Goal: Task Accomplishment & Management: Complete application form

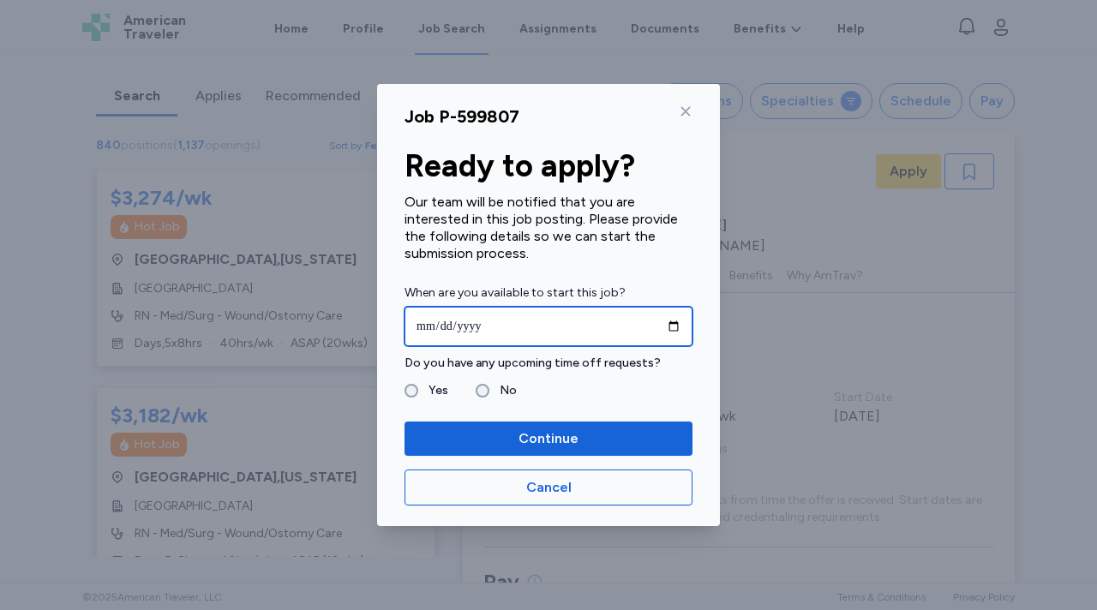
click at [674, 331] on input "date" at bounding box center [549, 326] width 288 height 39
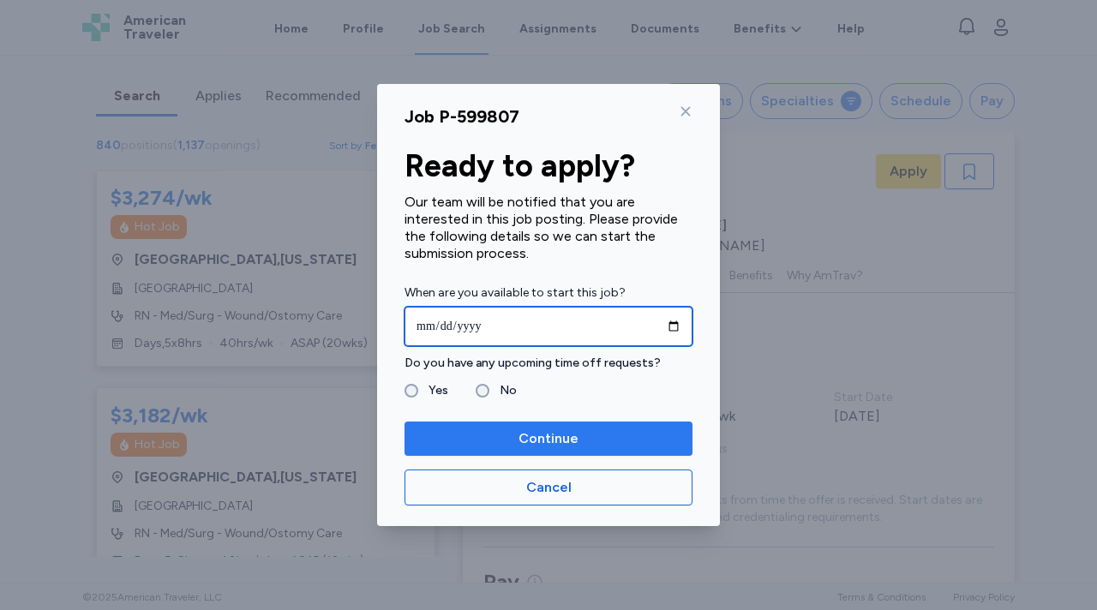
type input "**********"
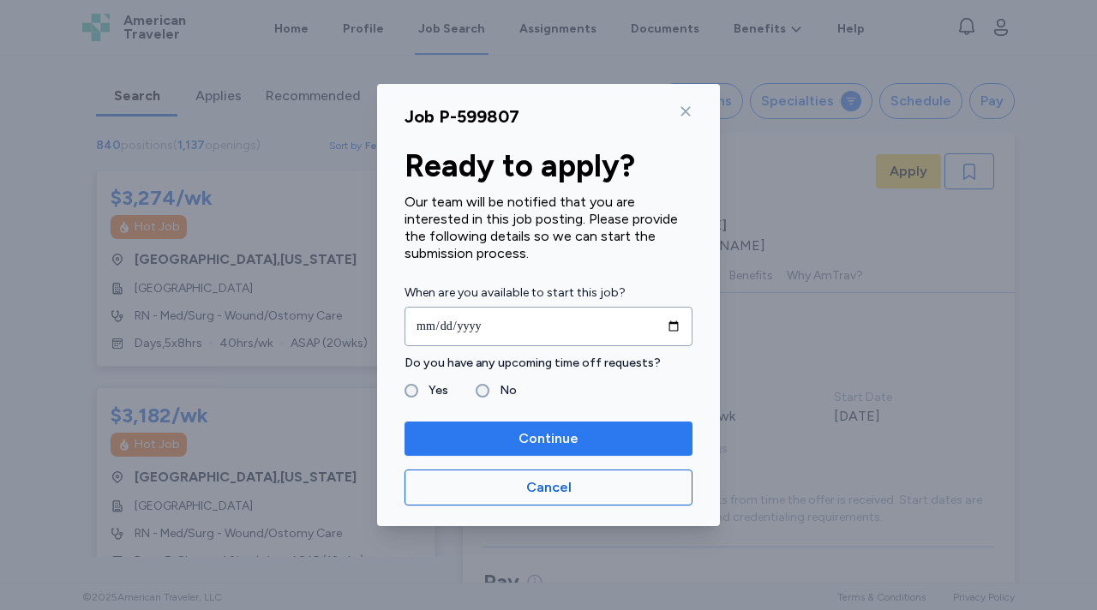
click at [539, 433] on span "Continue" at bounding box center [548, 438] width 60 height 21
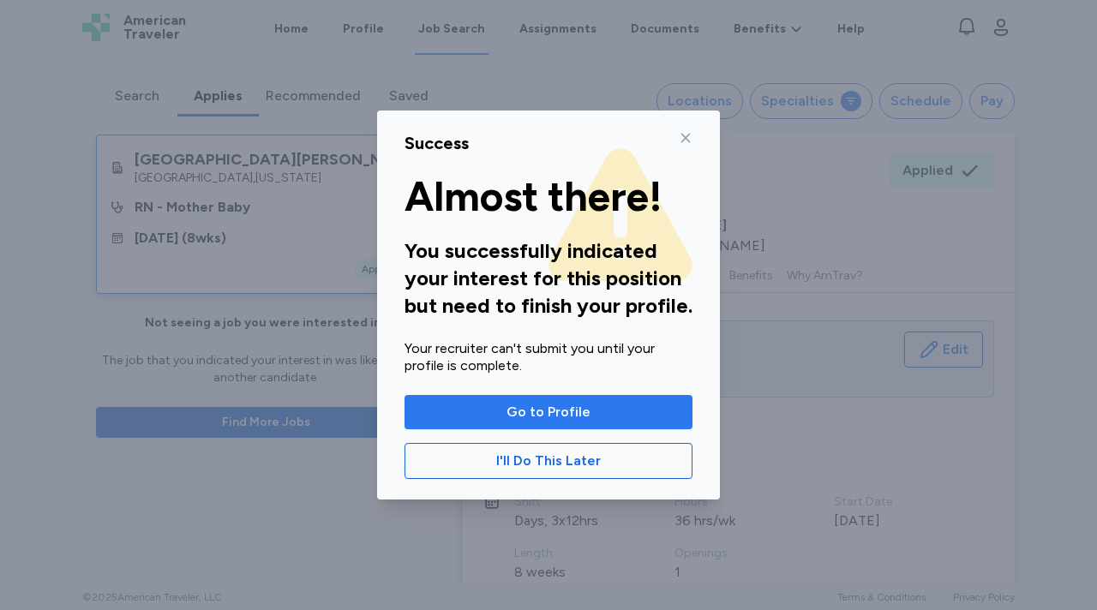
click at [539, 405] on span "Go to Profile" at bounding box center [548, 412] width 84 height 21
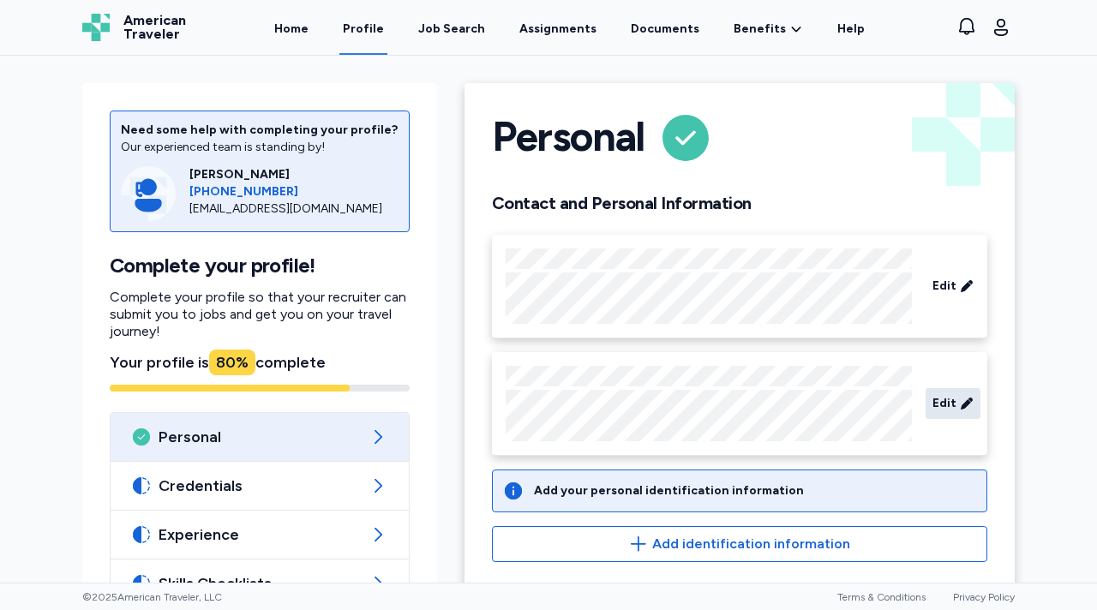
click at [944, 409] on span "Edit" at bounding box center [944, 403] width 24 height 17
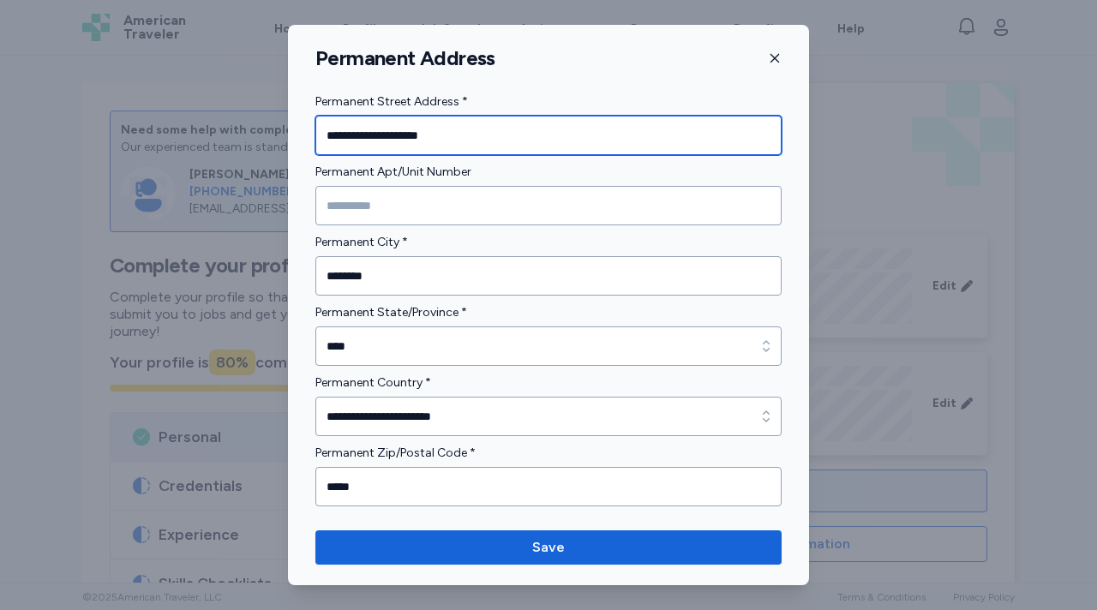
click at [350, 136] on input "**********" at bounding box center [548, 135] width 466 height 39
type input "**********"
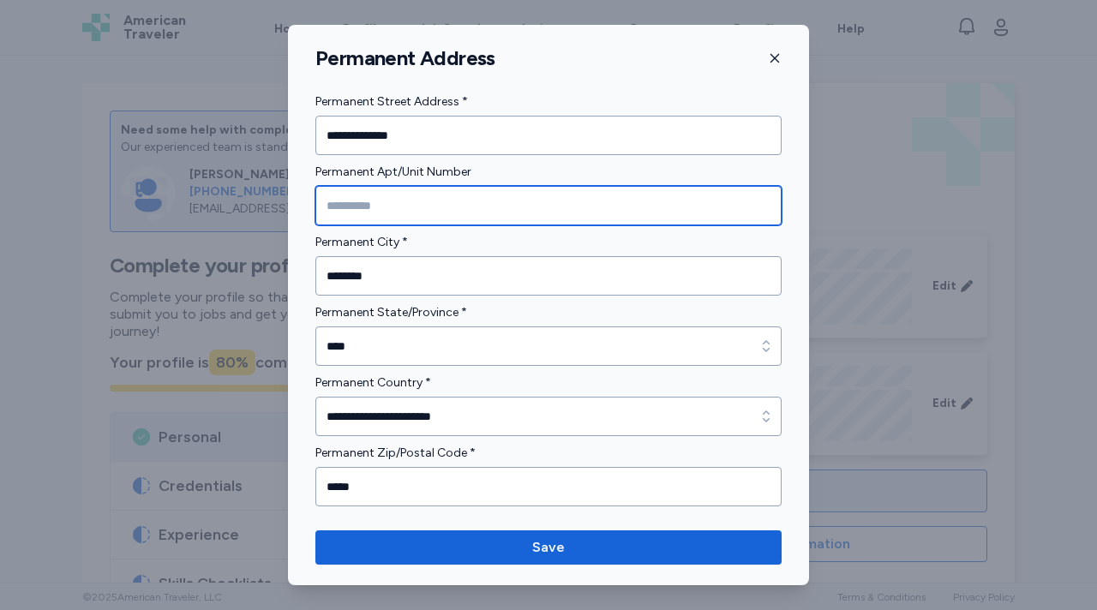
click at [385, 207] on input "Permanent Apt/Unit Number" at bounding box center [548, 205] width 466 height 39
type input "***"
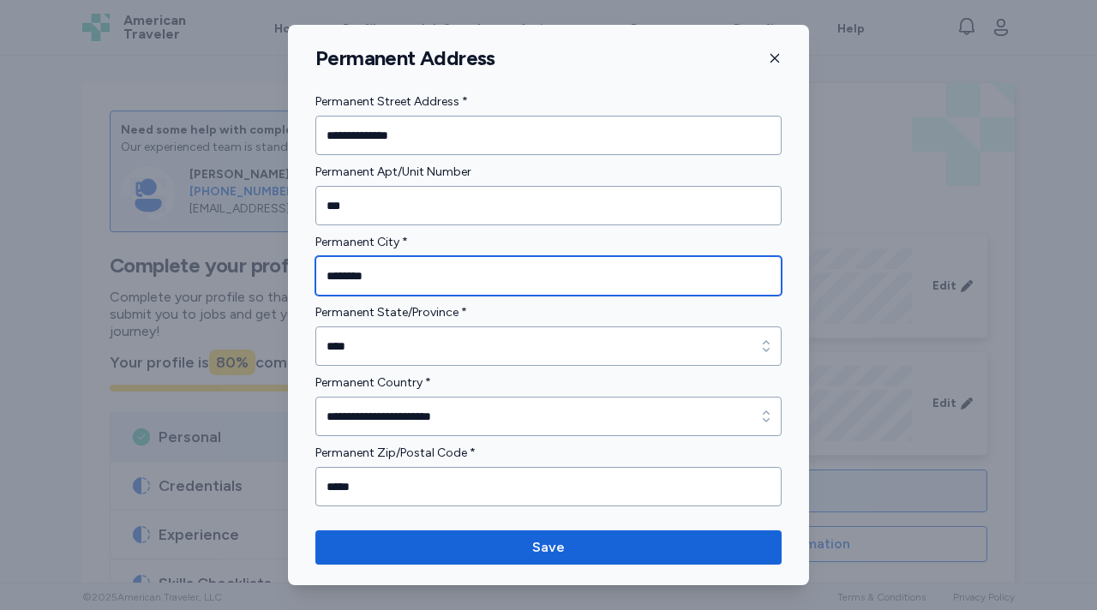
click at [372, 274] on input "********" at bounding box center [548, 275] width 466 height 39
type input "*******"
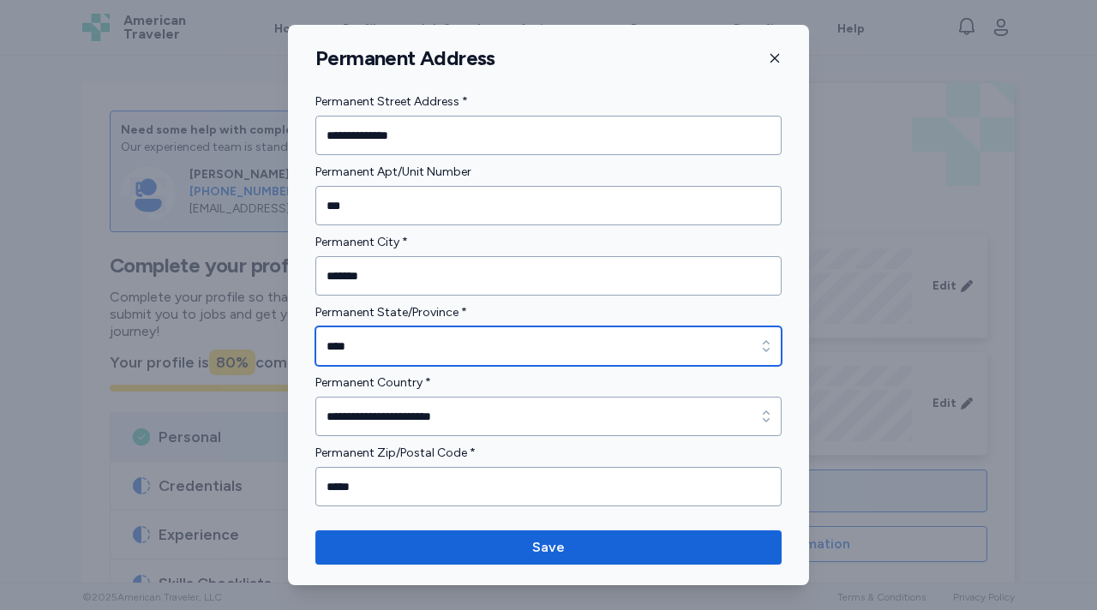
click at [363, 339] on input "****" at bounding box center [548, 346] width 466 height 39
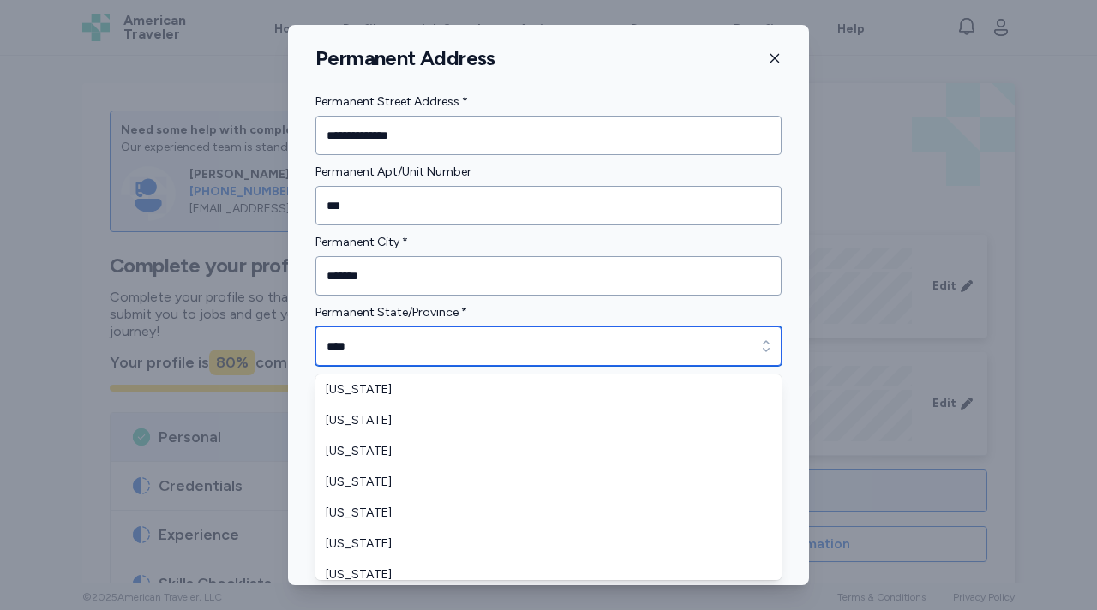
click at [363, 339] on input "****" at bounding box center [548, 346] width 466 height 39
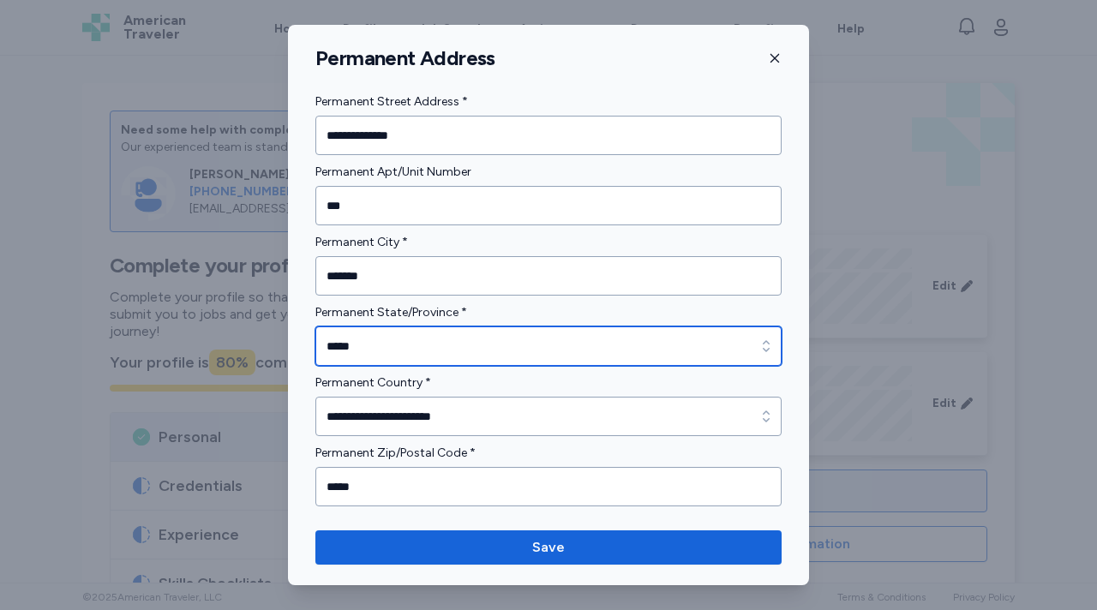
type input "*****"
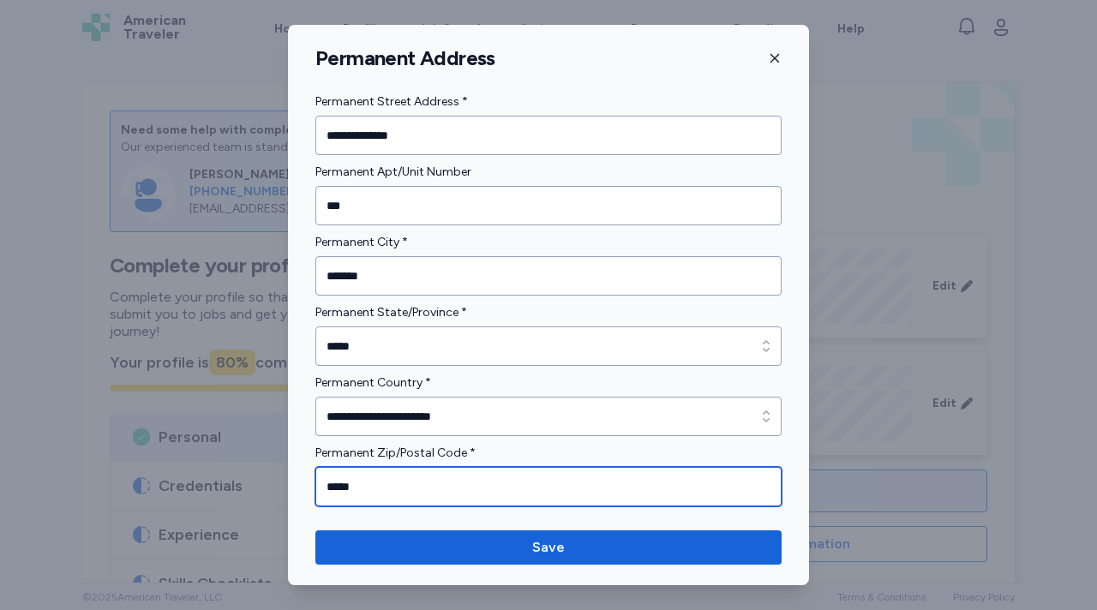
click at [363, 494] on input "*****" at bounding box center [548, 486] width 466 height 39
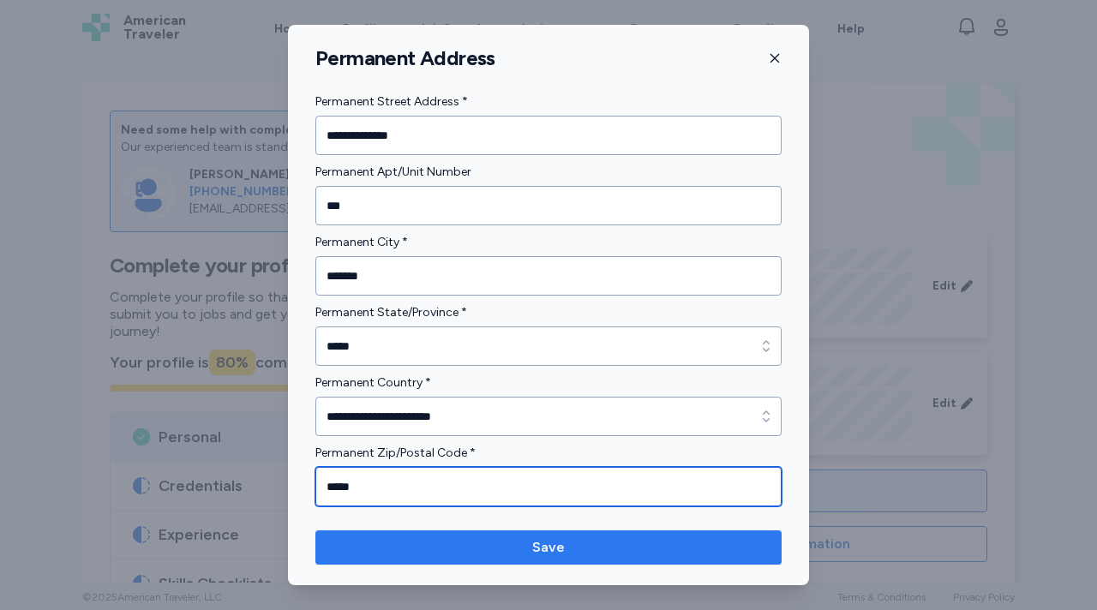
type input "*****"
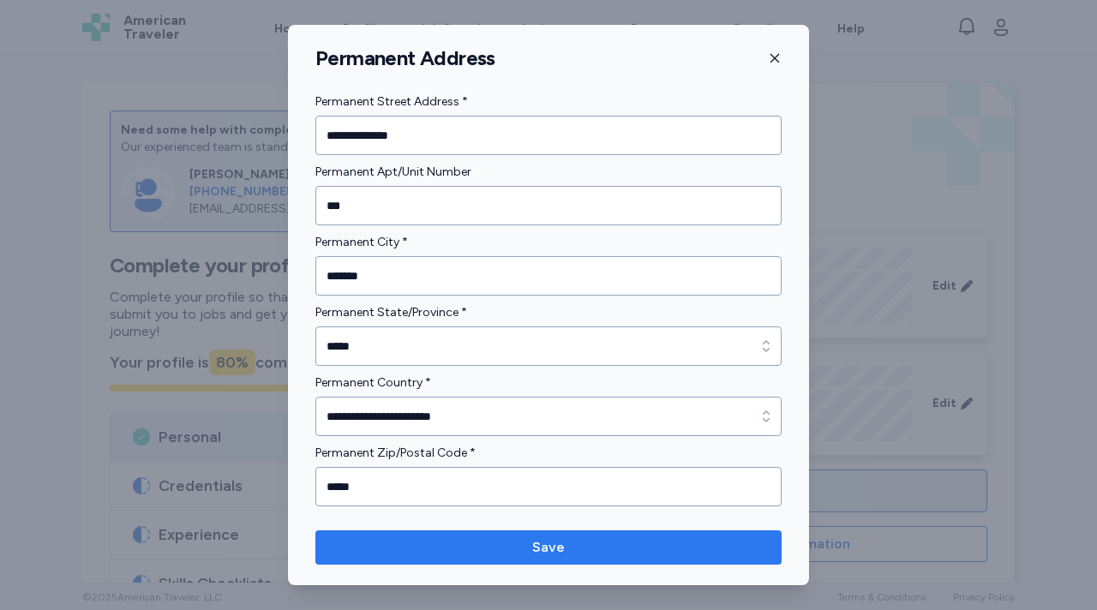
click at [477, 546] on span "Save" at bounding box center [548, 547] width 439 height 21
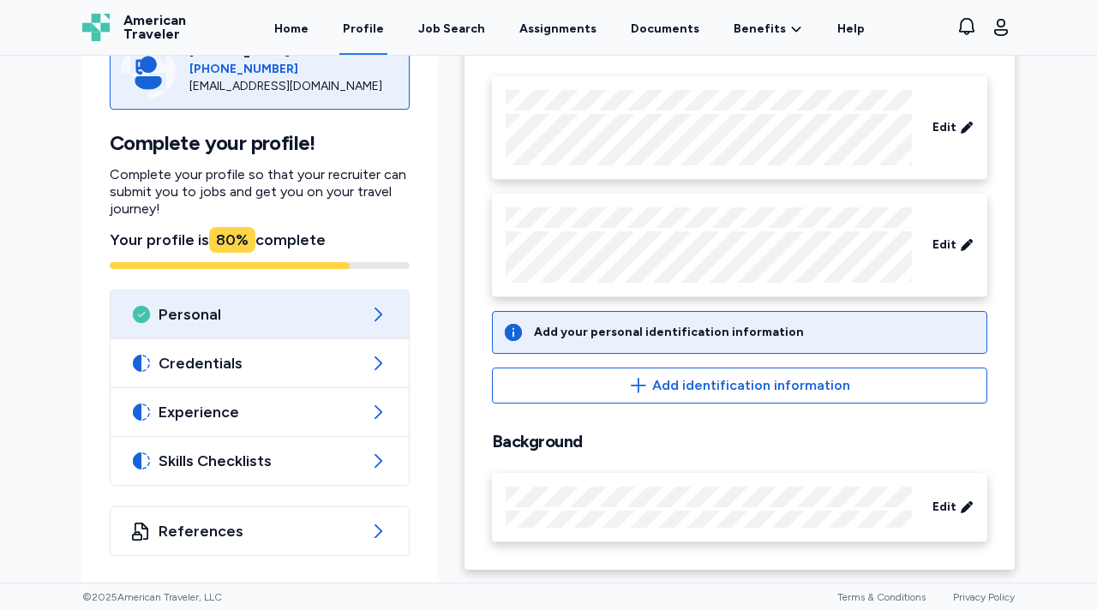
scroll to position [159, 0]
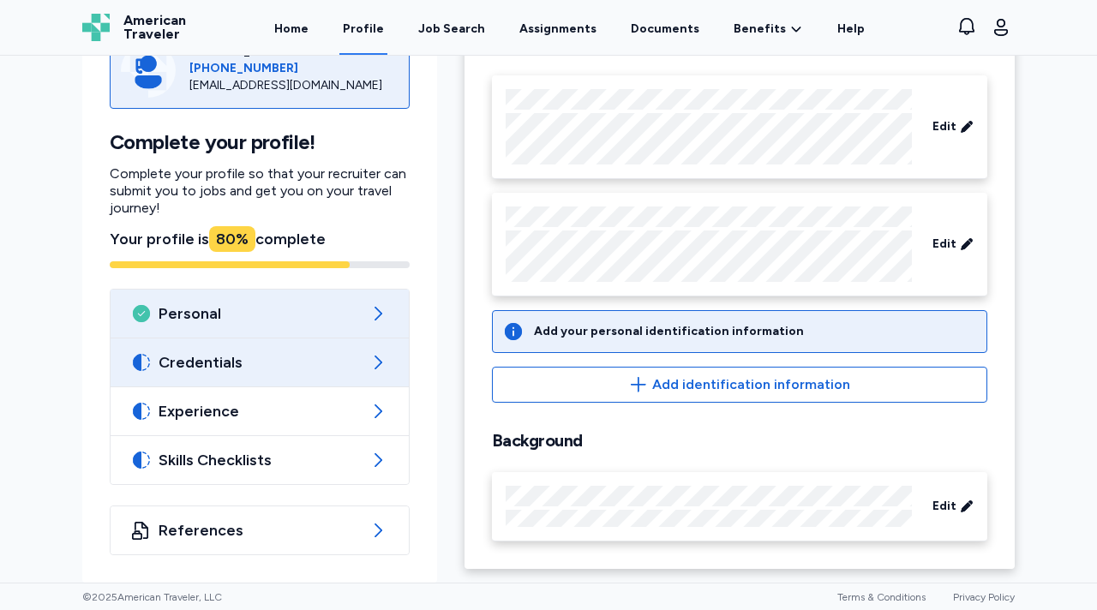
click at [349, 361] on span "Credentials" at bounding box center [260, 362] width 202 height 21
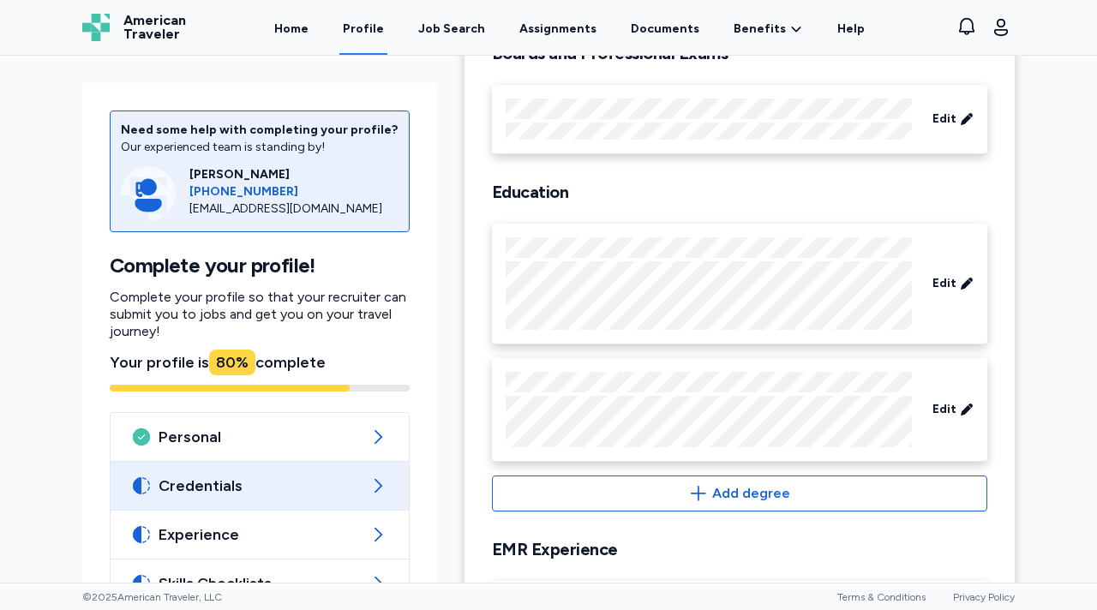
scroll to position [161, 0]
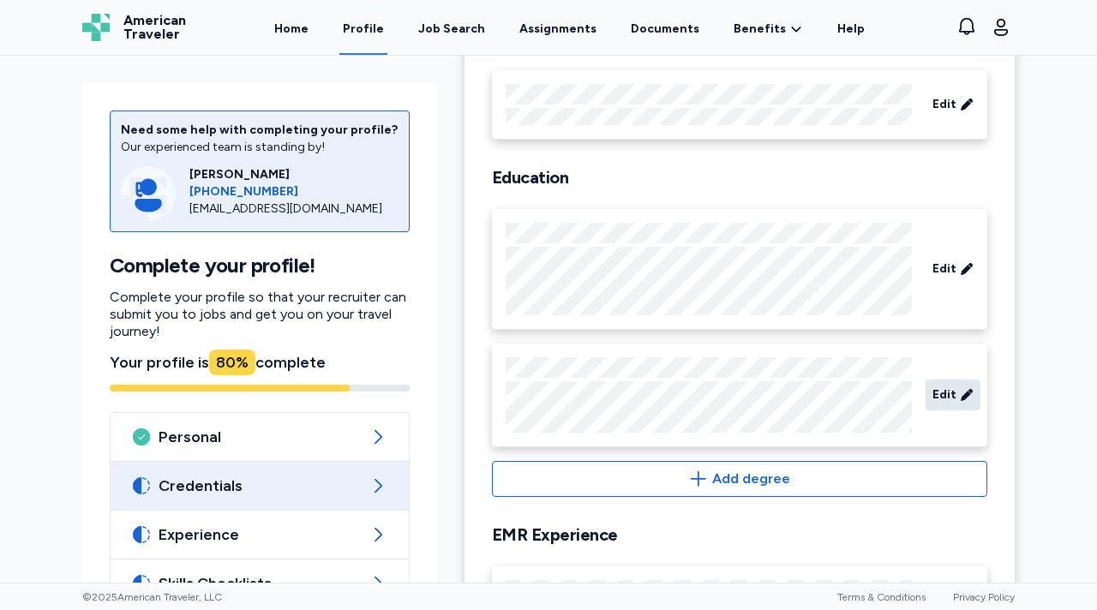
click at [936, 393] on span "Edit" at bounding box center [944, 395] width 24 height 17
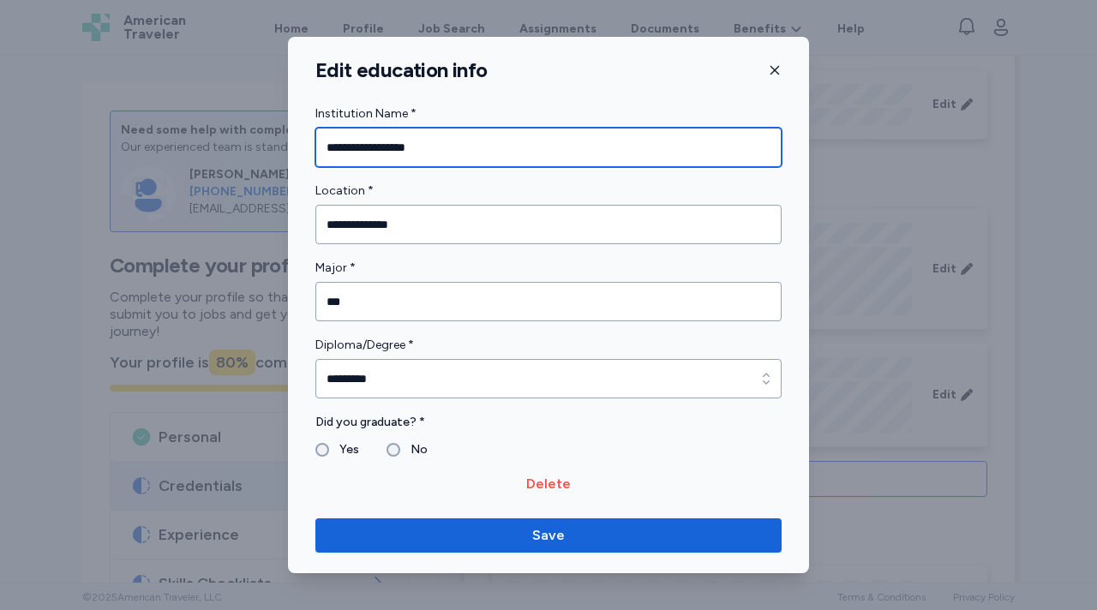
click at [434, 139] on input "**********" at bounding box center [548, 147] width 466 height 39
type input "**********"
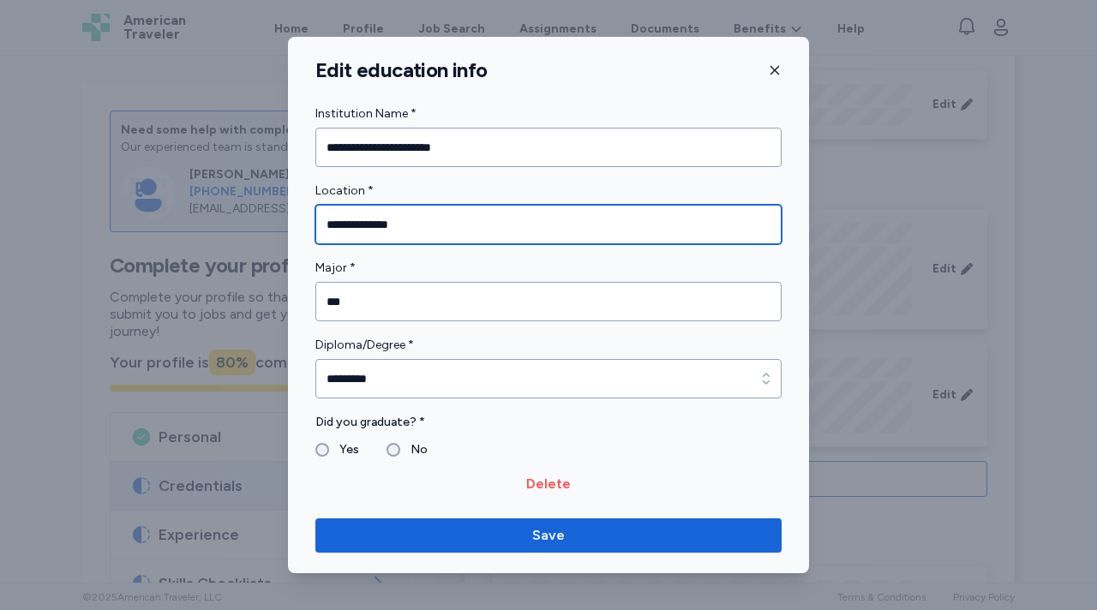
click at [392, 231] on input "**********" at bounding box center [548, 224] width 466 height 39
type input "**********"
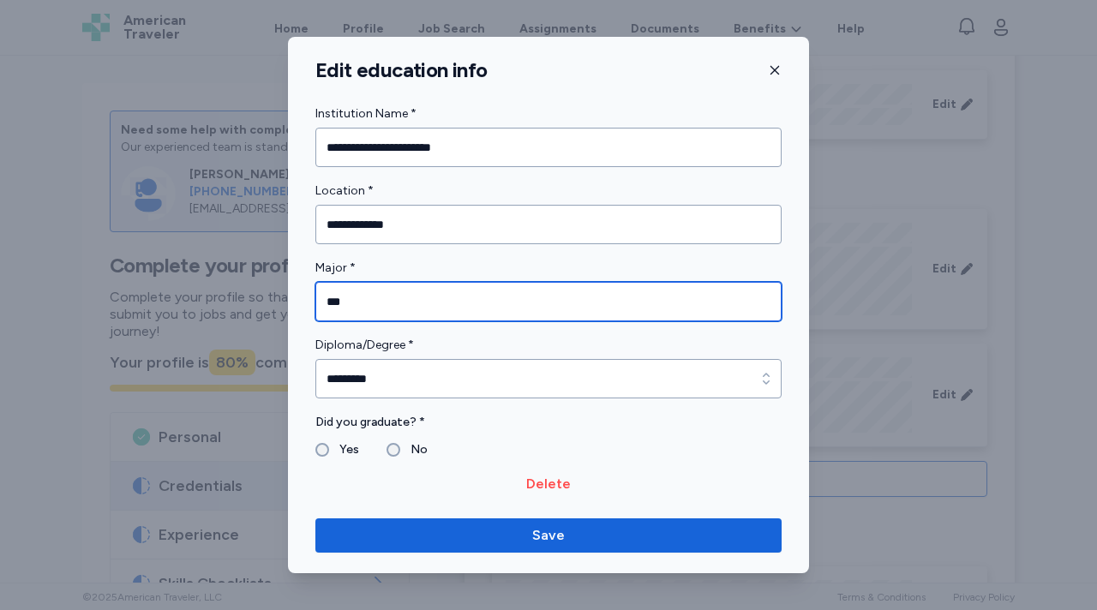
click at [352, 302] on input "***" at bounding box center [548, 301] width 466 height 39
type input "****"
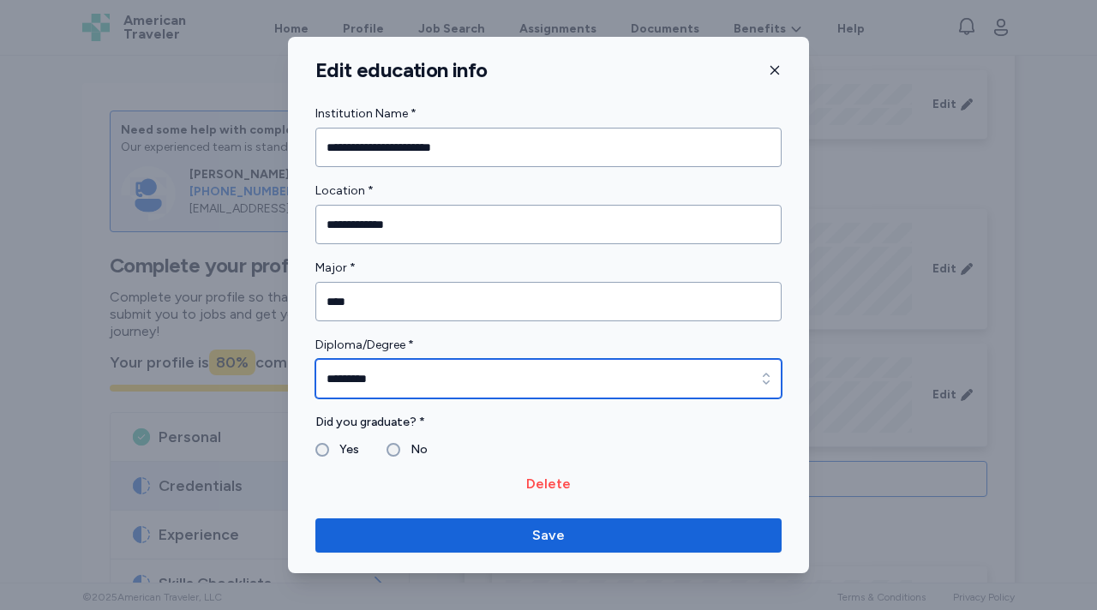
click at [363, 370] on input "*********" at bounding box center [548, 378] width 466 height 39
type input "***"
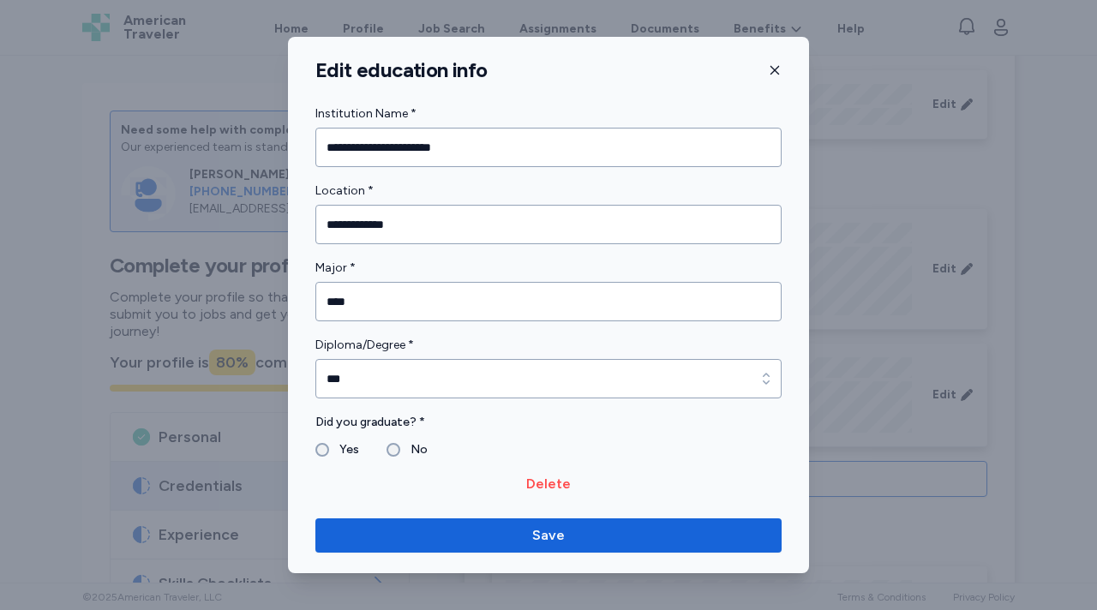
click at [319, 441] on div "Yes" at bounding box center [337, 450] width 44 height 21
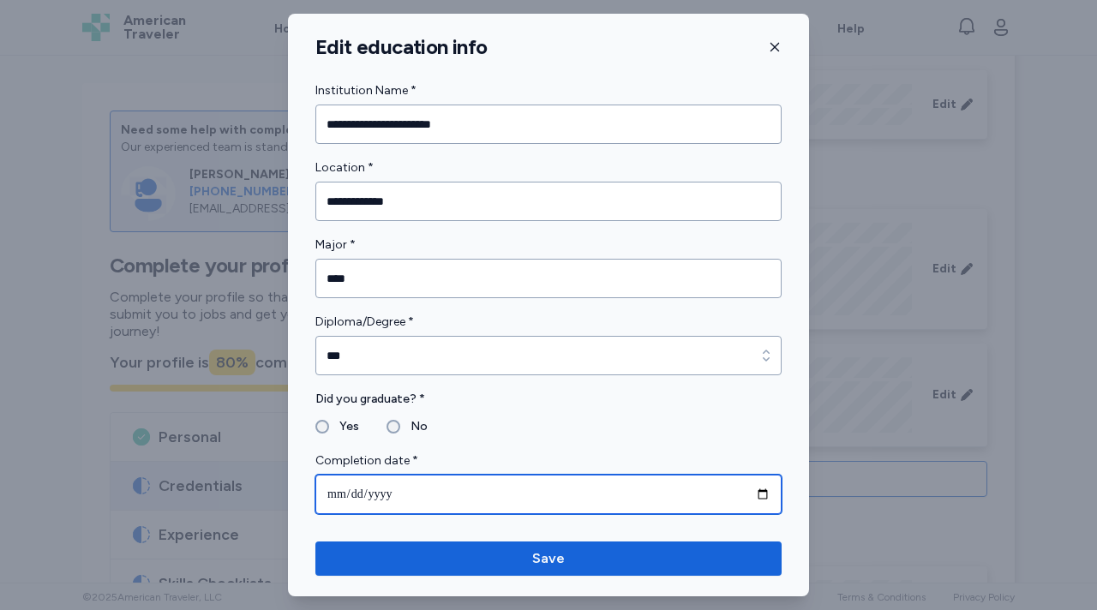
click at [381, 496] on input "date" at bounding box center [548, 494] width 466 height 39
click at [345, 494] on input "date" at bounding box center [548, 494] width 466 height 39
type input "**********"
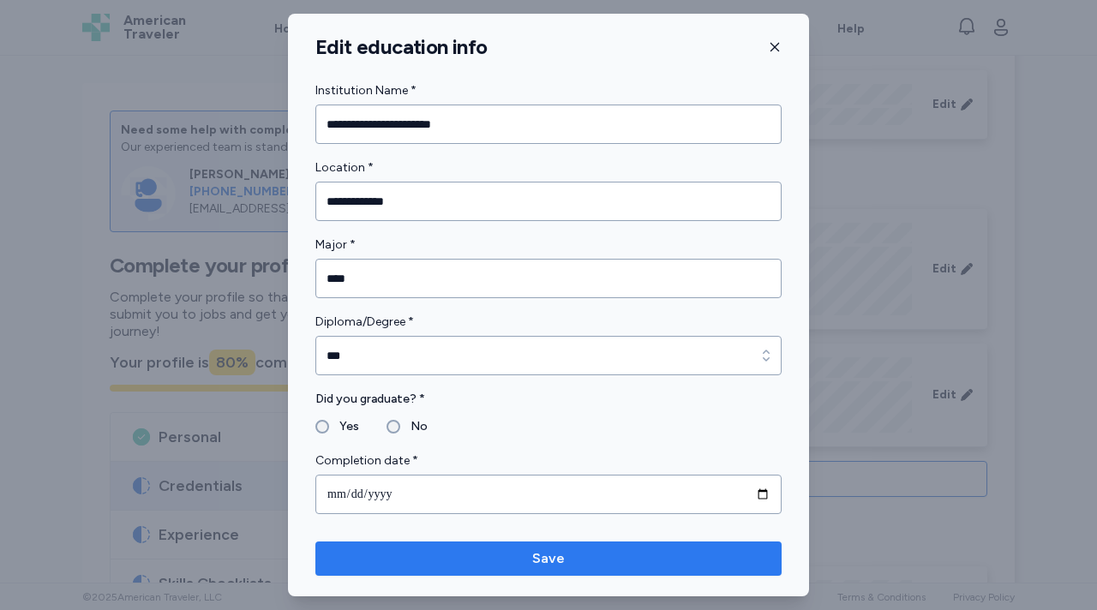
click at [439, 556] on span "Save" at bounding box center [548, 558] width 439 height 21
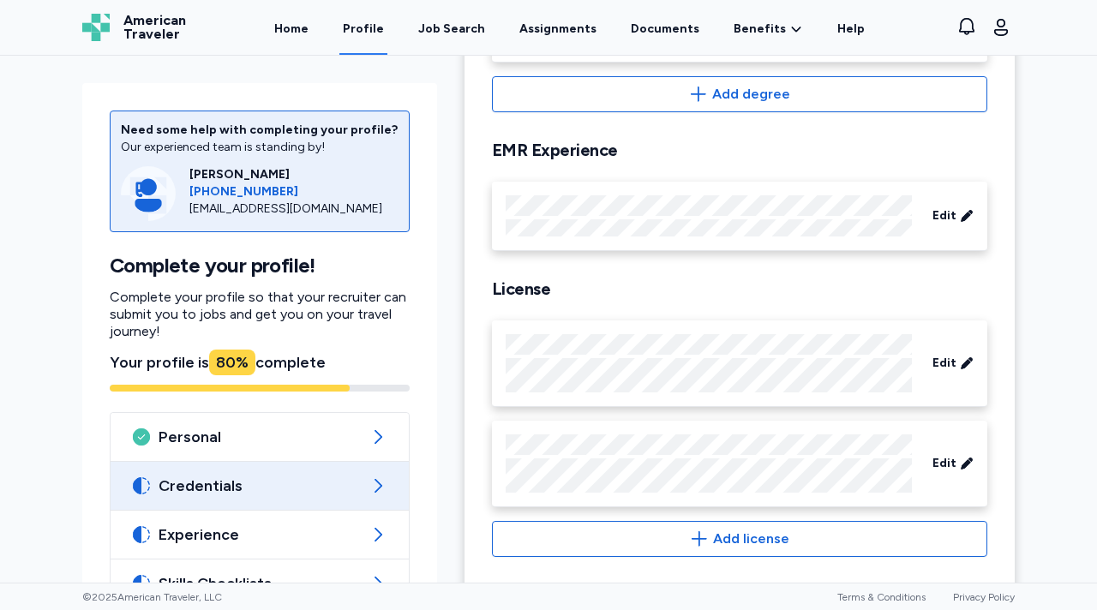
scroll to position [572, 0]
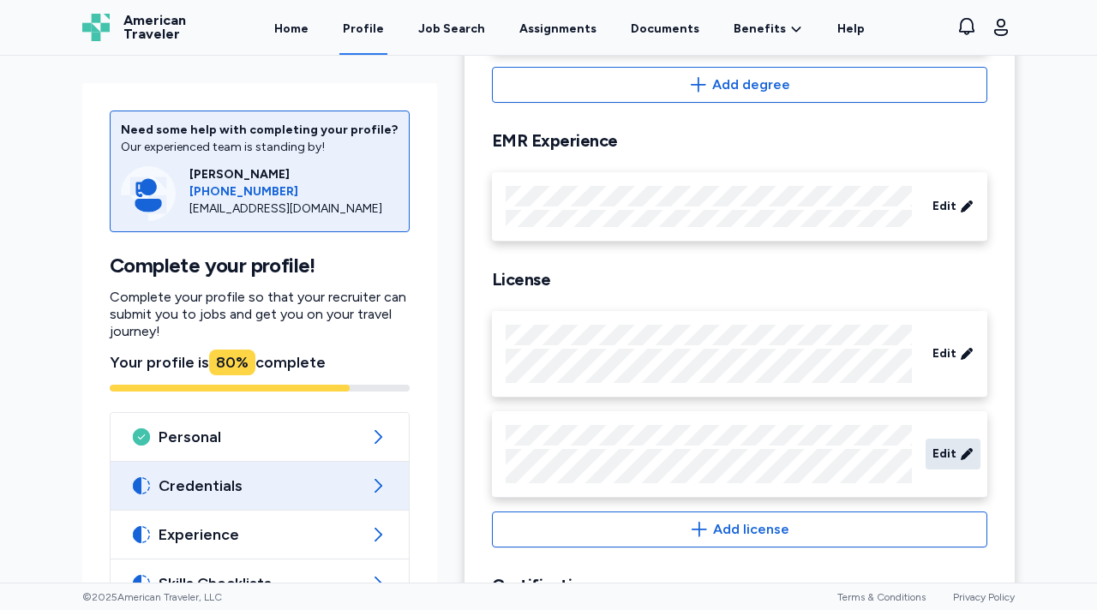
click at [961, 463] on div "Edit" at bounding box center [953, 454] width 55 height 31
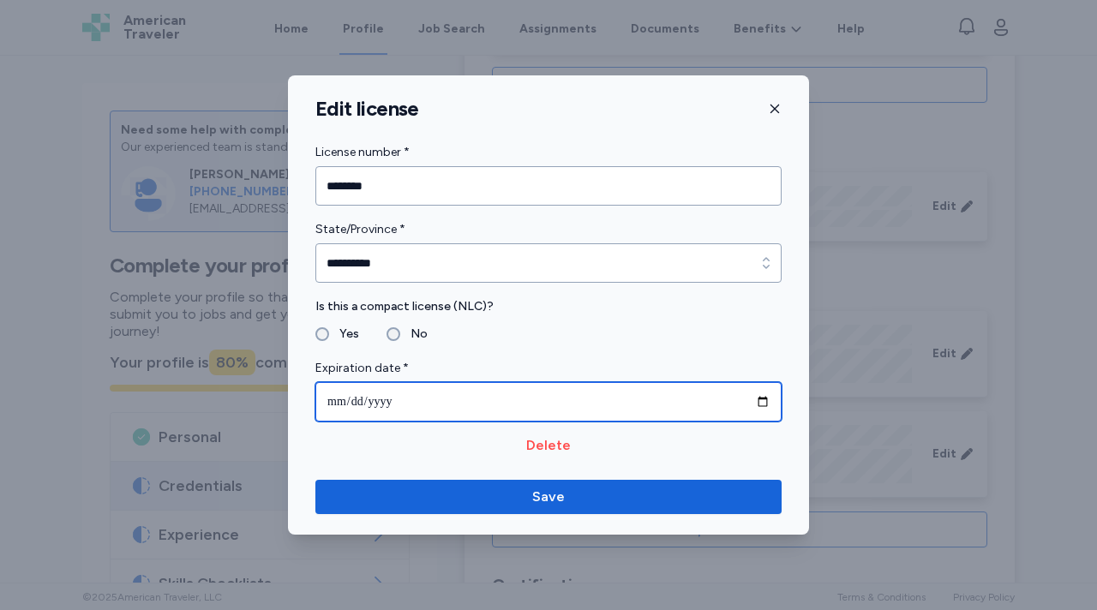
click at [386, 404] on input "**********" at bounding box center [548, 401] width 466 height 39
click at [391, 404] on input "**********" at bounding box center [548, 401] width 466 height 39
click at [399, 403] on input "**********" at bounding box center [548, 401] width 466 height 39
click at [380, 403] on input "**********" at bounding box center [548, 401] width 466 height 39
click at [764, 406] on input "**********" at bounding box center [548, 401] width 466 height 39
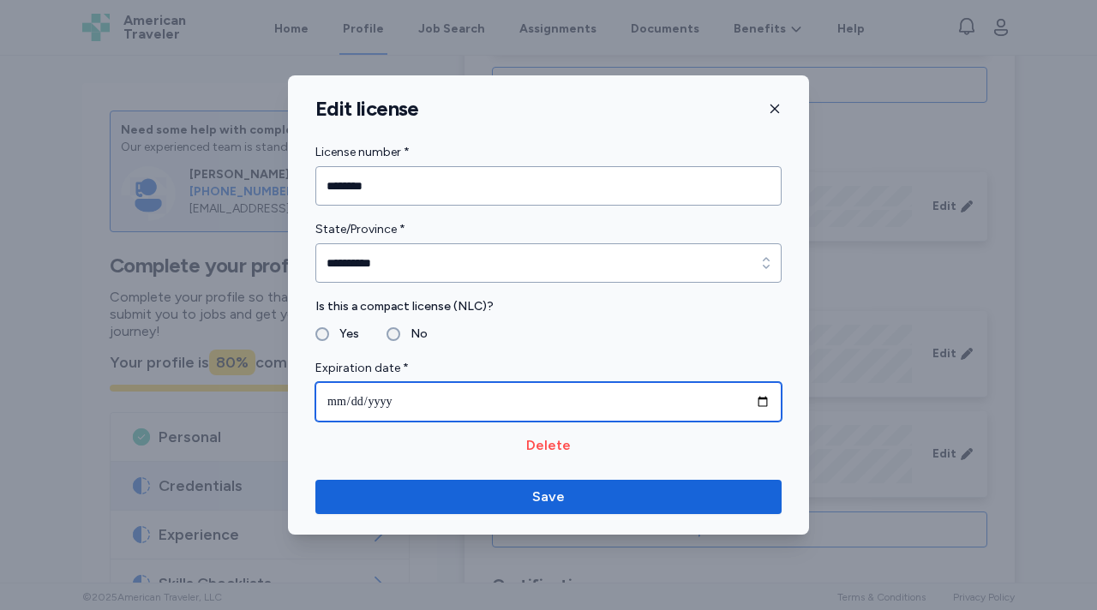
type input "**********"
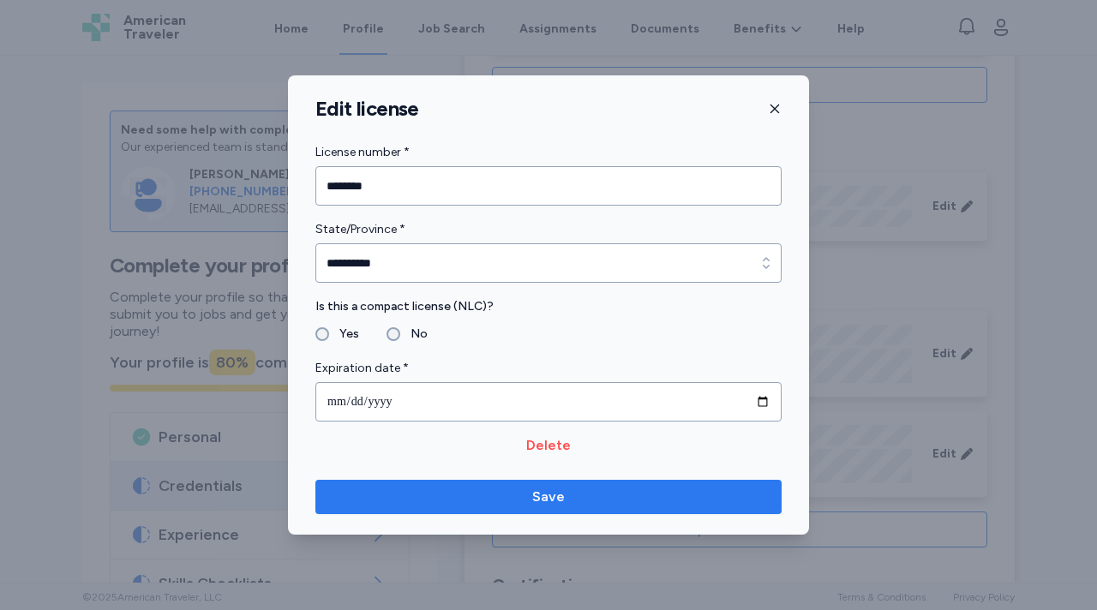
click at [509, 500] on span "Save" at bounding box center [548, 497] width 439 height 21
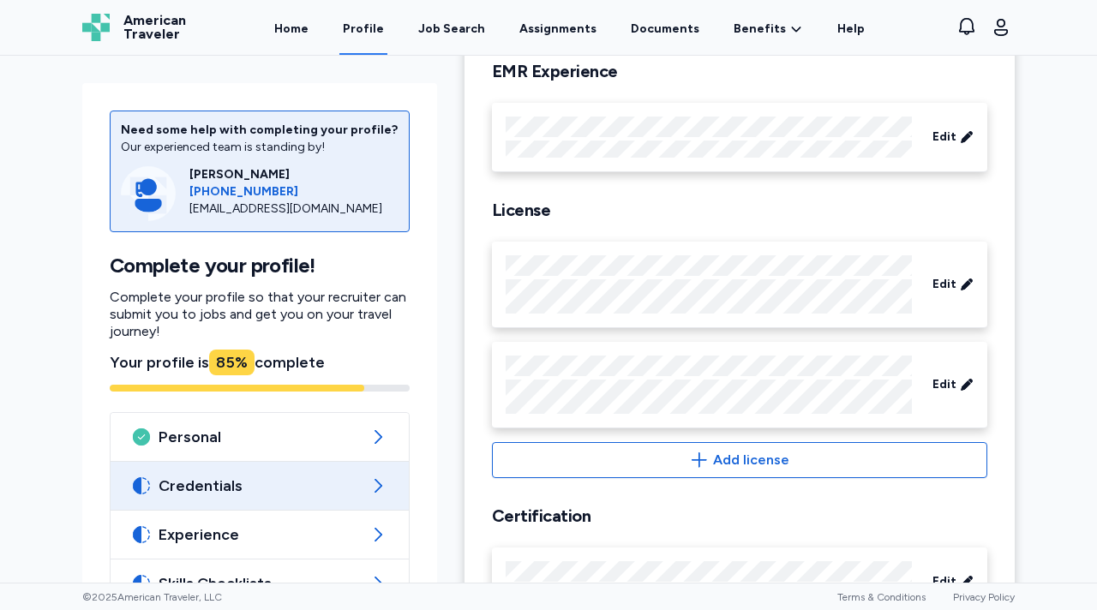
scroll to position [643, 0]
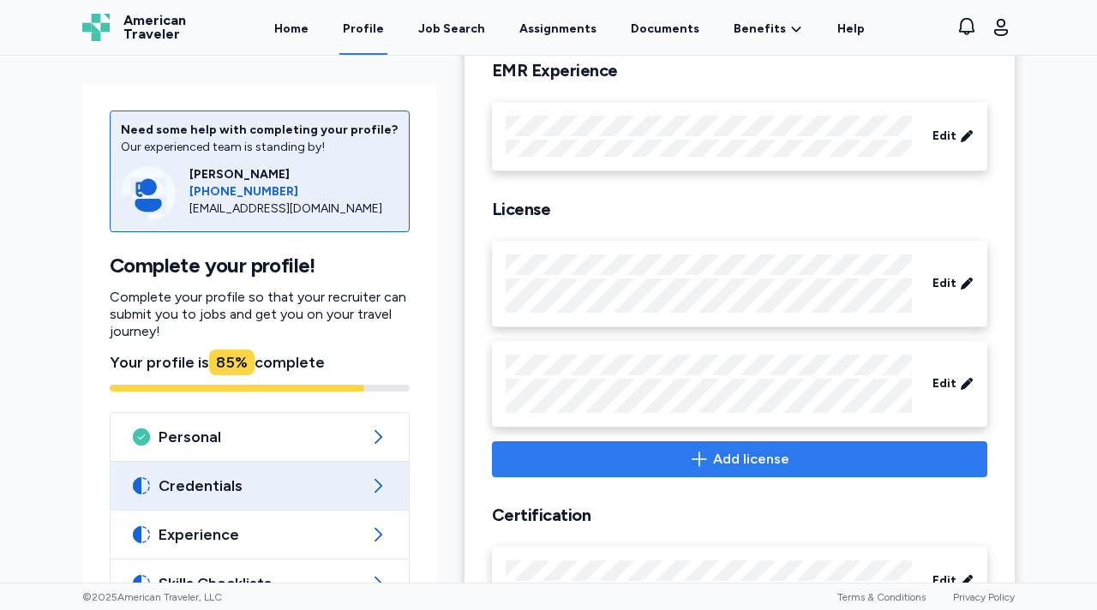
click at [729, 464] on span "Add license" at bounding box center [751, 459] width 76 height 21
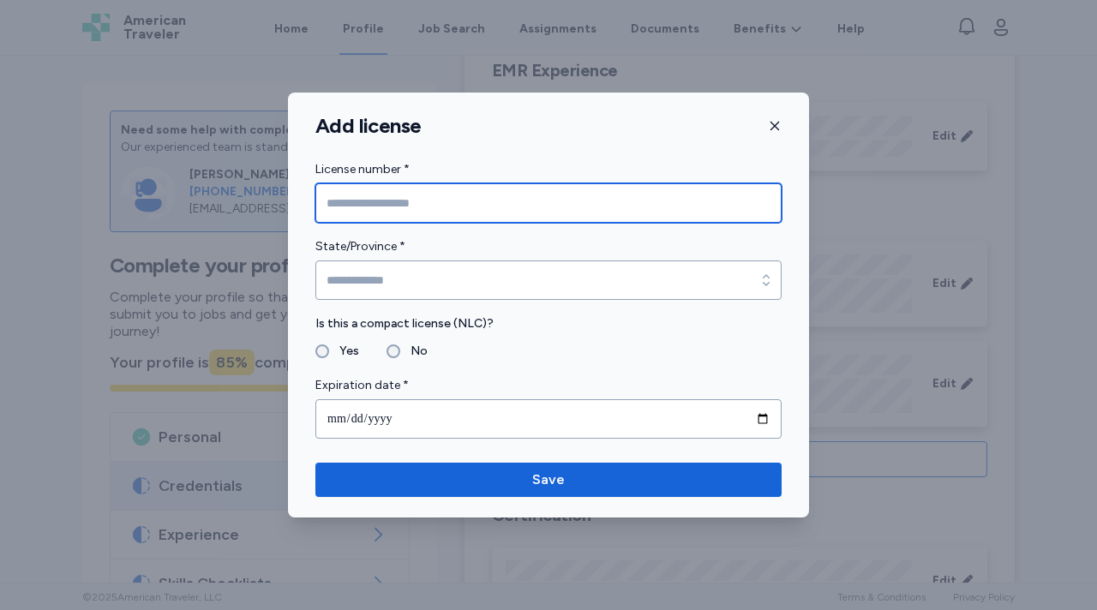
click at [400, 200] on input "License number *" at bounding box center [548, 202] width 466 height 39
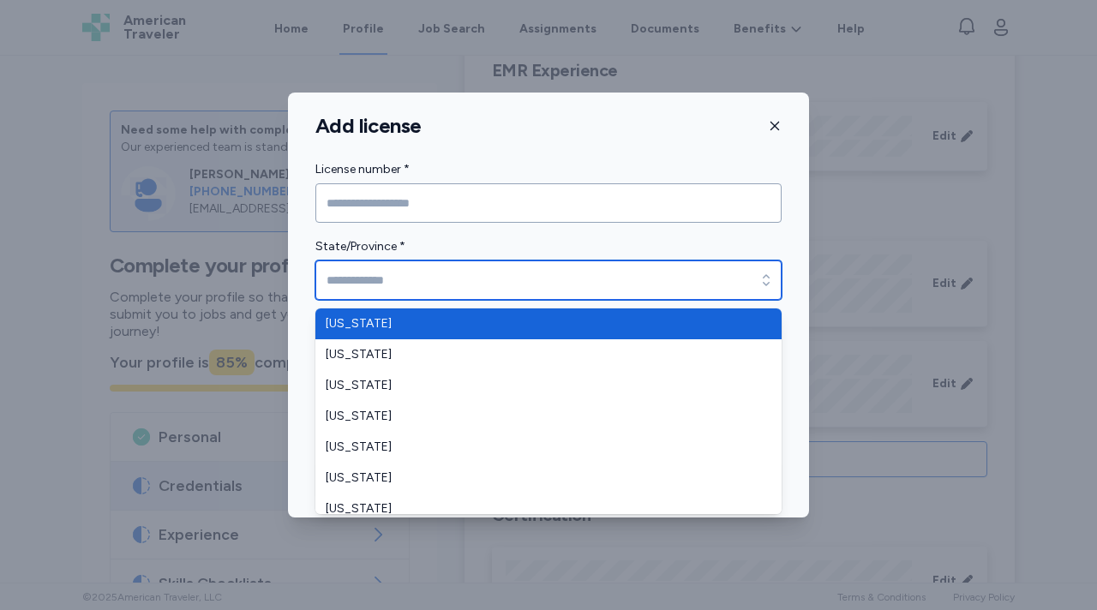
click at [392, 278] on input "State/Province *" at bounding box center [548, 280] width 466 height 39
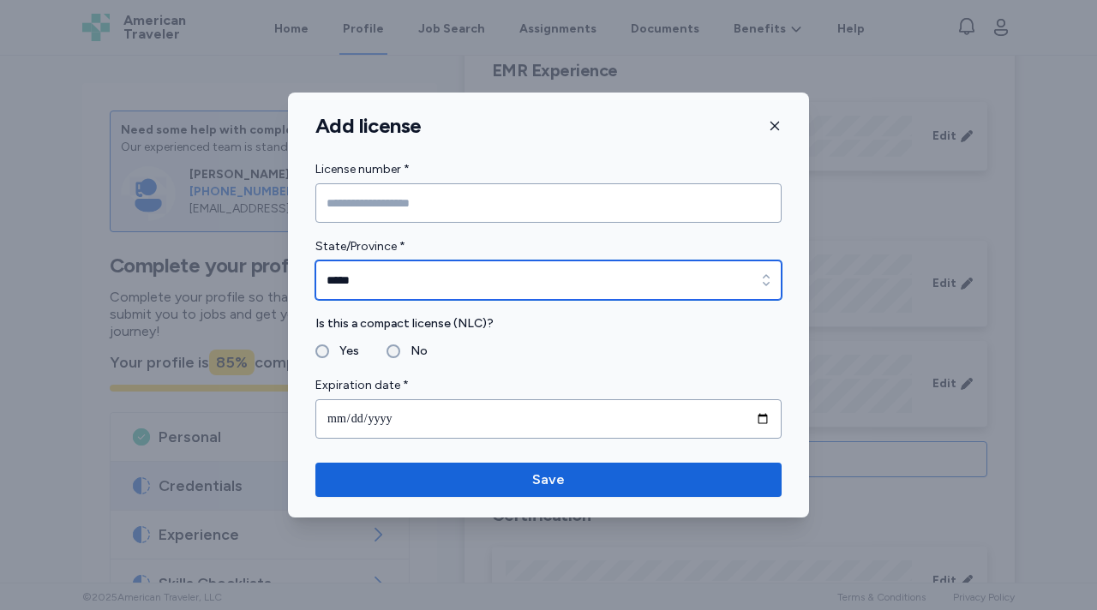
type input "*****"
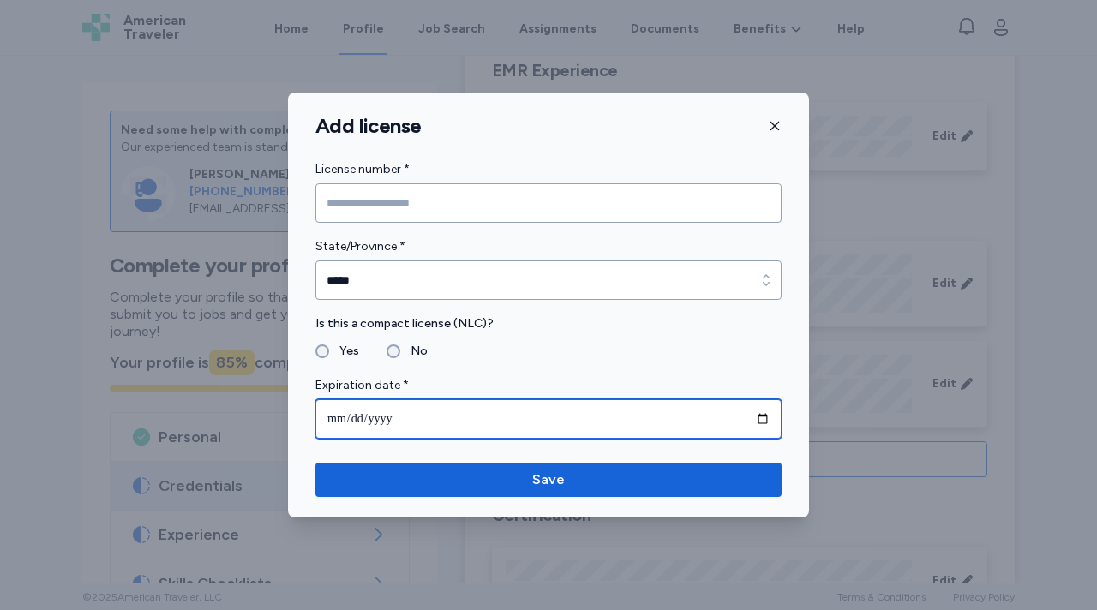
click at [337, 430] on input "date" at bounding box center [548, 418] width 466 height 39
type input "**********"
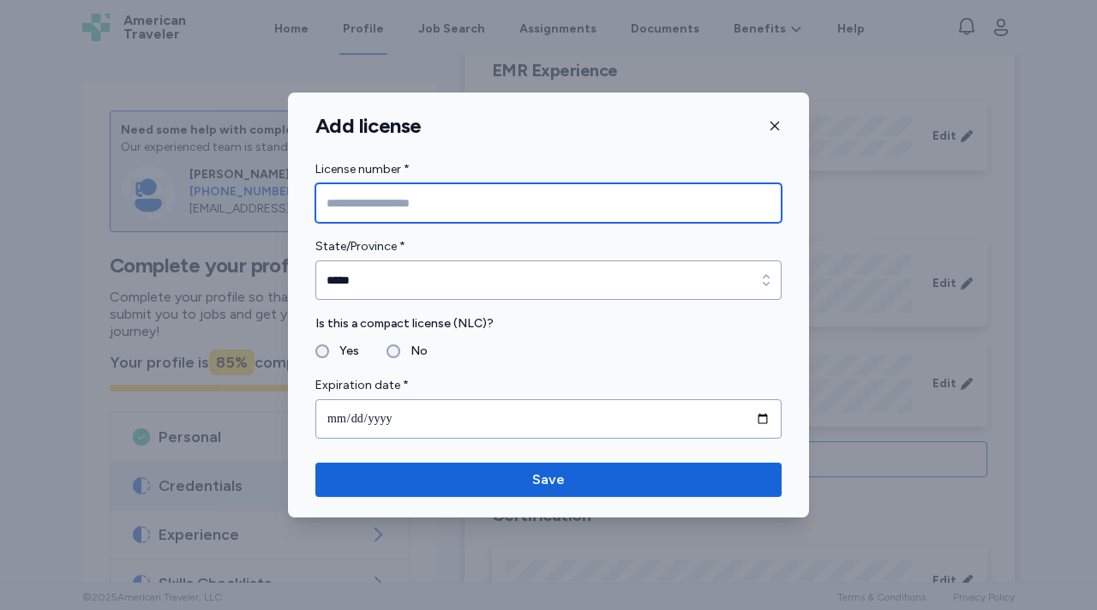
click at [391, 206] on input "License number *" at bounding box center [548, 202] width 466 height 39
click at [360, 199] on input "License number *" at bounding box center [548, 202] width 466 height 39
paste input "*******"
type input "*******"
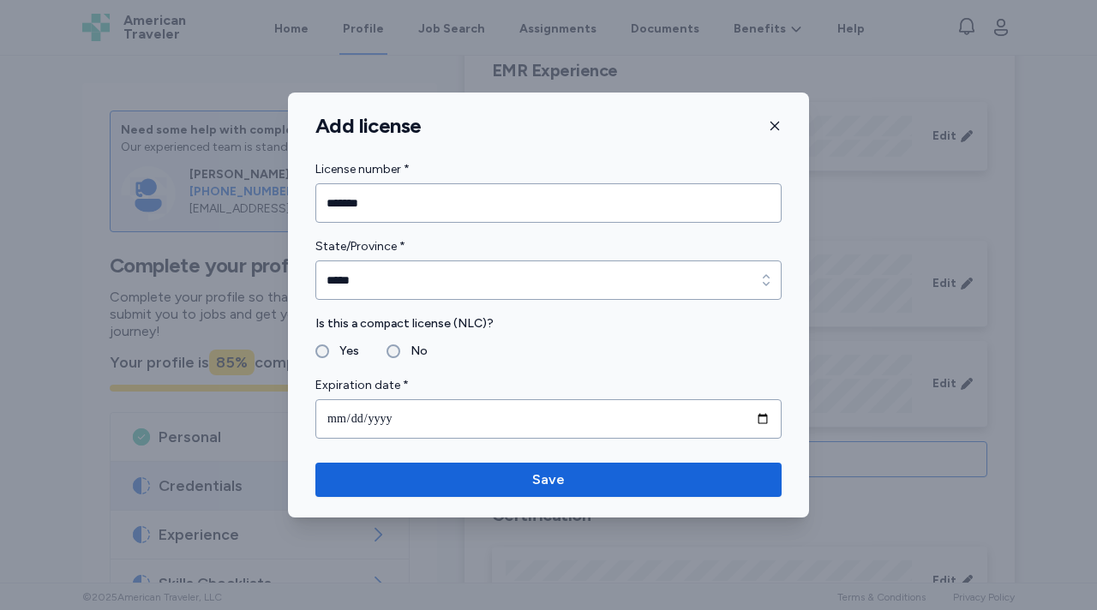
click at [559, 144] on div "**********" at bounding box center [548, 305] width 521 height 425
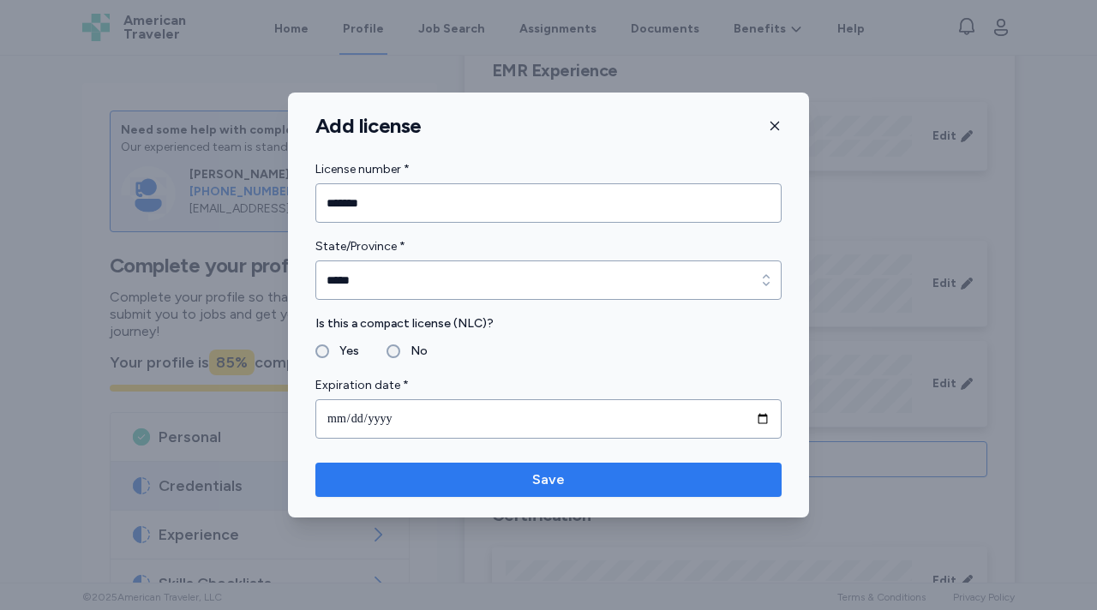
click at [540, 479] on span "Save" at bounding box center [548, 480] width 33 height 21
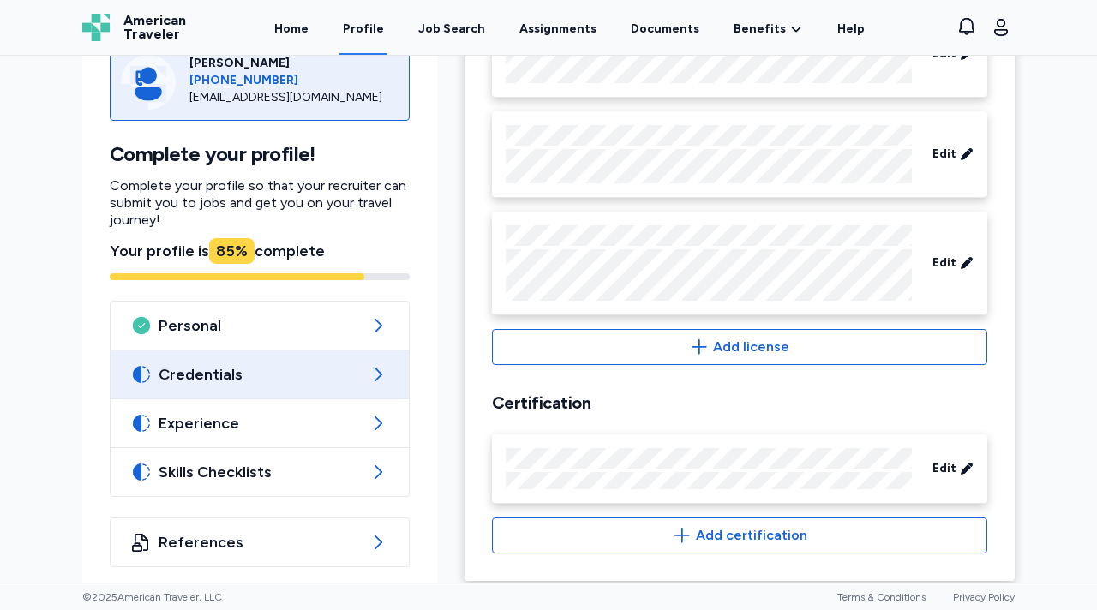
scroll to position [884, 0]
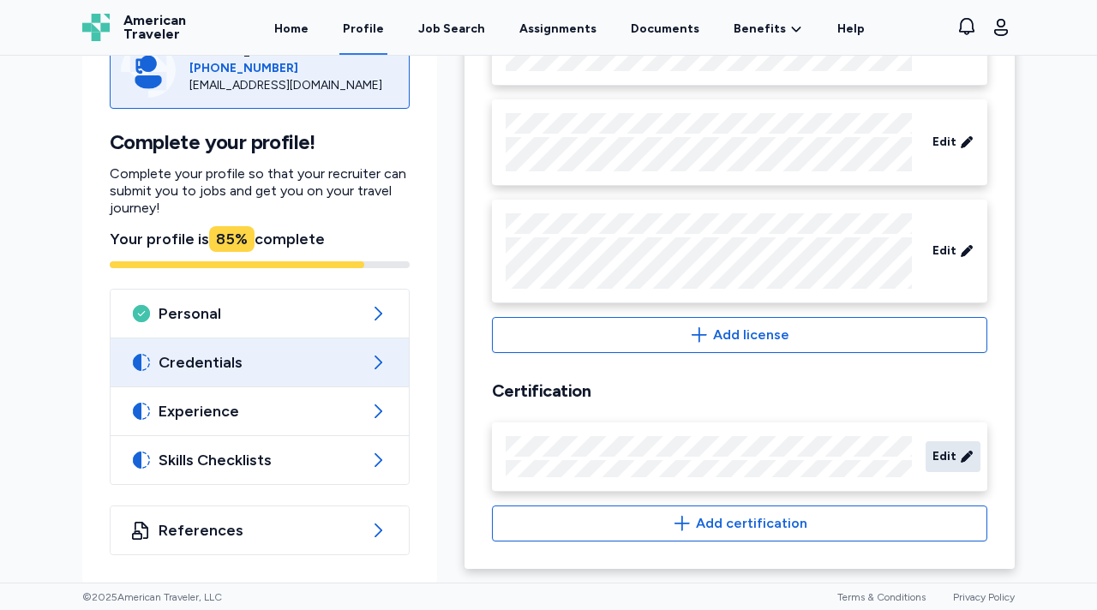
click at [956, 451] on div "Edit" at bounding box center [953, 456] width 55 height 31
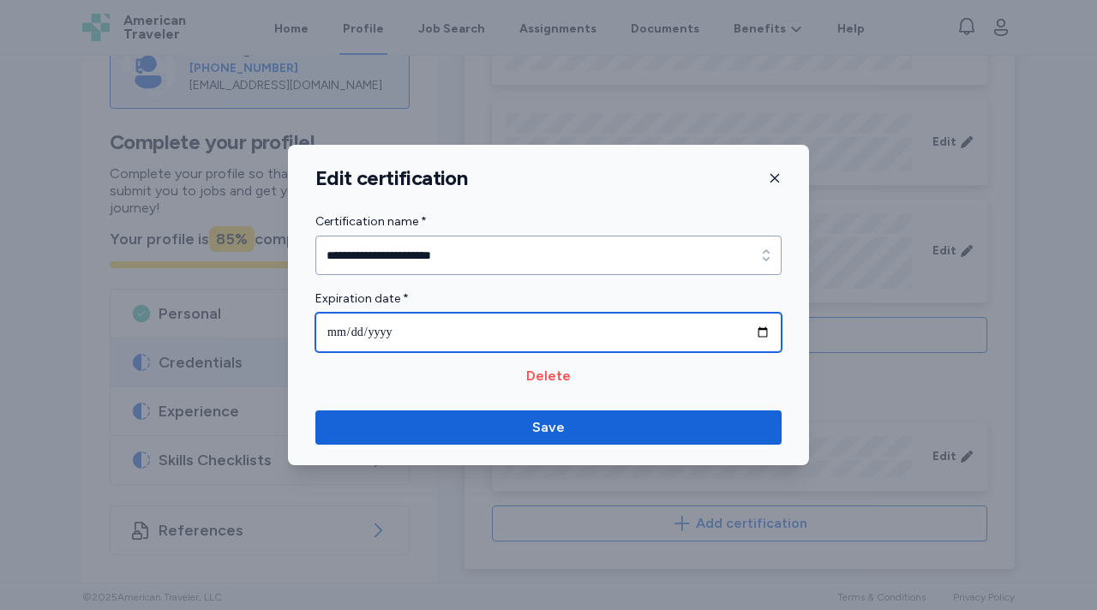
click at [763, 333] on input "**********" at bounding box center [548, 332] width 466 height 39
type input "**********"
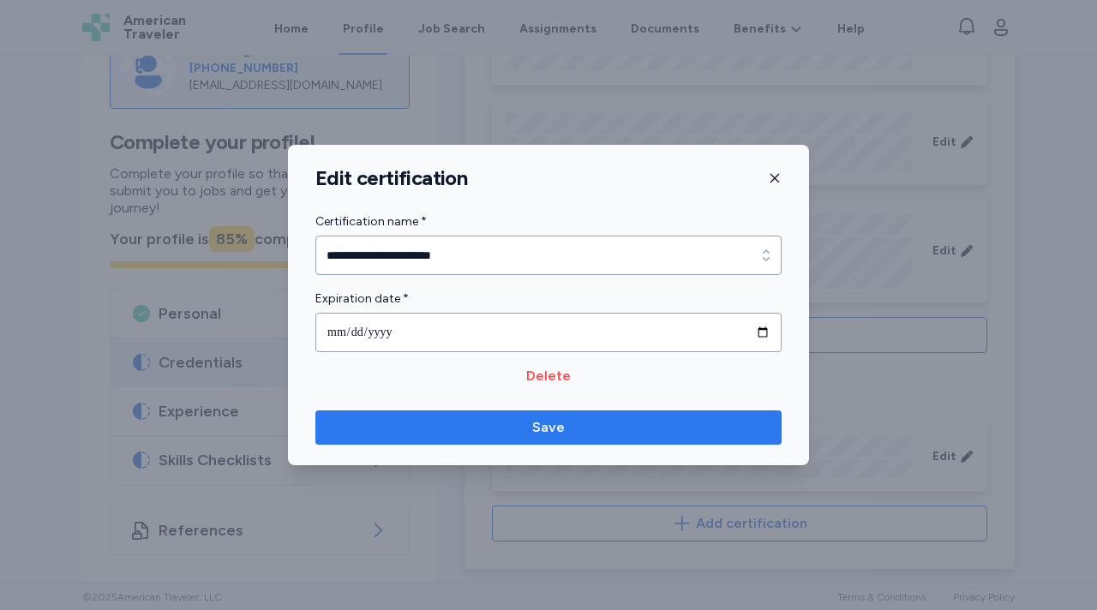
click at [528, 422] on span "Save" at bounding box center [548, 427] width 439 height 21
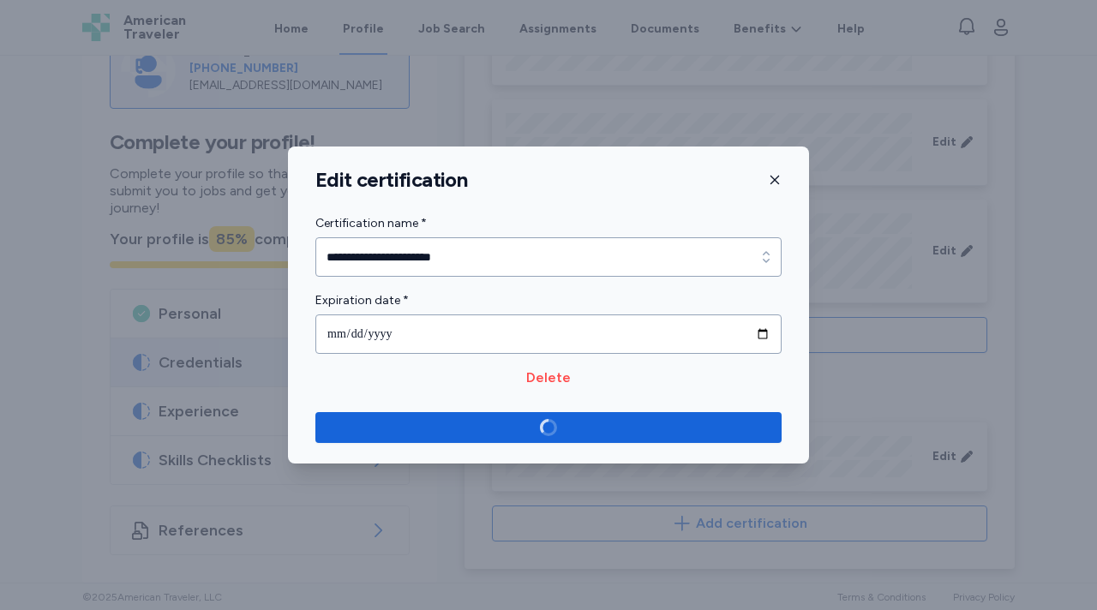
scroll to position [888, 0]
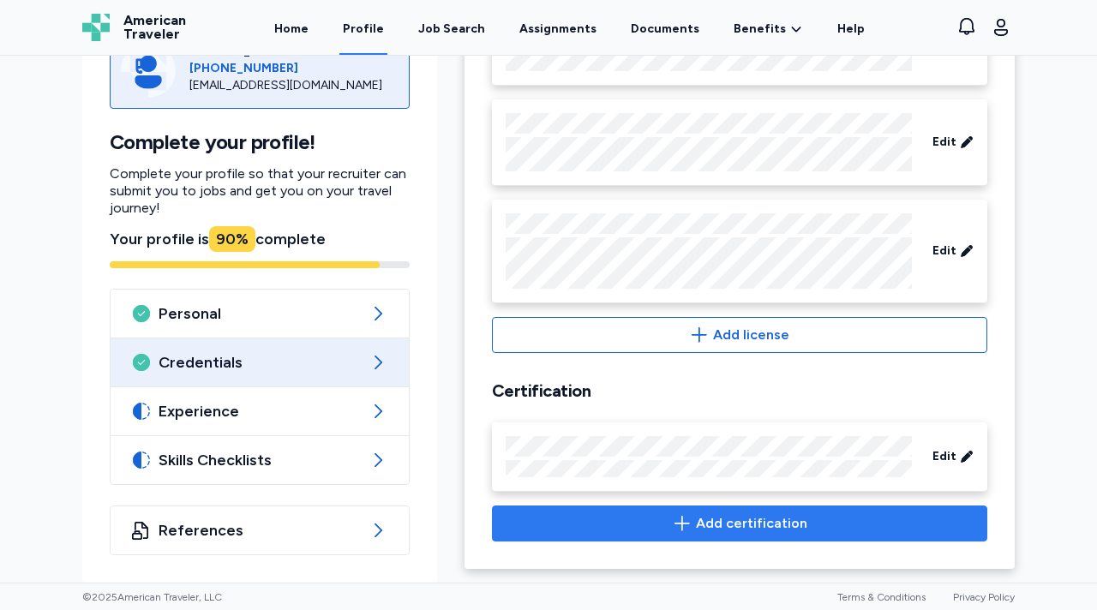
click at [700, 518] on span "Add certification" at bounding box center [751, 523] width 111 height 21
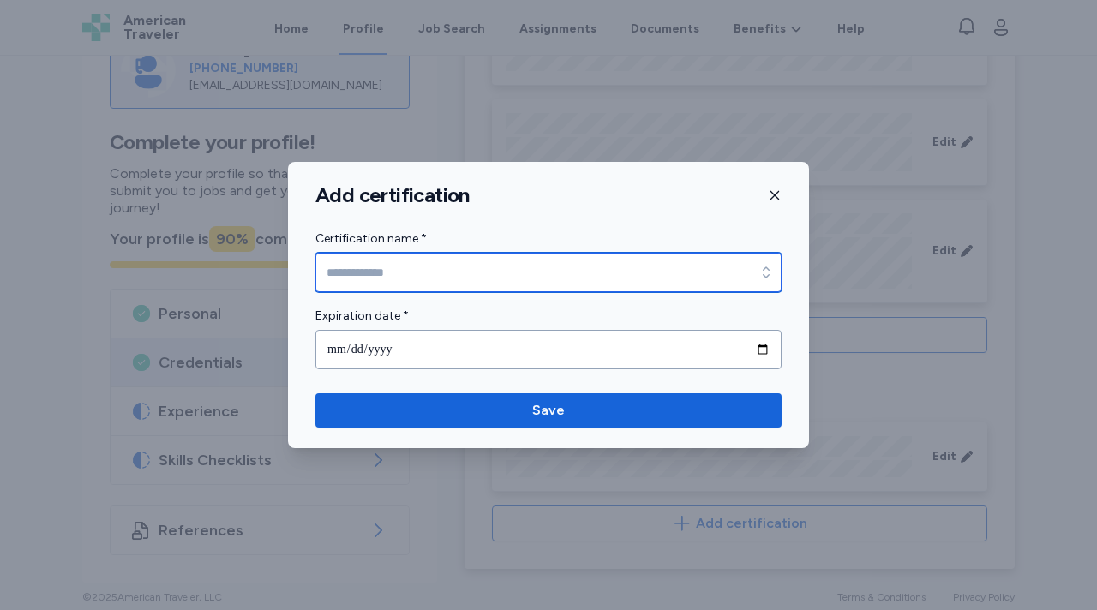
click at [418, 273] on input "Certification name *" at bounding box center [548, 272] width 466 height 39
type input "**********"
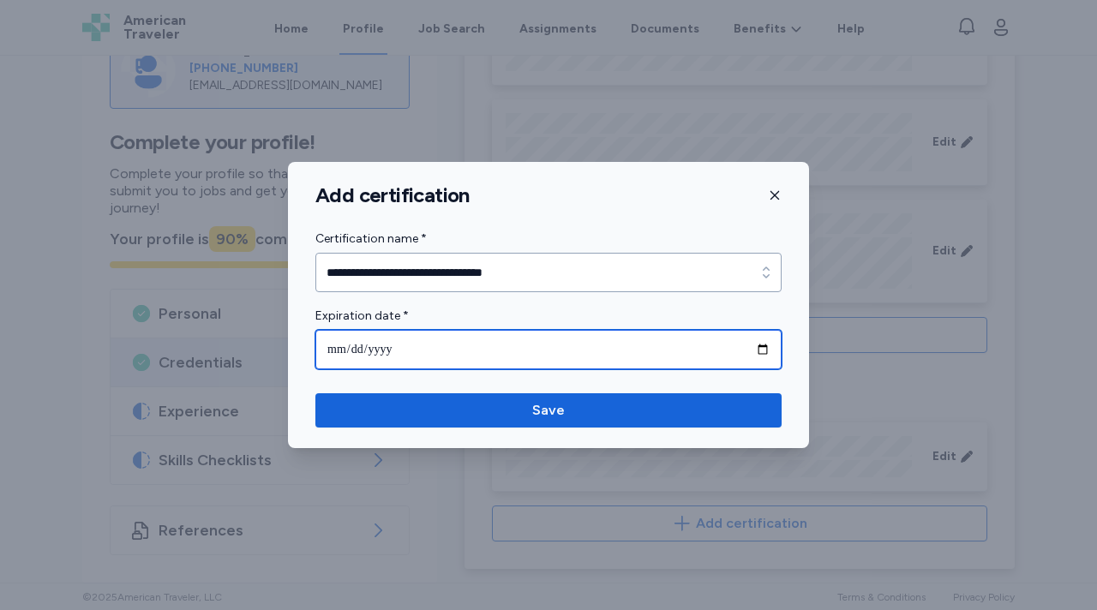
click at [411, 347] on input "date" at bounding box center [548, 349] width 466 height 39
type input "**********"
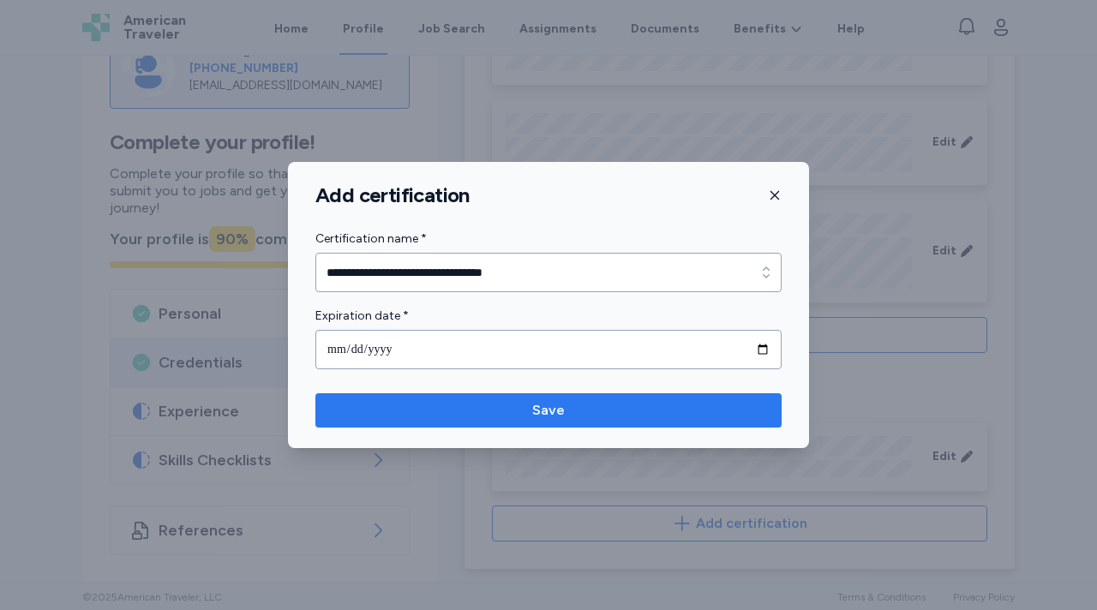
click at [448, 408] on span "Save" at bounding box center [548, 410] width 439 height 21
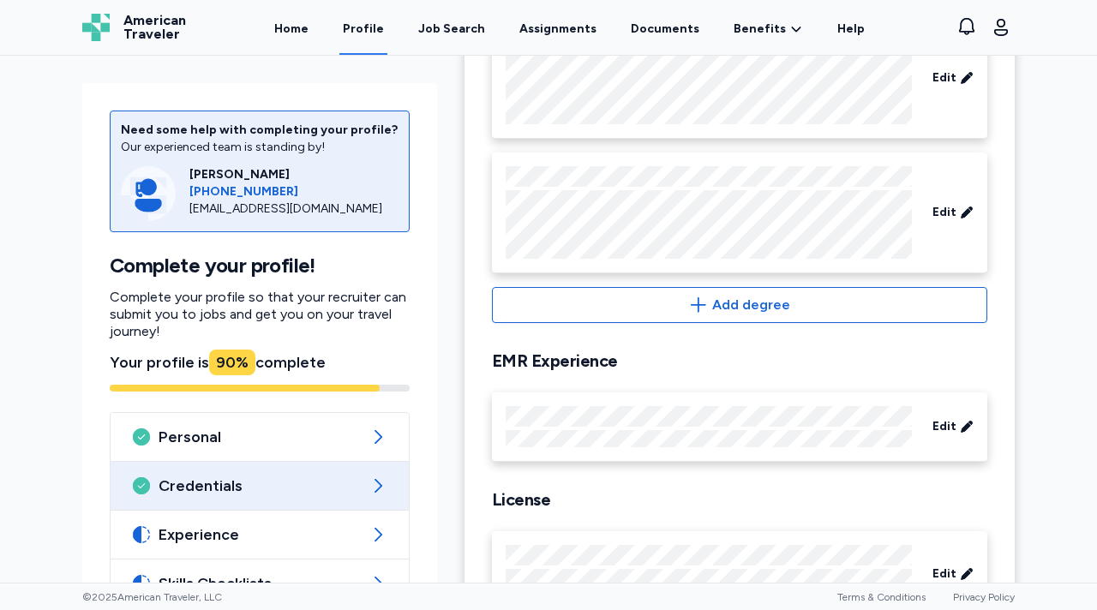
scroll to position [971, 0]
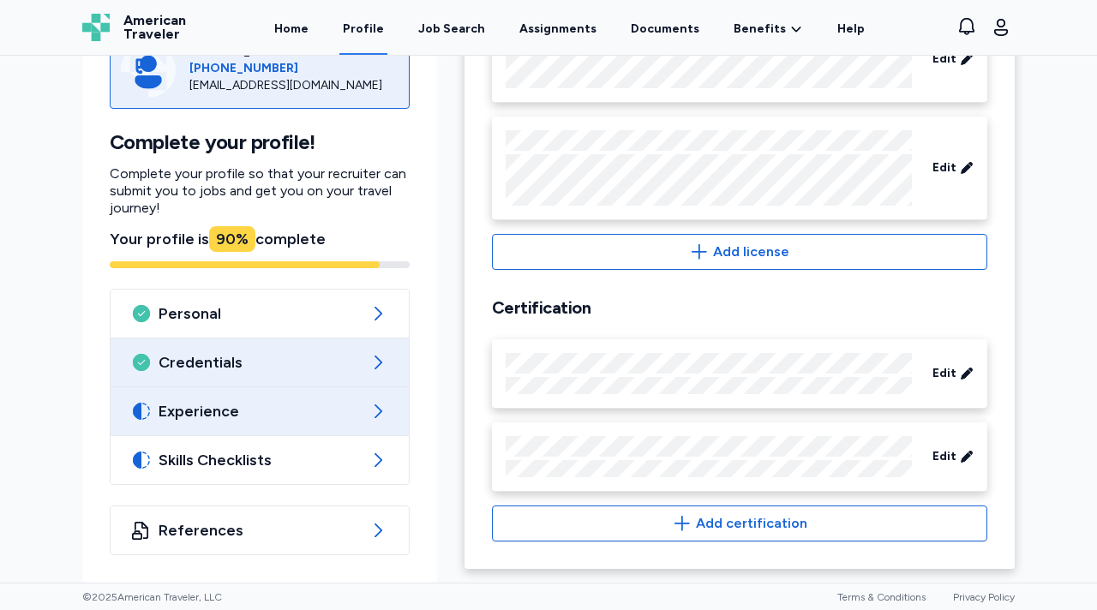
click at [350, 411] on span "Experience" at bounding box center [260, 411] width 202 height 21
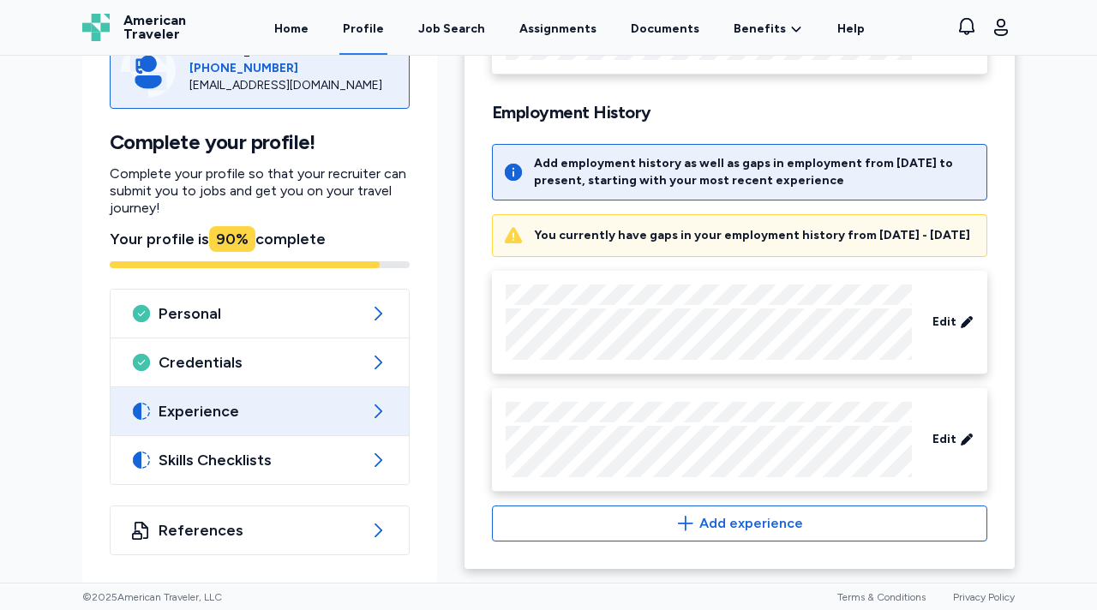
scroll to position [254, 0]
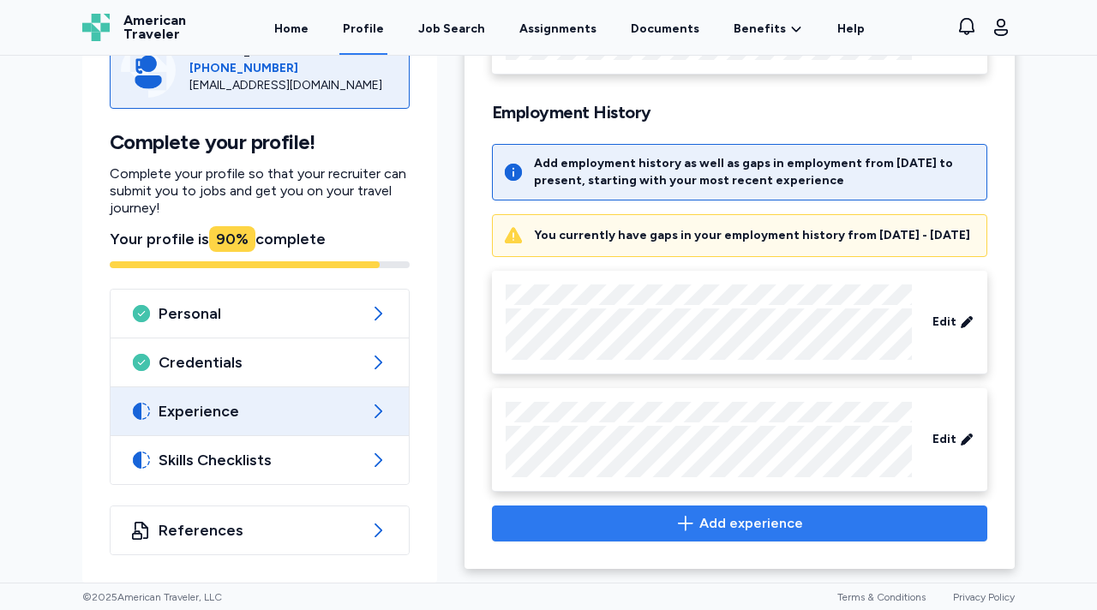
click at [729, 518] on span "Add experience" at bounding box center [751, 523] width 104 height 21
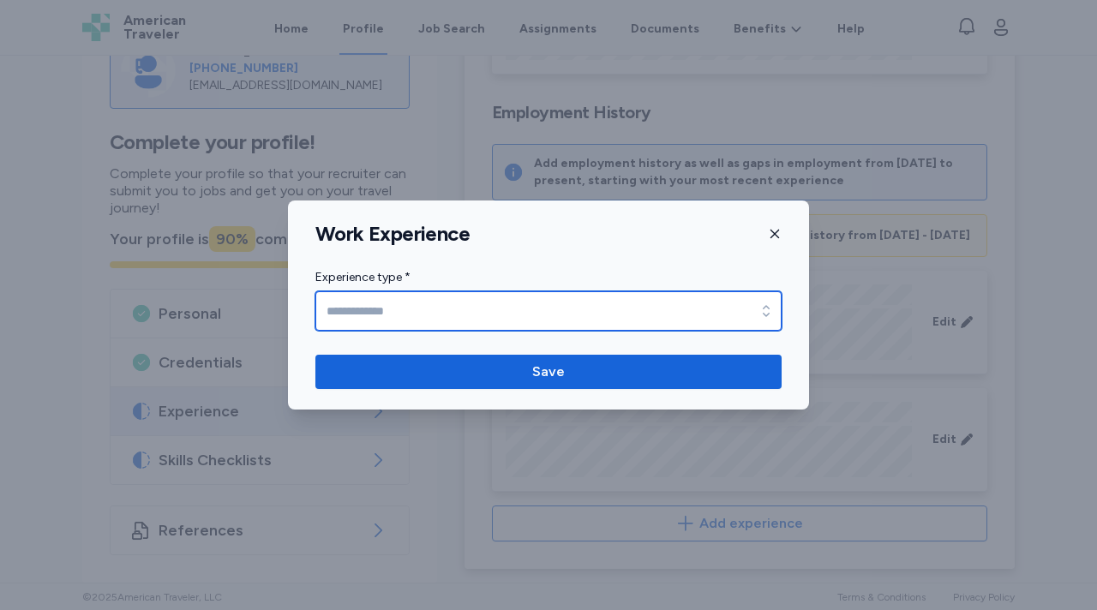
click at [484, 325] on input "Experience type *" at bounding box center [548, 310] width 466 height 39
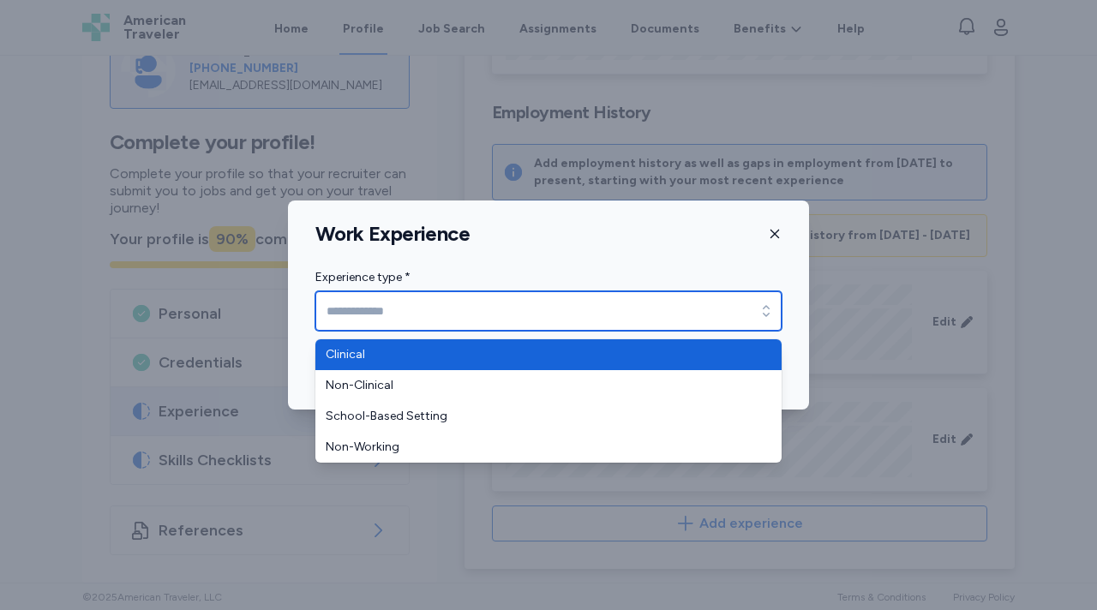
type input "********"
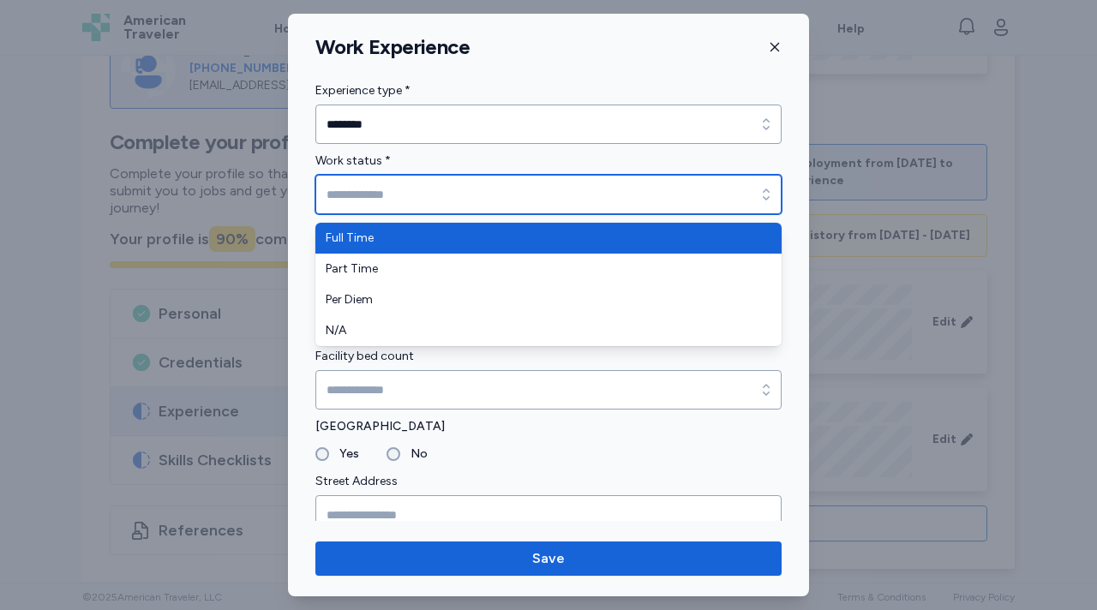
click at [357, 207] on input "Work status *" at bounding box center [548, 194] width 466 height 39
type input "*********"
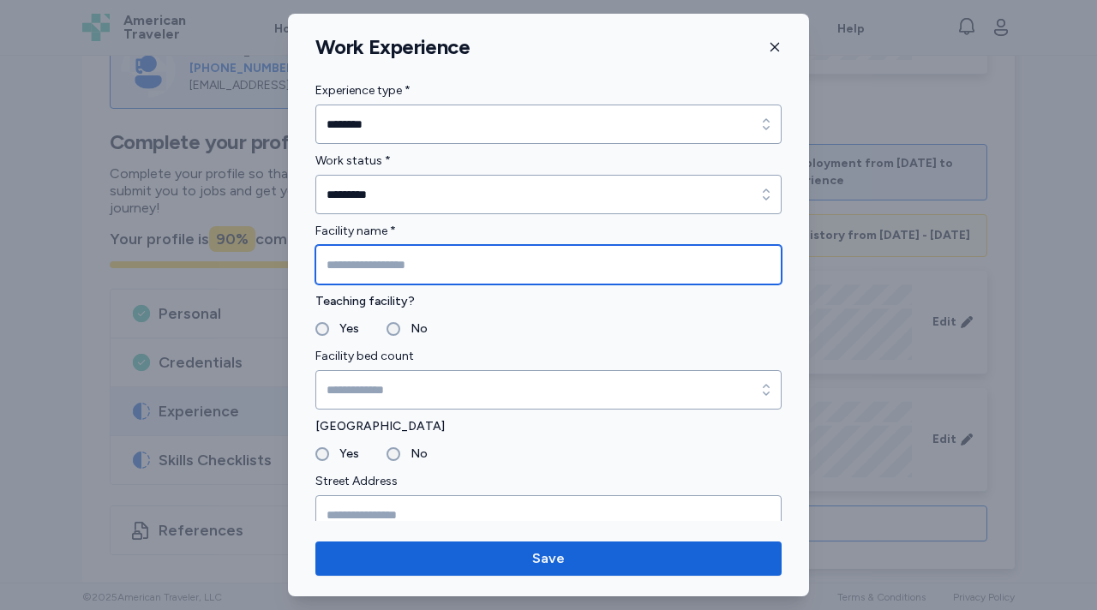
click at [395, 267] on input "Facility name *" at bounding box center [548, 264] width 466 height 39
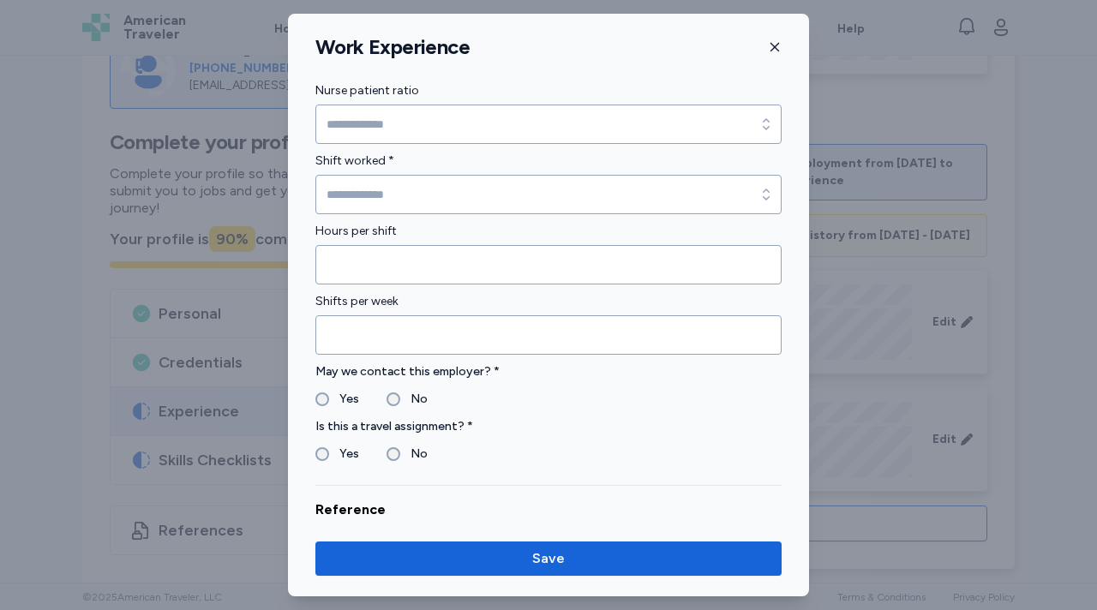
scroll to position [1225, 0]
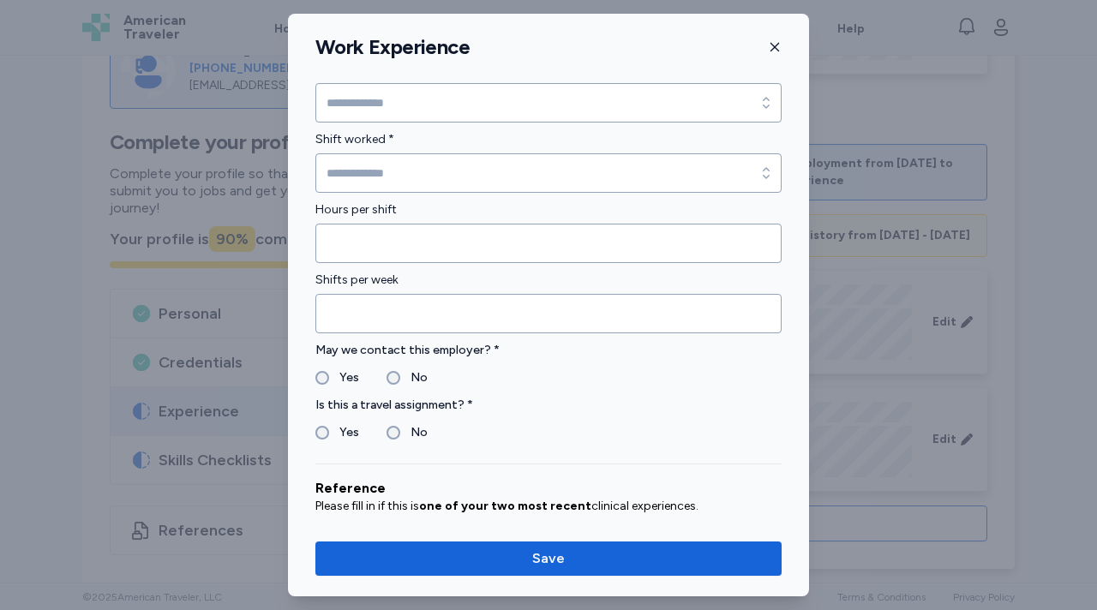
click at [767, 48] on div "Work Experience" at bounding box center [548, 47] width 521 height 26
click at [774, 46] on icon "button" at bounding box center [774, 47] width 9 height 9
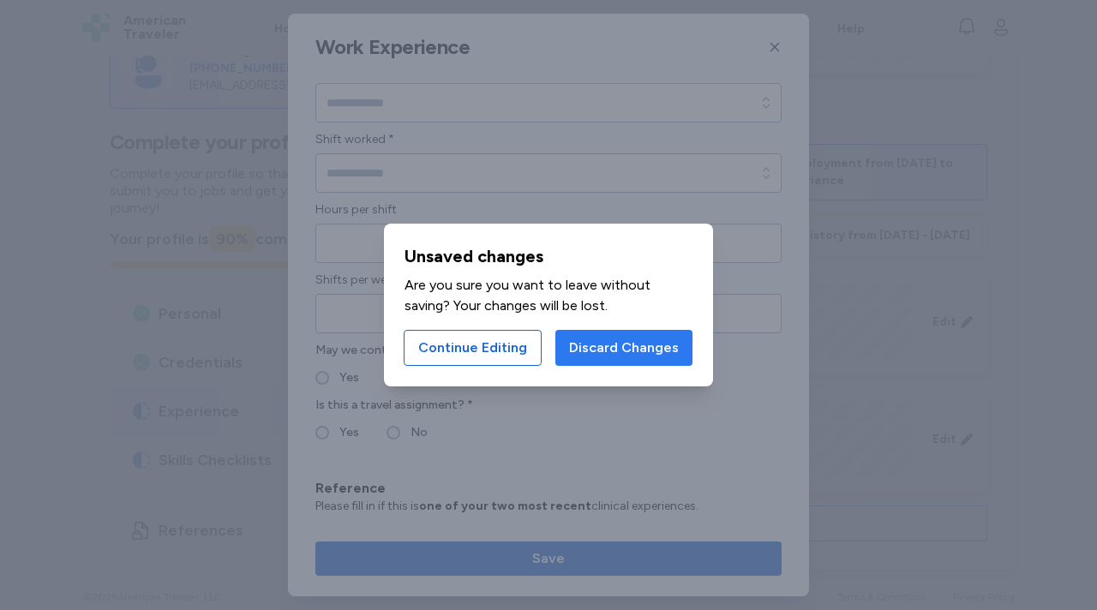
click at [618, 333] on button "Discard Changes" at bounding box center [623, 348] width 137 height 36
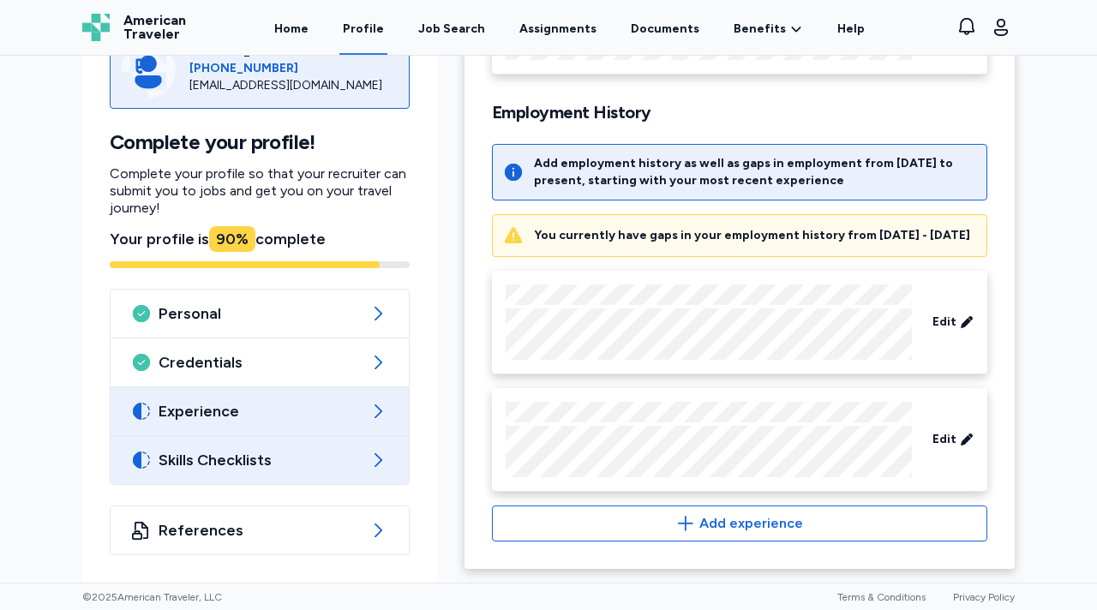
click at [223, 459] on span "Skills Checklists" at bounding box center [260, 460] width 202 height 21
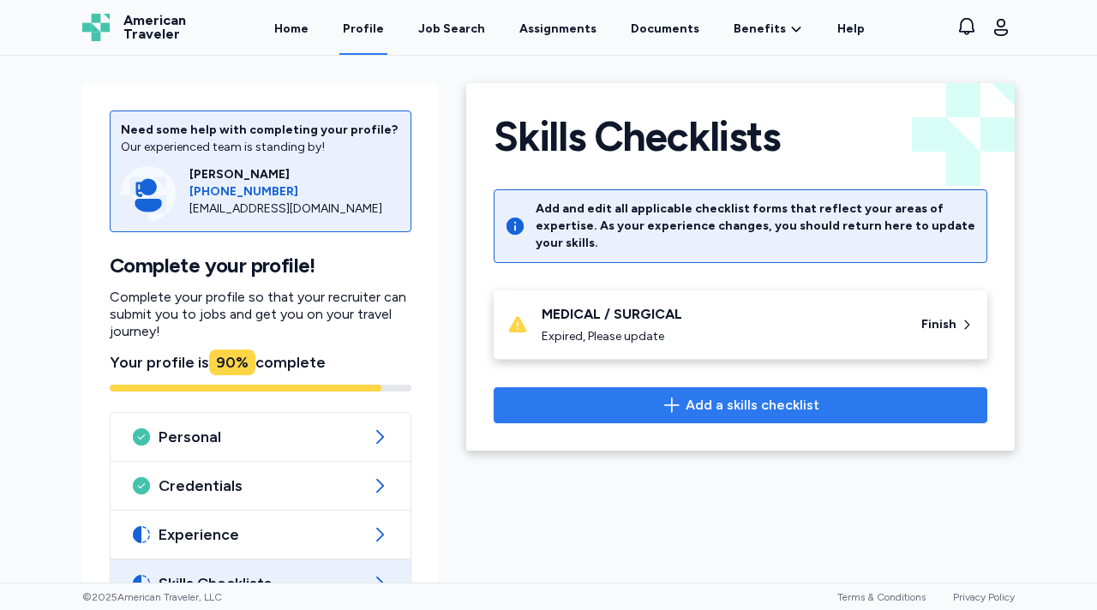
click at [661, 395] on span "Add a skills checklist" at bounding box center [740, 405] width 464 height 21
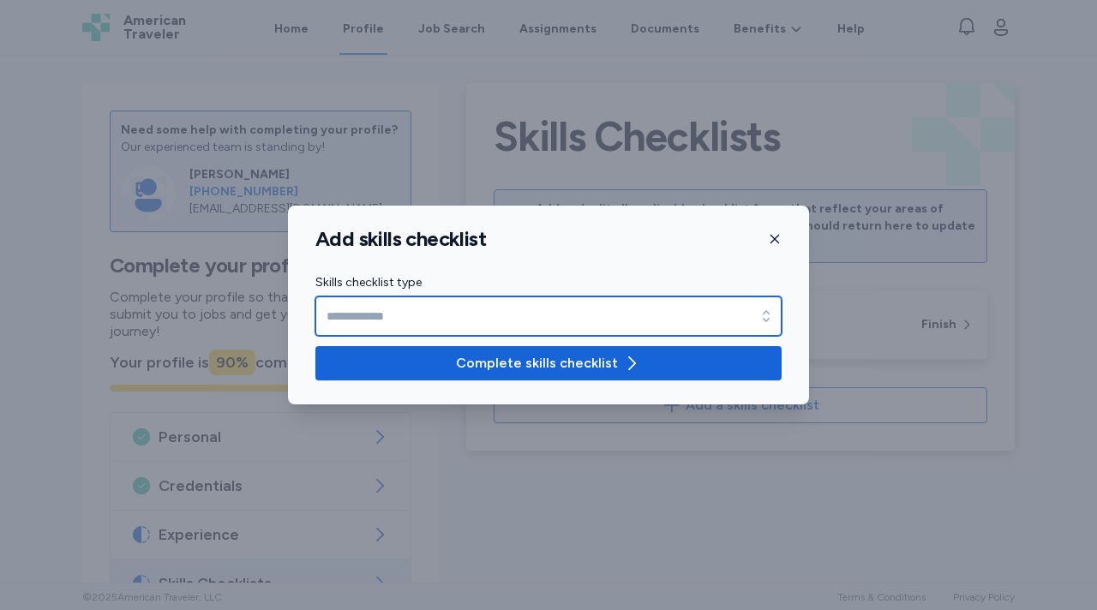
click at [506, 326] on input "Skills checklist type" at bounding box center [548, 316] width 466 height 39
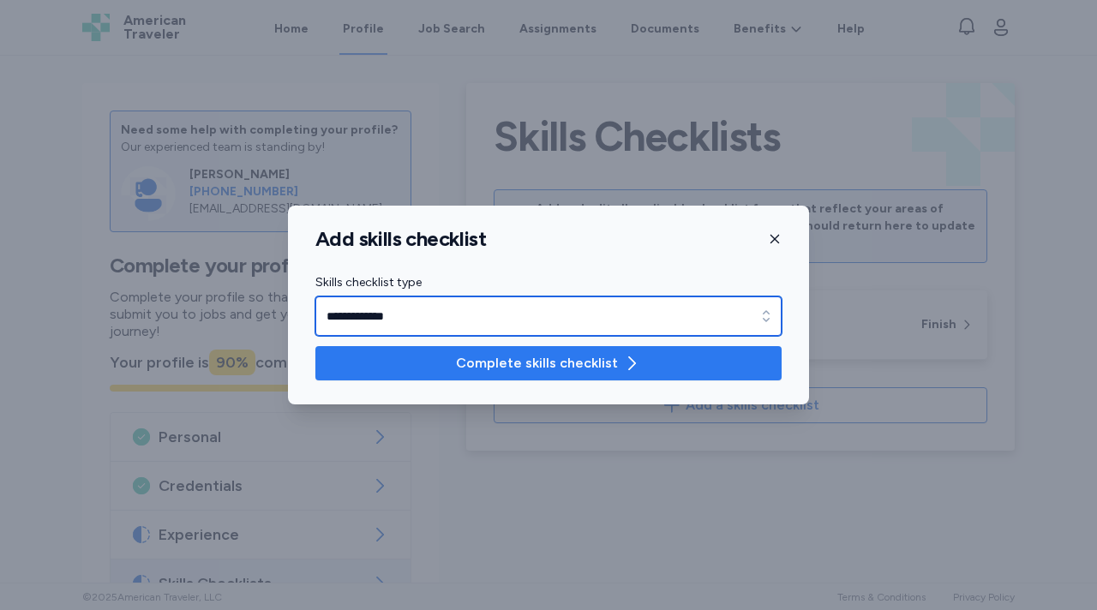
type input "**********"
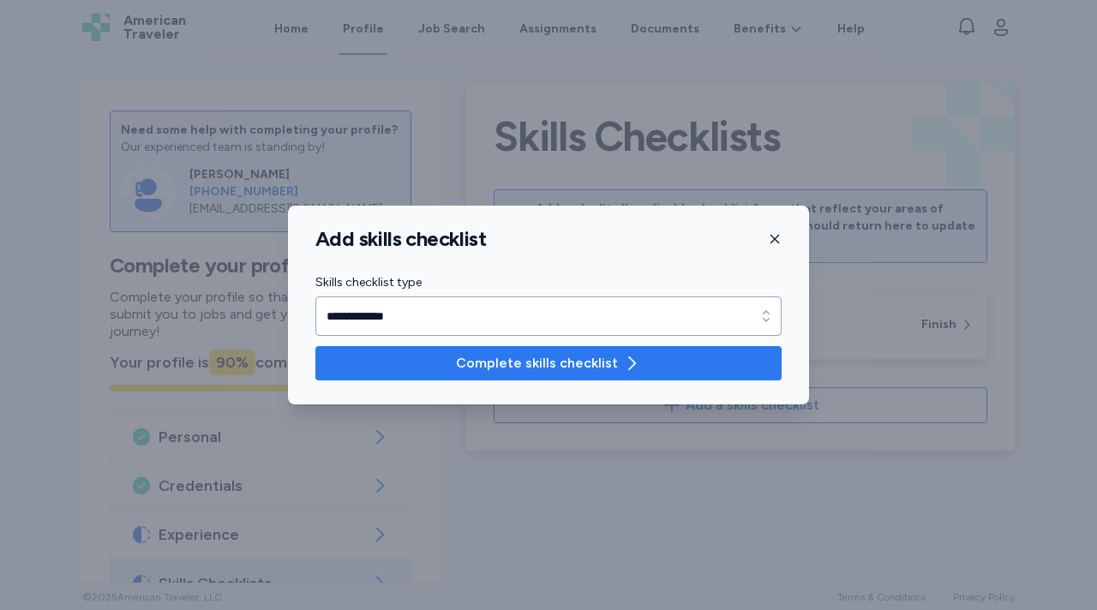
click at [513, 364] on span "Complete skills checklist" at bounding box center [537, 363] width 162 height 21
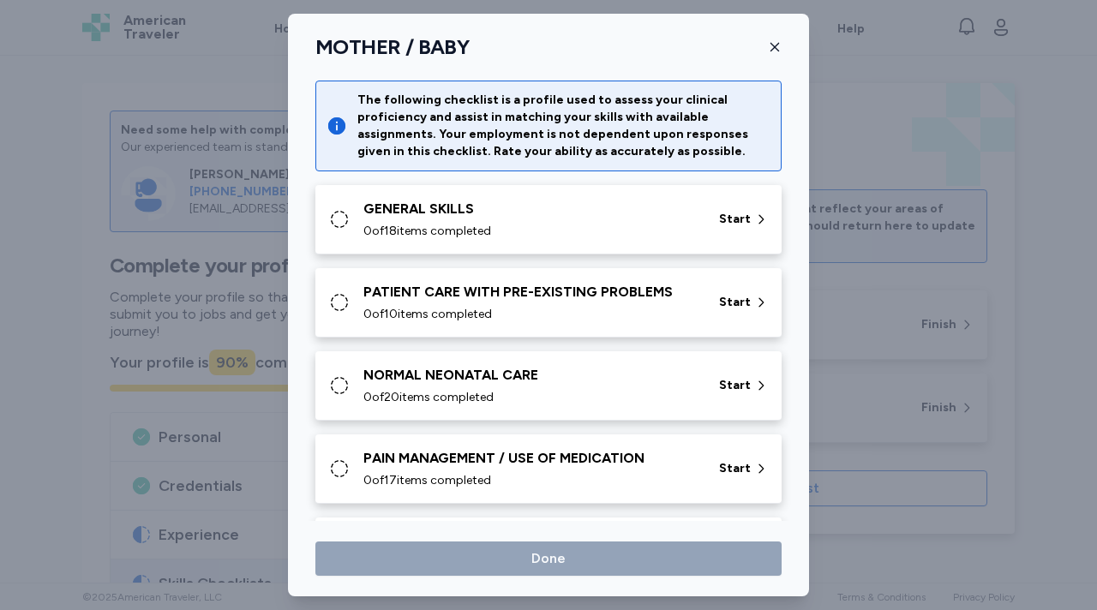
click at [584, 217] on div "GENERAL SKILLS" at bounding box center [530, 209] width 335 height 21
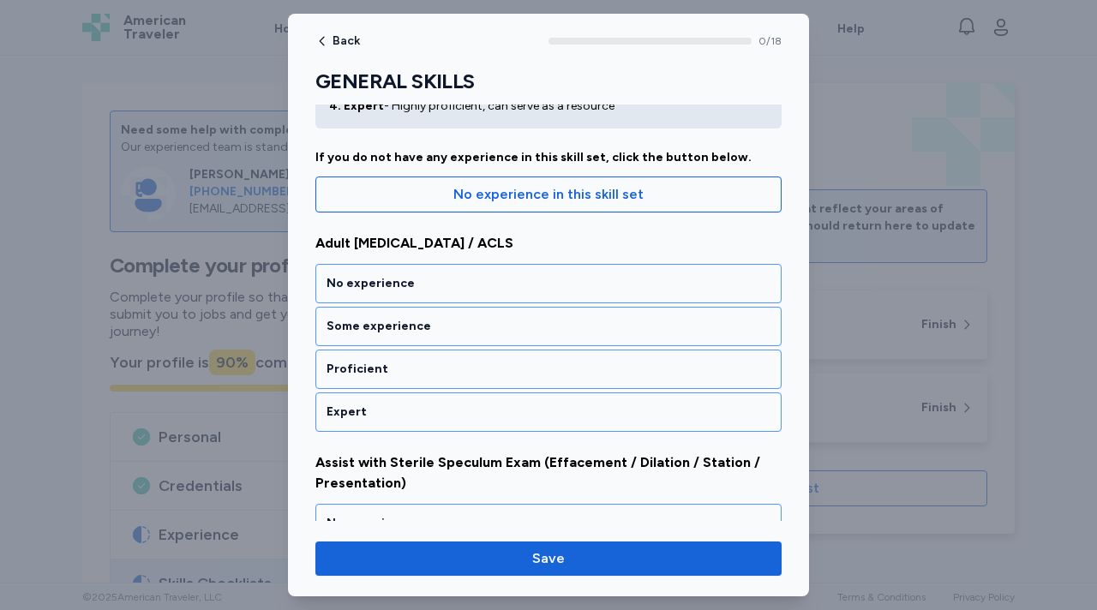
scroll to position [124, 0]
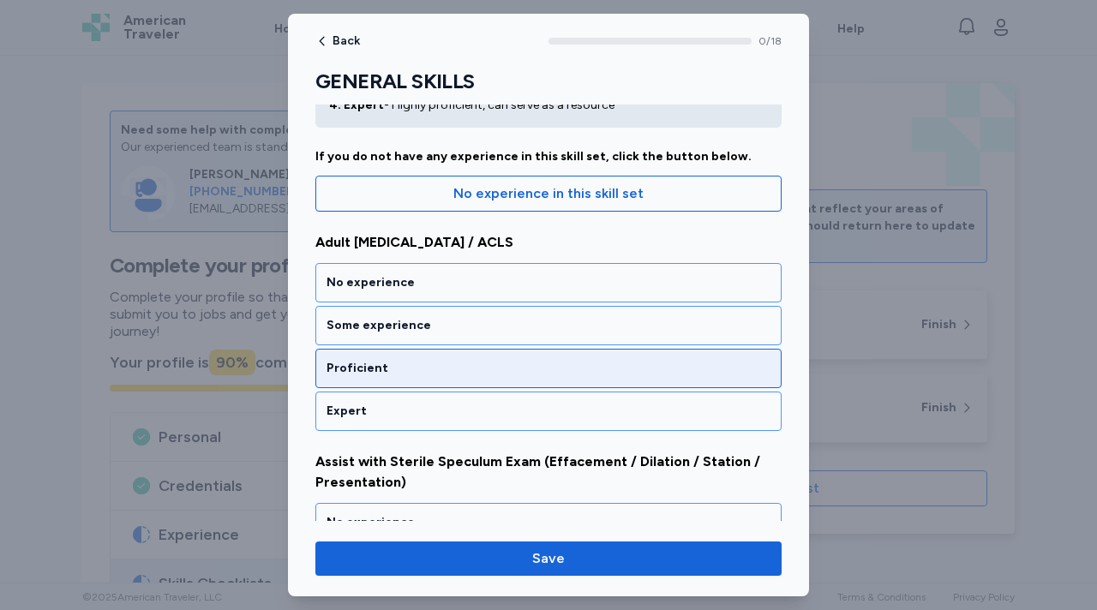
click at [424, 362] on div "Proficient" at bounding box center [549, 368] width 444 height 17
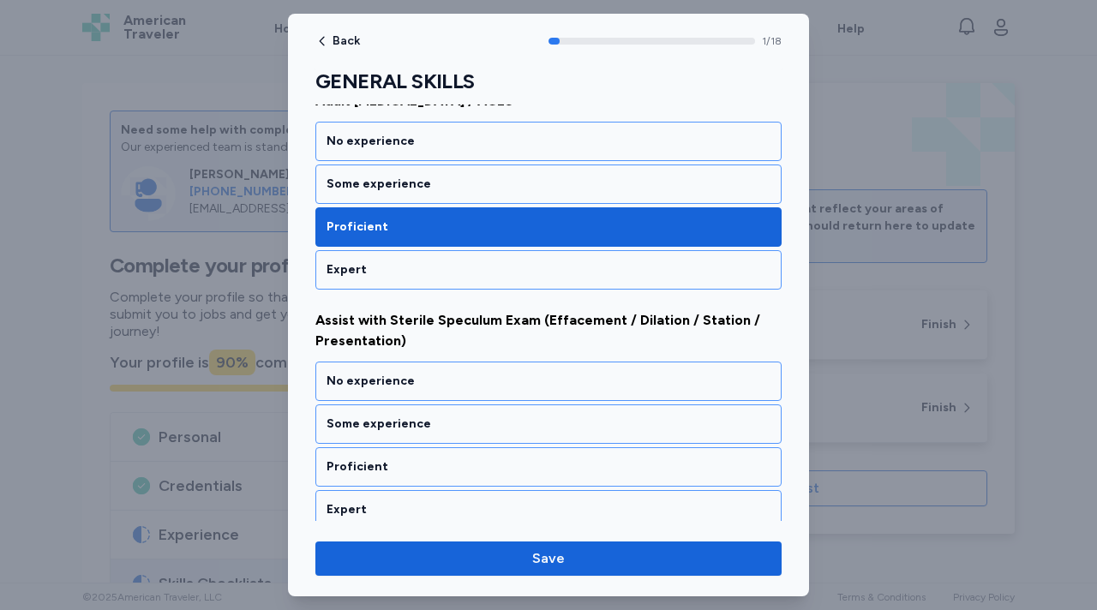
scroll to position [373, 0]
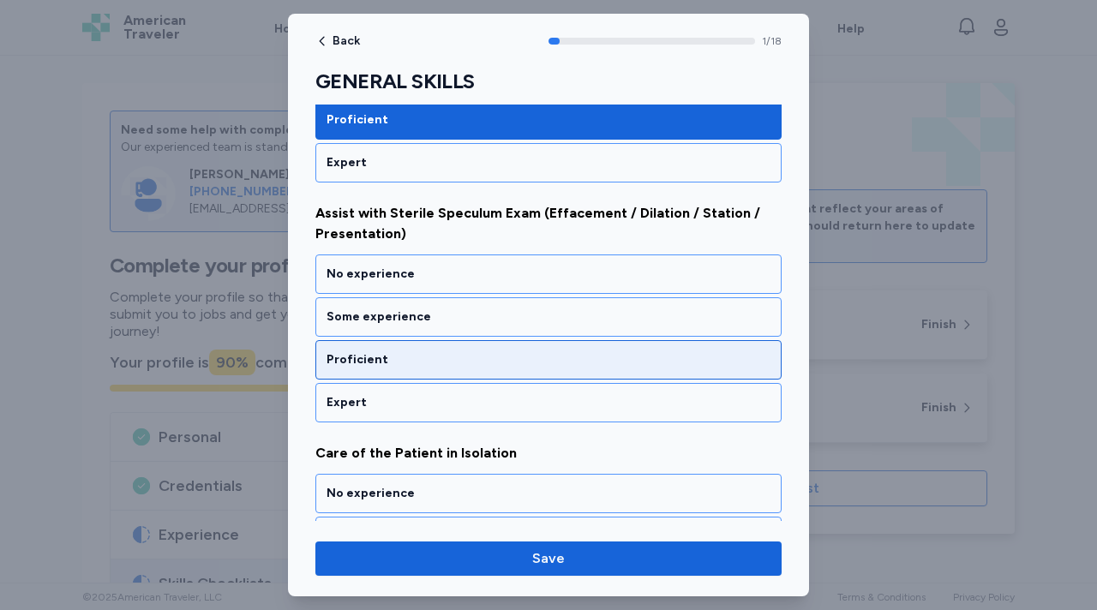
click at [423, 365] on div "Proficient" at bounding box center [549, 359] width 444 height 17
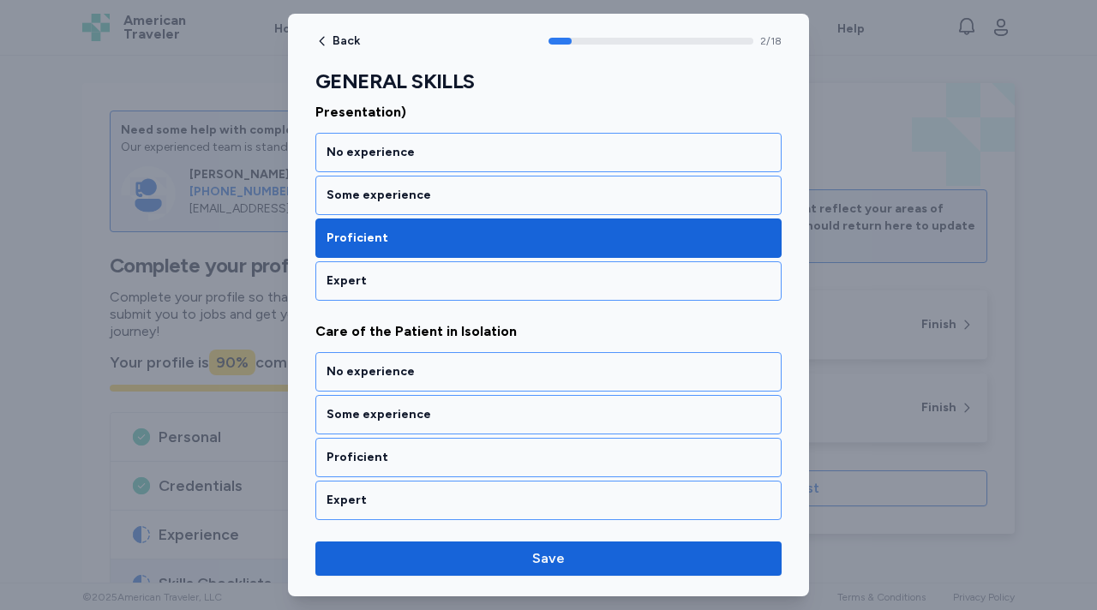
scroll to position [602, 0]
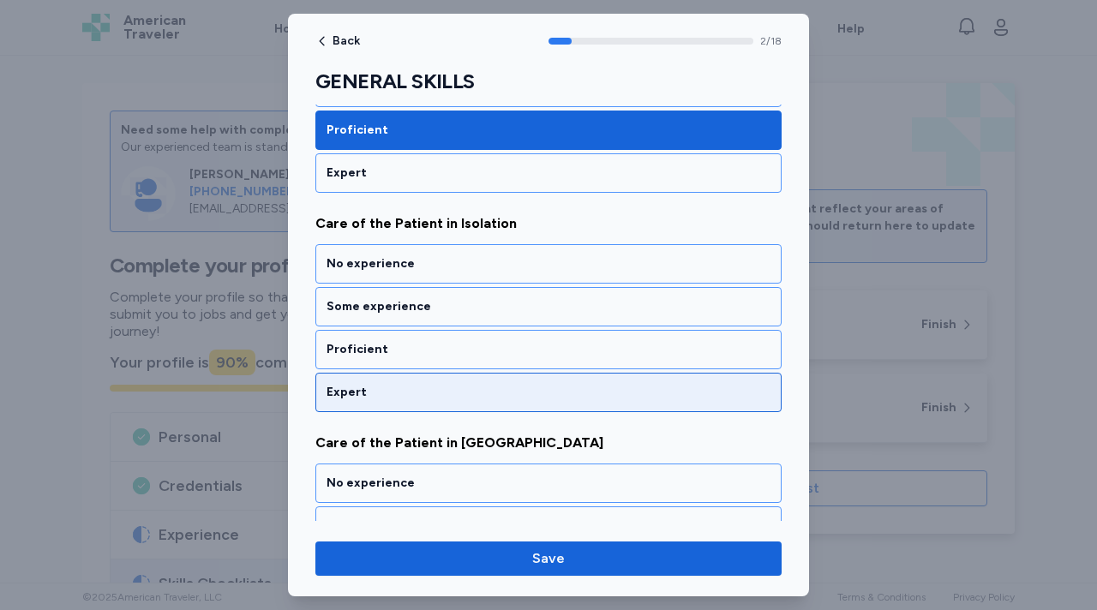
click at [416, 389] on div "Expert" at bounding box center [549, 392] width 444 height 17
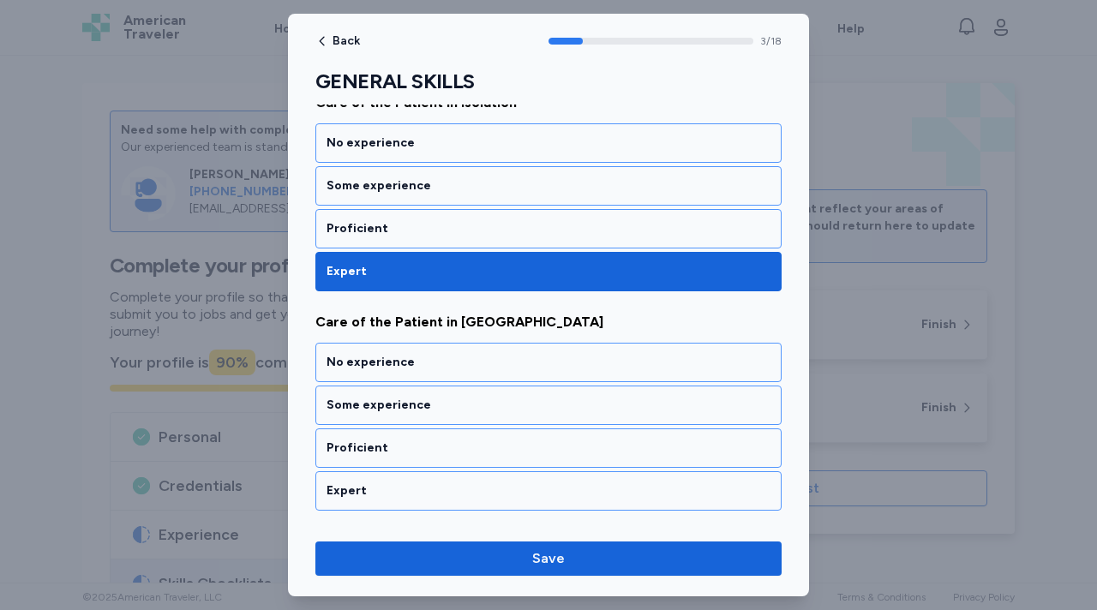
scroll to position [822, 0]
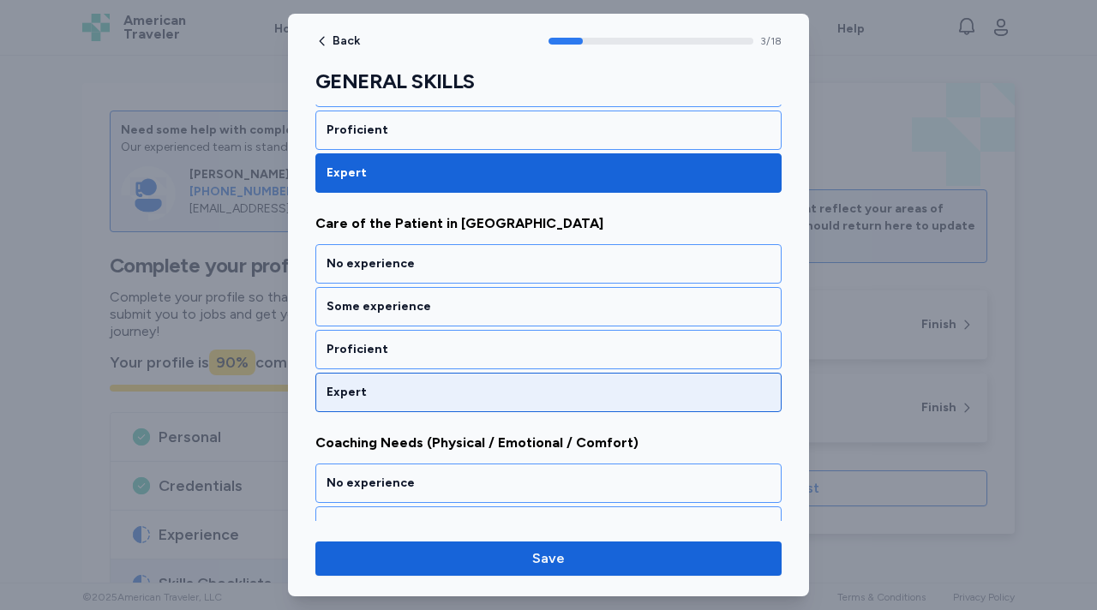
click at [416, 388] on div "Expert" at bounding box center [549, 392] width 444 height 17
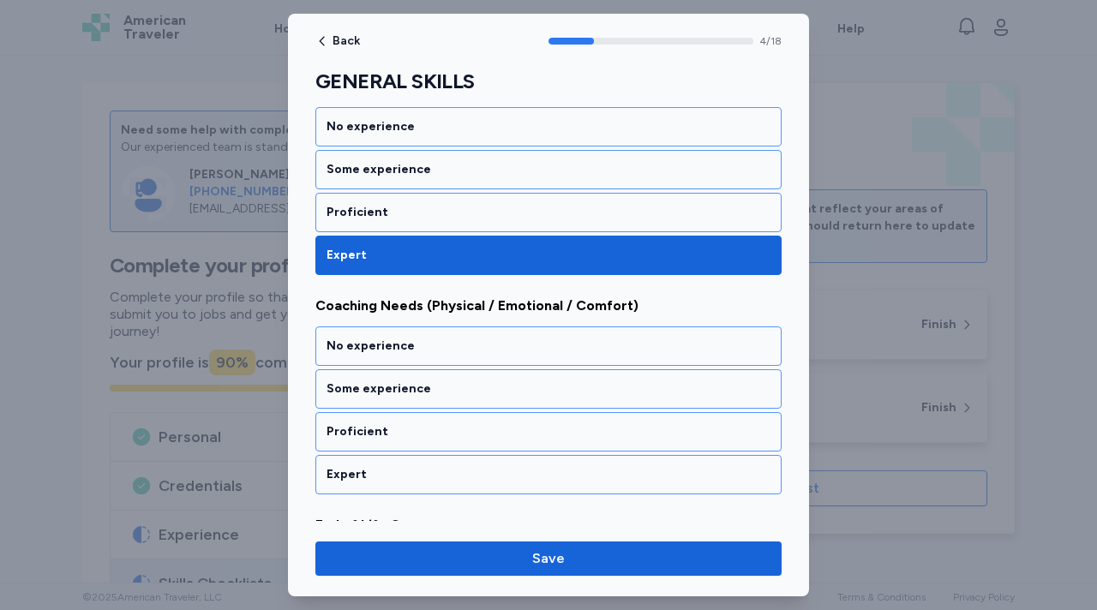
scroll to position [1041, 0]
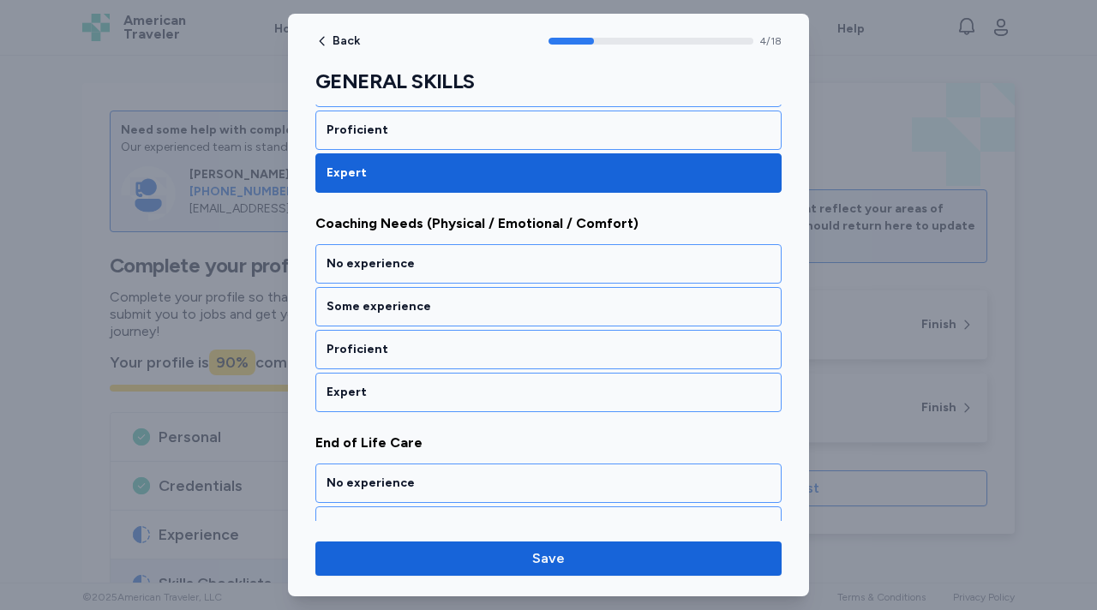
click at [416, 388] on div "Expert" at bounding box center [549, 392] width 444 height 17
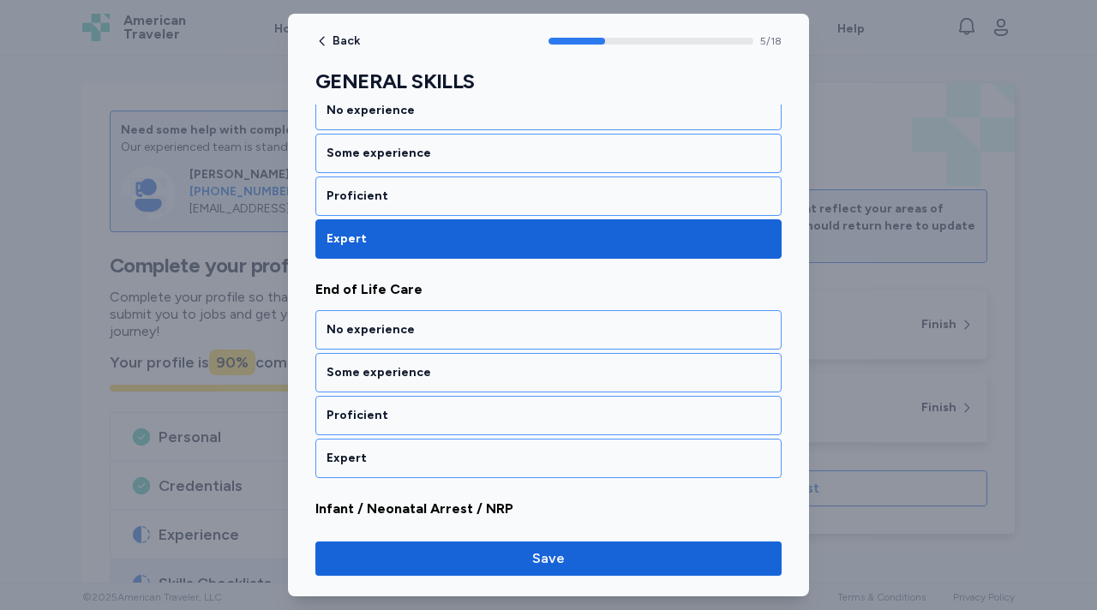
scroll to position [1261, 0]
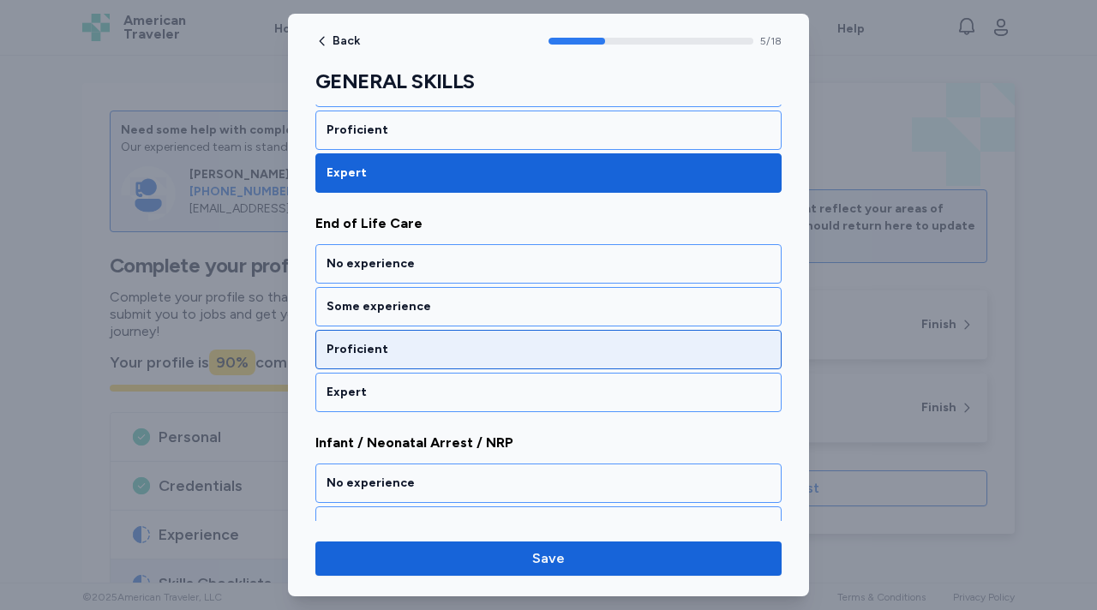
click at [411, 364] on div "Proficient" at bounding box center [548, 349] width 466 height 39
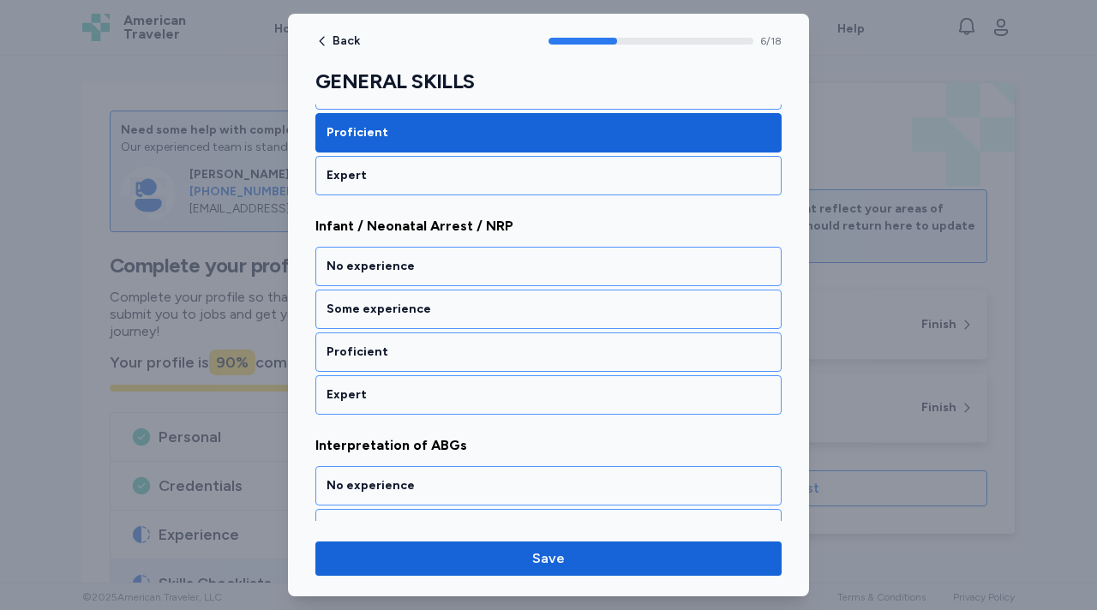
scroll to position [1480, 0]
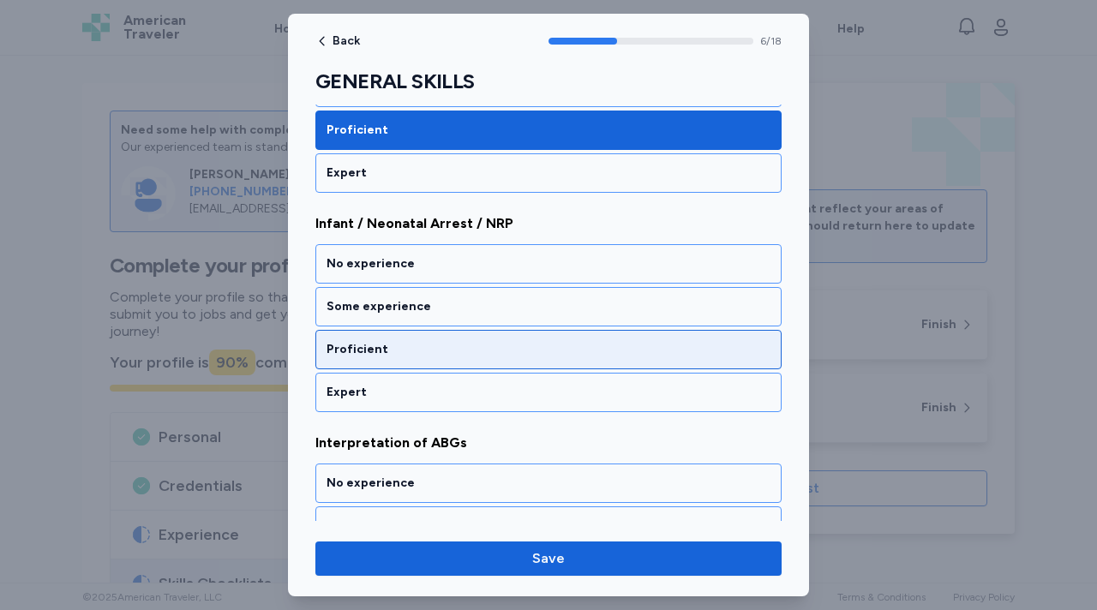
click at [411, 357] on div "Proficient" at bounding box center [549, 349] width 444 height 17
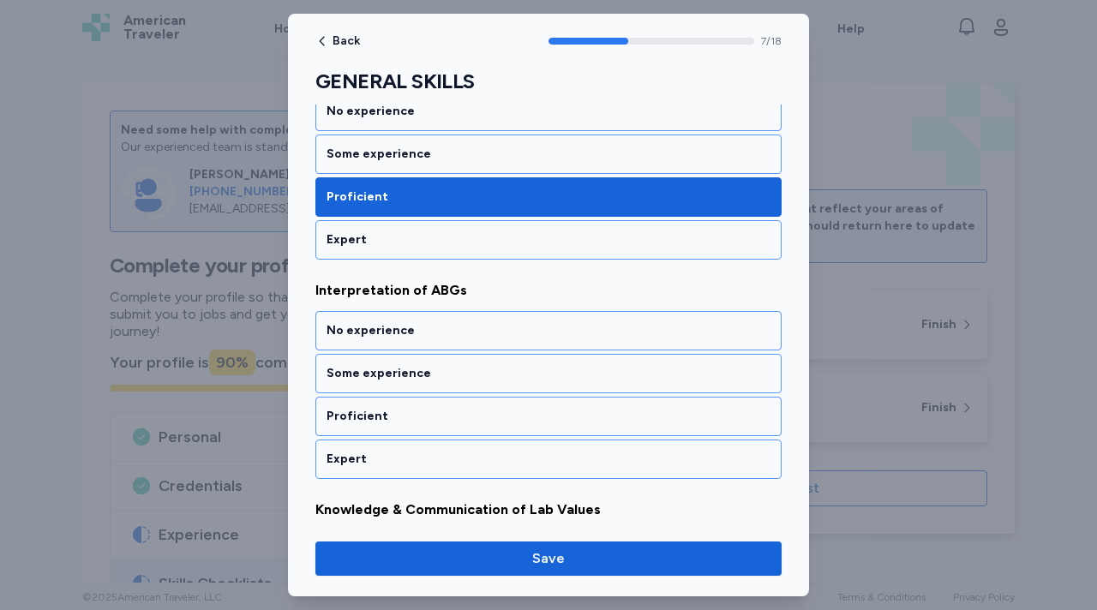
scroll to position [1699, 0]
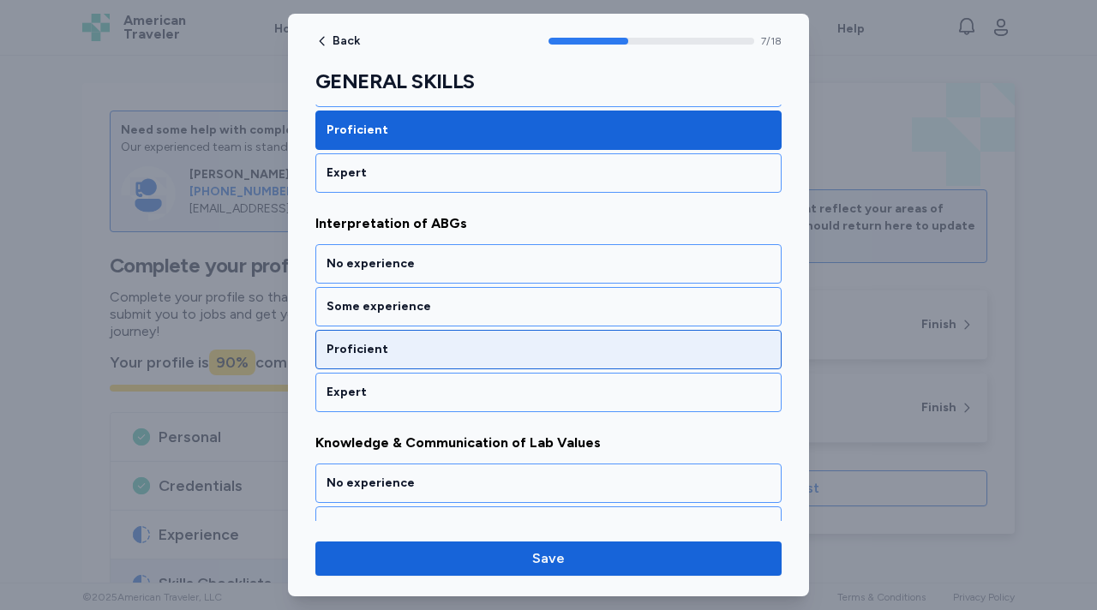
click at [411, 352] on div "Proficient" at bounding box center [549, 349] width 444 height 17
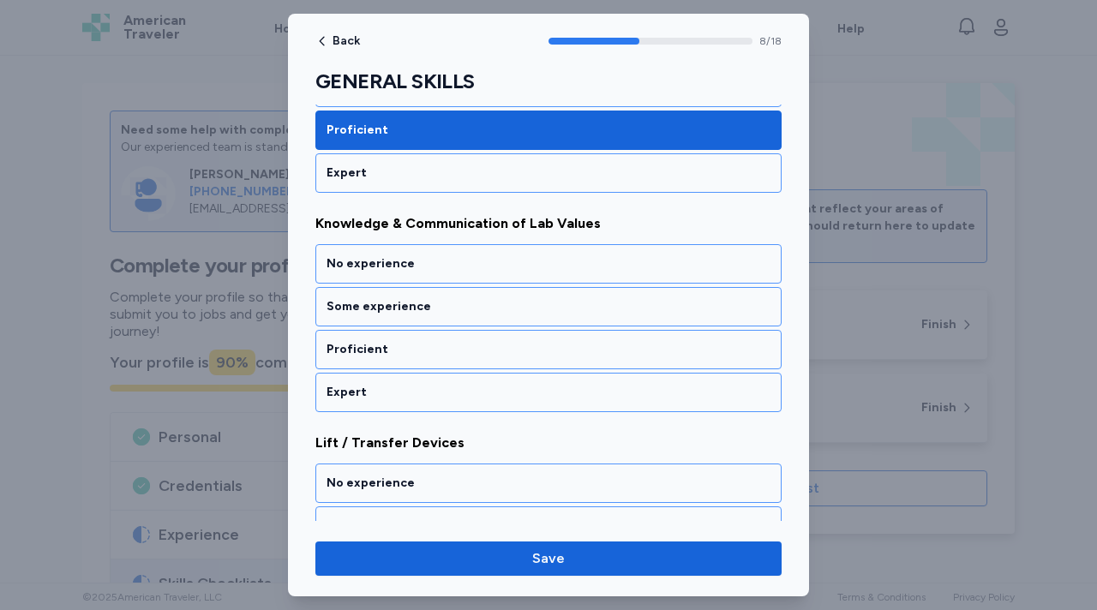
click at [411, 352] on div "Proficient" at bounding box center [549, 349] width 444 height 17
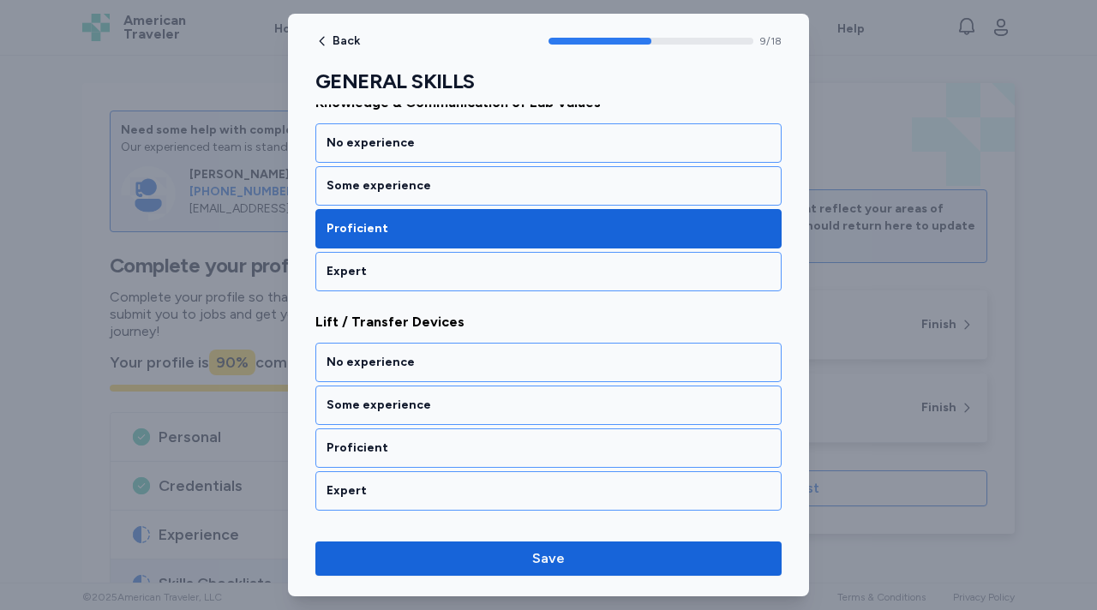
scroll to position [2138, 0]
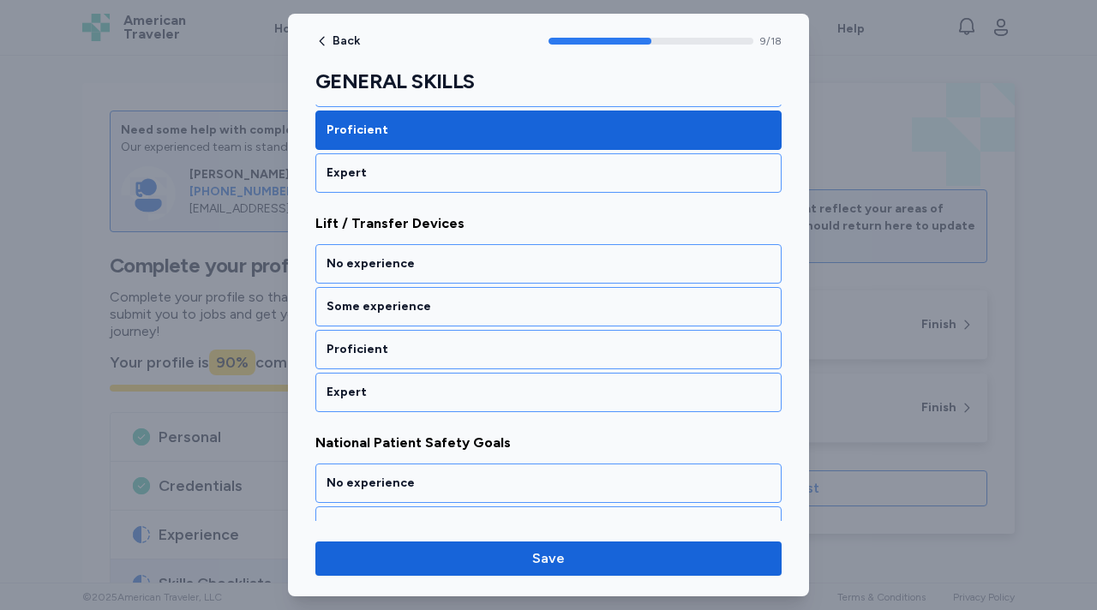
click at [411, 352] on div "Proficient" at bounding box center [549, 349] width 444 height 17
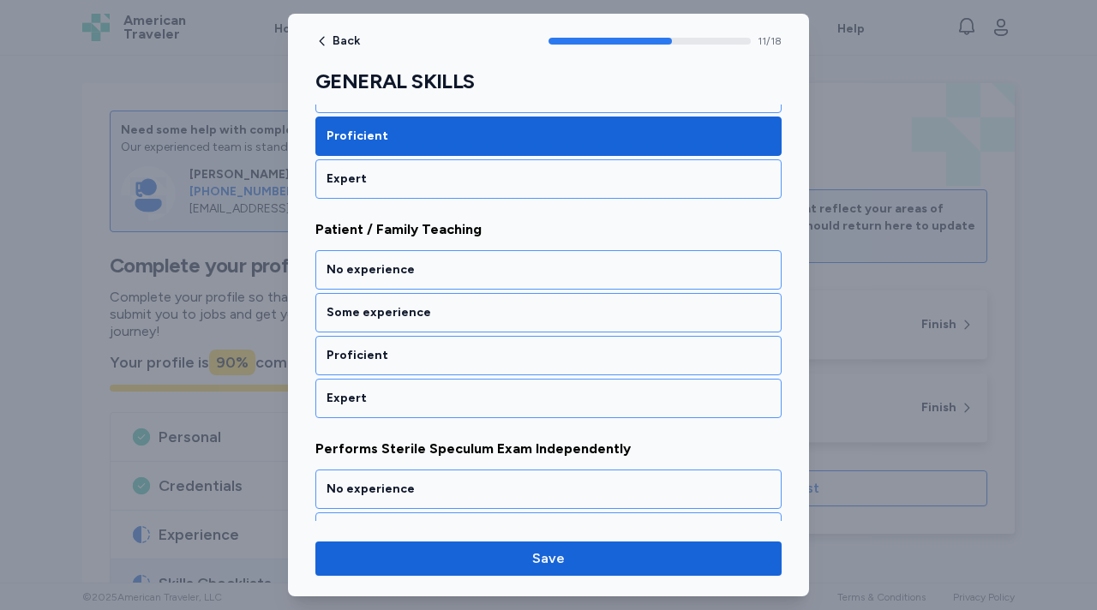
scroll to position [2577, 0]
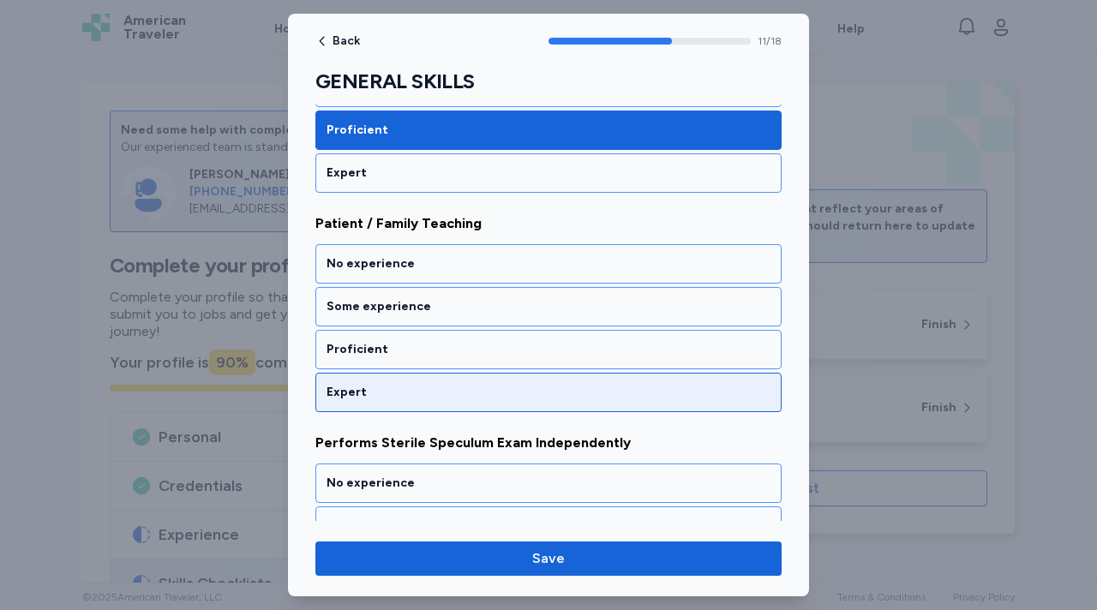
click at [411, 373] on div "Expert" at bounding box center [548, 392] width 466 height 39
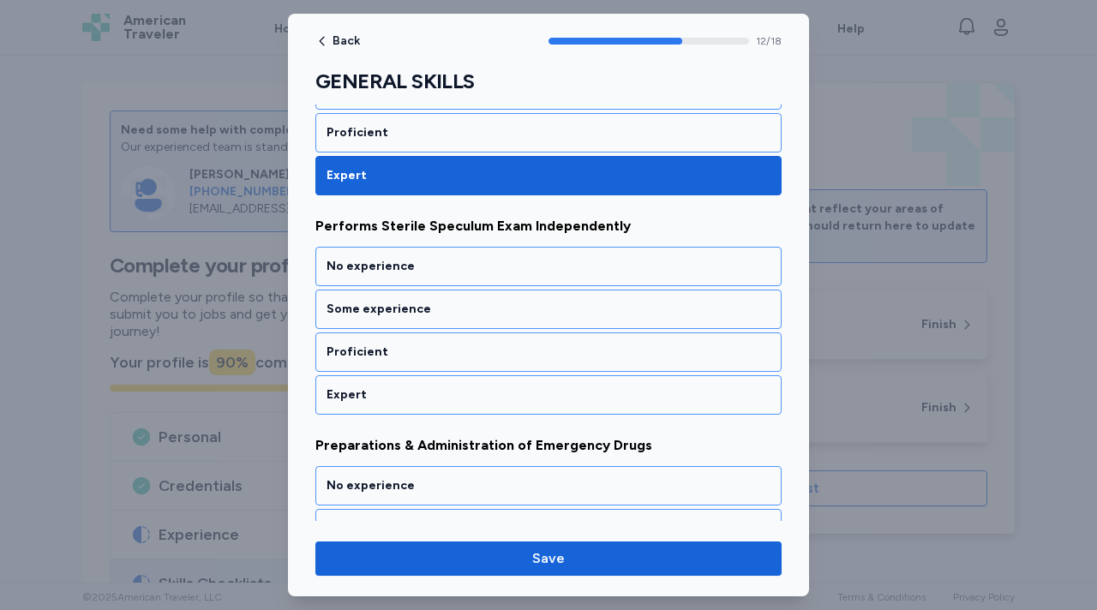
scroll to position [2796, 0]
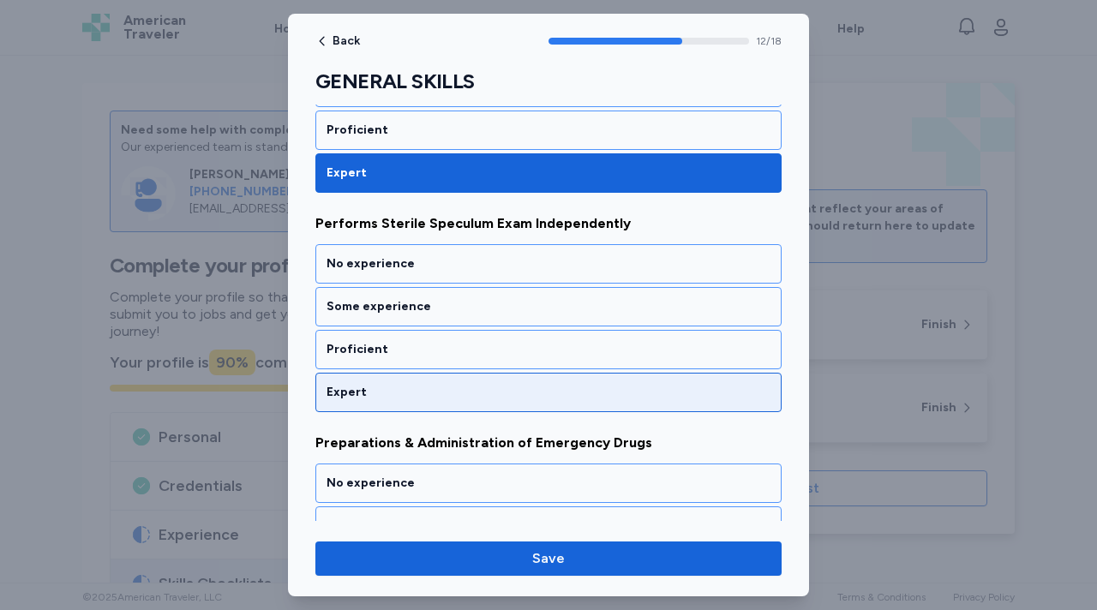
click at [393, 396] on div "Expert" at bounding box center [549, 392] width 444 height 17
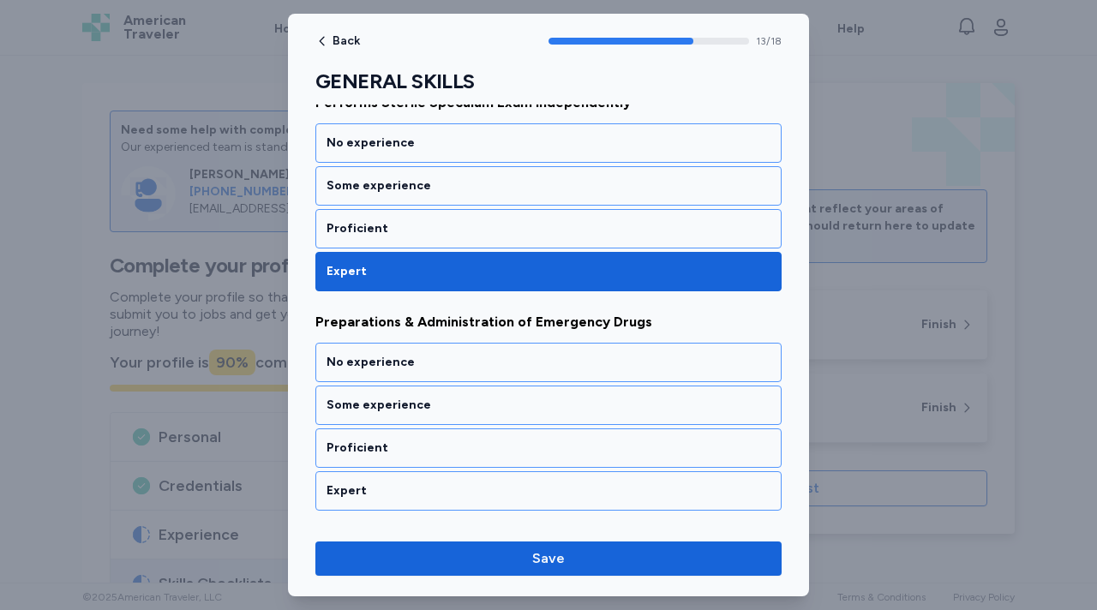
scroll to position [3016, 0]
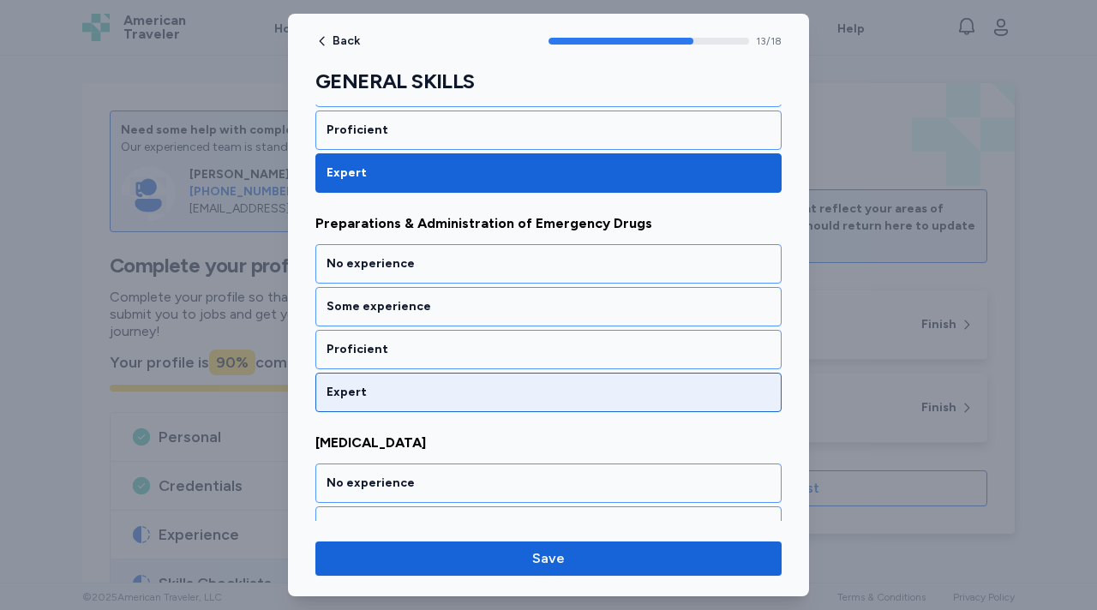
click at [393, 396] on div "Expert" at bounding box center [549, 392] width 444 height 17
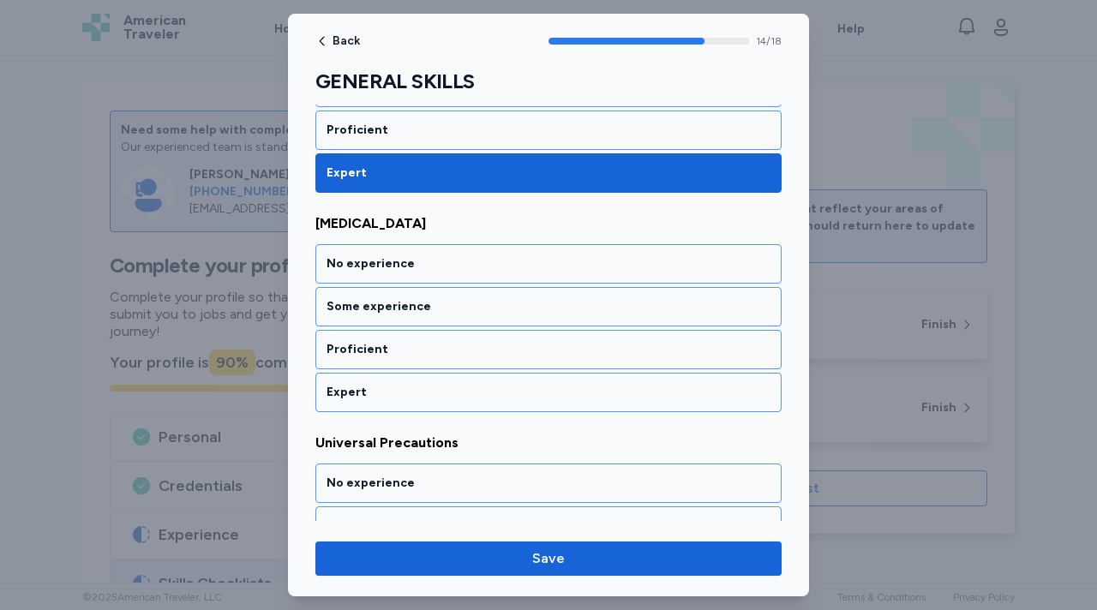
click at [393, 396] on div "Expert" at bounding box center [549, 392] width 444 height 17
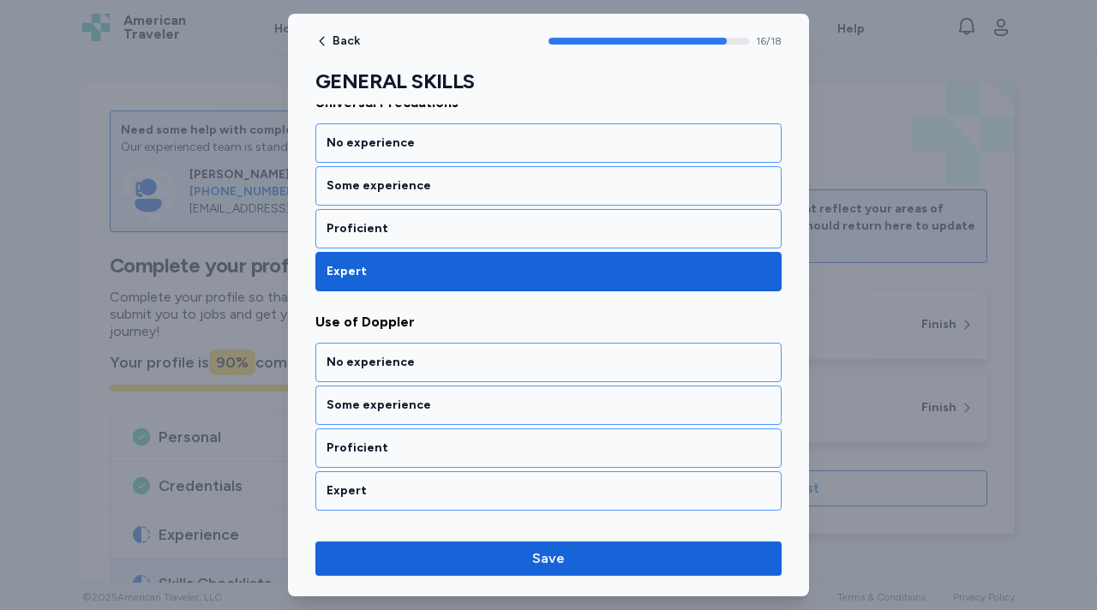
scroll to position [3674, 0]
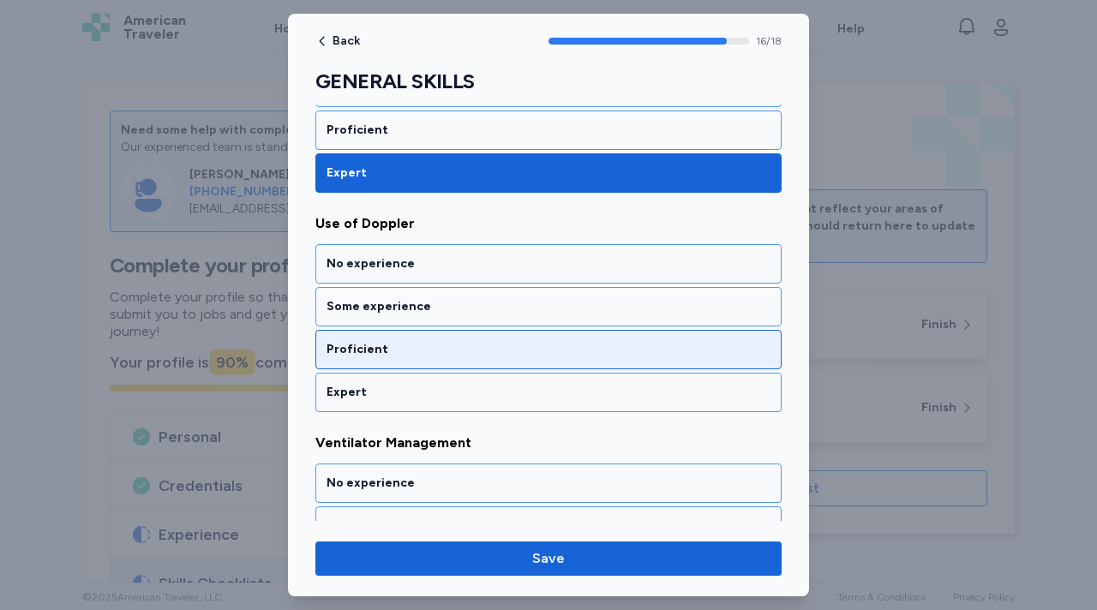
click at [387, 363] on div "Proficient" at bounding box center [548, 349] width 466 height 39
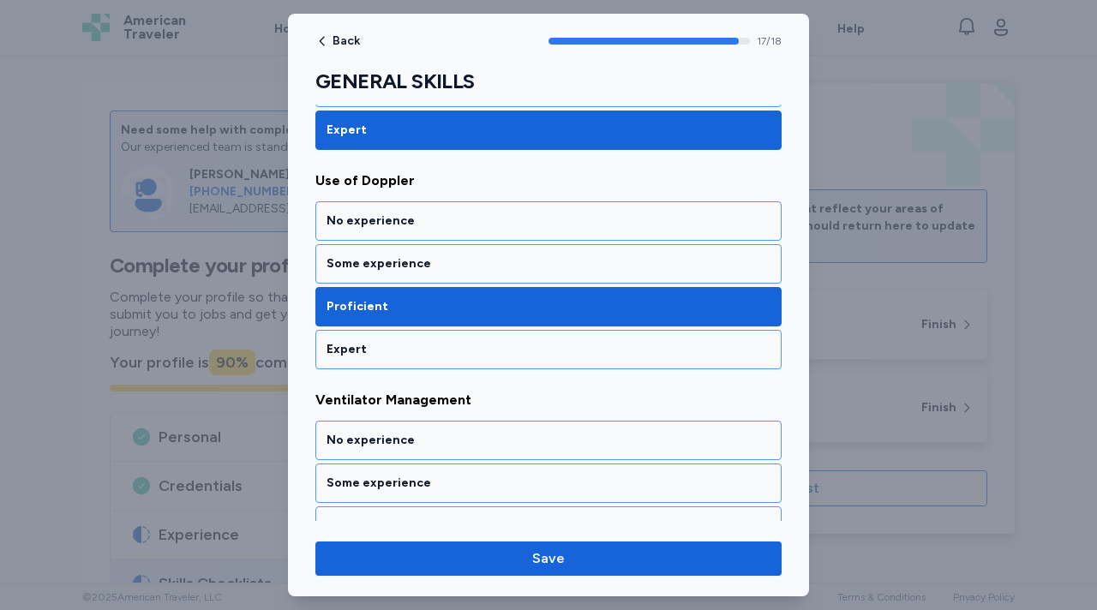
scroll to position [3788, 0]
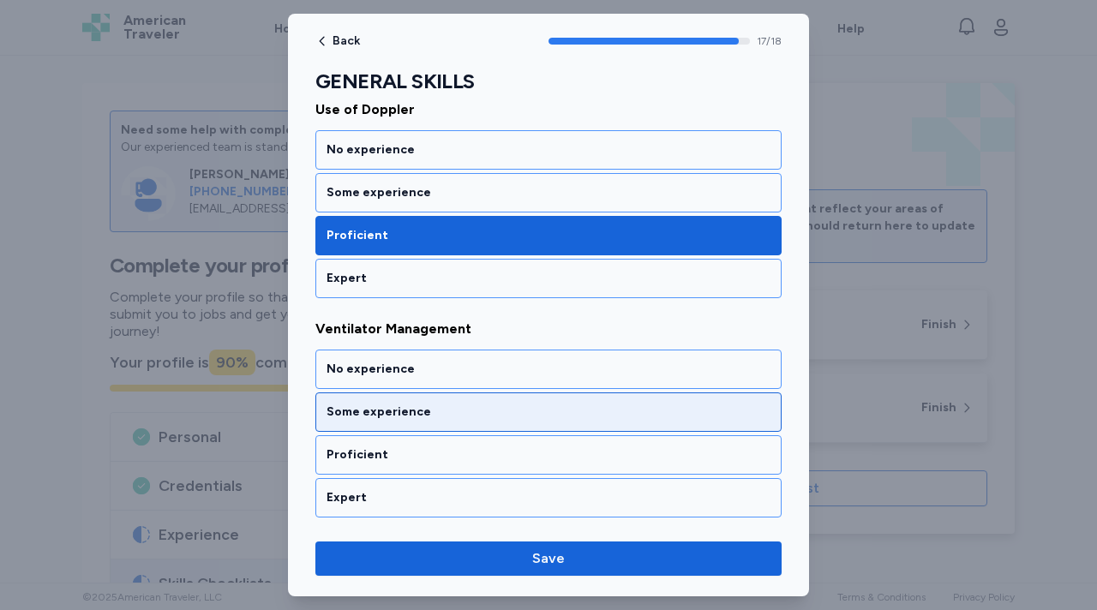
click at [393, 404] on div "Some experience" at bounding box center [549, 412] width 444 height 17
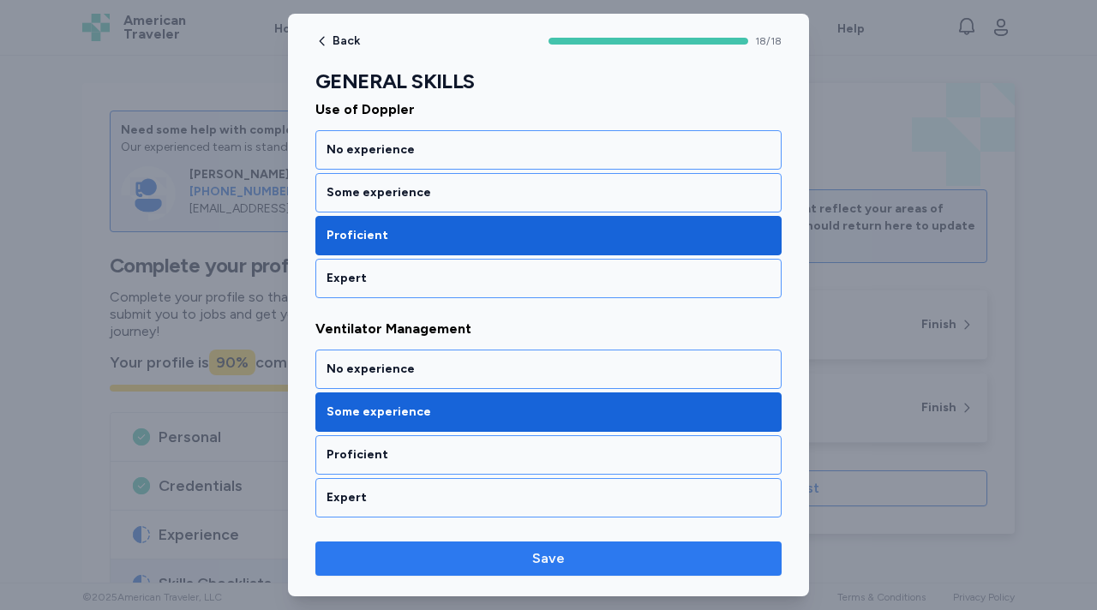
click at [524, 562] on span "Save" at bounding box center [548, 558] width 439 height 21
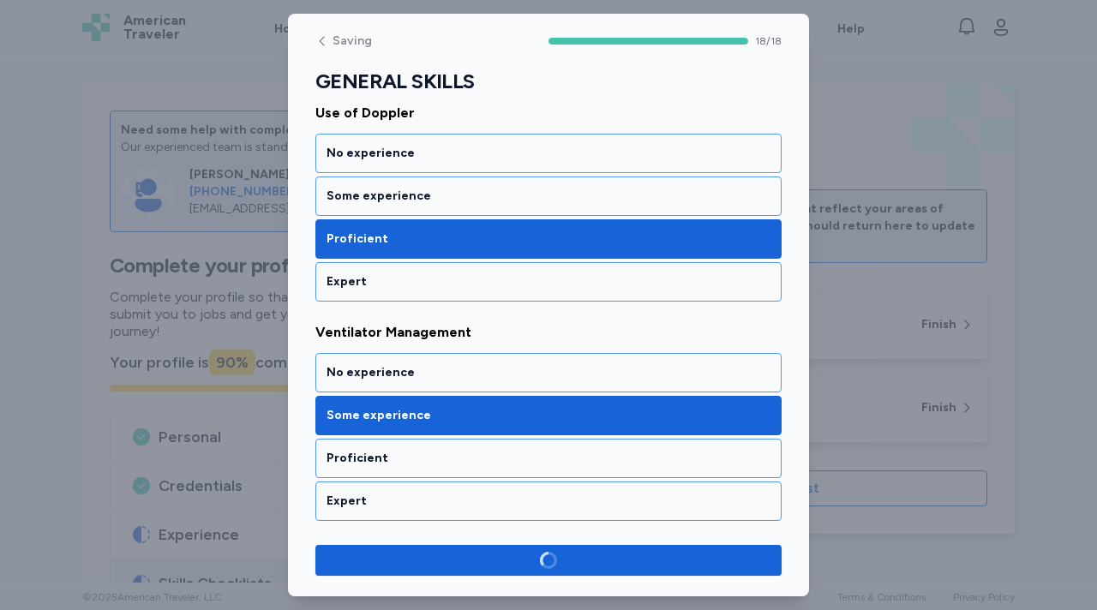
scroll to position [3785, 0]
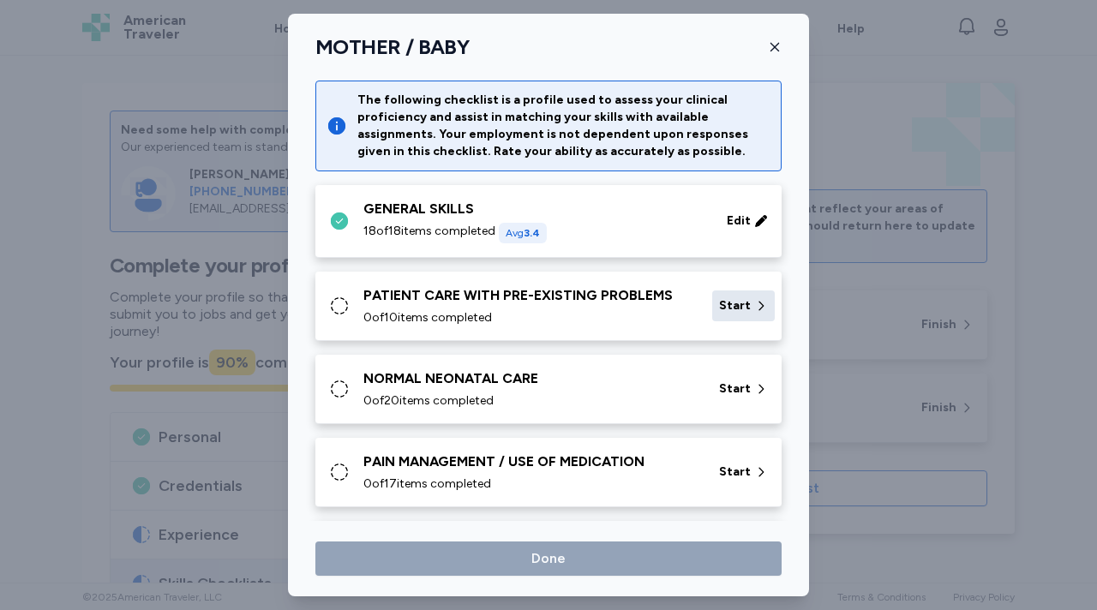
click at [744, 304] on span "Start" at bounding box center [735, 305] width 32 height 17
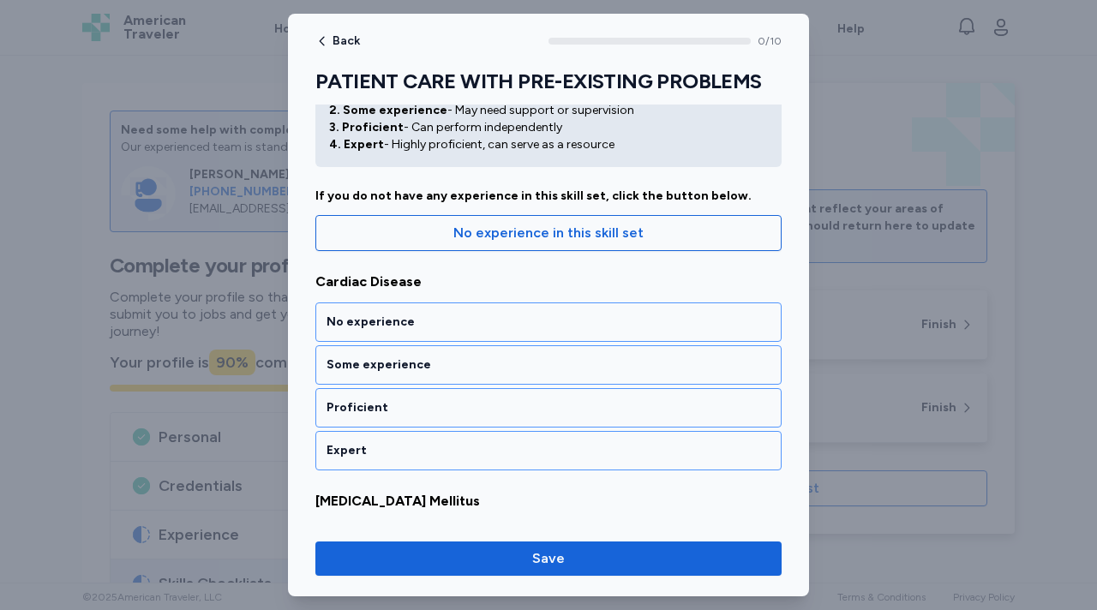
scroll to position [86, 0]
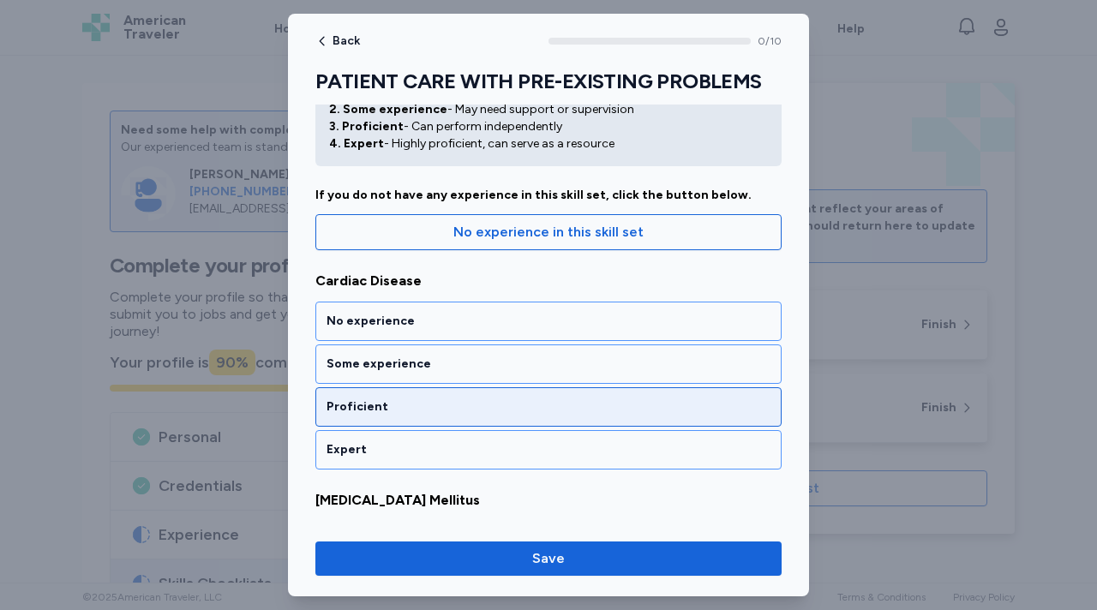
click at [408, 413] on div "Proficient" at bounding box center [549, 407] width 444 height 17
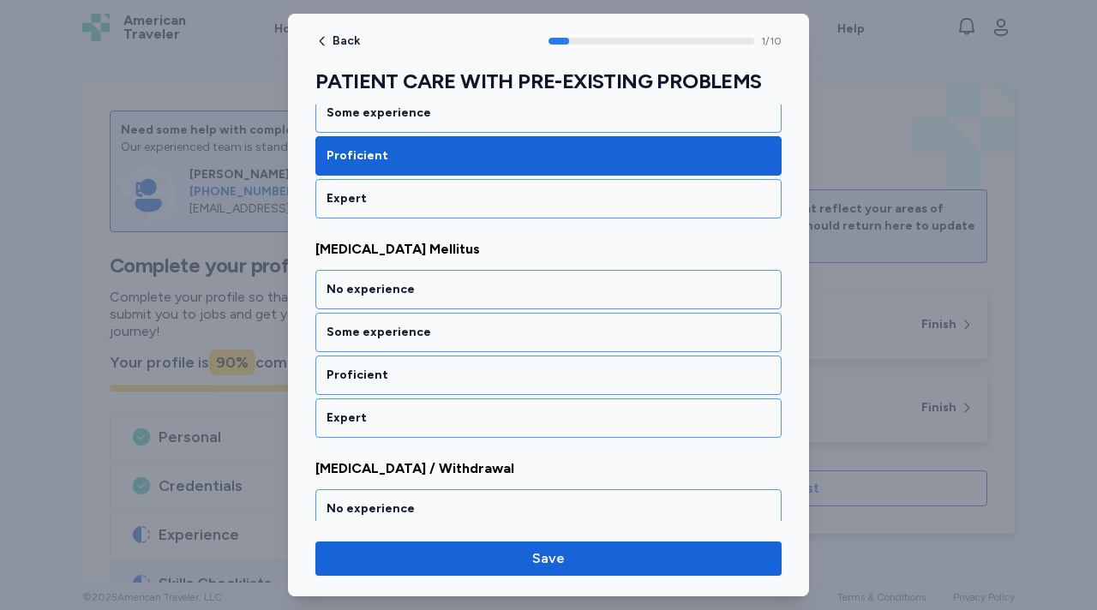
scroll to position [363, 0]
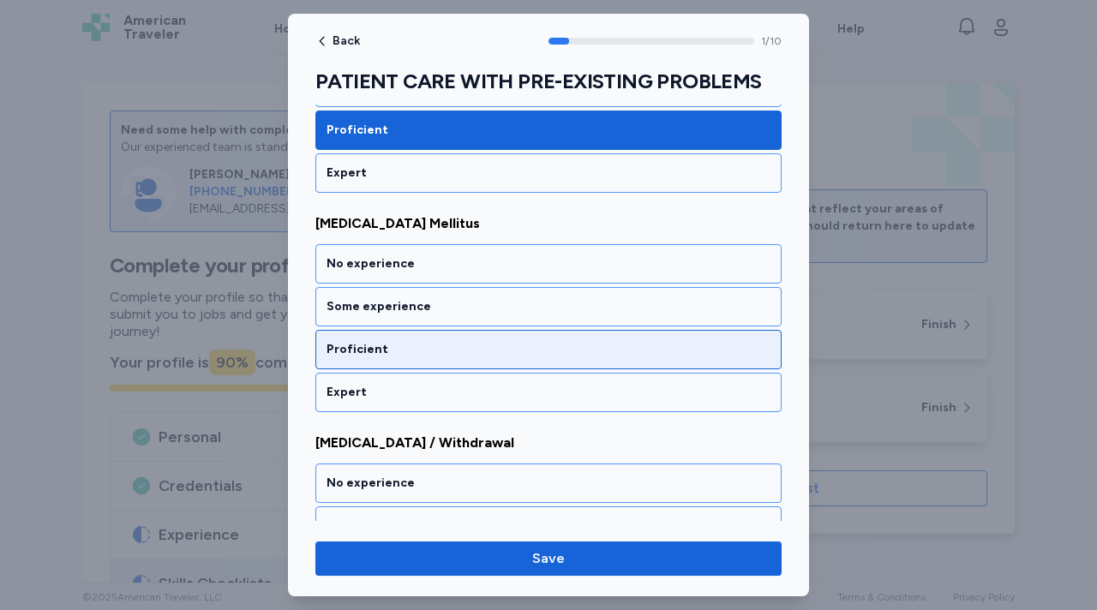
click at [402, 358] on div "Proficient" at bounding box center [548, 349] width 466 height 39
click at [400, 345] on div "Proficient" at bounding box center [549, 349] width 444 height 17
click at [400, 357] on div "Proficient" at bounding box center [549, 349] width 444 height 17
click at [400, 355] on div "Proficient" at bounding box center [549, 349] width 444 height 17
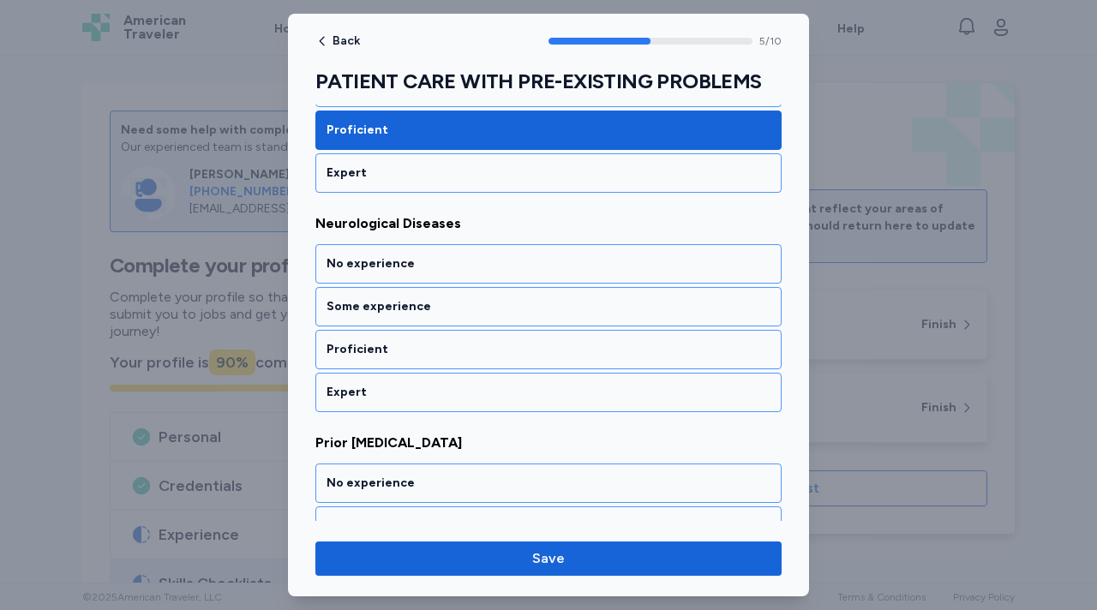
click at [400, 355] on div "Proficient" at bounding box center [549, 349] width 444 height 17
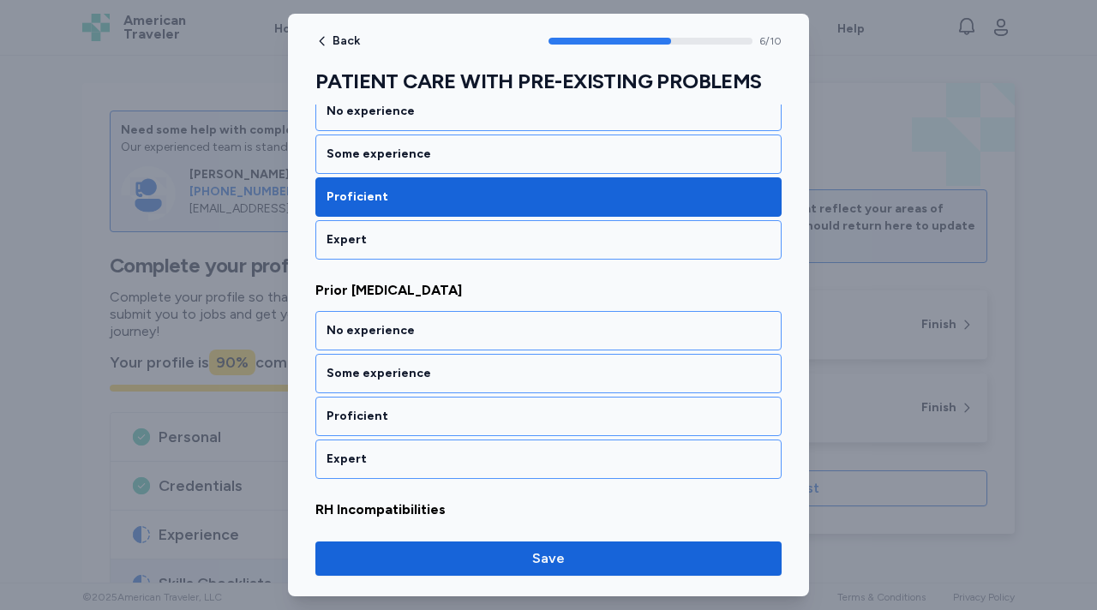
scroll to position [1459, 0]
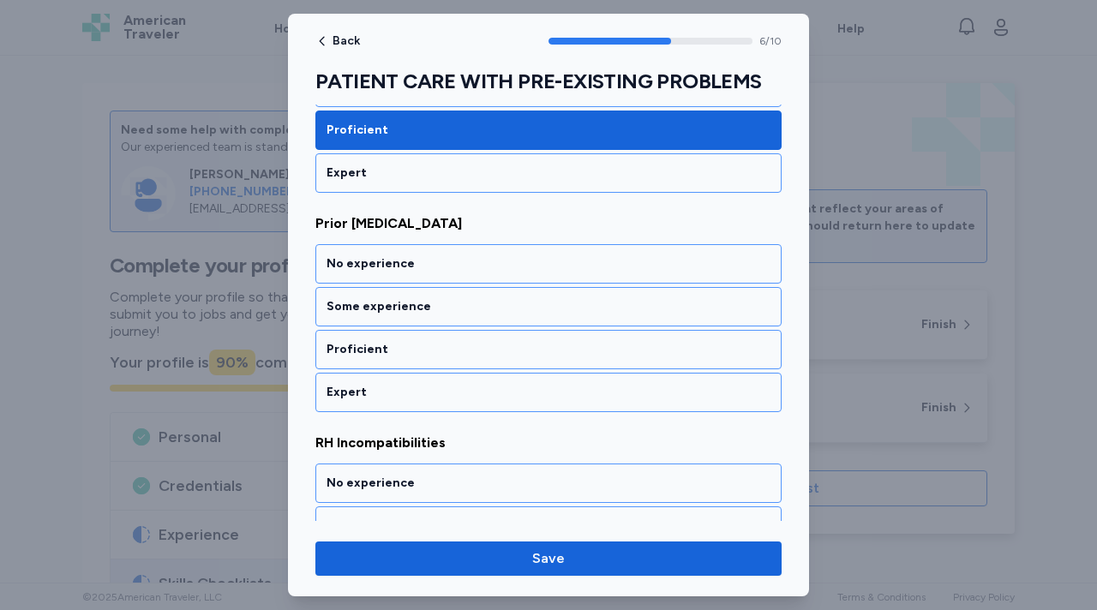
click at [400, 355] on div "Proficient" at bounding box center [549, 349] width 444 height 17
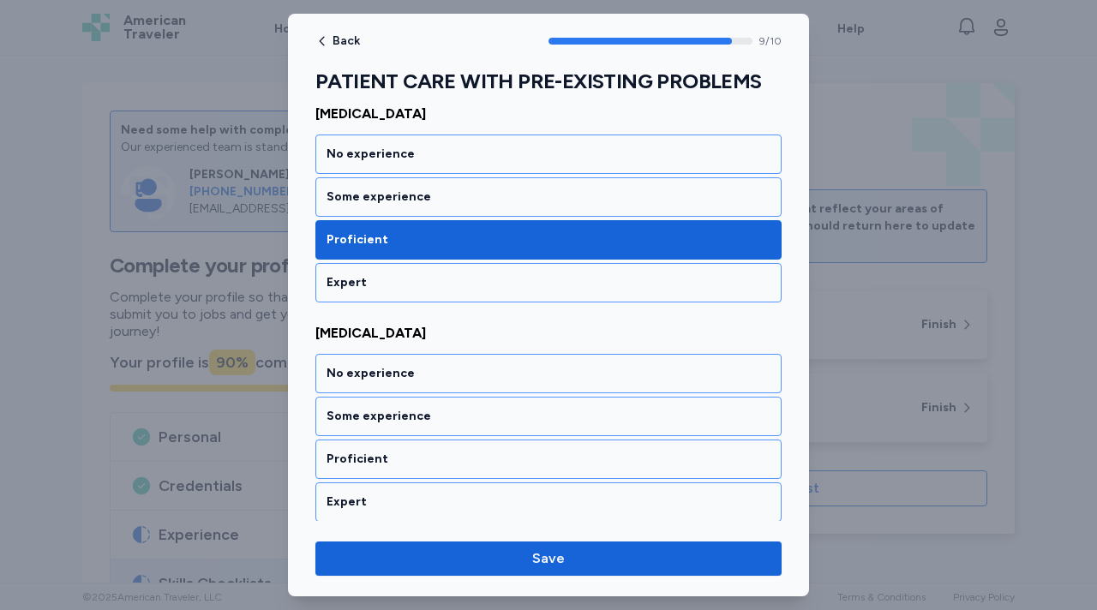
scroll to position [2012, 0]
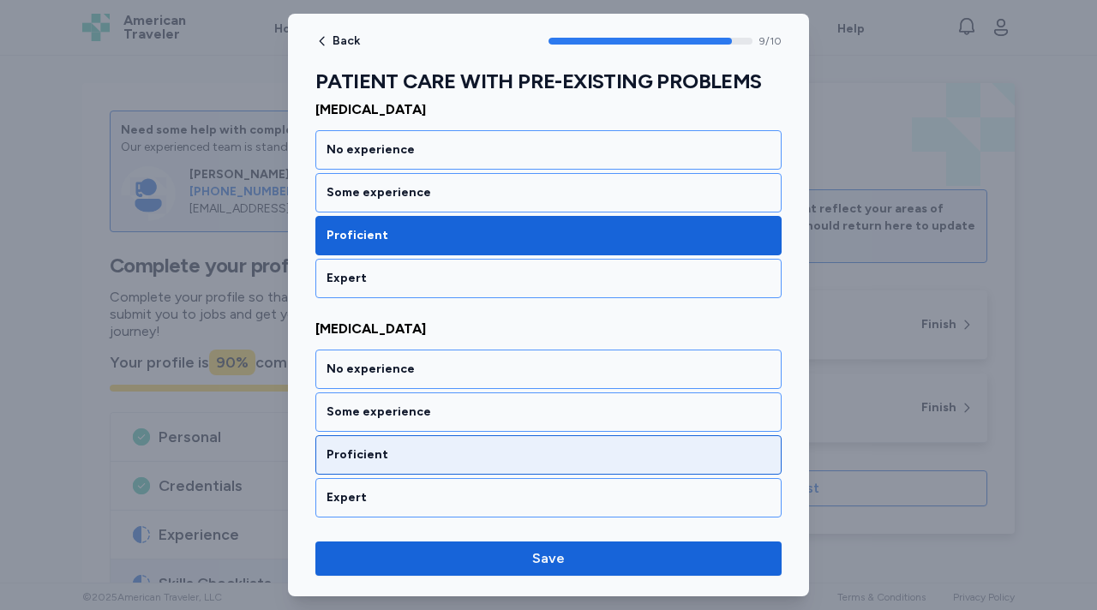
click at [403, 462] on div "Proficient" at bounding box center [549, 454] width 444 height 17
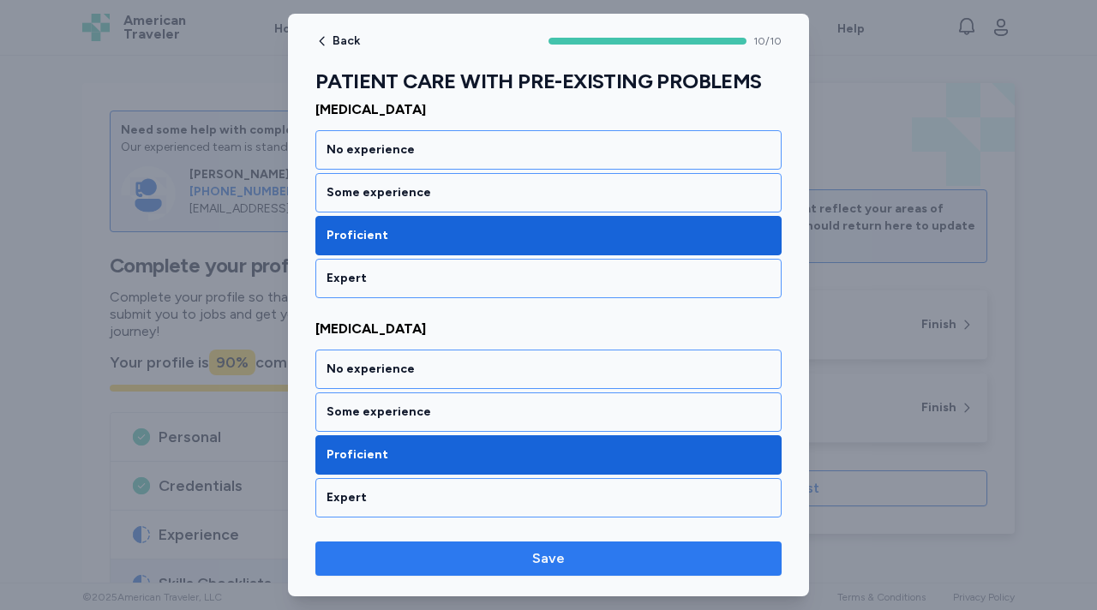
click at [525, 554] on span "Save" at bounding box center [548, 558] width 439 height 21
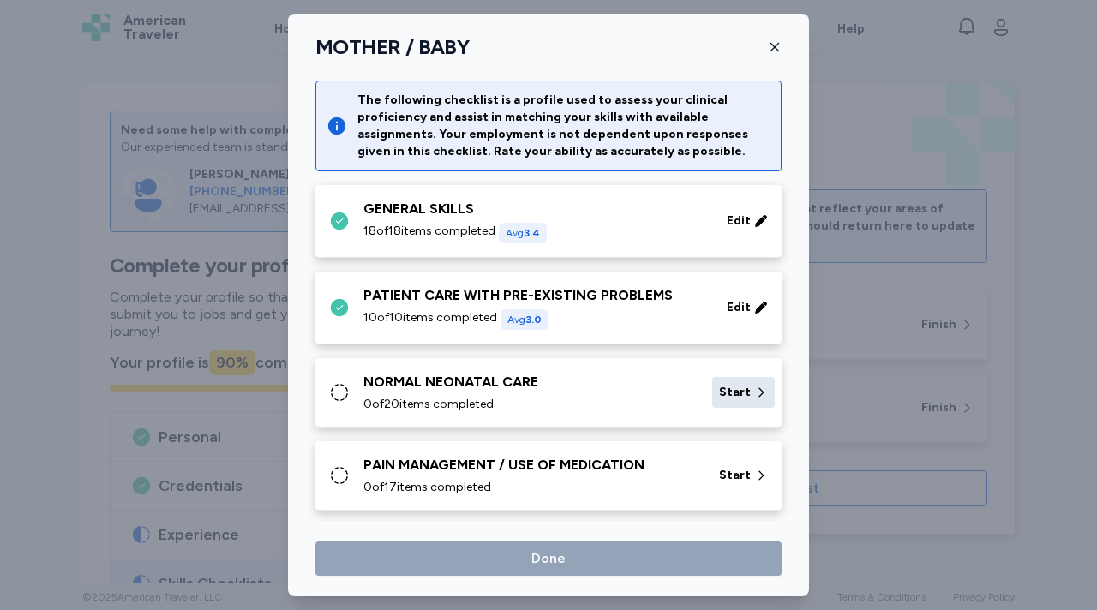
click at [733, 393] on span "Start" at bounding box center [735, 392] width 32 height 17
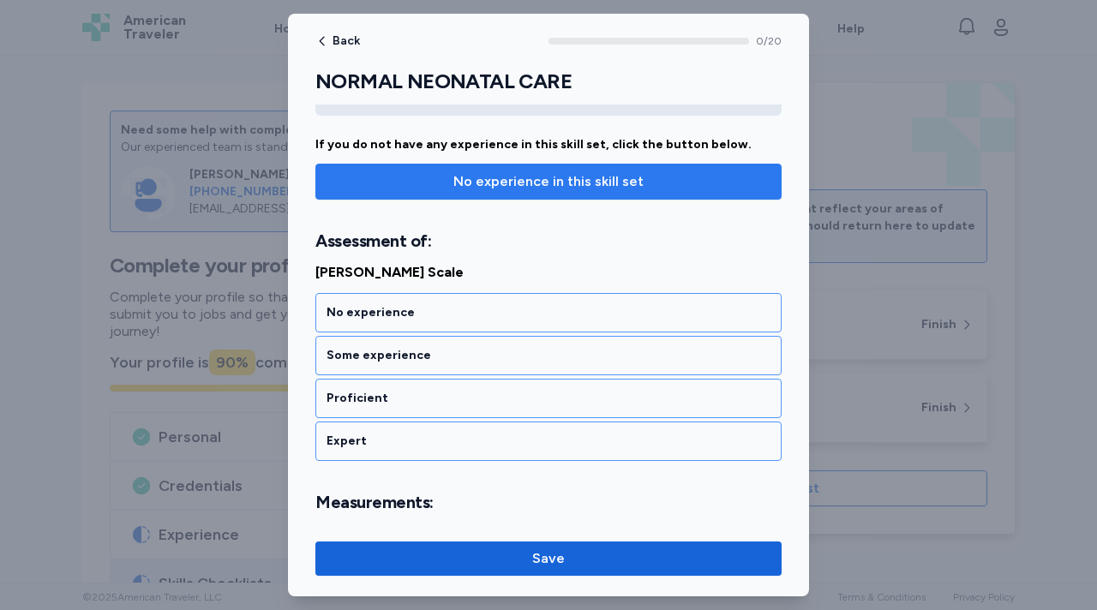
scroll to position [148, 0]
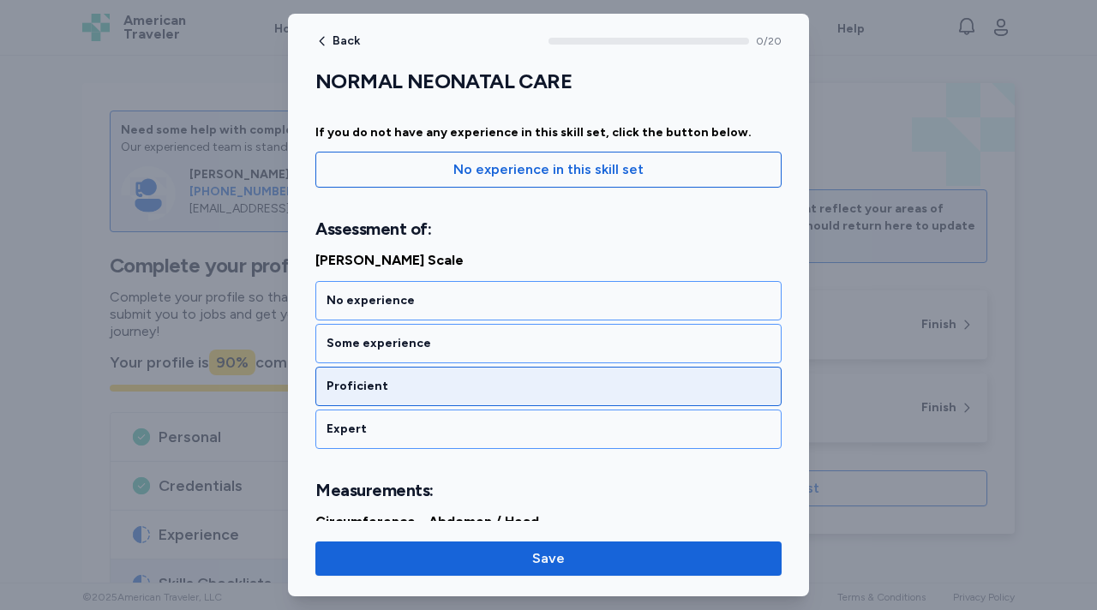
click at [467, 382] on div "Proficient" at bounding box center [549, 386] width 444 height 17
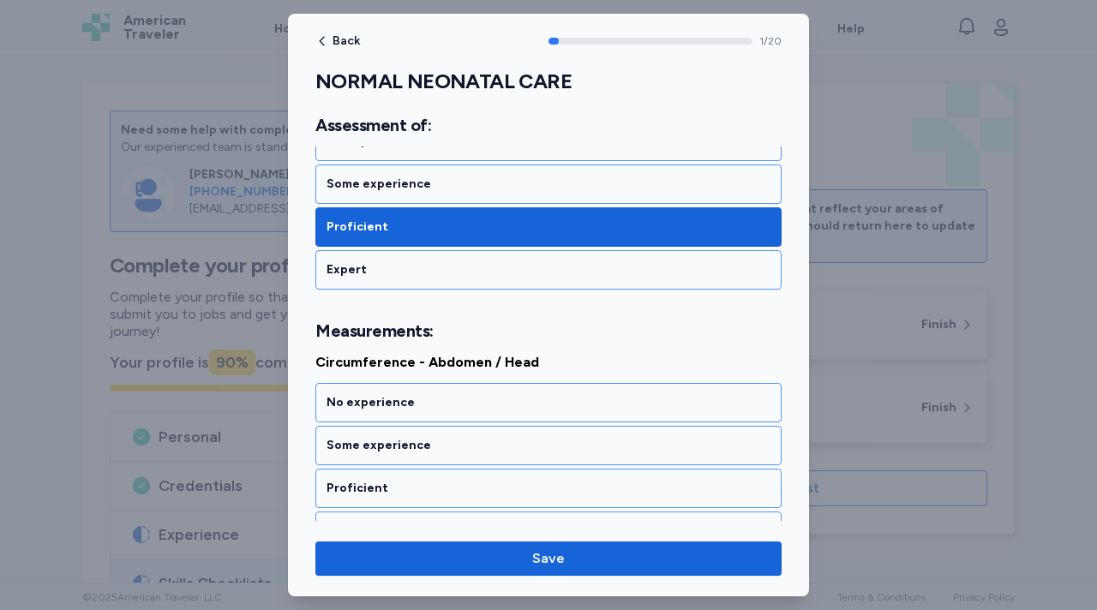
scroll to position [405, 0]
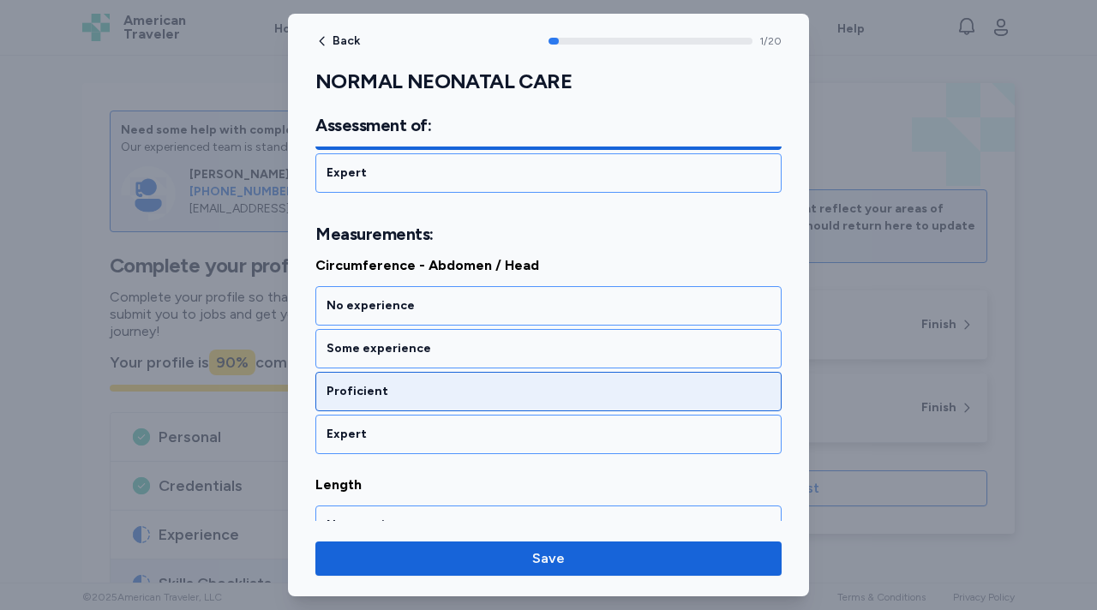
click at [451, 391] on div "Proficient" at bounding box center [549, 391] width 444 height 17
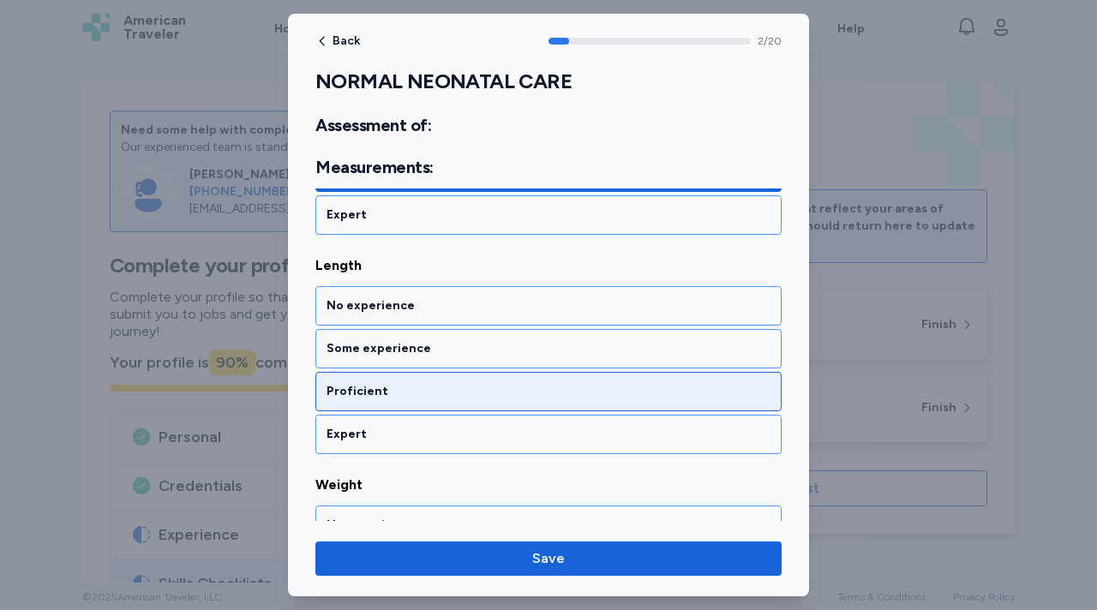
click at [447, 396] on div "Proficient" at bounding box center [549, 391] width 444 height 17
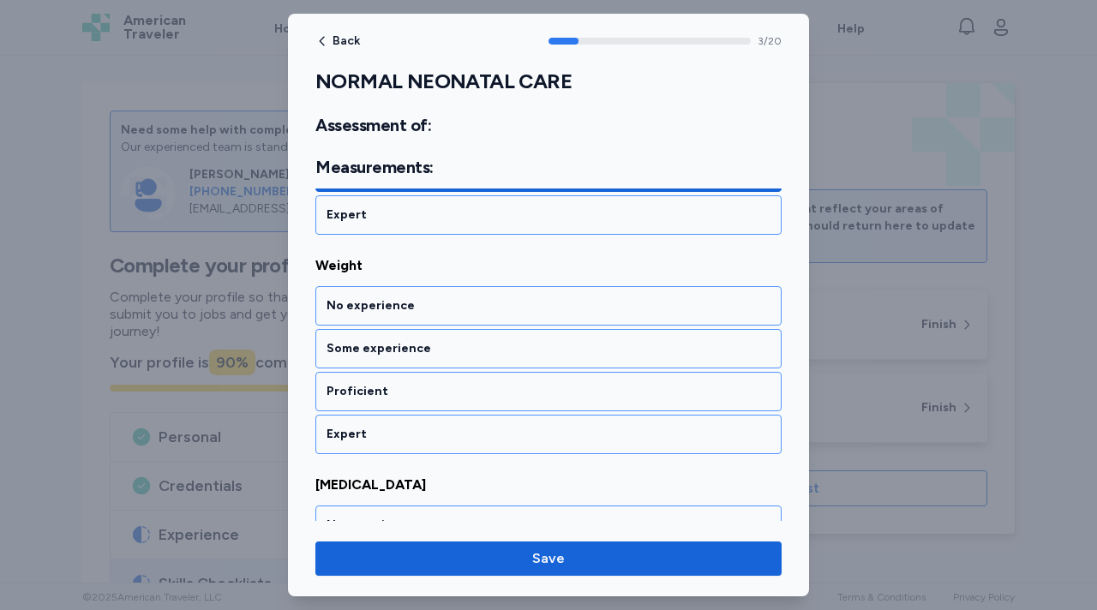
click at [447, 396] on div "Proficient" at bounding box center [549, 391] width 444 height 17
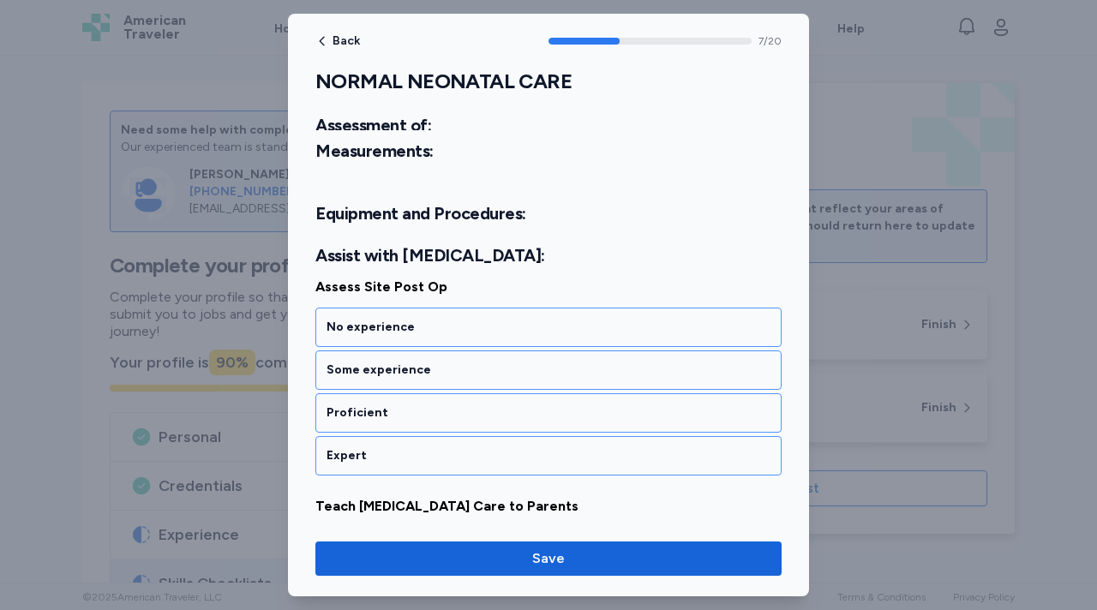
click at [447, 396] on div "Proficient" at bounding box center [548, 412] width 466 height 39
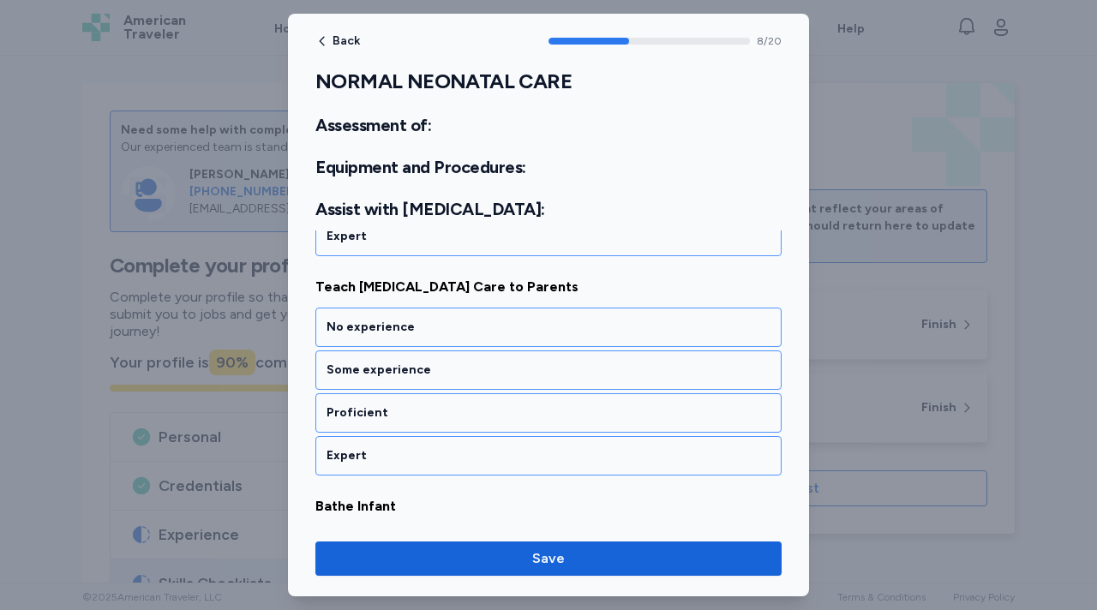
click at [447, 396] on div "Proficient" at bounding box center [548, 412] width 466 height 39
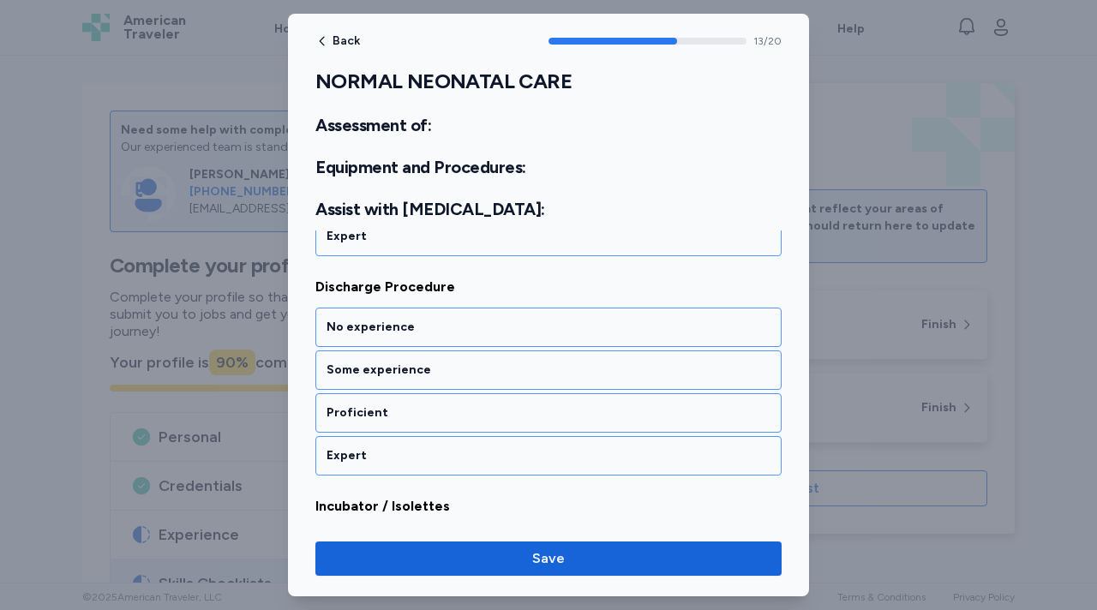
click at [447, 396] on div "Proficient" at bounding box center [548, 412] width 466 height 39
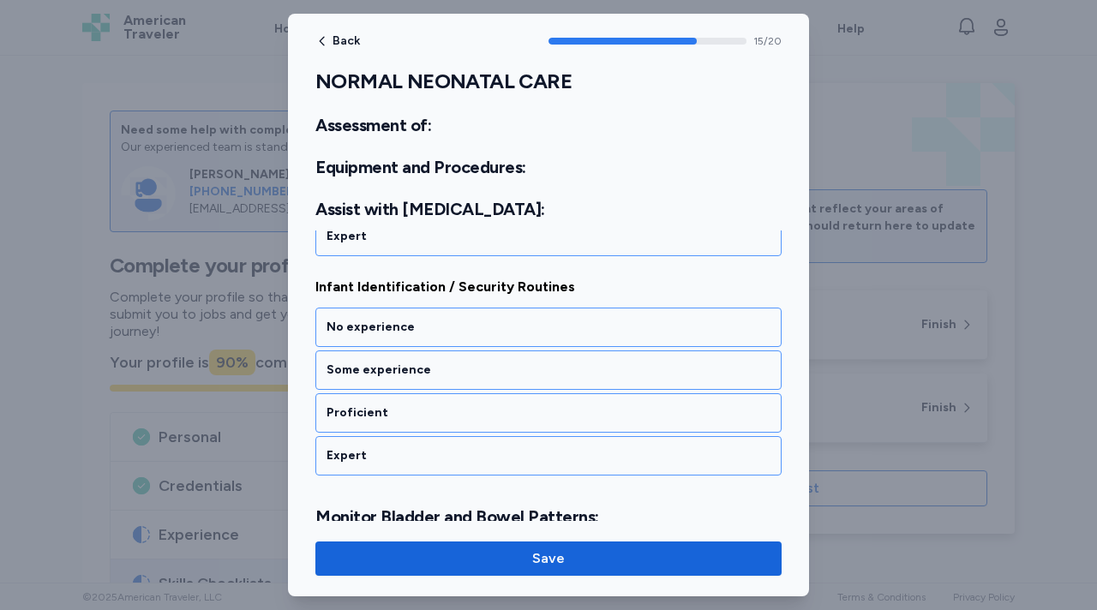
click at [447, 396] on div "Proficient" at bounding box center [548, 412] width 466 height 39
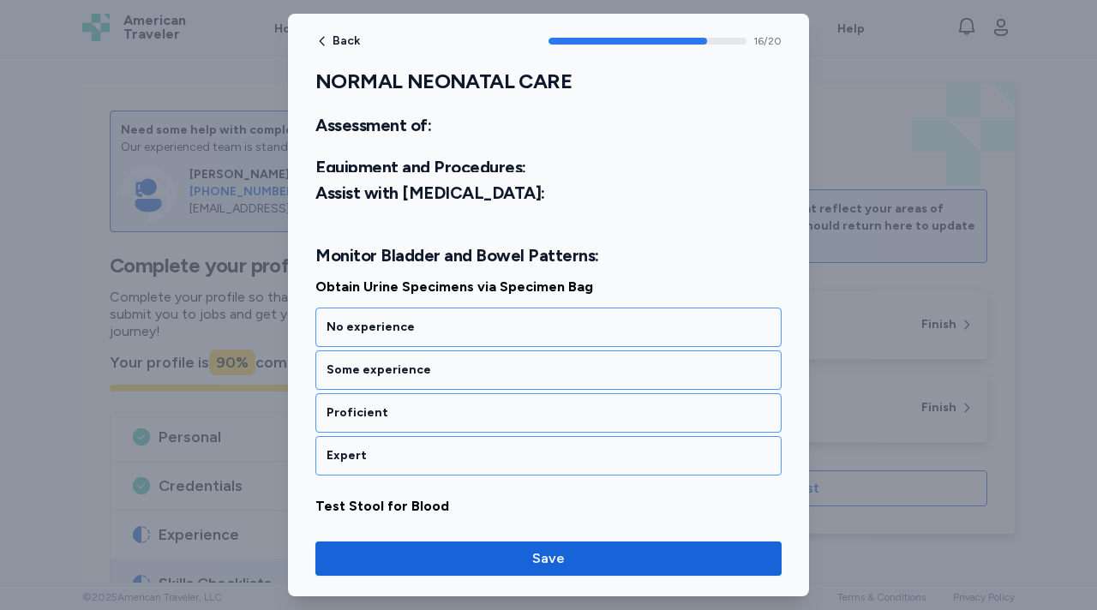
click at [447, 396] on div "Proficient" at bounding box center [548, 412] width 466 height 39
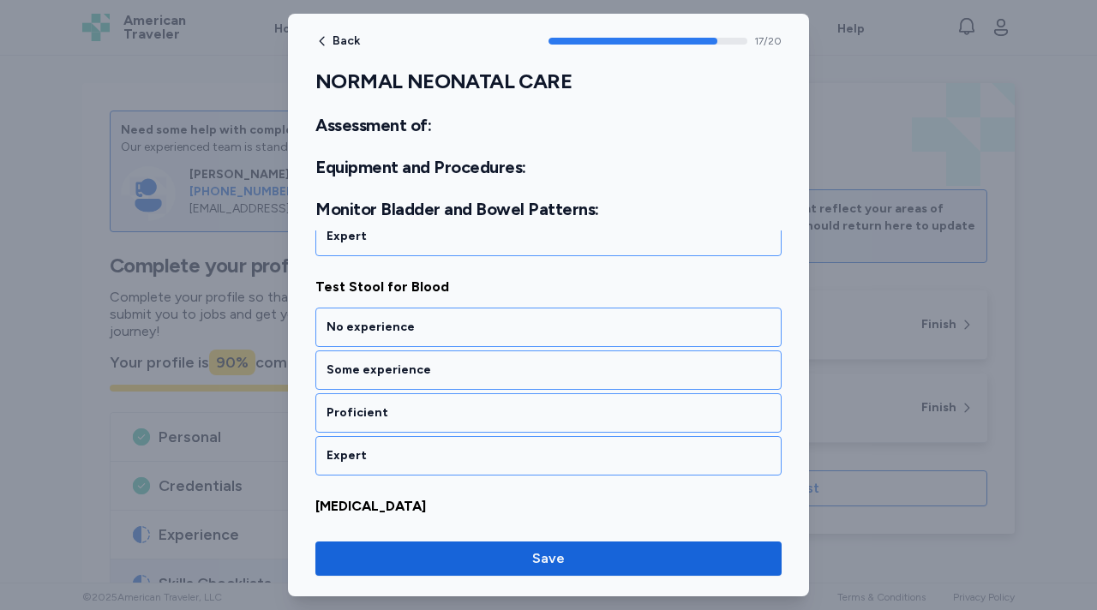
click at [447, 396] on div "Proficient" at bounding box center [548, 412] width 466 height 39
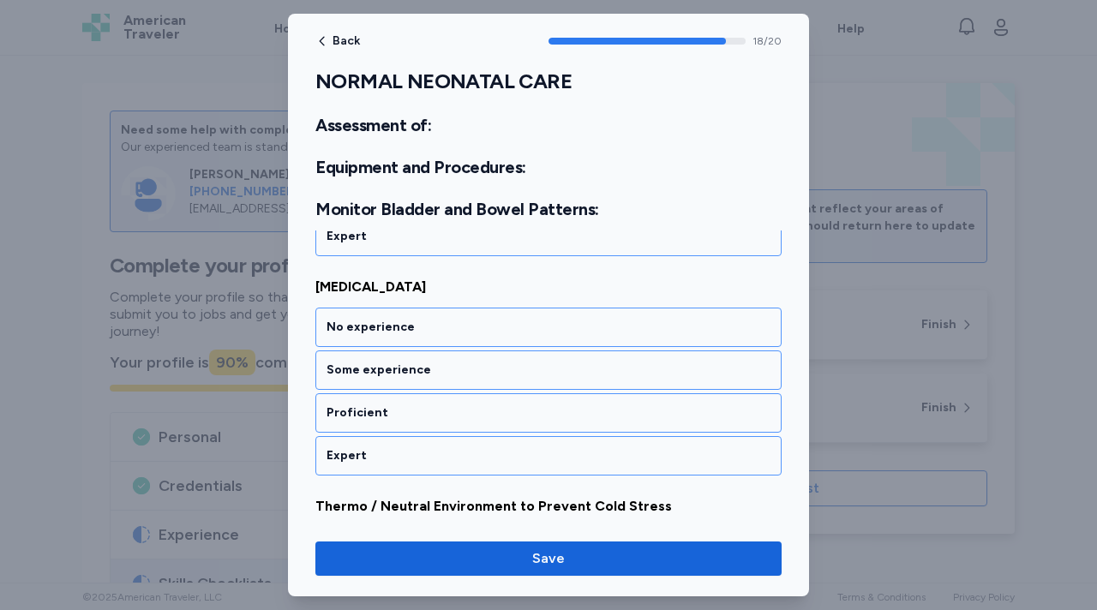
click at [447, 396] on div "Proficient" at bounding box center [548, 412] width 466 height 39
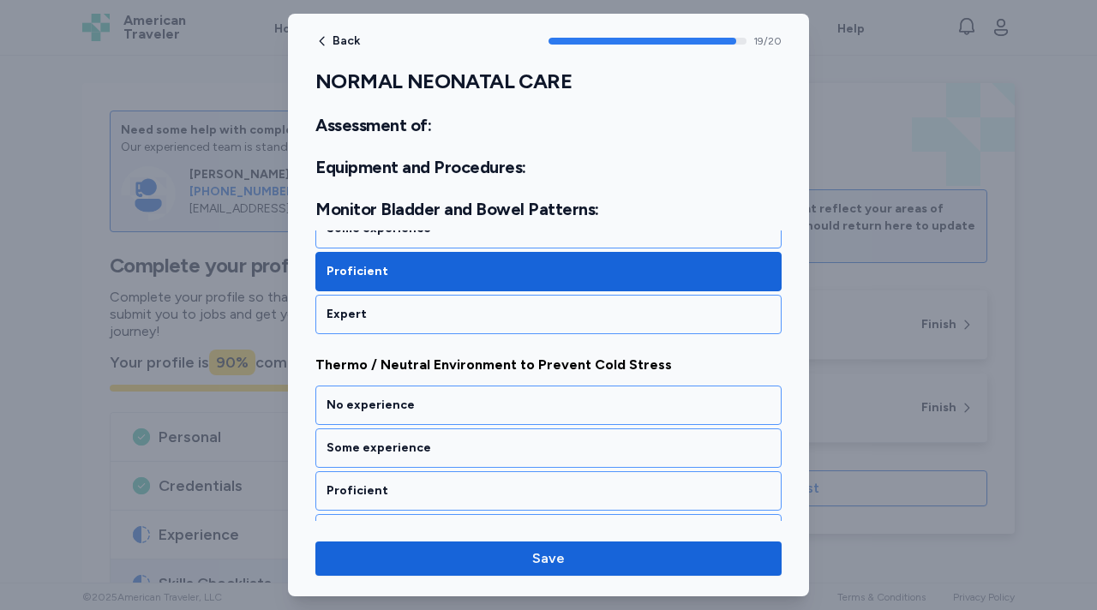
scroll to position [4416, 0]
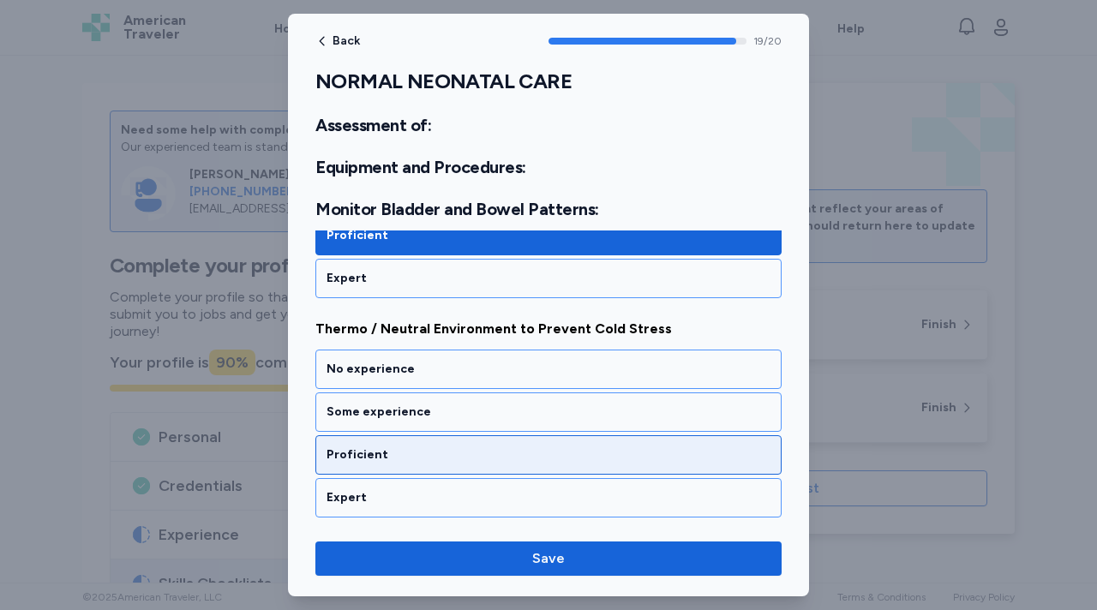
click at [423, 445] on div "Proficient" at bounding box center [548, 454] width 466 height 39
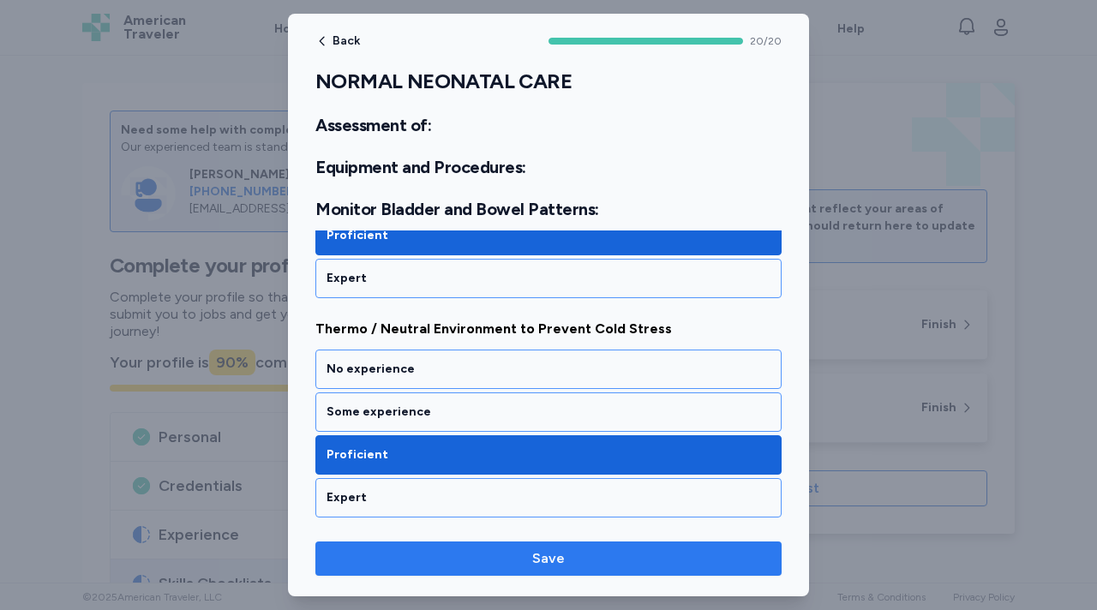
click at [509, 554] on span "Save" at bounding box center [548, 558] width 439 height 21
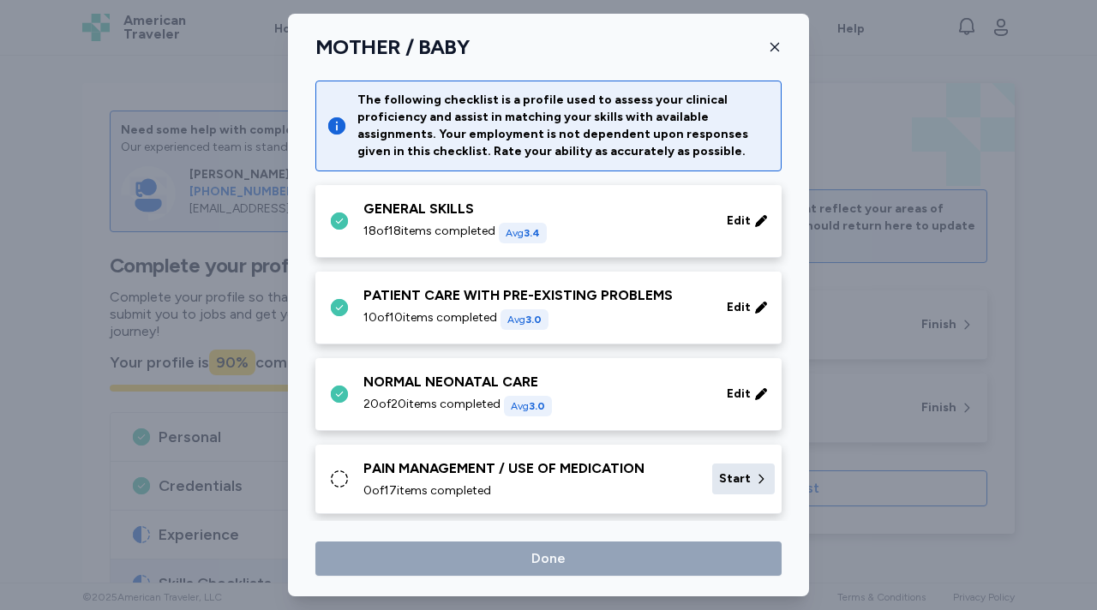
click at [740, 476] on span "Start" at bounding box center [735, 478] width 32 height 17
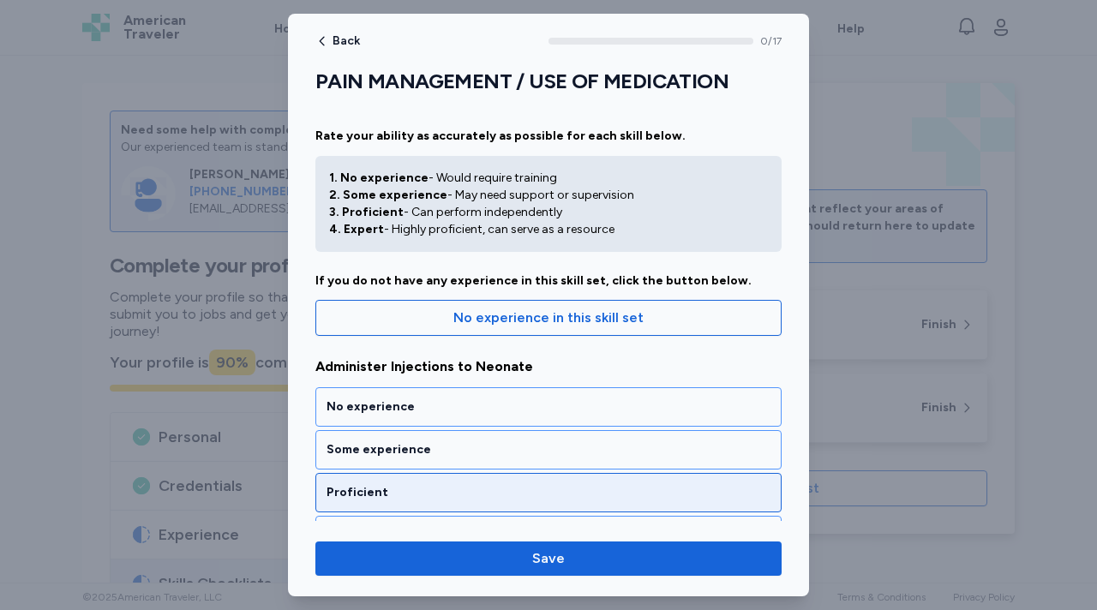
click at [476, 478] on div "Proficient" at bounding box center [548, 492] width 466 height 39
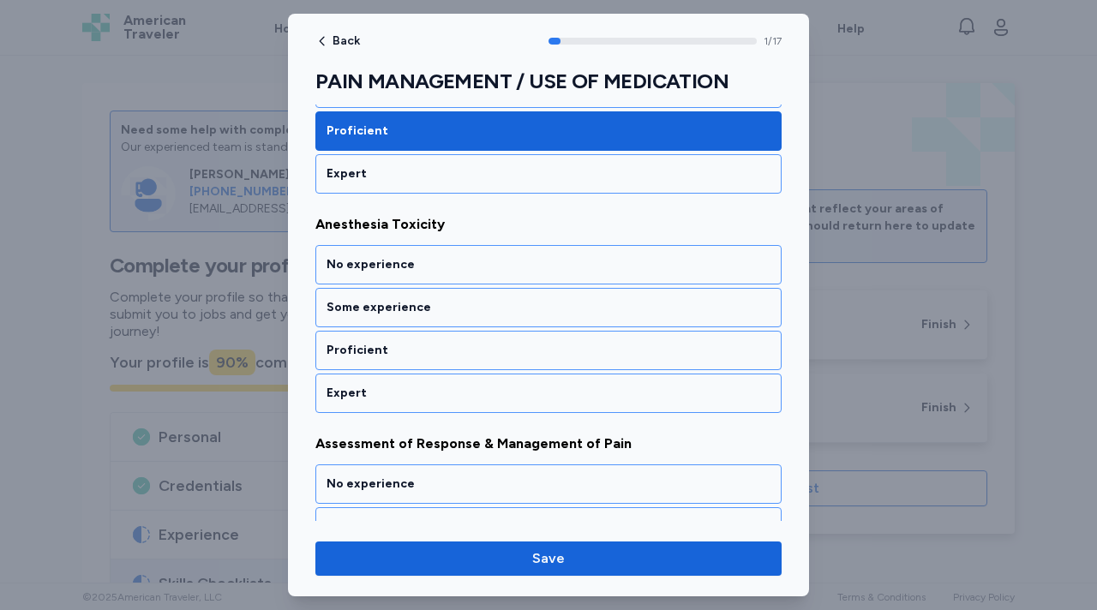
scroll to position [363, 0]
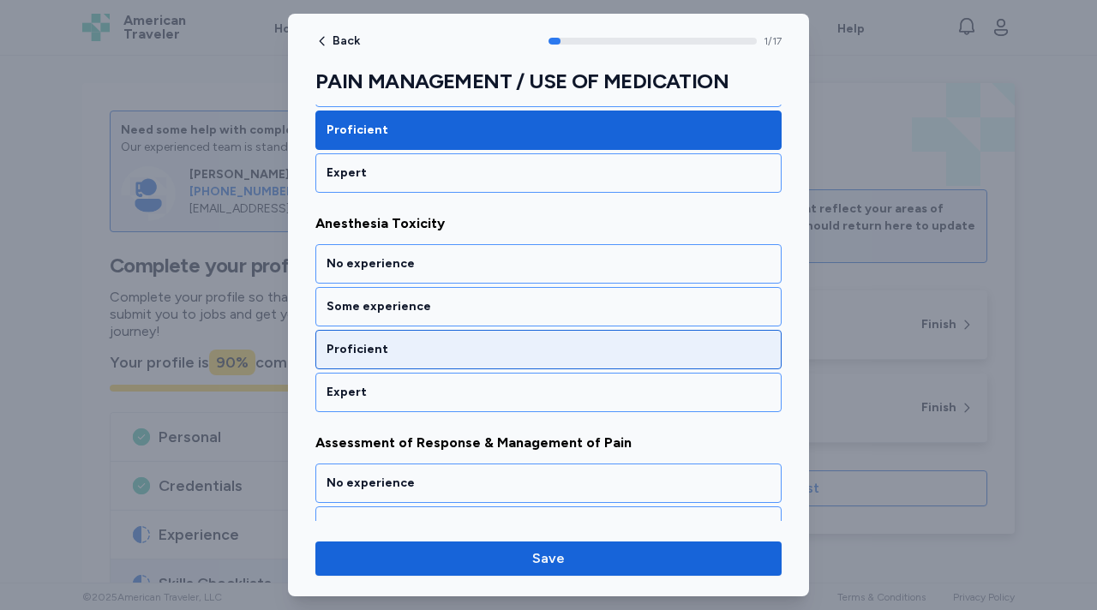
click at [441, 361] on div "Proficient" at bounding box center [548, 349] width 466 height 39
click at [439, 362] on div "Proficient" at bounding box center [548, 349] width 466 height 39
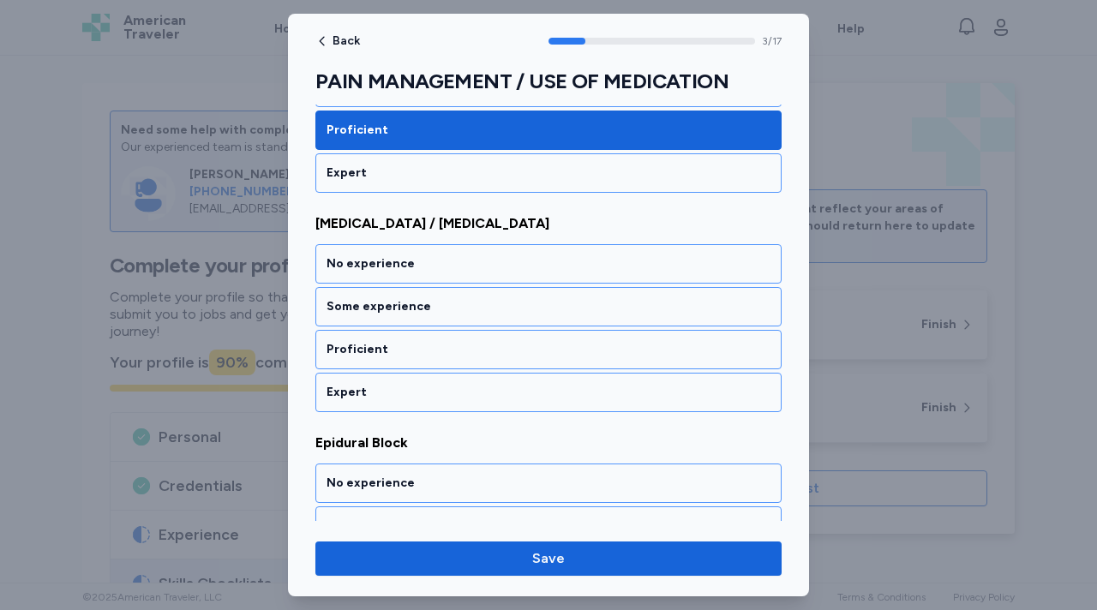
click at [439, 362] on div "Proficient" at bounding box center [548, 349] width 466 height 39
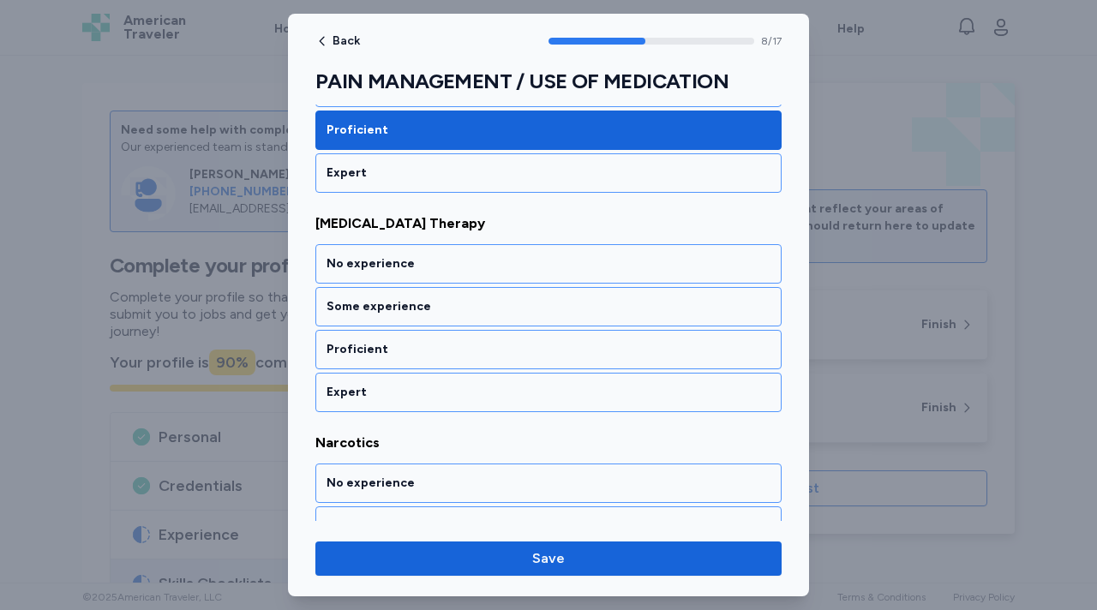
click at [439, 362] on div "Proficient" at bounding box center [548, 349] width 466 height 39
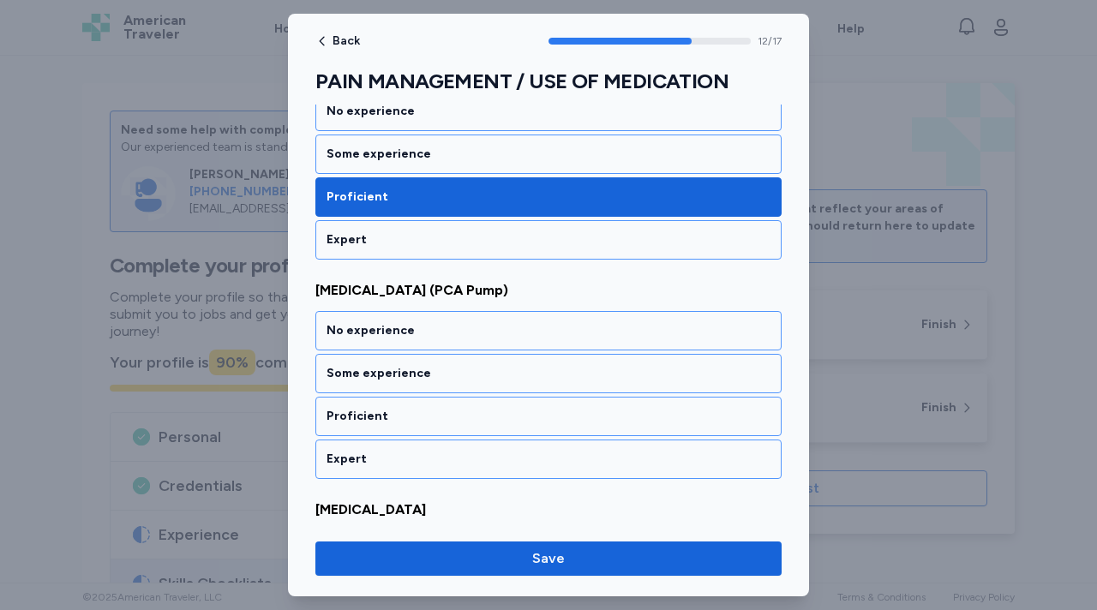
scroll to position [2776, 0]
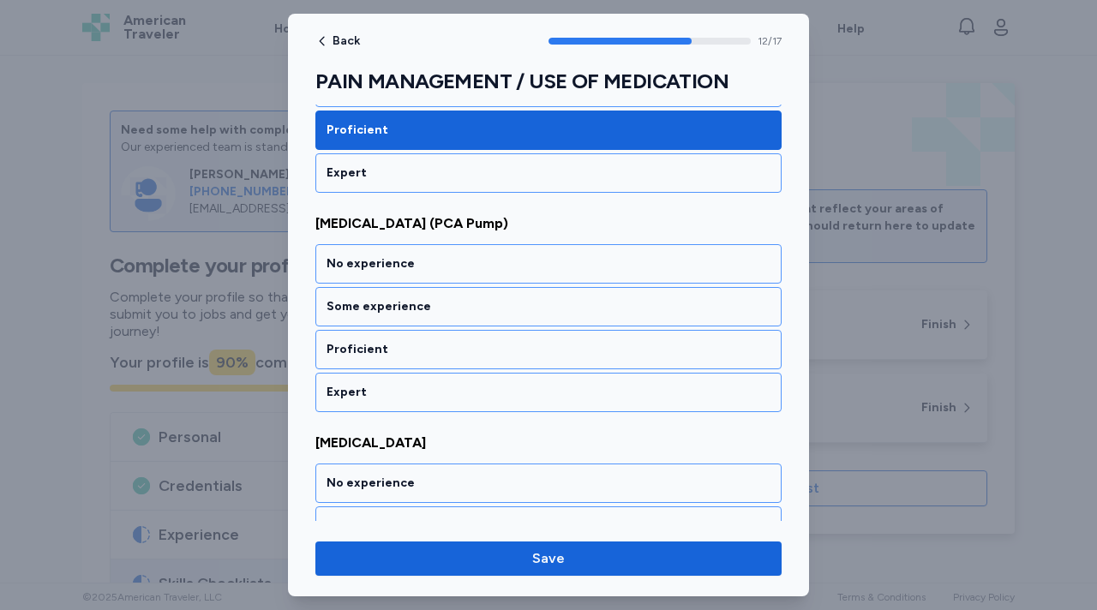
click at [439, 362] on div "Proficient" at bounding box center [548, 349] width 466 height 39
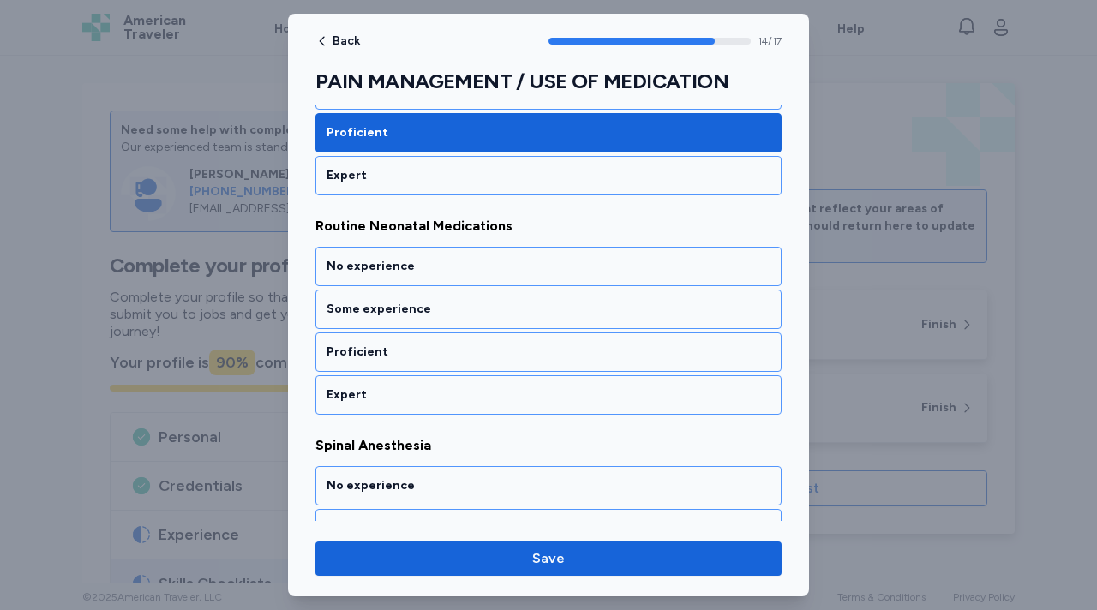
scroll to position [3215, 0]
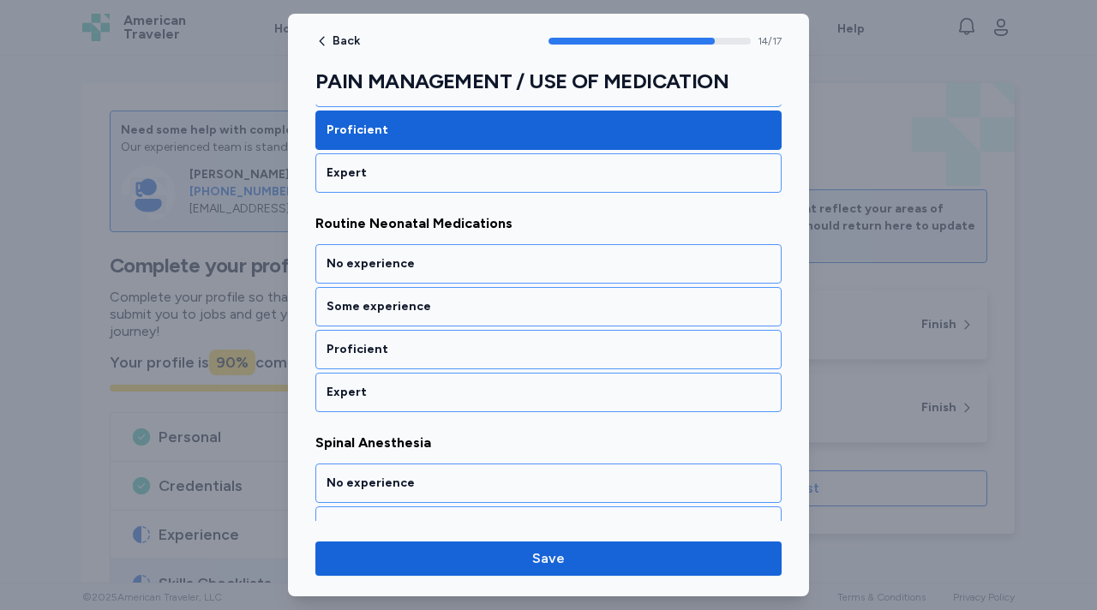
click at [439, 362] on div "Proficient" at bounding box center [548, 349] width 466 height 39
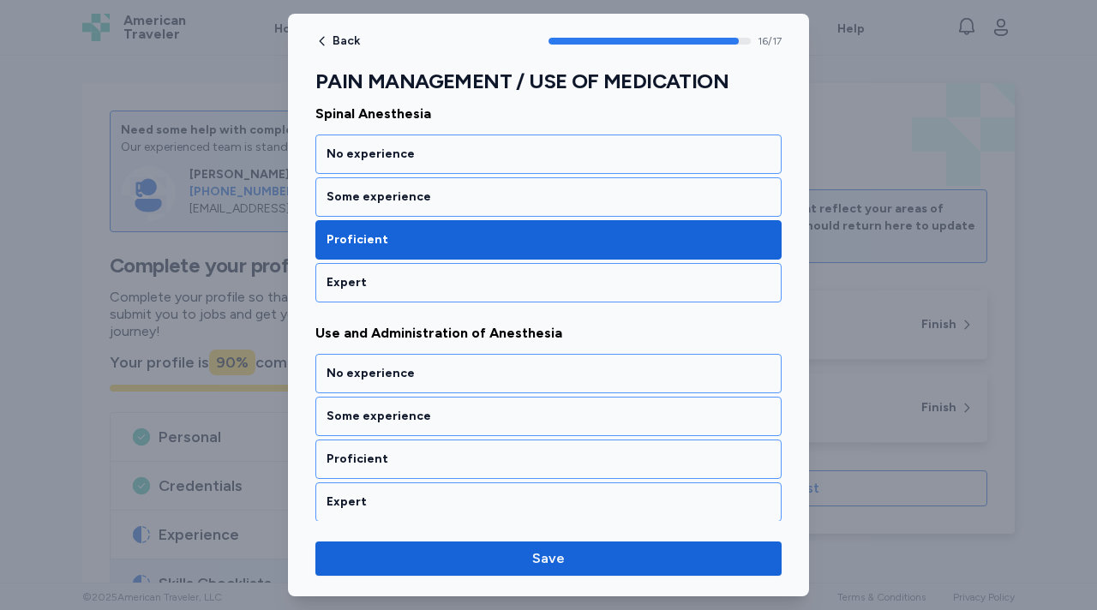
scroll to position [3548, 0]
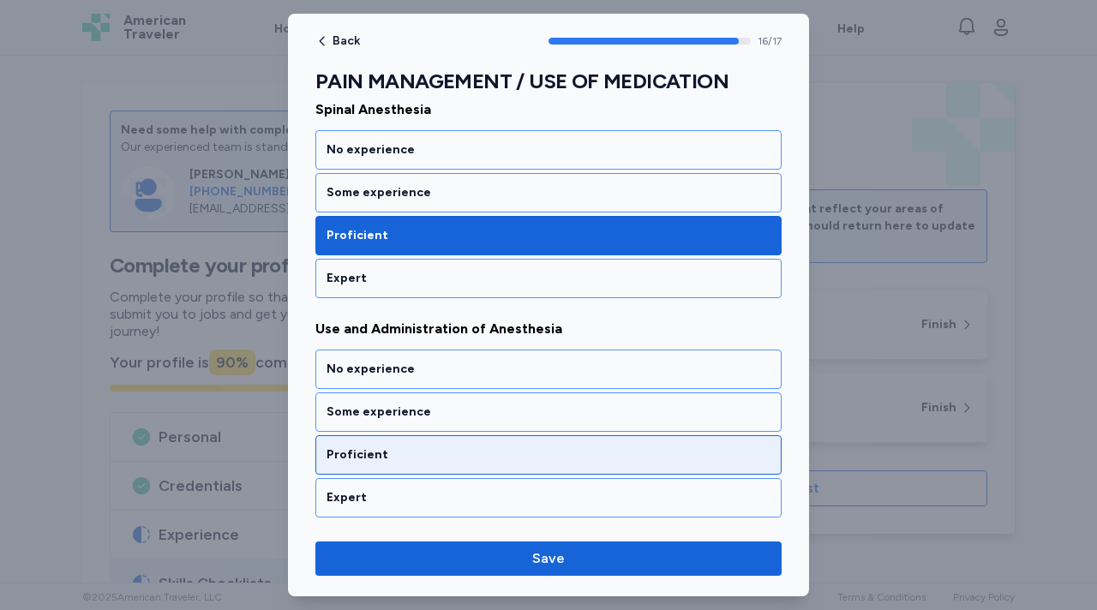
click at [405, 464] on div "Proficient" at bounding box center [548, 454] width 466 height 39
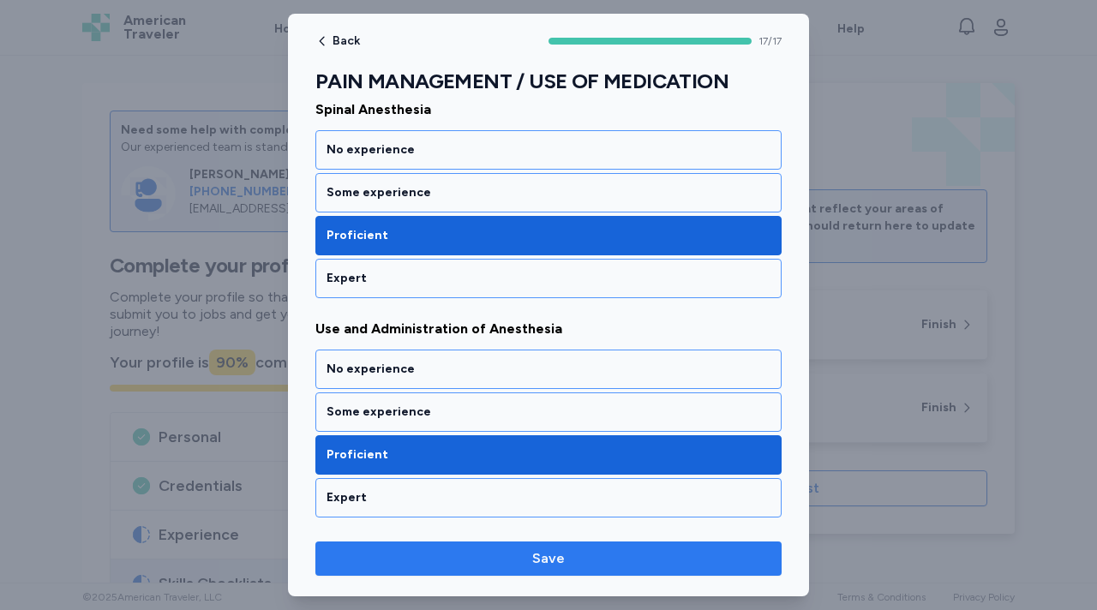
click at [529, 554] on span "Save" at bounding box center [548, 558] width 439 height 21
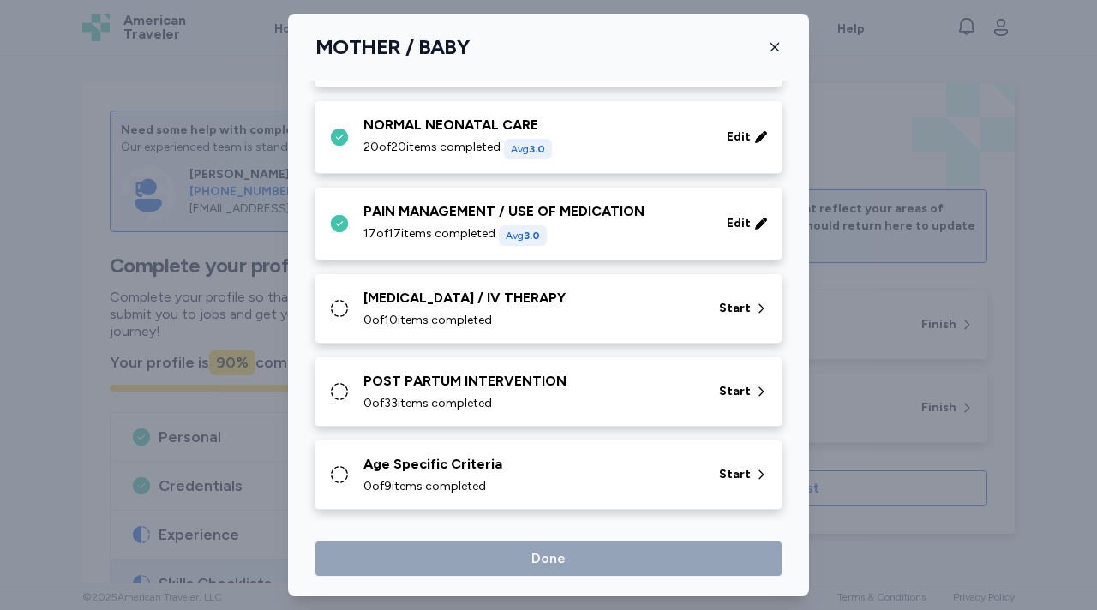
scroll to position [263, 0]
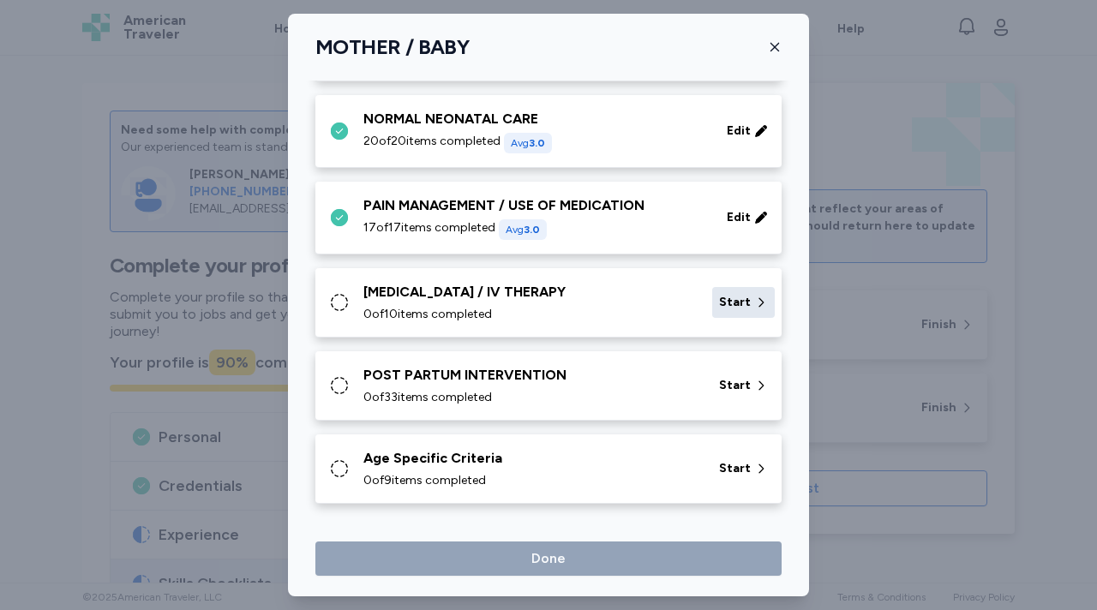
click at [737, 298] on span "Start" at bounding box center [735, 302] width 32 height 17
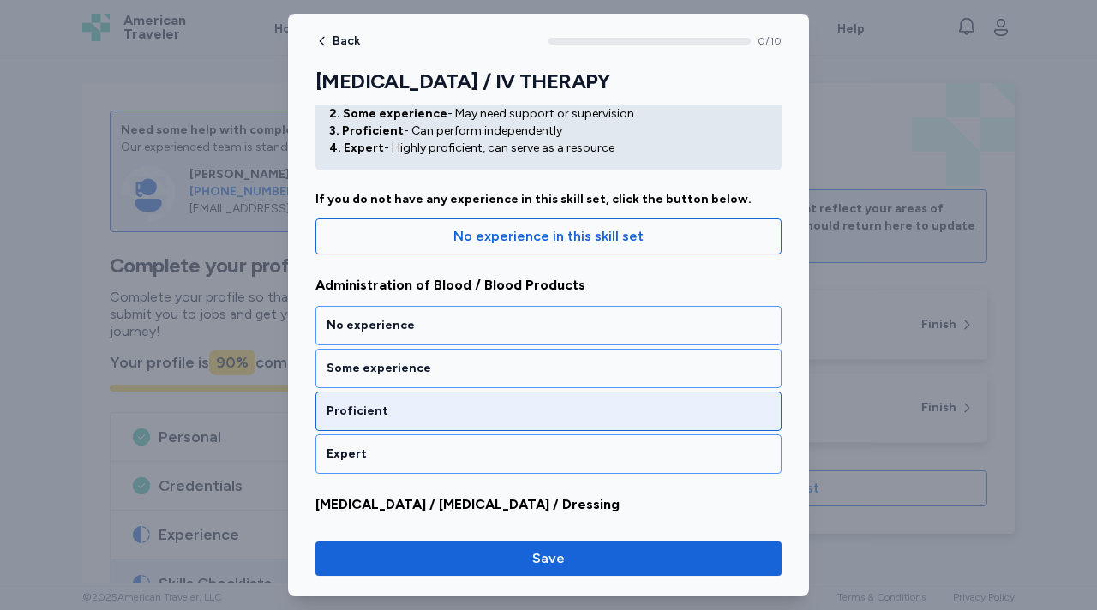
scroll to position [82, 0]
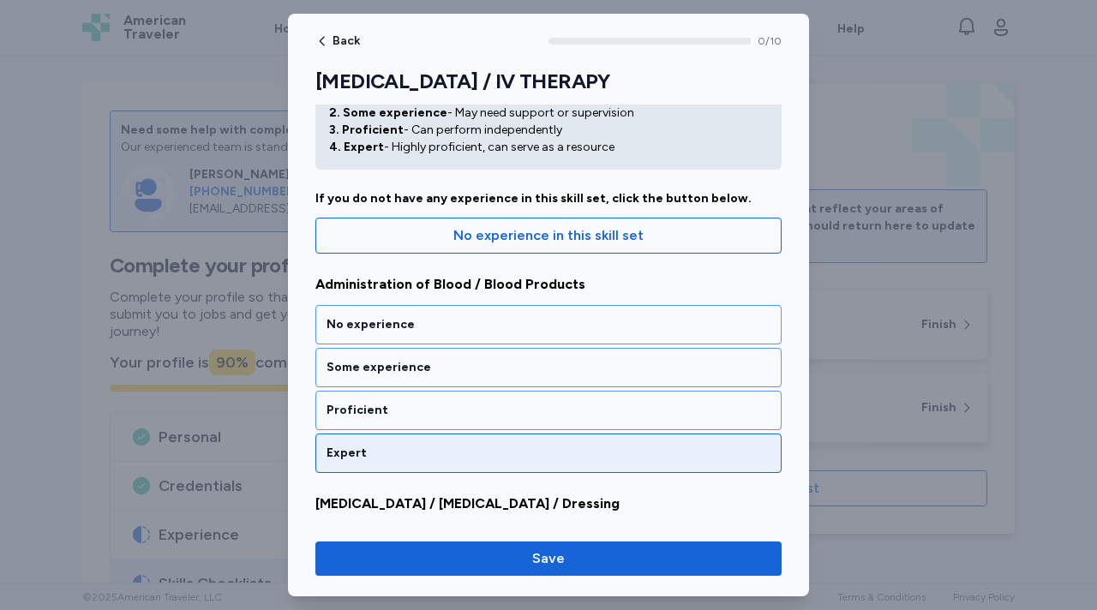
click at [392, 454] on div "Expert" at bounding box center [549, 453] width 444 height 17
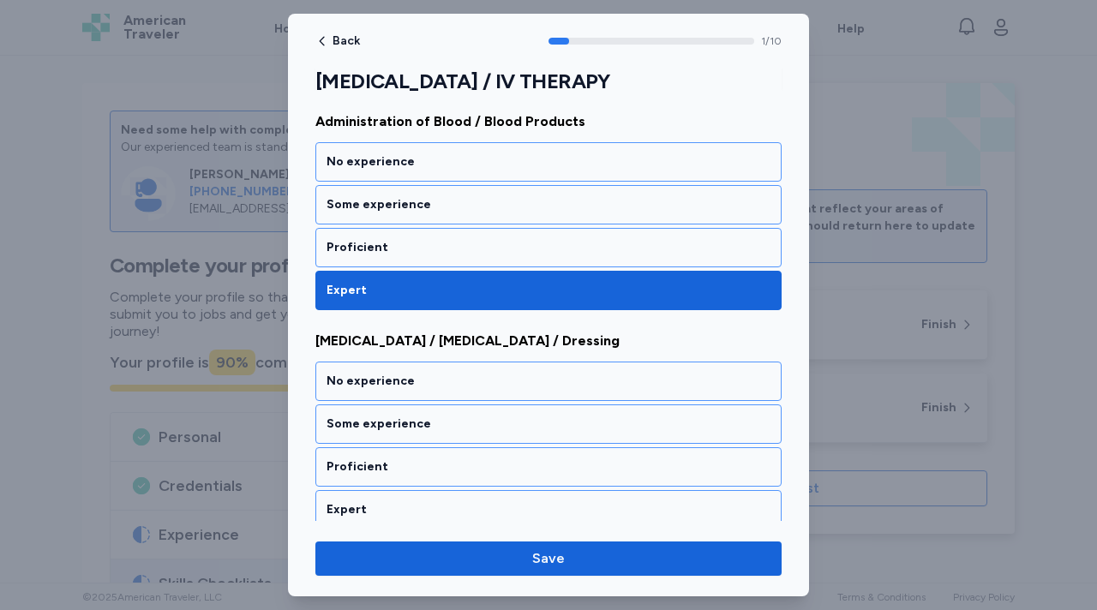
scroll to position [363, 0]
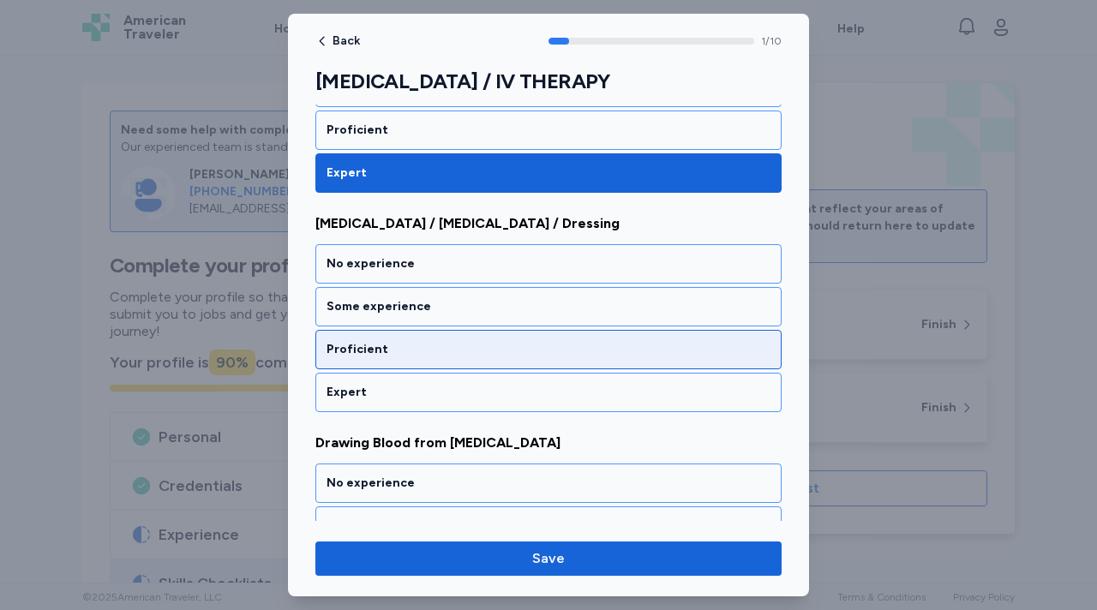
click at [392, 354] on div "Proficient" at bounding box center [549, 349] width 444 height 17
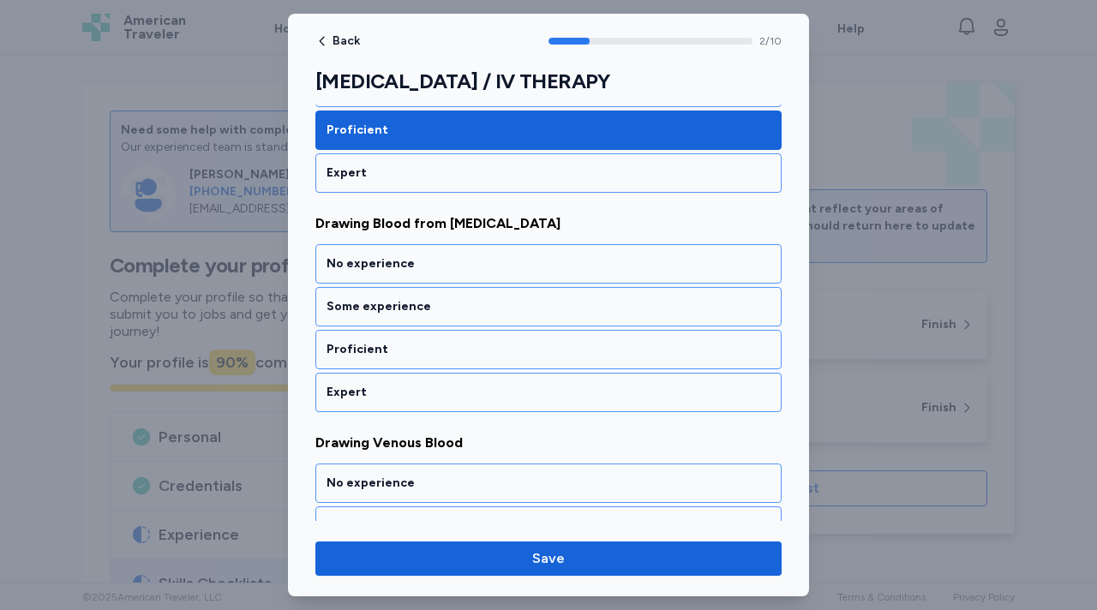
click at [392, 354] on div "Proficient" at bounding box center [549, 349] width 444 height 17
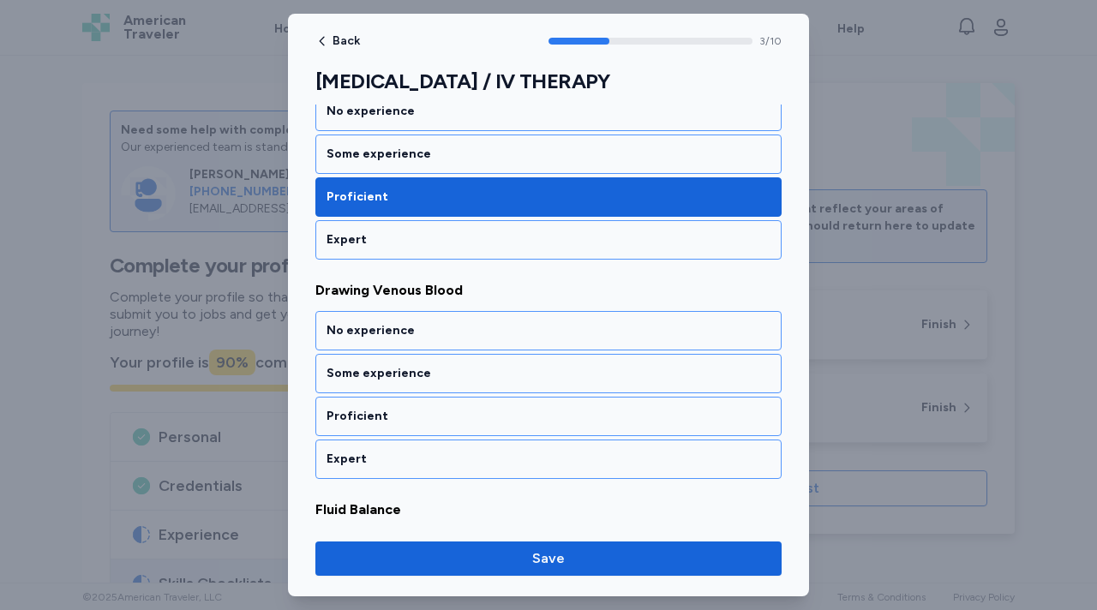
scroll to position [801, 0]
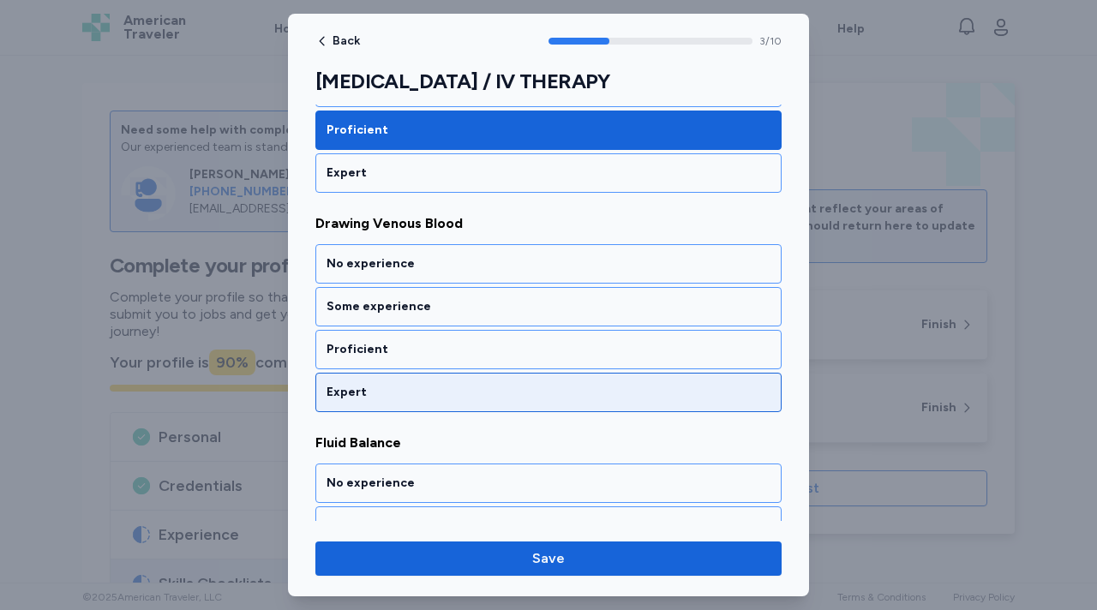
click at [388, 378] on div "Expert" at bounding box center [548, 392] width 466 height 39
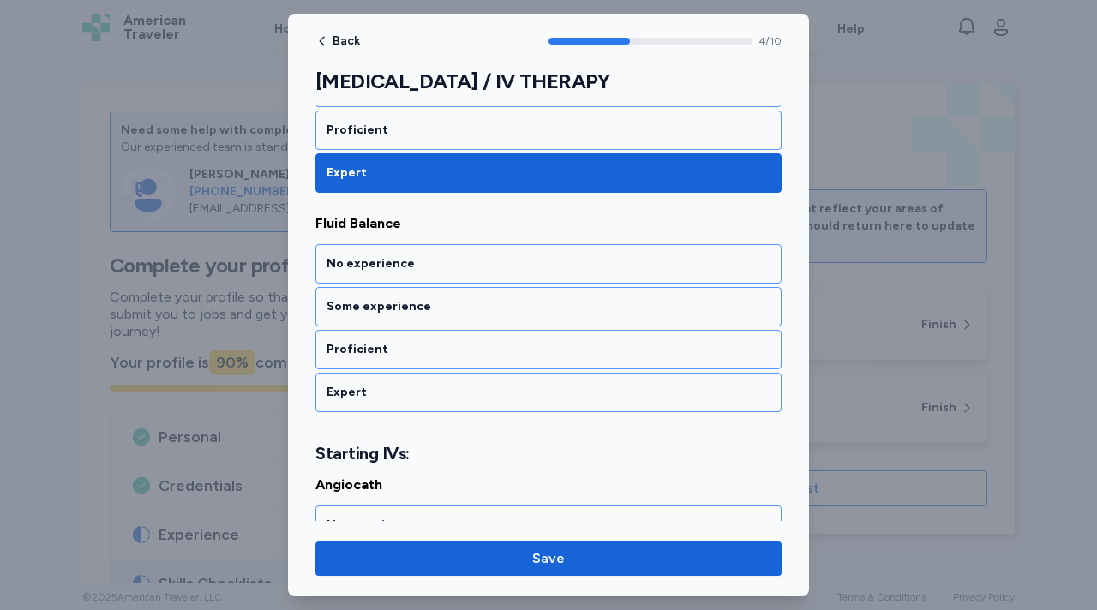
click at [388, 378] on div "Expert" at bounding box center [548, 392] width 466 height 39
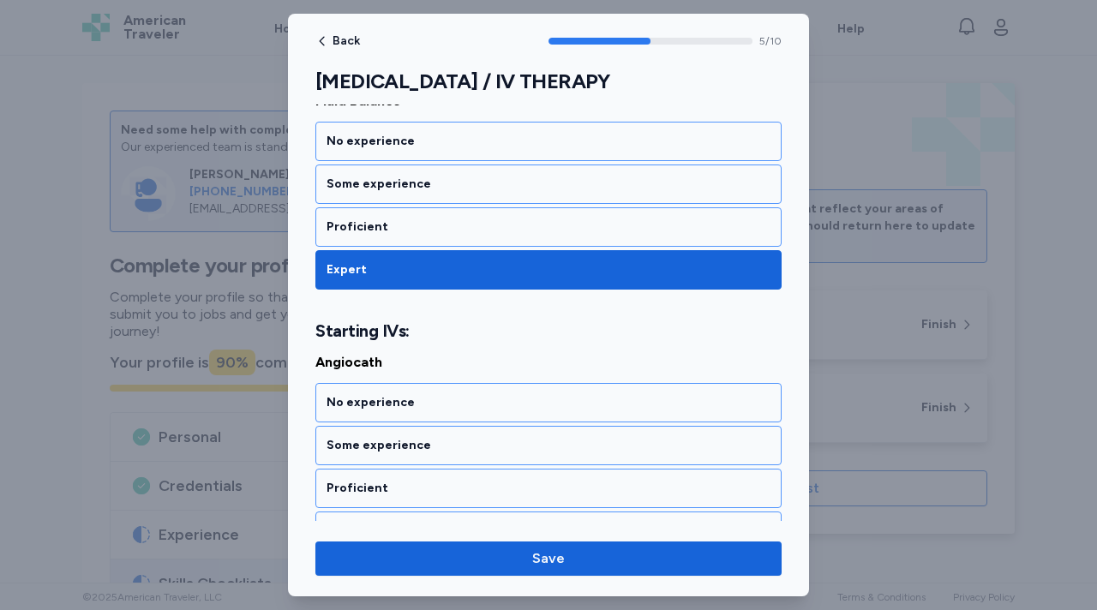
scroll to position [1261, 0]
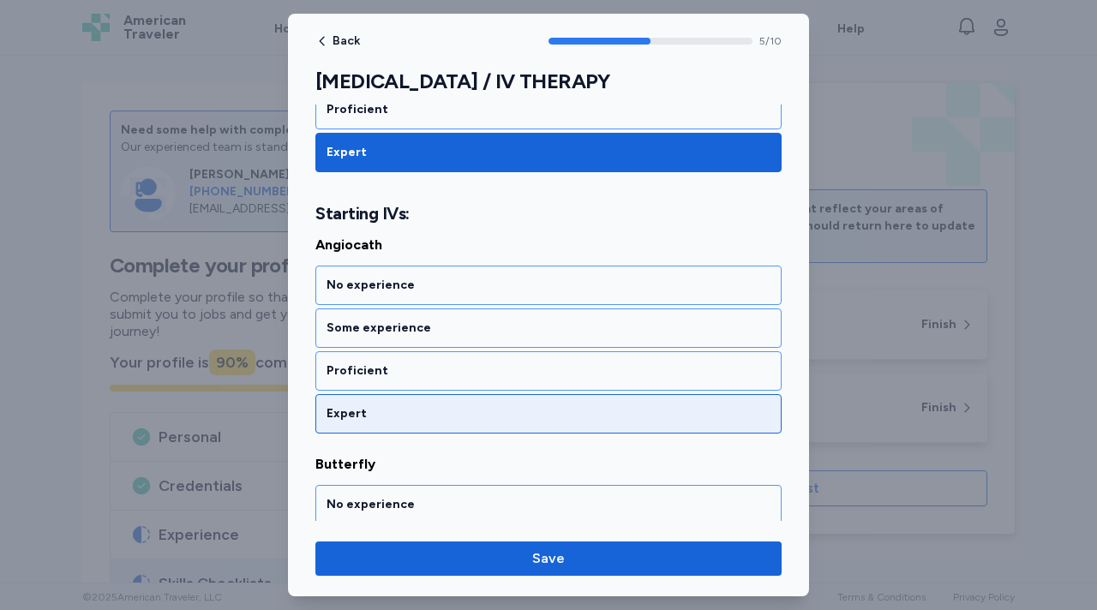
click at [384, 405] on div "Expert" at bounding box center [549, 413] width 444 height 17
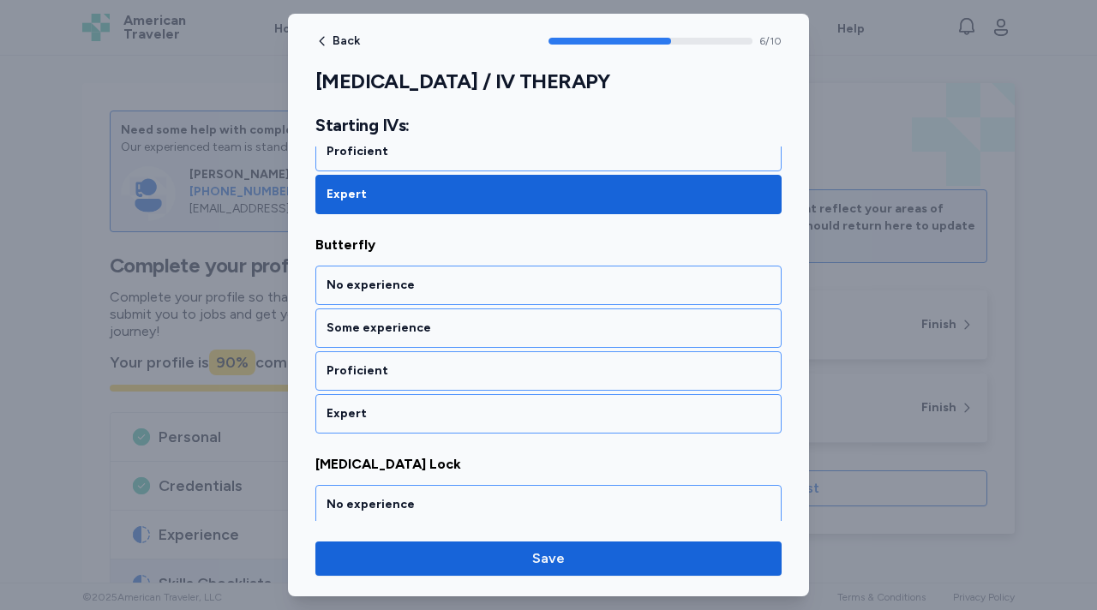
click at [384, 405] on div "Expert" at bounding box center [549, 413] width 444 height 17
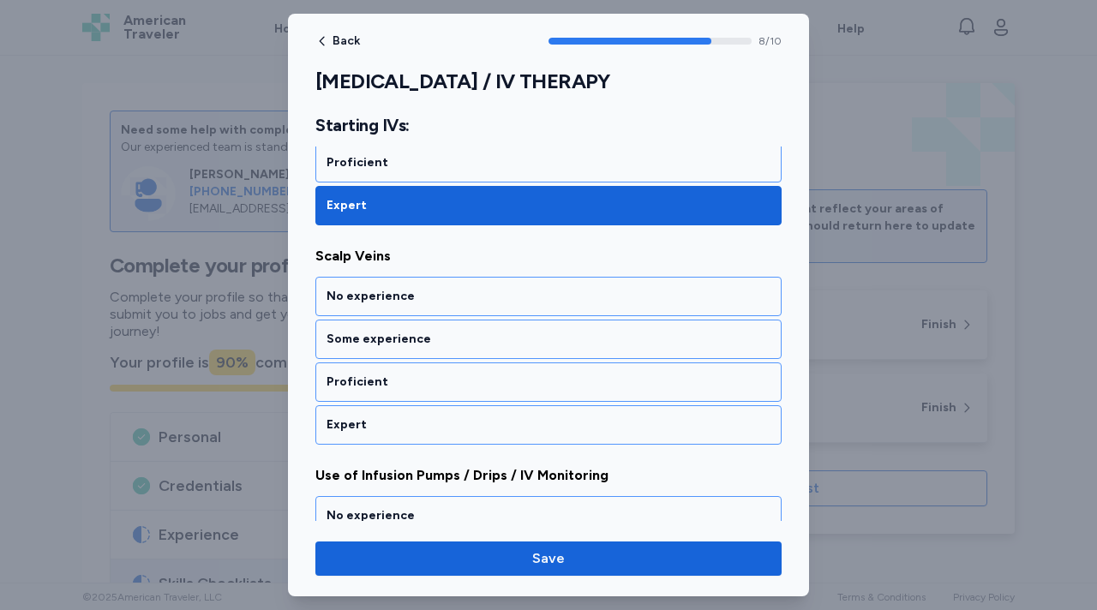
scroll to position [1919, 0]
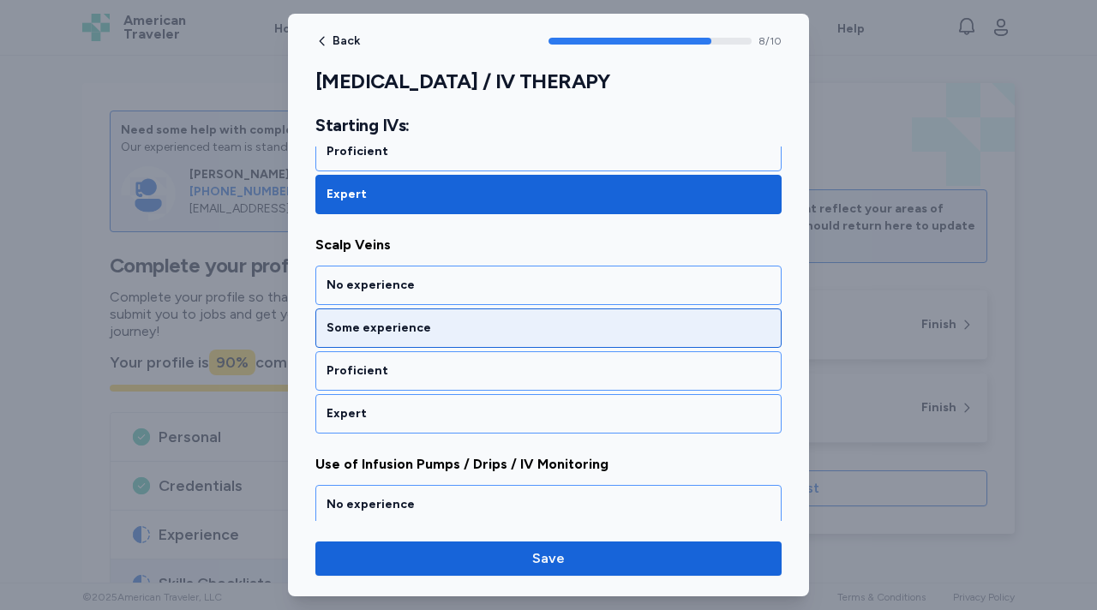
click at [381, 337] on div "Some experience" at bounding box center [548, 328] width 466 height 39
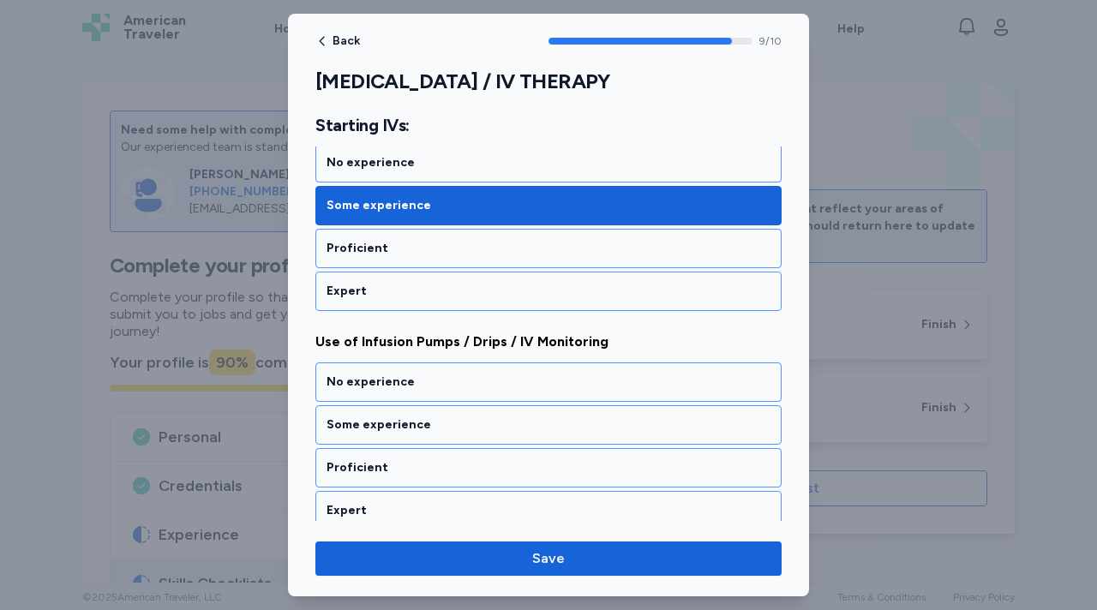
scroll to position [2054, 0]
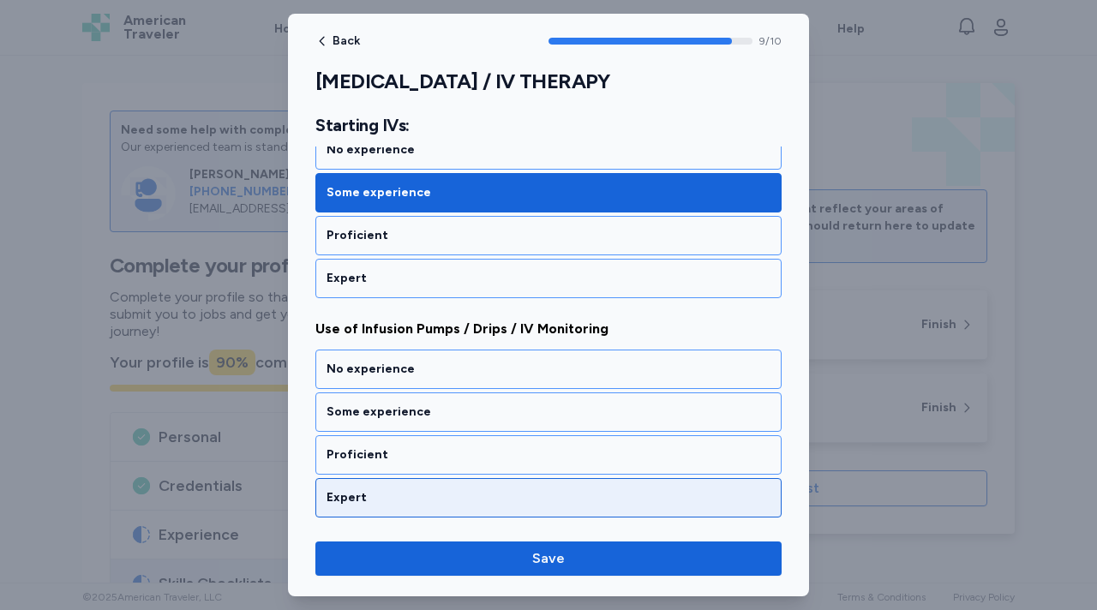
click at [369, 479] on div "Expert" at bounding box center [548, 497] width 466 height 39
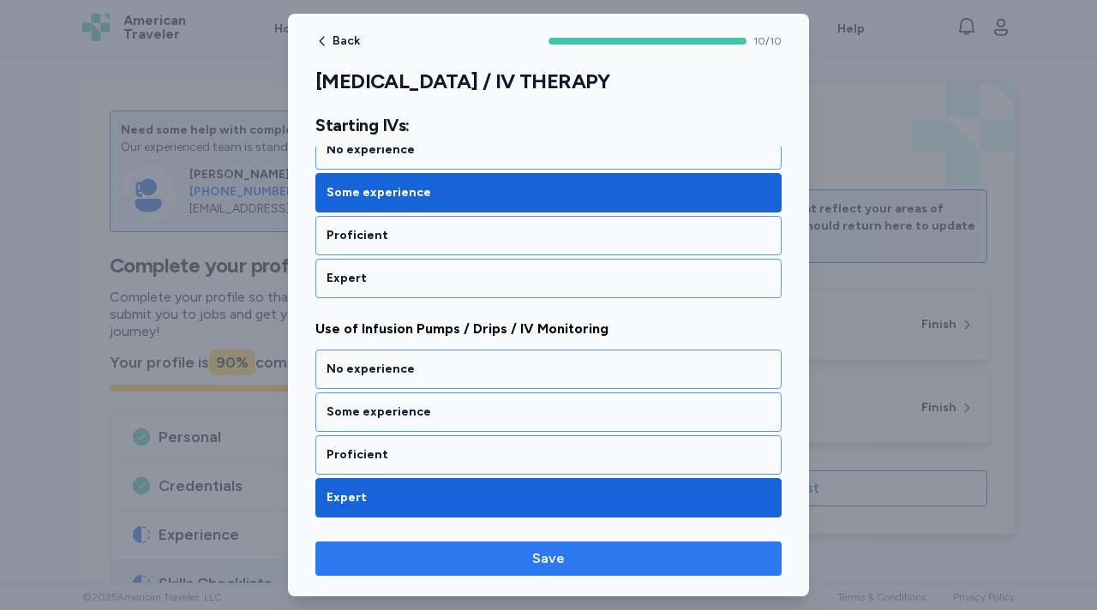
click at [466, 565] on span "Save" at bounding box center [548, 558] width 439 height 21
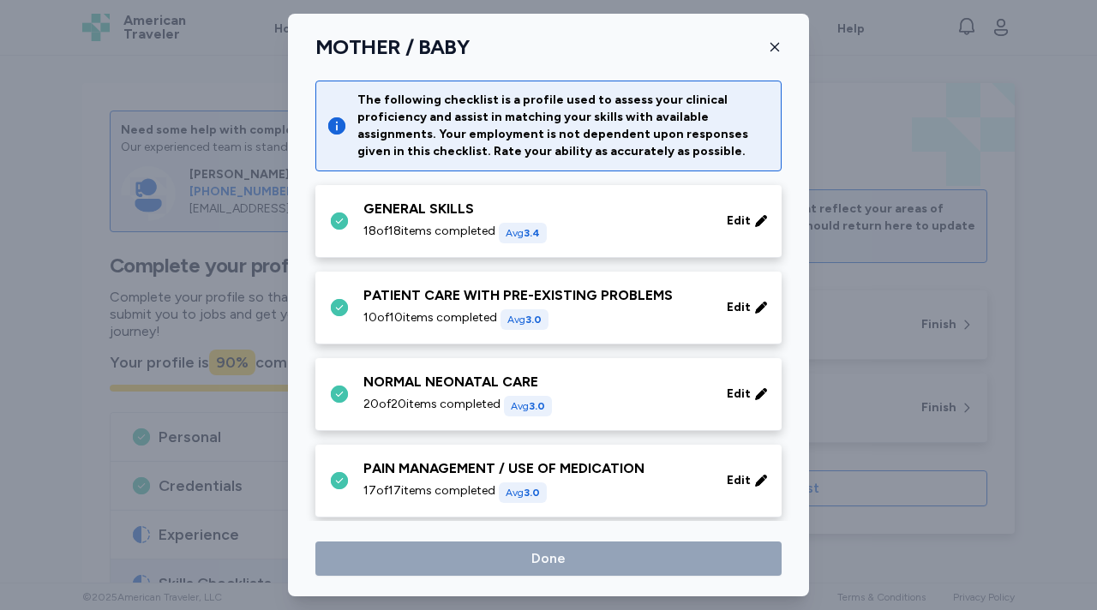
scroll to position [263, 0]
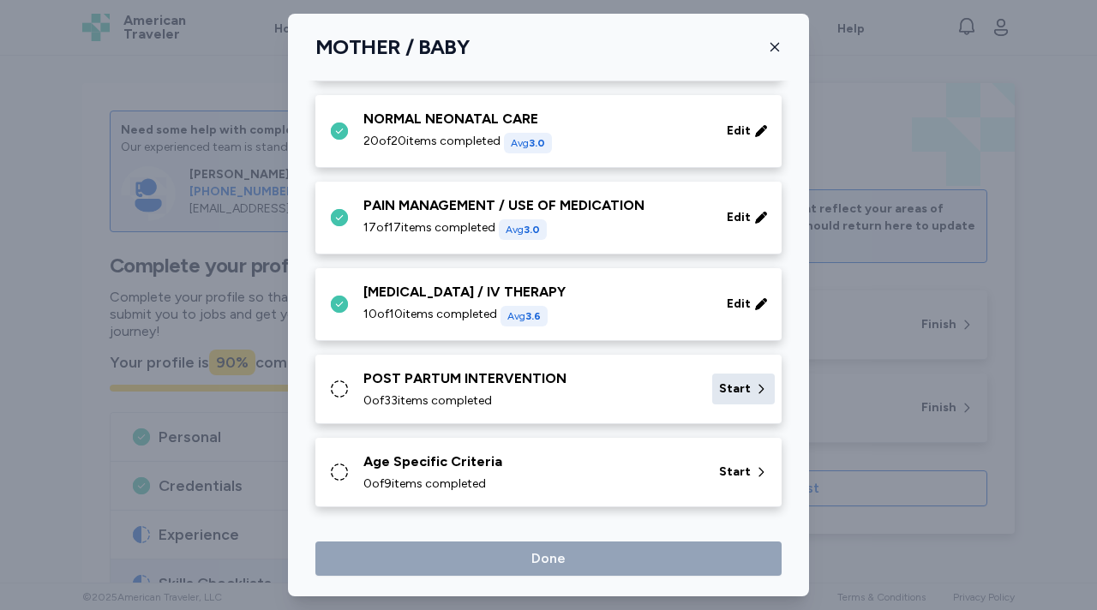
click at [734, 387] on span "Start" at bounding box center [735, 389] width 32 height 17
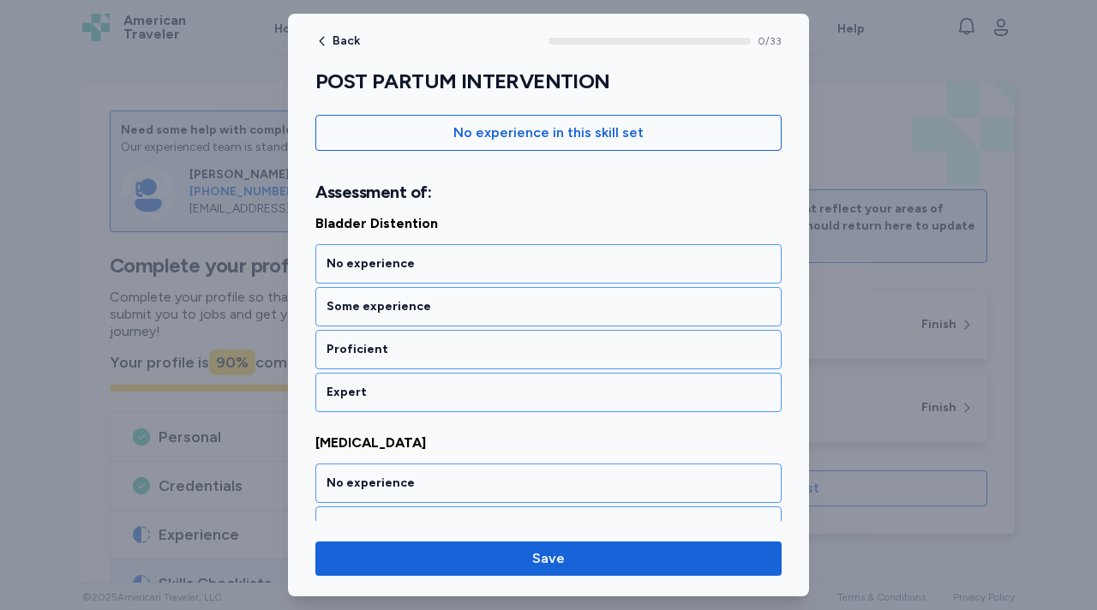
scroll to position [190, 0]
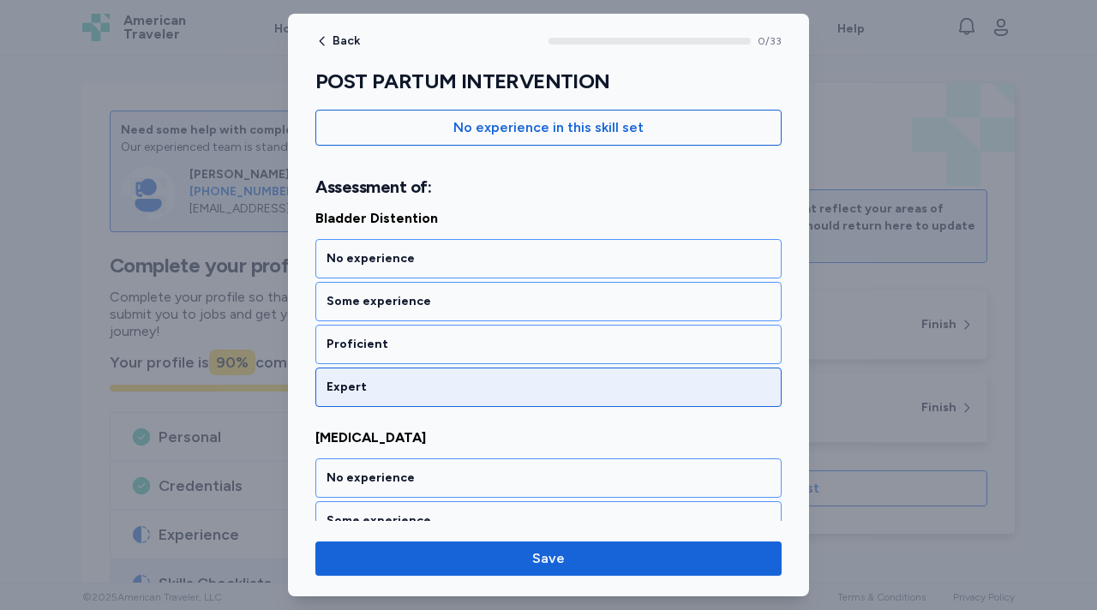
click at [465, 369] on div "Expert" at bounding box center [548, 387] width 466 height 39
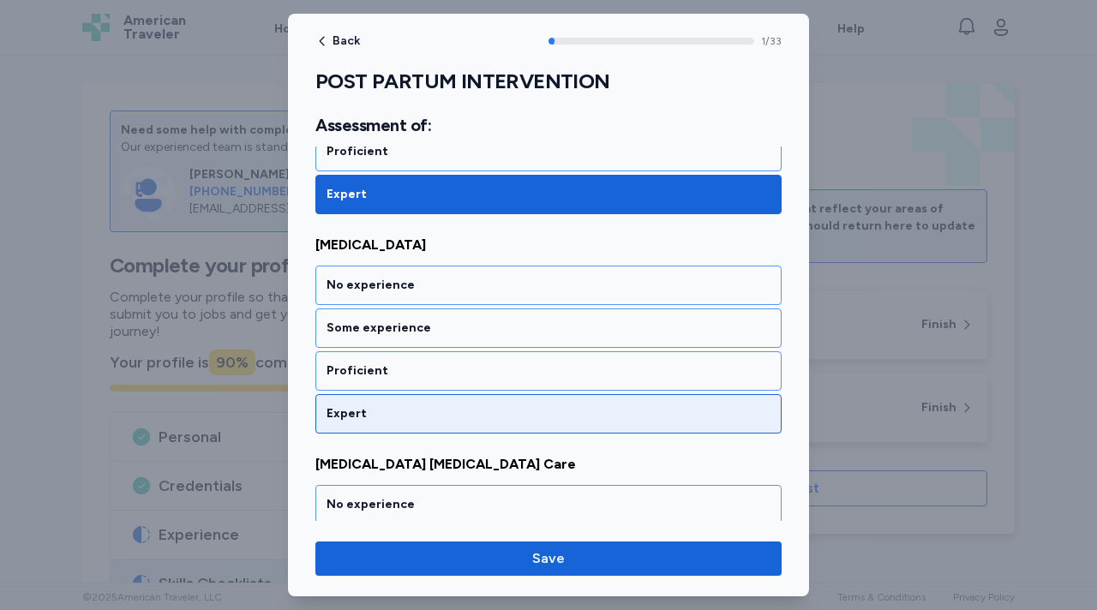
click at [456, 406] on div "Expert" at bounding box center [549, 413] width 444 height 17
click at [454, 411] on div "Expert" at bounding box center [549, 413] width 444 height 17
click at [452, 428] on div "Expert" at bounding box center [548, 413] width 466 height 39
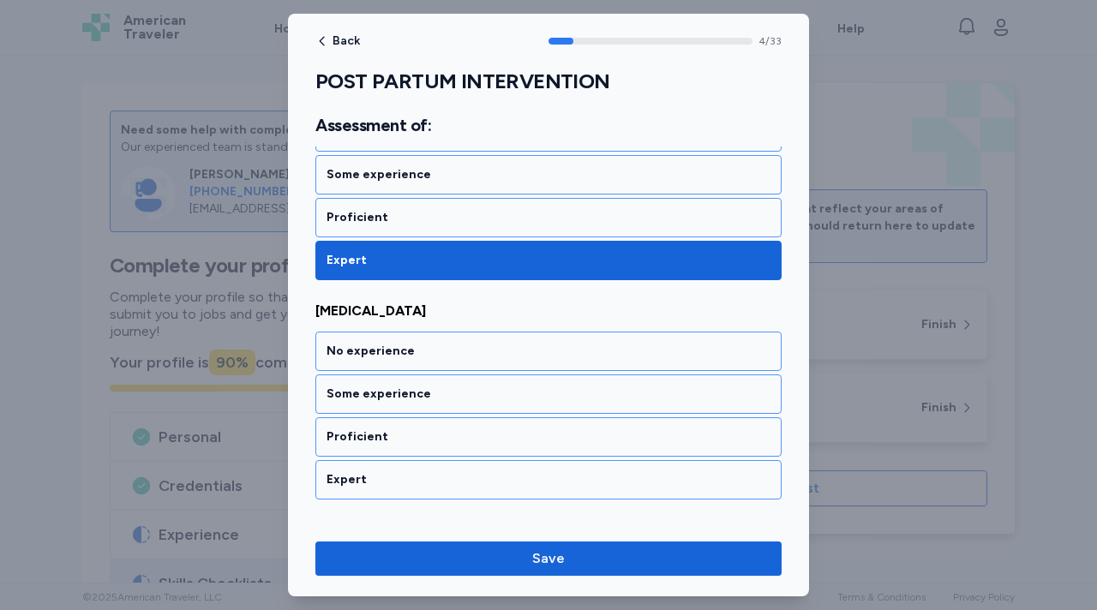
scroll to position [1041, 0]
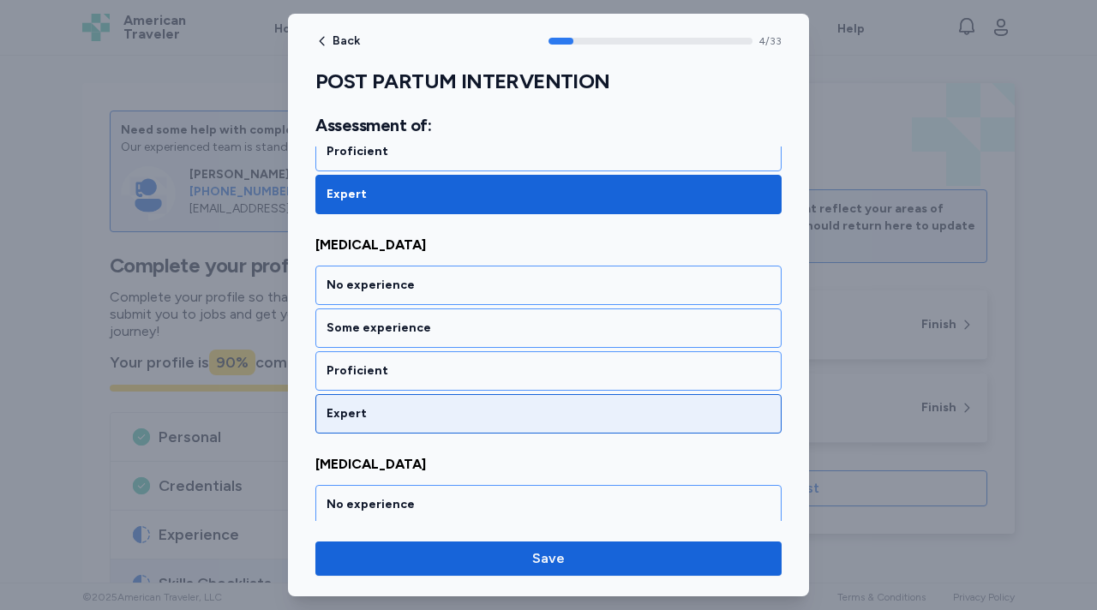
click at [445, 428] on div "Expert" at bounding box center [548, 413] width 466 height 39
click at [438, 423] on div "Expert" at bounding box center [548, 413] width 466 height 39
click at [437, 422] on div "Expert" at bounding box center [548, 413] width 466 height 39
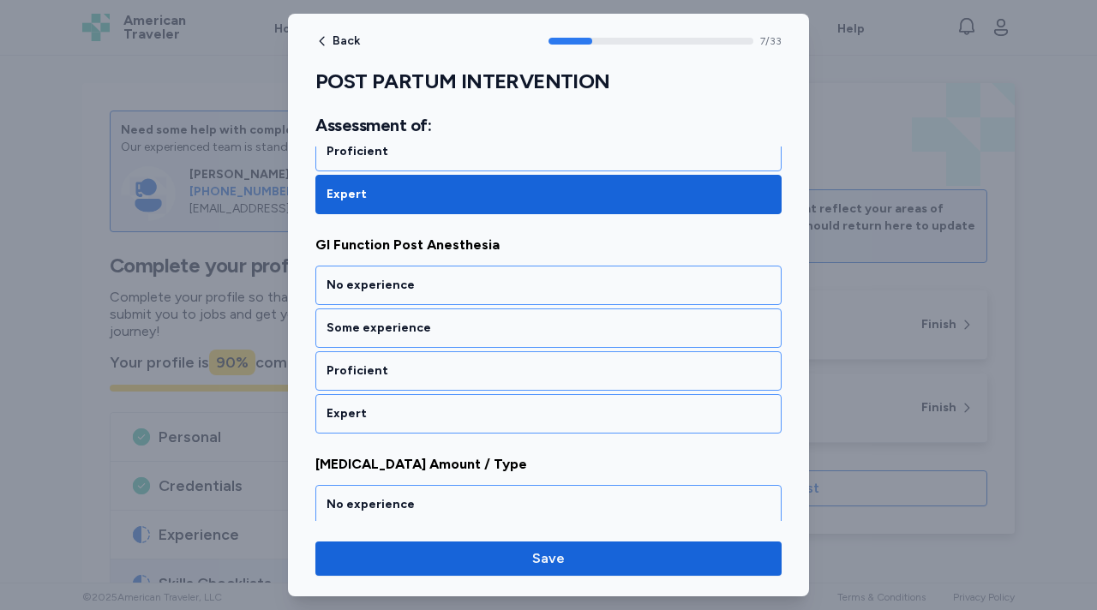
click at [437, 422] on div "Expert" at bounding box center [548, 413] width 466 height 39
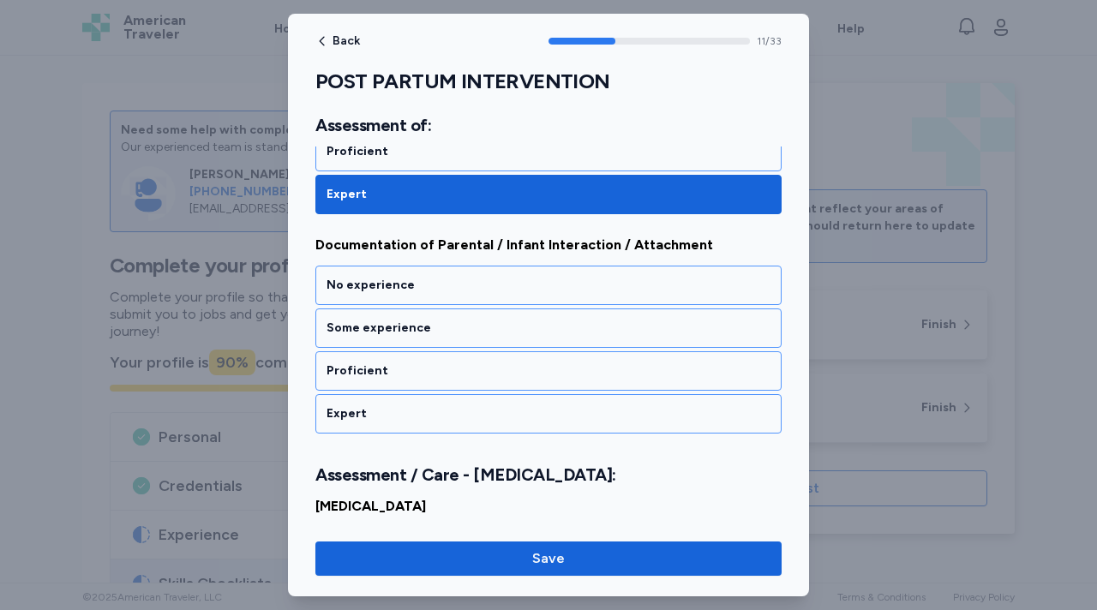
click at [437, 422] on div "Expert" at bounding box center [548, 413] width 466 height 39
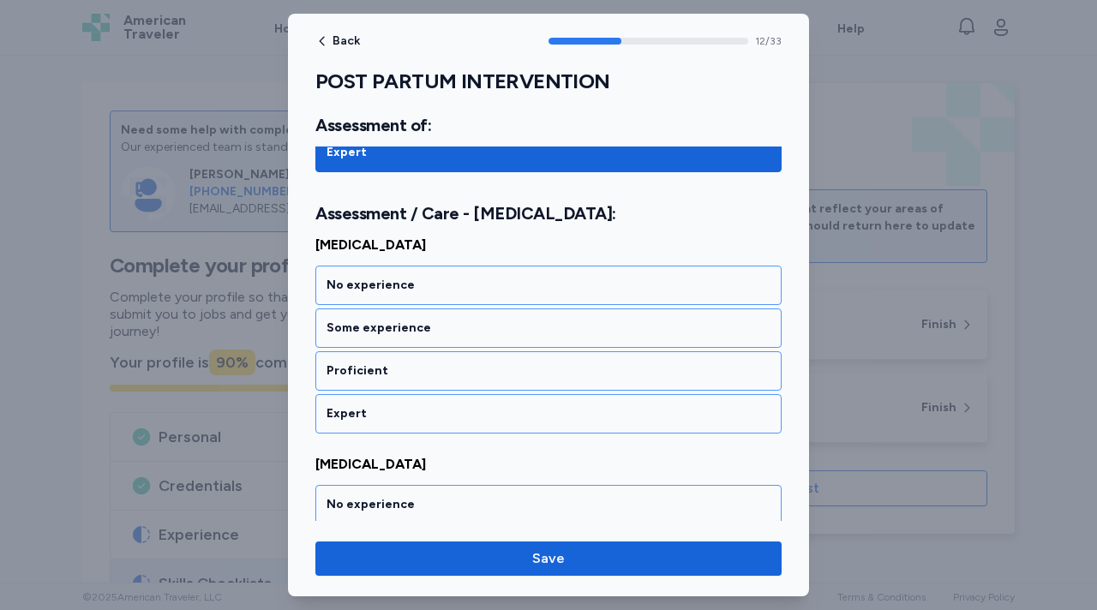
click at [437, 422] on div "Expert" at bounding box center [548, 413] width 466 height 39
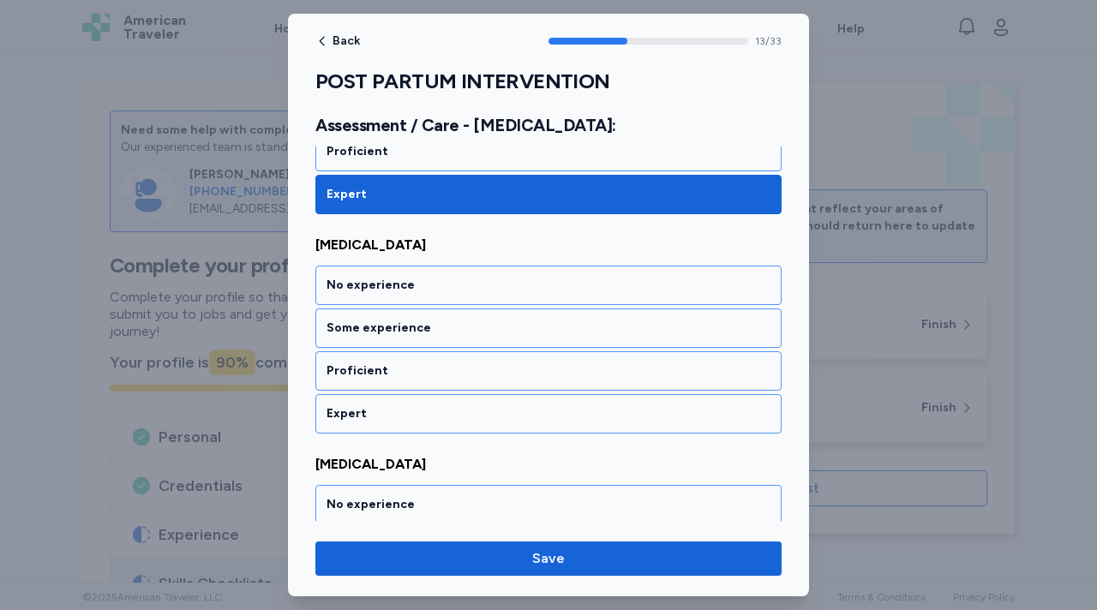
click at [437, 422] on div "Expert" at bounding box center [548, 413] width 466 height 39
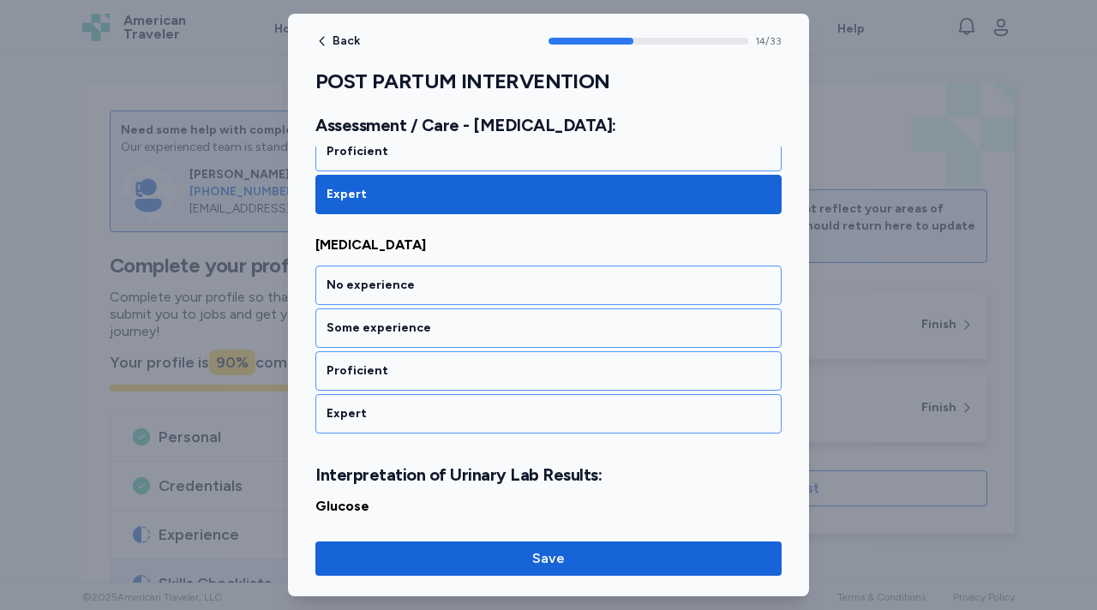
click at [437, 422] on div "Expert" at bounding box center [548, 413] width 466 height 39
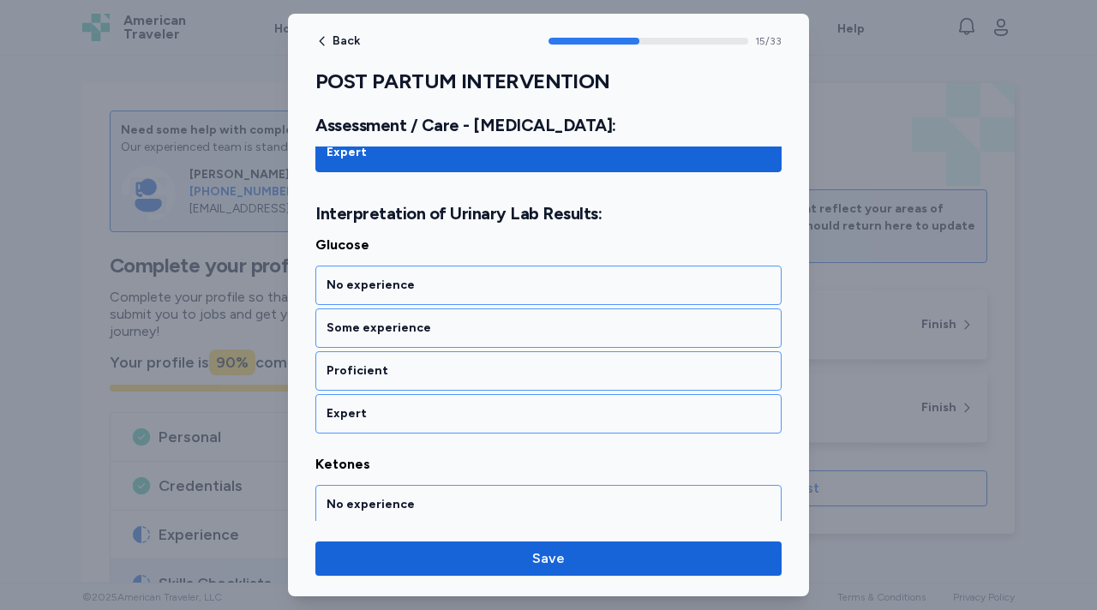
click at [437, 422] on div "Expert" at bounding box center [548, 413] width 466 height 39
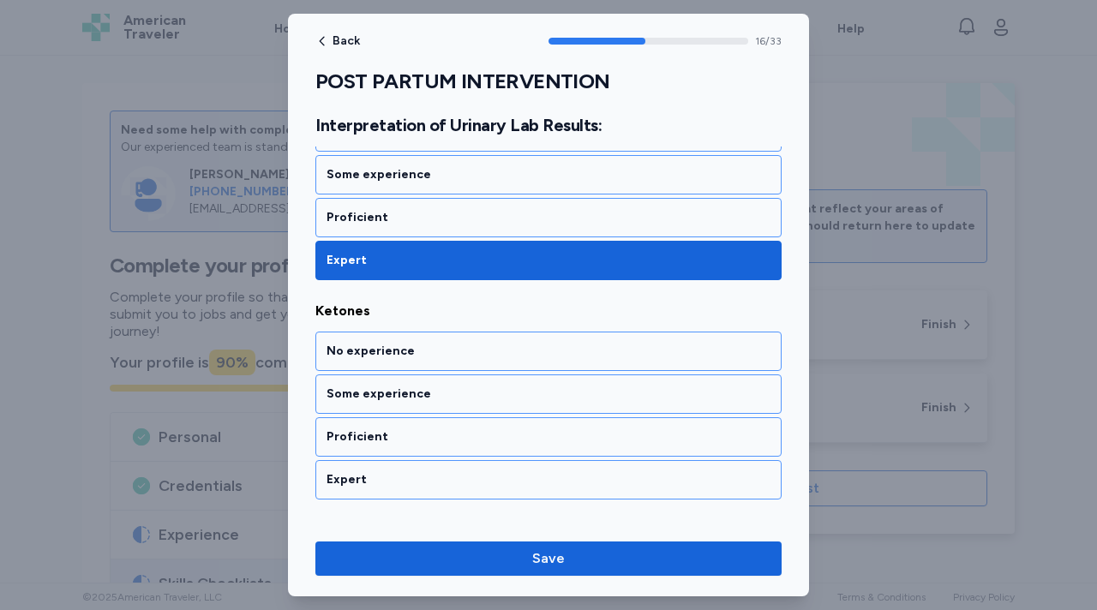
scroll to position [3758, 0]
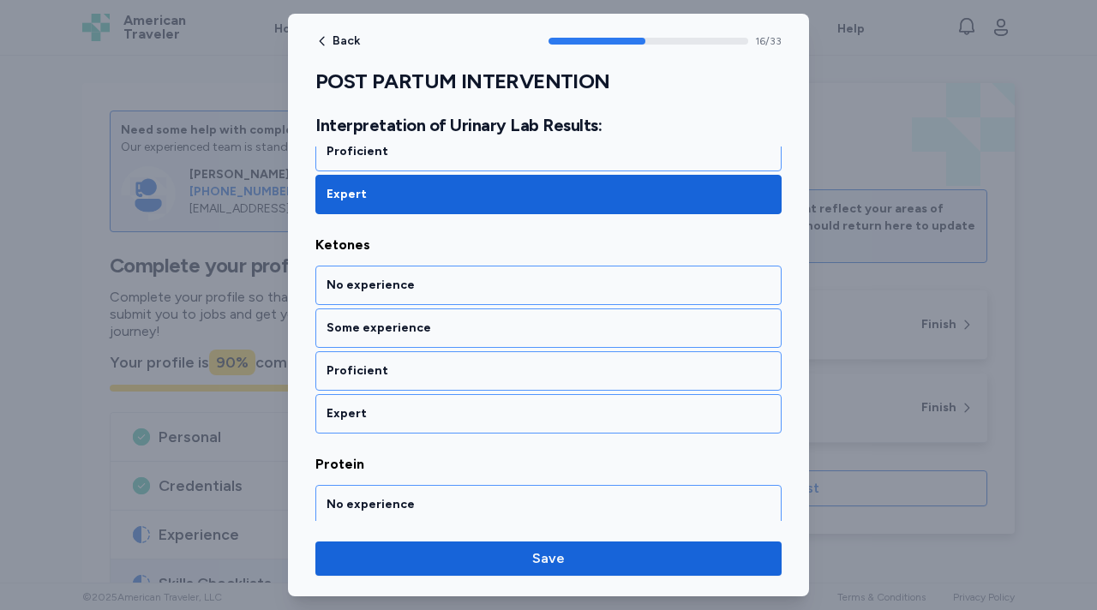
click at [426, 391] on div "No experience Some experience Proficient Expert" at bounding box center [548, 350] width 466 height 168
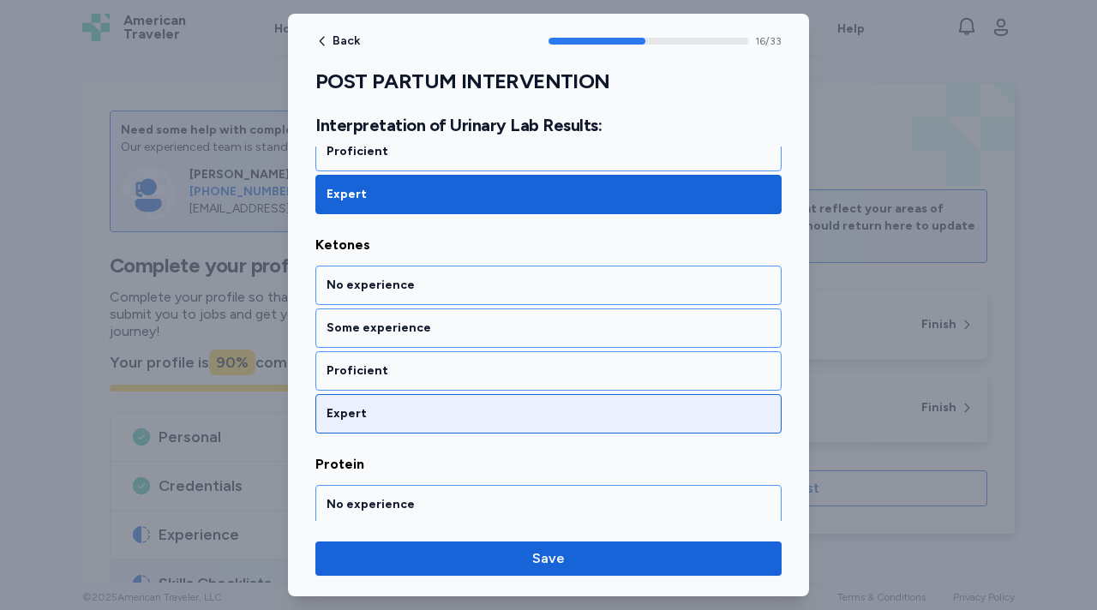
click at [425, 409] on div "Expert" at bounding box center [549, 413] width 444 height 17
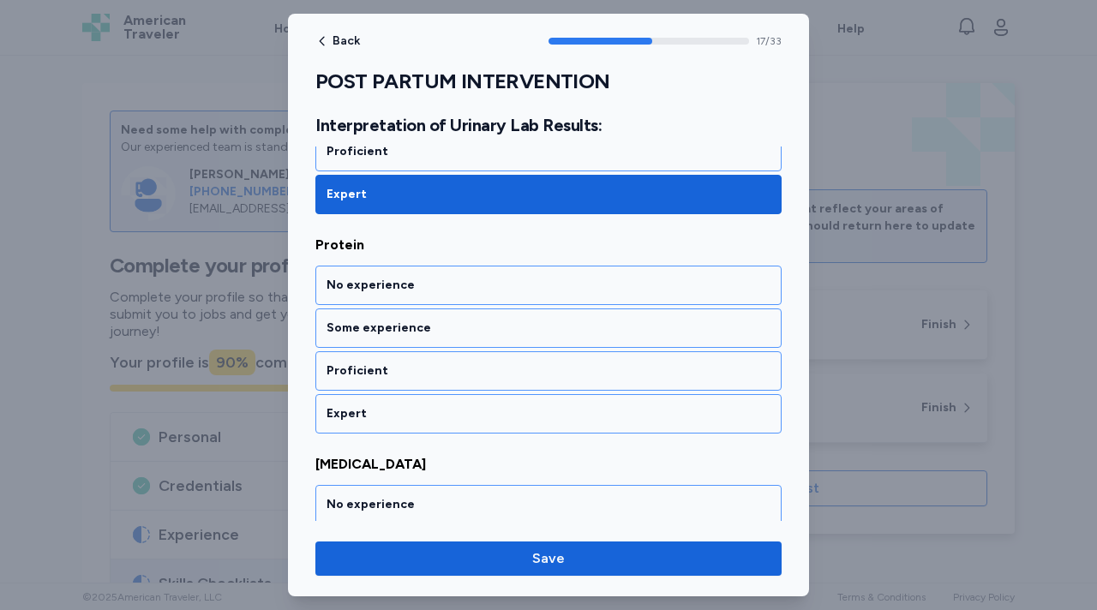
click at [425, 409] on div "Expert" at bounding box center [549, 413] width 444 height 17
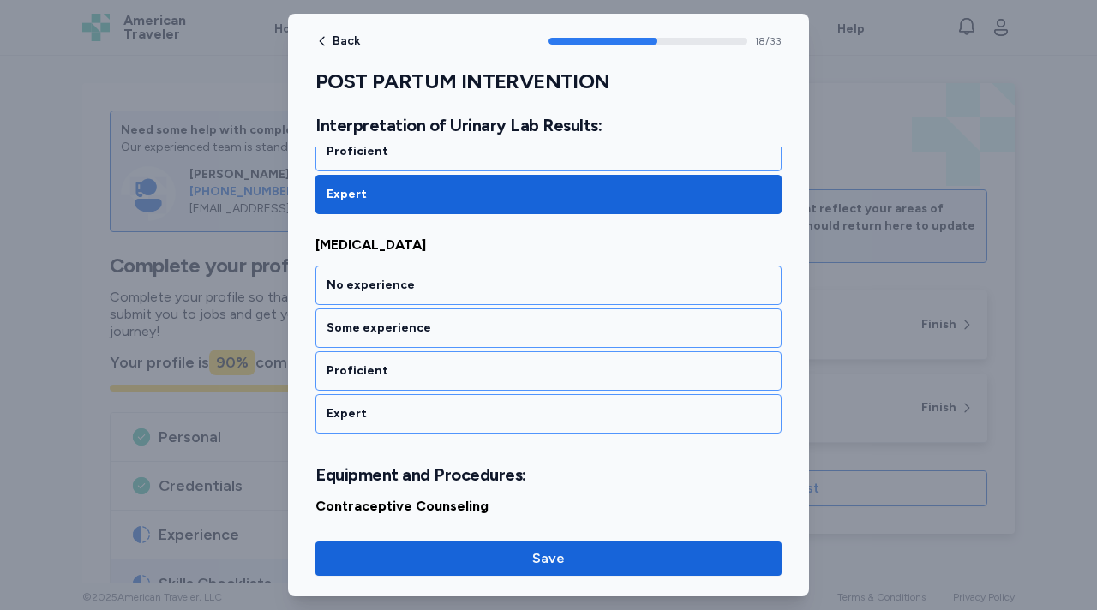
click at [425, 409] on div "Expert" at bounding box center [549, 413] width 444 height 17
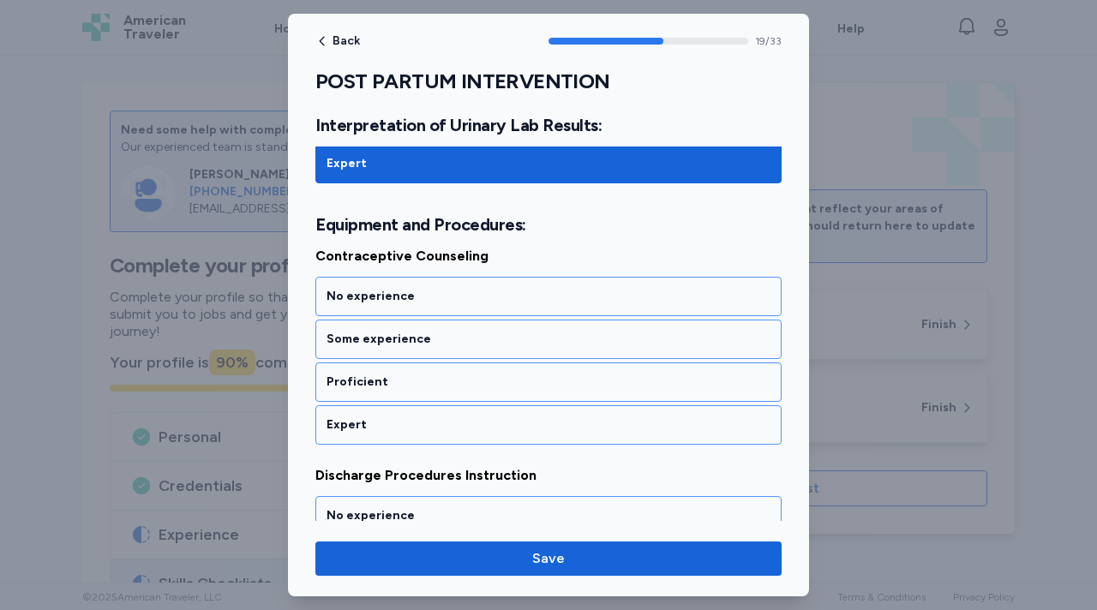
scroll to position [4458, 0]
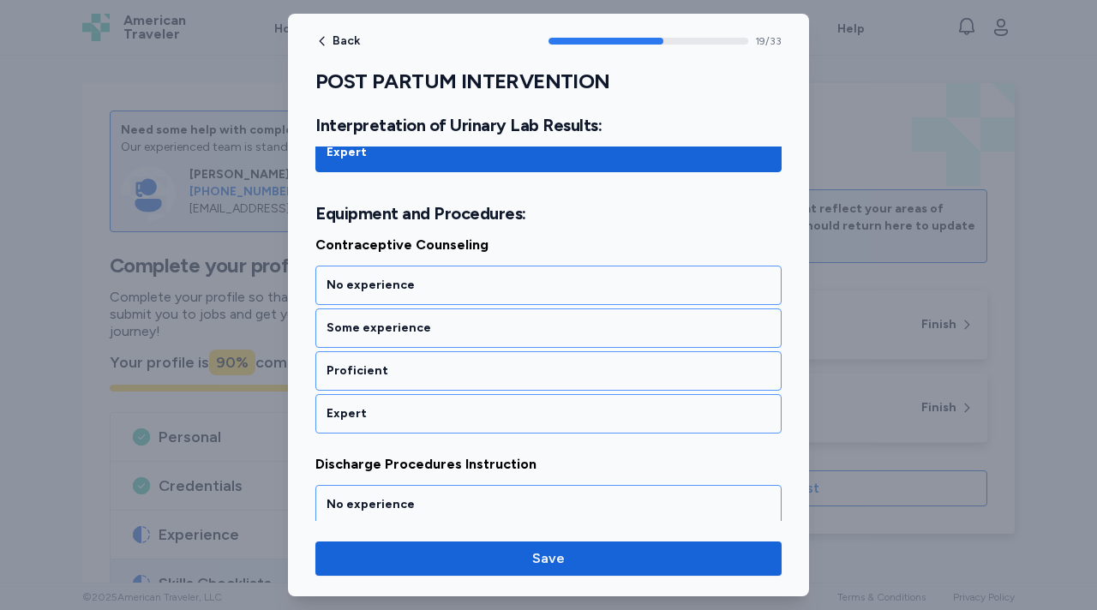
click at [425, 409] on div "Expert" at bounding box center [549, 413] width 444 height 17
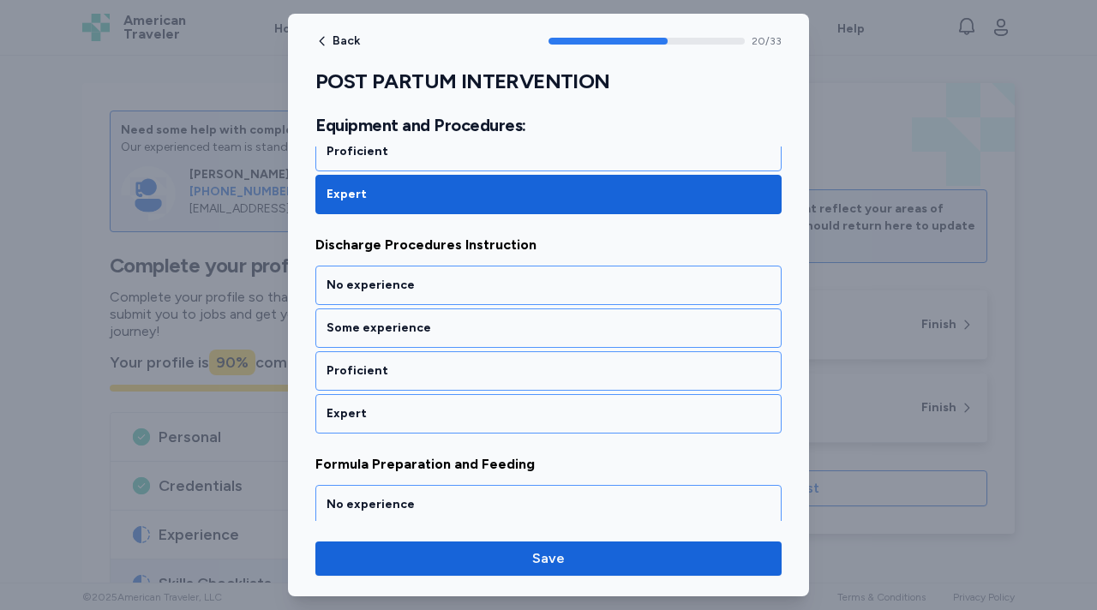
click at [425, 409] on div "Expert" at bounding box center [549, 413] width 444 height 17
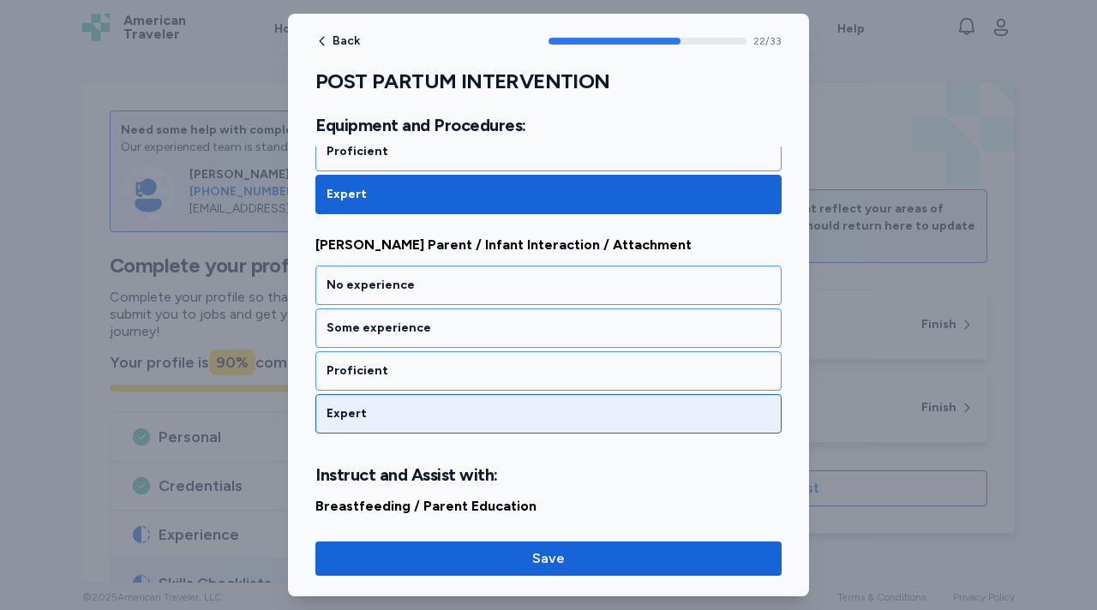
click at [425, 410] on div "Expert" at bounding box center [549, 413] width 444 height 17
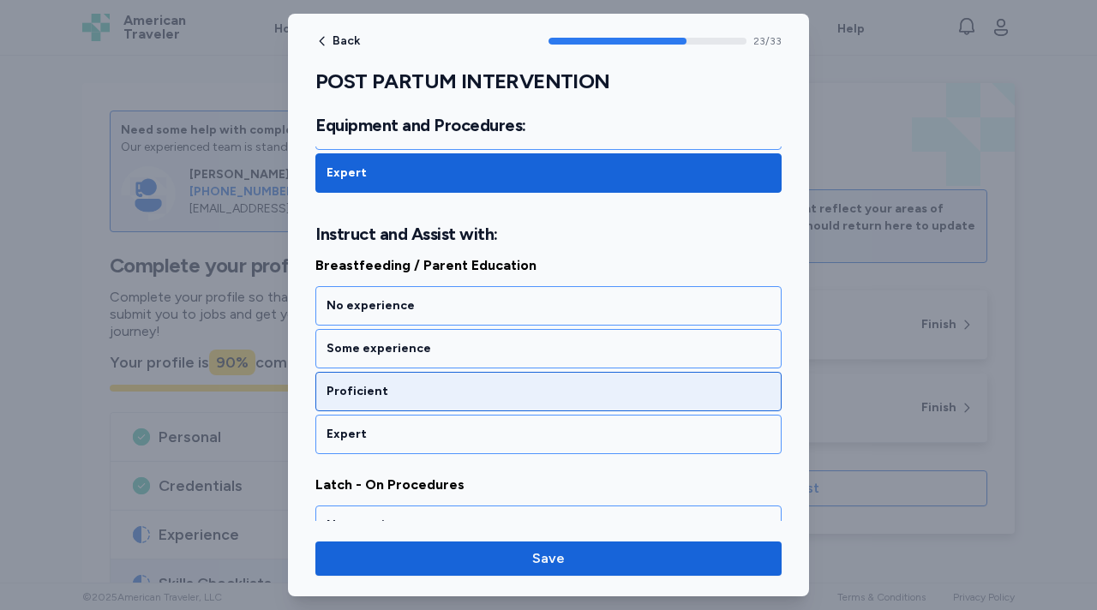
click at [425, 410] on div "Proficient" at bounding box center [548, 391] width 466 height 39
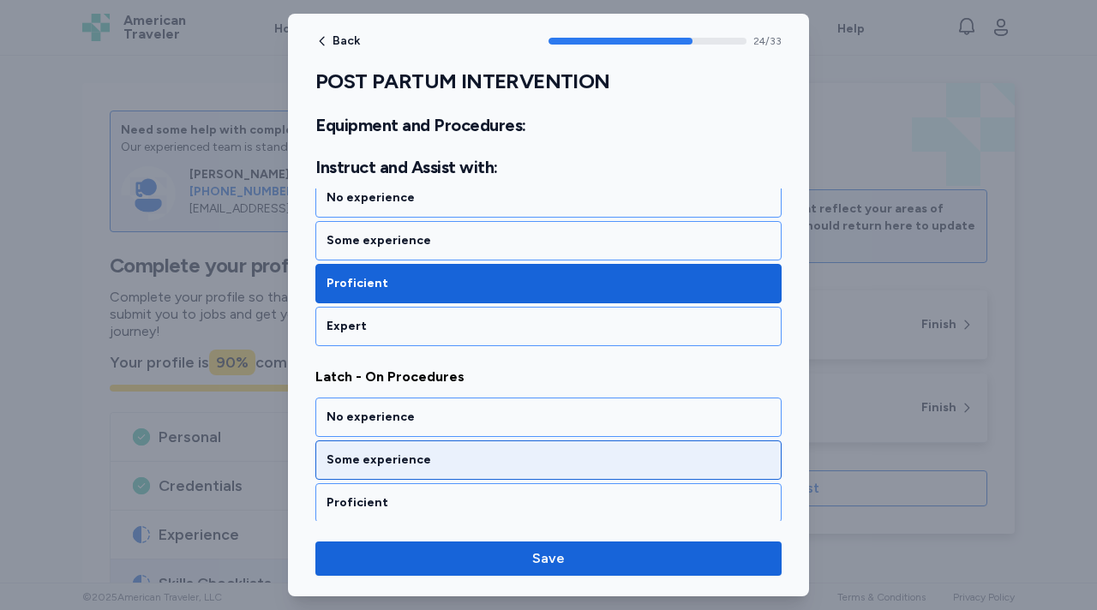
scroll to position [5471, 0]
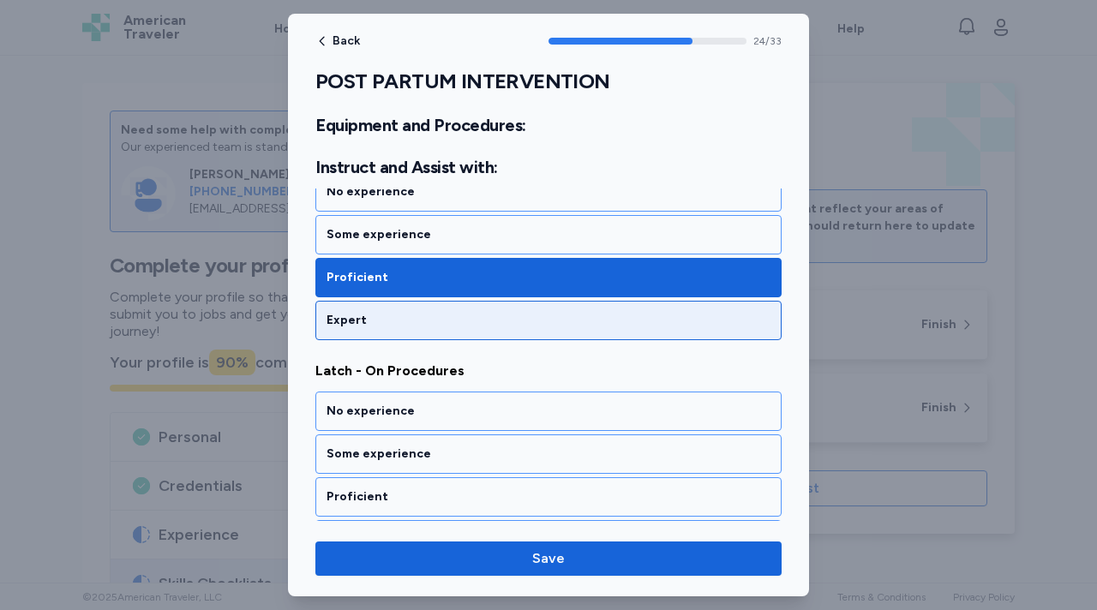
click at [394, 314] on div "Expert" at bounding box center [549, 320] width 444 height 17
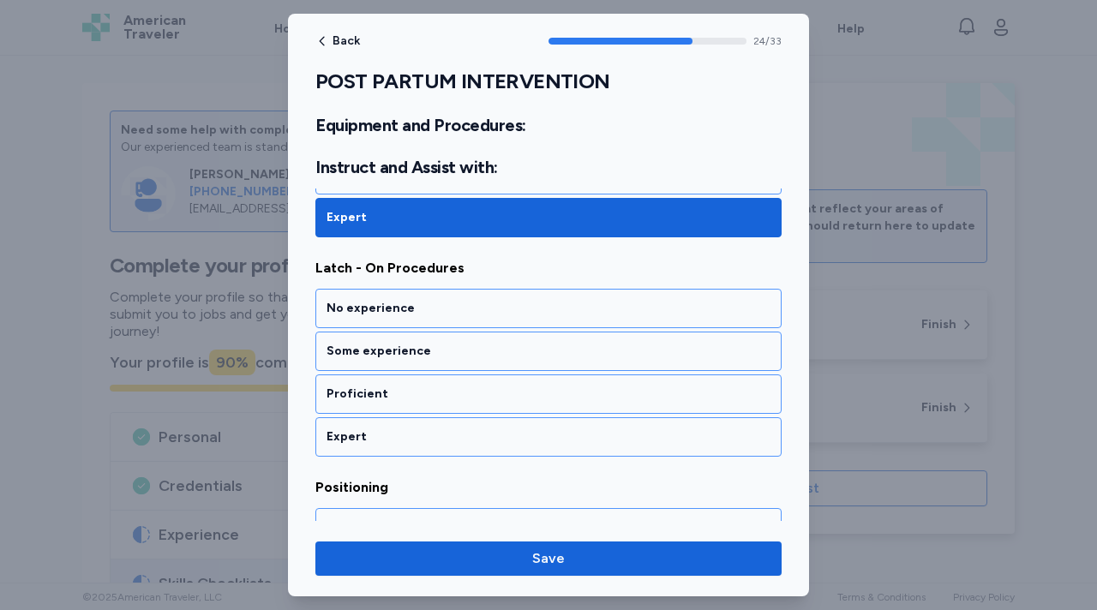
scroll to position [5576, 0]
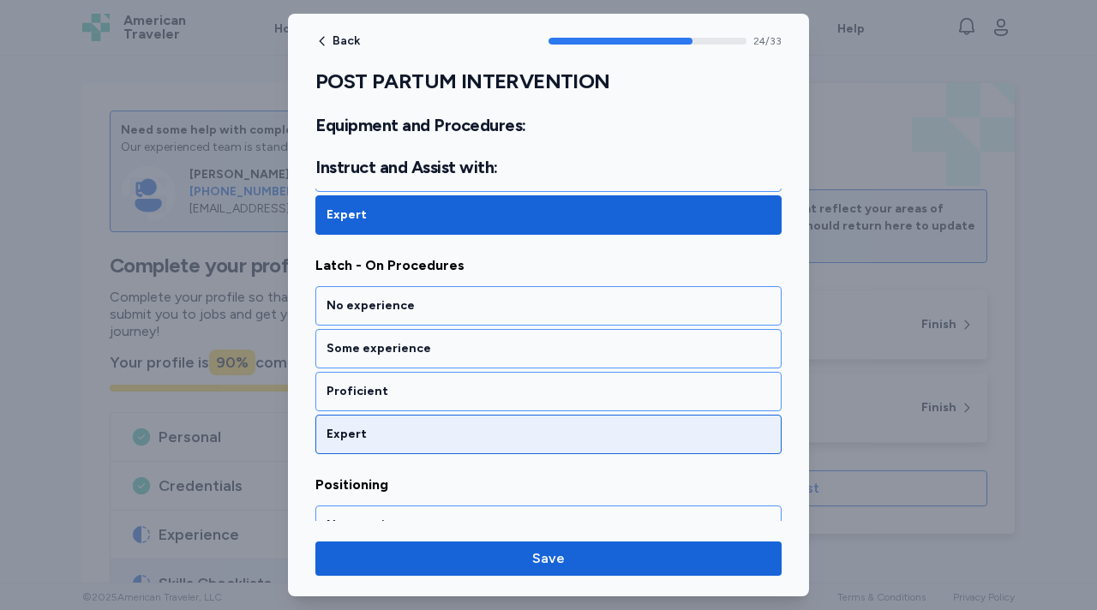
click at [374, 442] on div "Expert" at bounding box center [549, 434] width 444 height 17
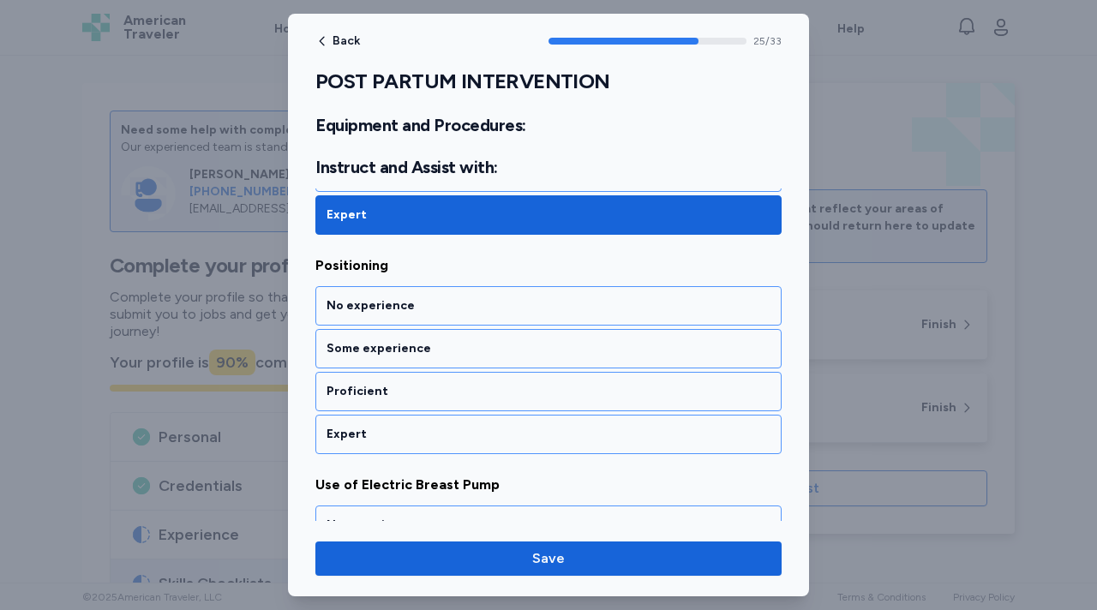
click at [373, 442] on div "Expert" at bounding box center [549, 434] width 444 height 17
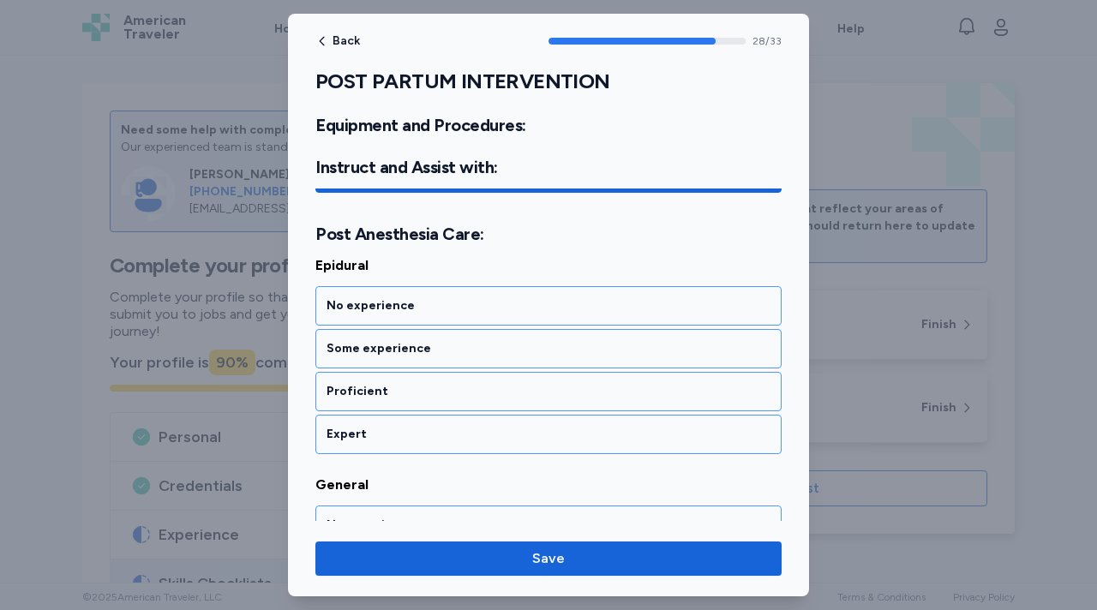
click at [373, 442] on div "Expert" at bounding box center [549, 434] width 444 height 17
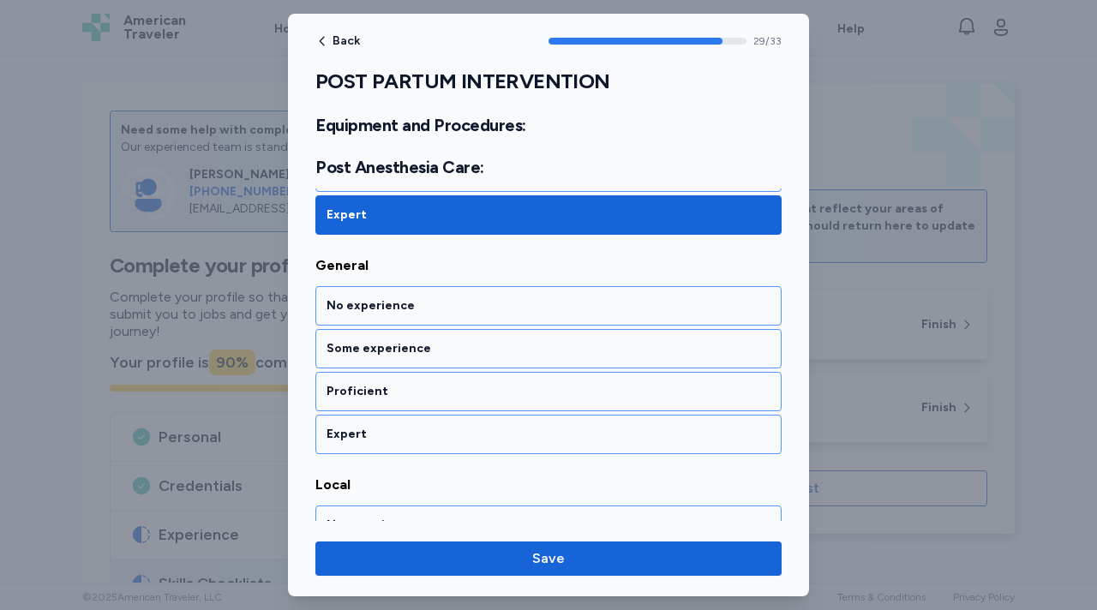
click at [373, 442] on div "Expert" at bounding box center [549, 434] width 444 height 17
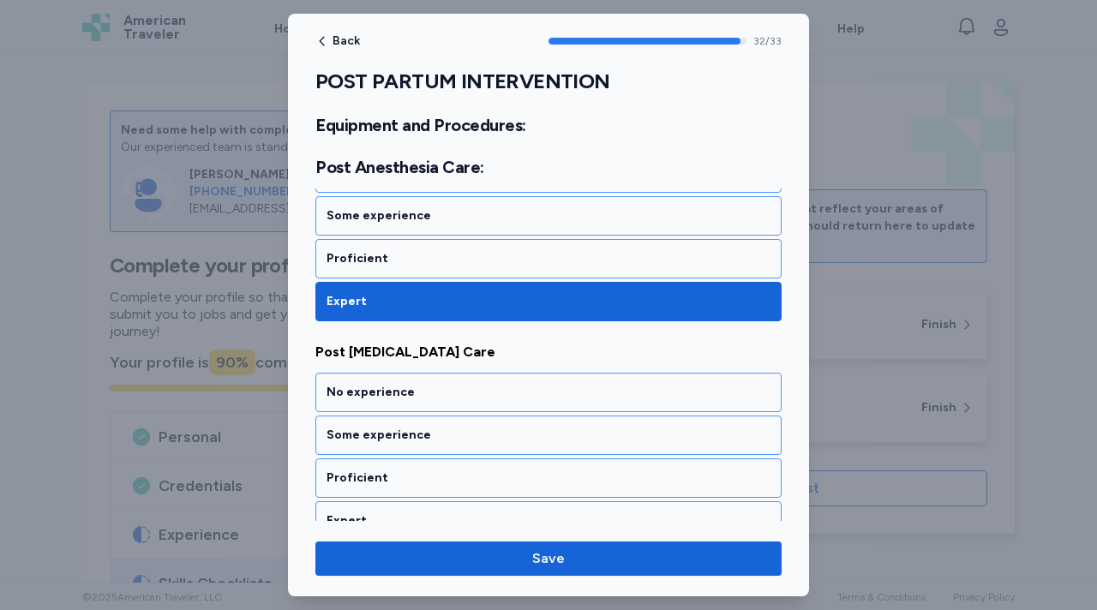
scroll to position [7310, 0]
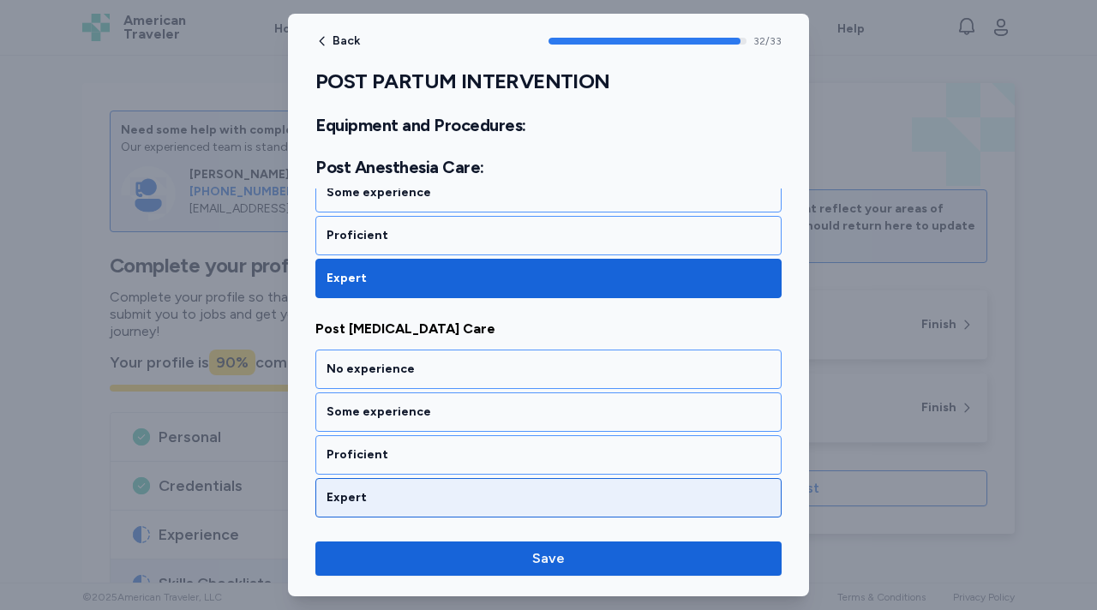
click at [367, 485] on div "Expert" at bounding box center [548, 497] width 466 height 39
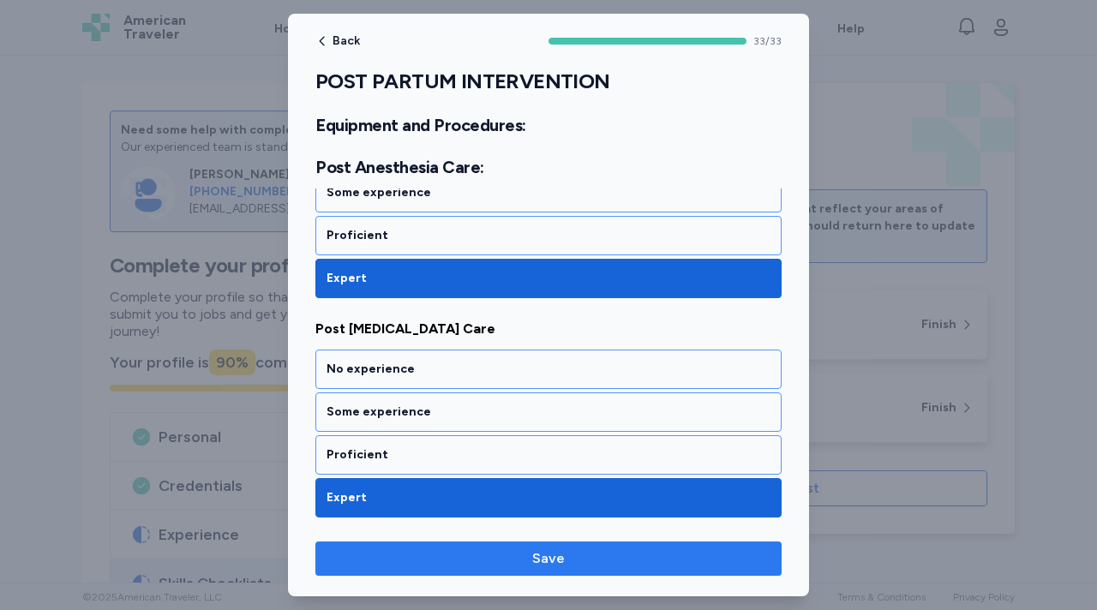
click at [458, 568] on span "Save" at bounding box center [548, 558] width 439 height 21
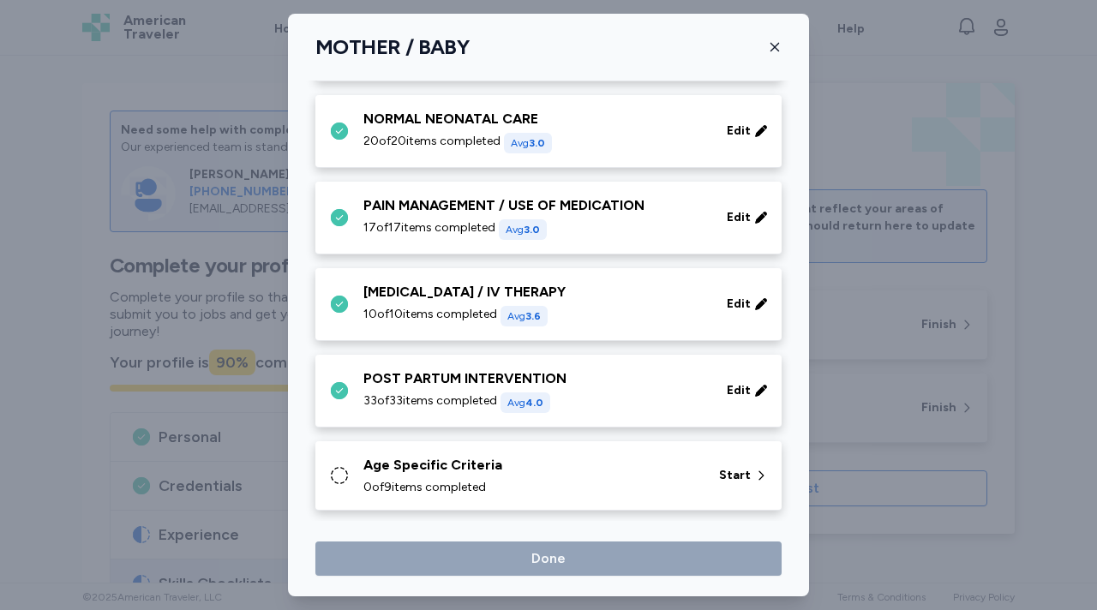
scroll to position [270, 0]
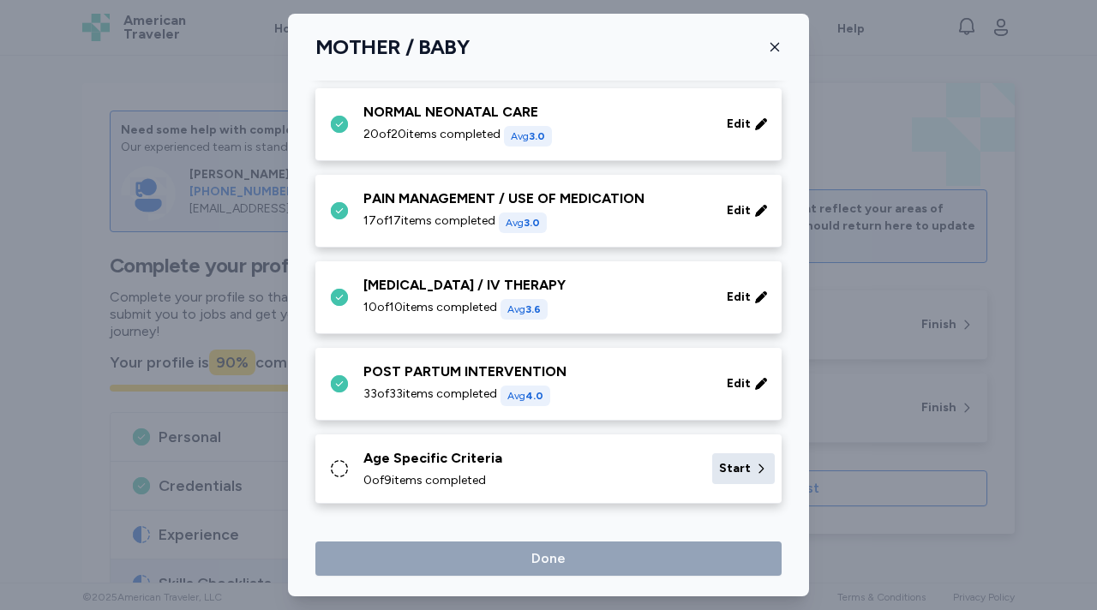
click at [745, 465] on span "Start" at bounding box center [735, 468] width 32 height 17
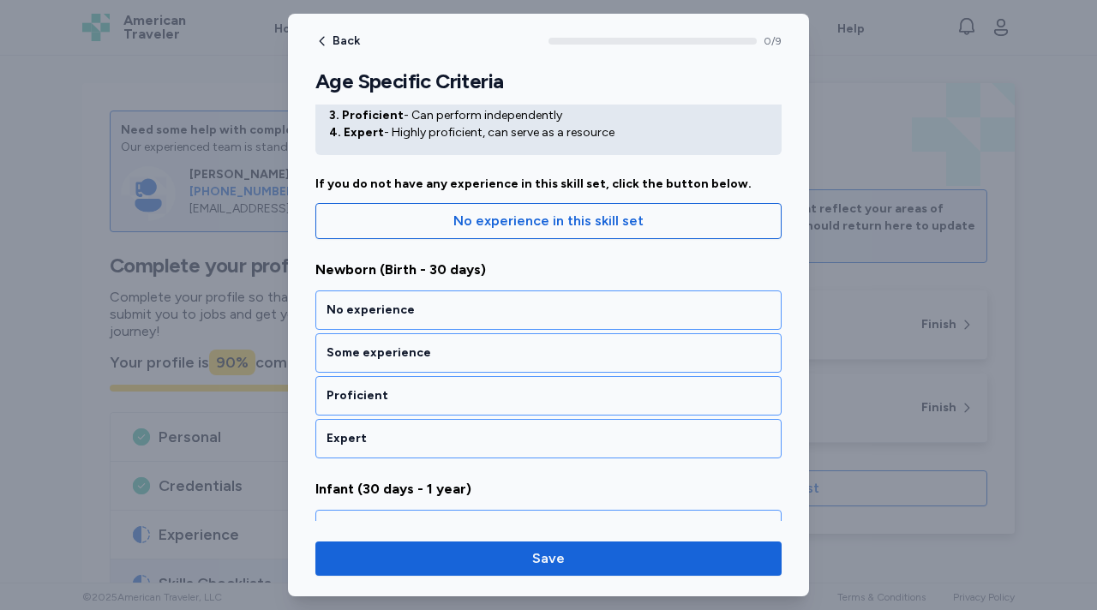
scroll to position [104, 0]
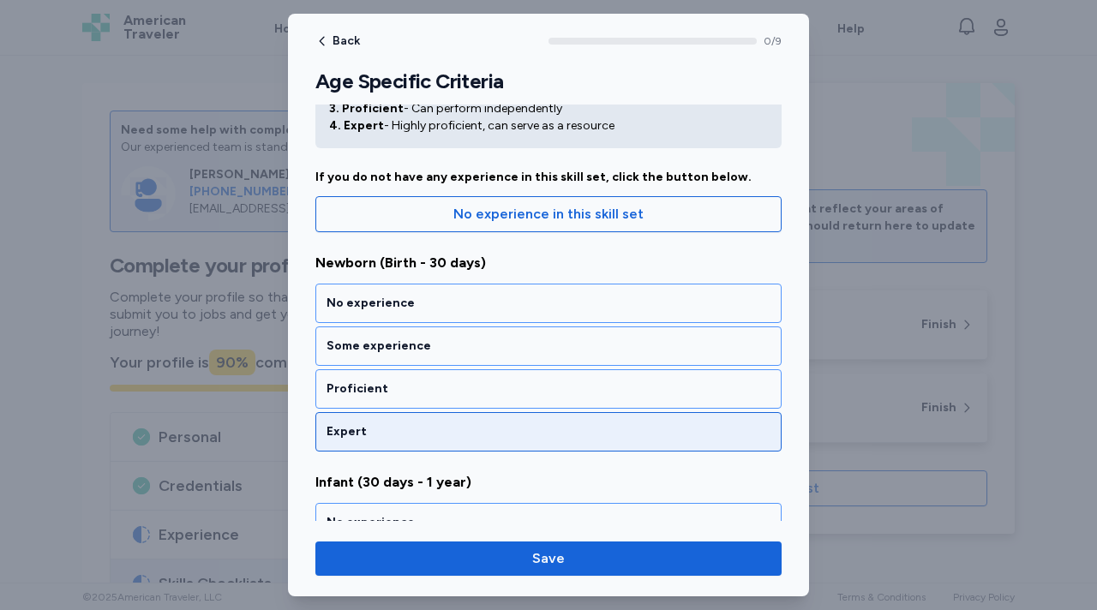
click at [458, 420] on div "Expert" at bounding box center [548, 431] width 466 height 39
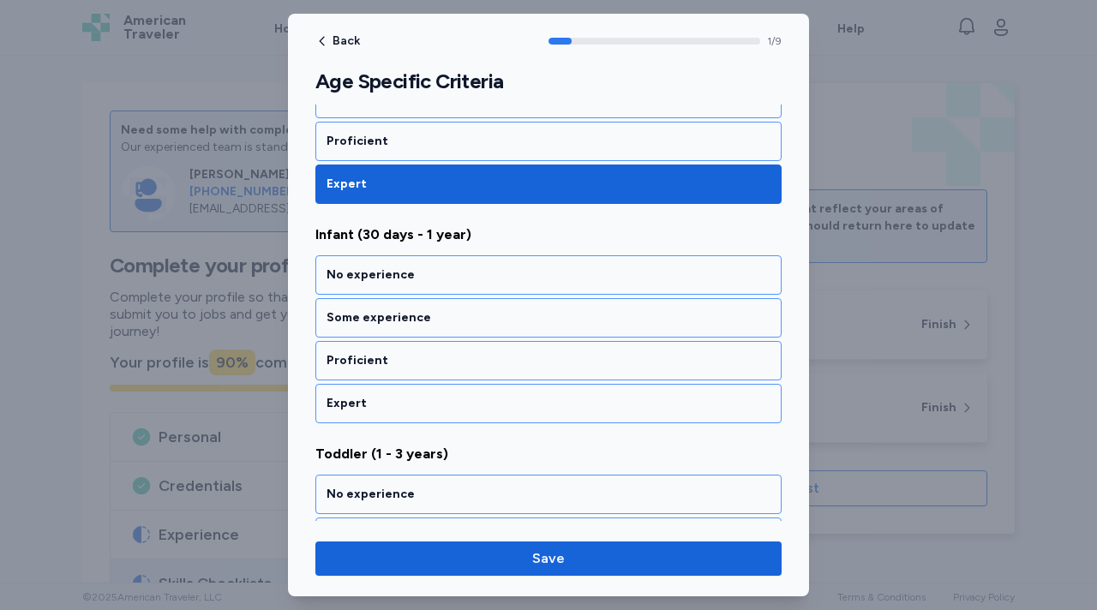
scroll to position [363, 0]
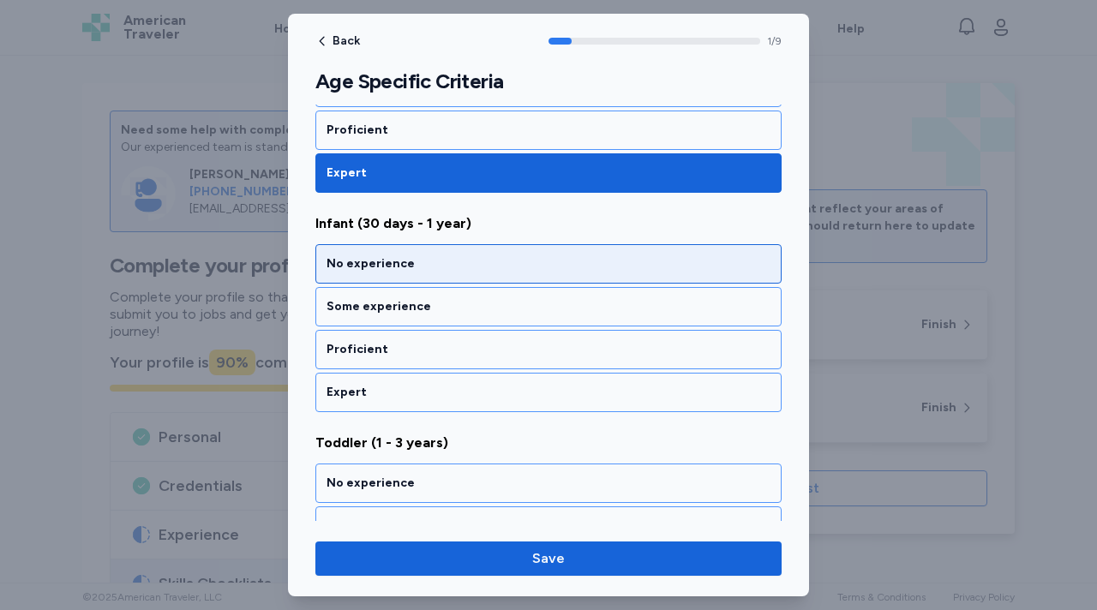
click at [442, 261] on div "No experience" at bounding box center [549, 263] width 444 height 17
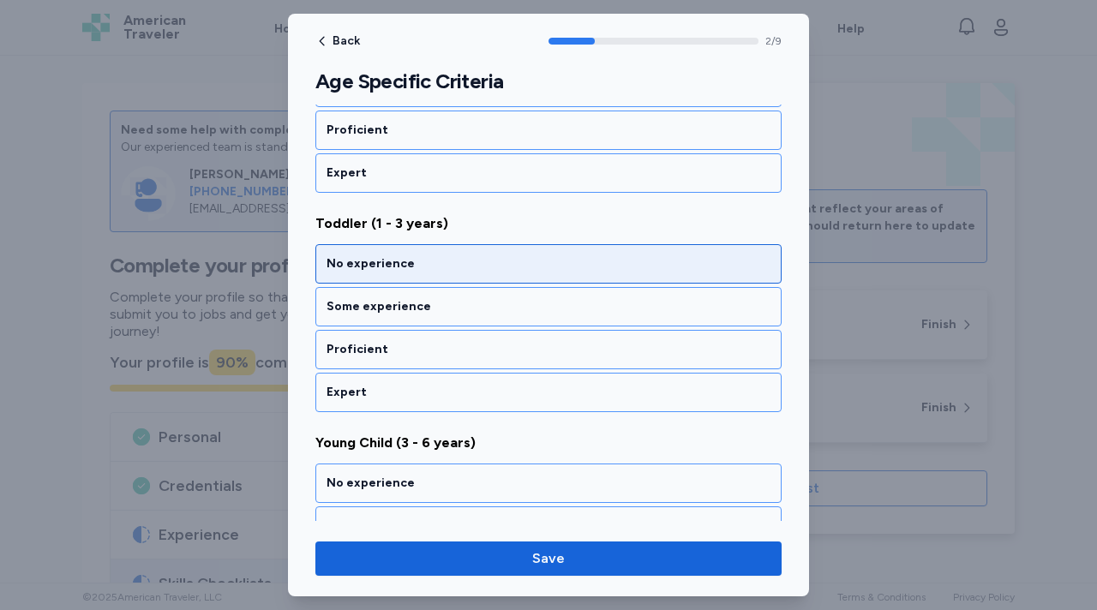
click at [441, 258] on div "No experience" at bounding box center [549, 263] width 444 height 17
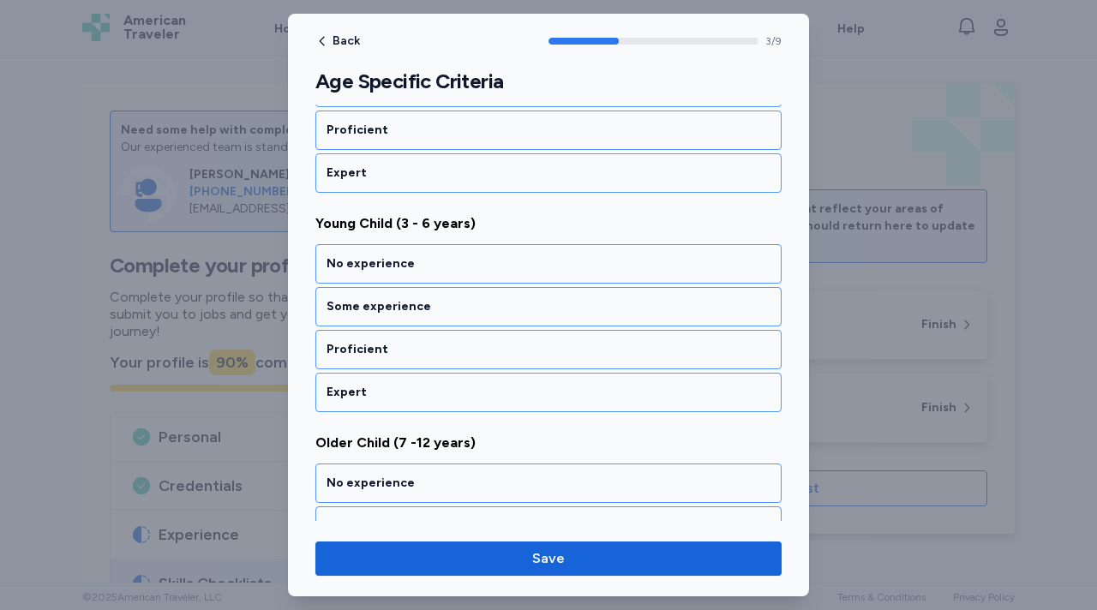
click at [441, 258] on div "No experience" at bounding box center [549, 263] width 444 height 17
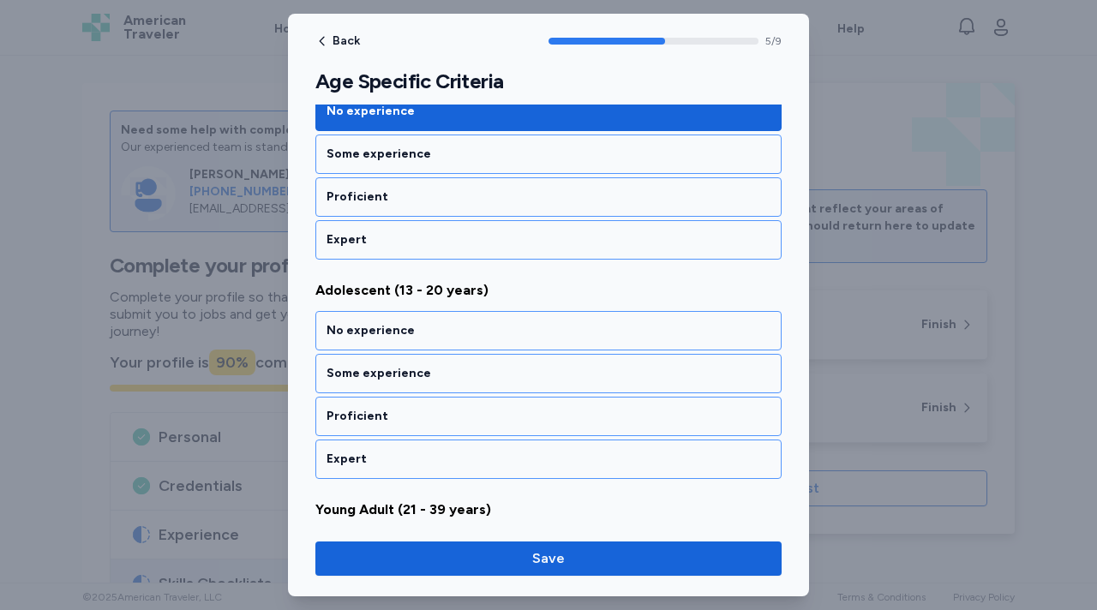
scroll to position [1240, 0]
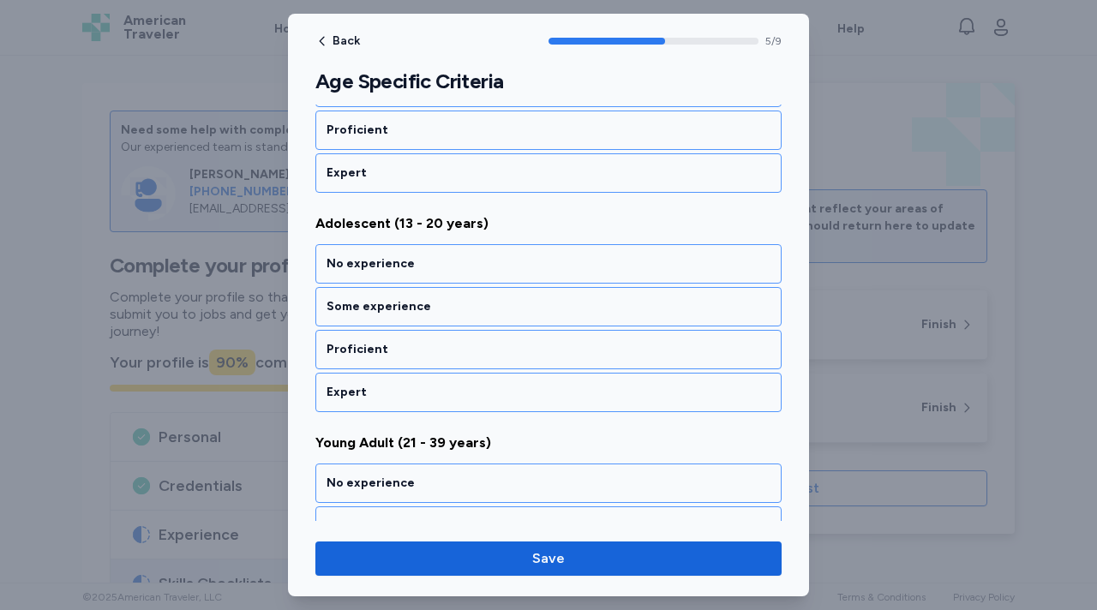
click at [406, 370] on div "No experience Some experience Proficient Expert" at bounding box center [548, 328] width 466 height 168
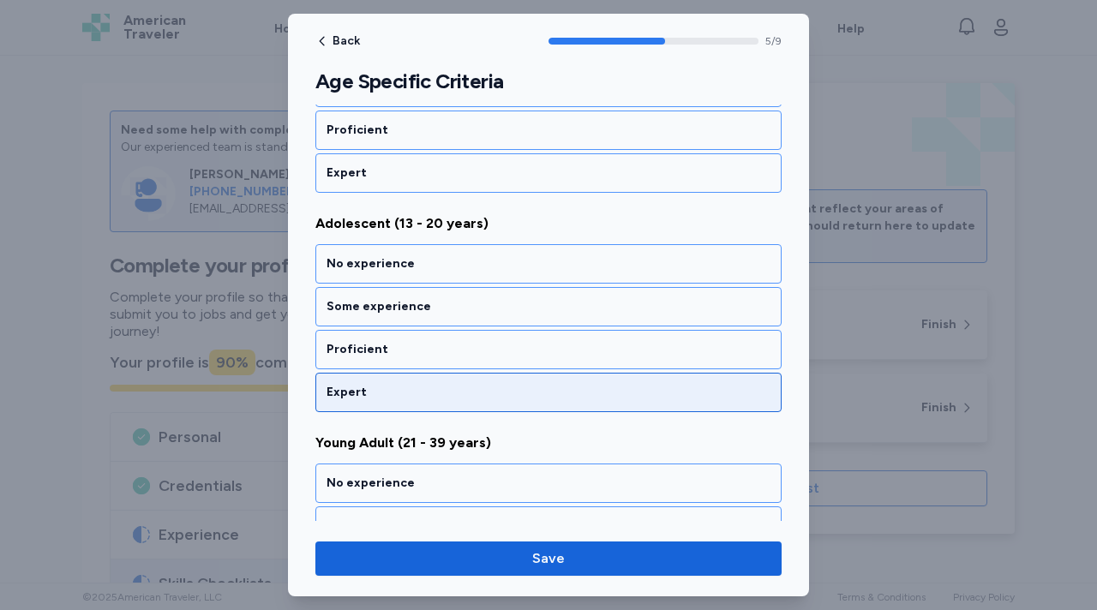
click at [407, 390] on div "Expert" at bounding box center [549, 392] width 444 height 17
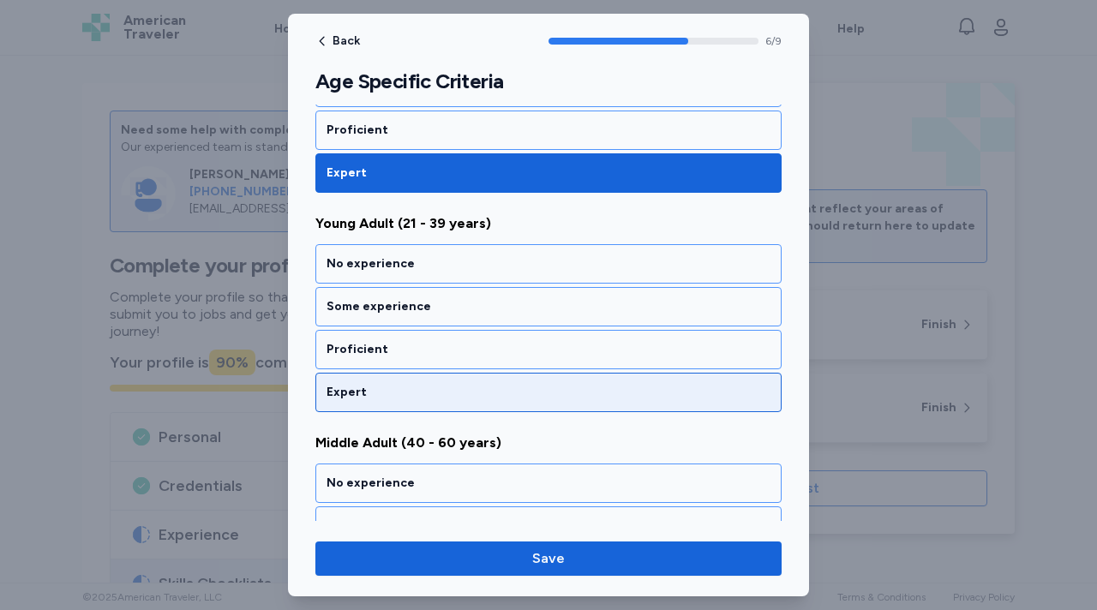
click at [406, 399] on div "Expert" at bounding box center [549, 392] width 444 height 17
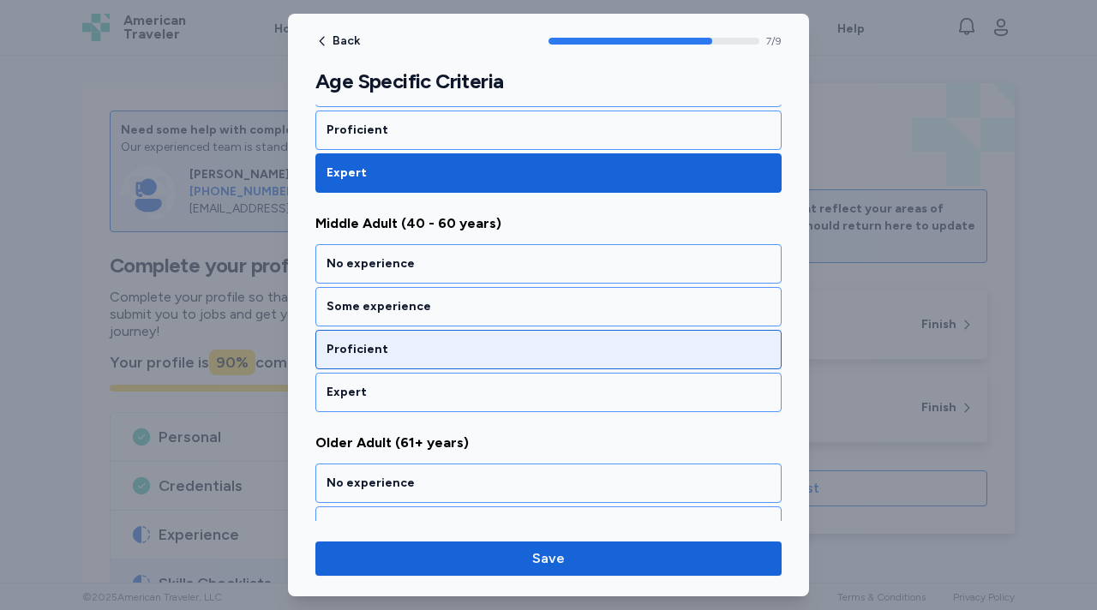
click at [403, 364] on div "Proficient" at bounding box center [548, 349] width 466 height 39
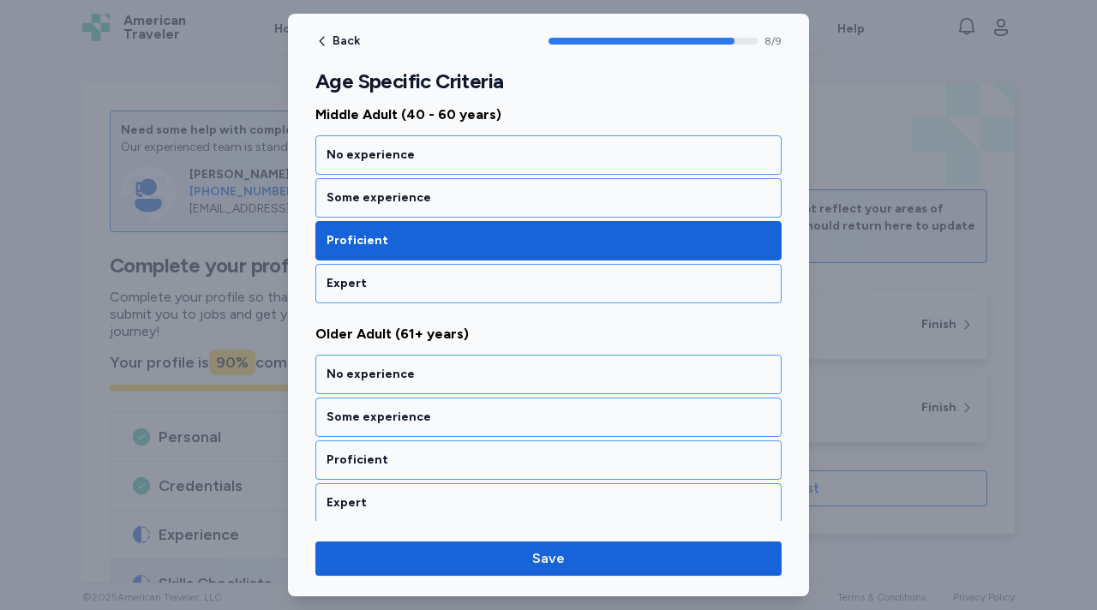
scroll to position [1793, 0]
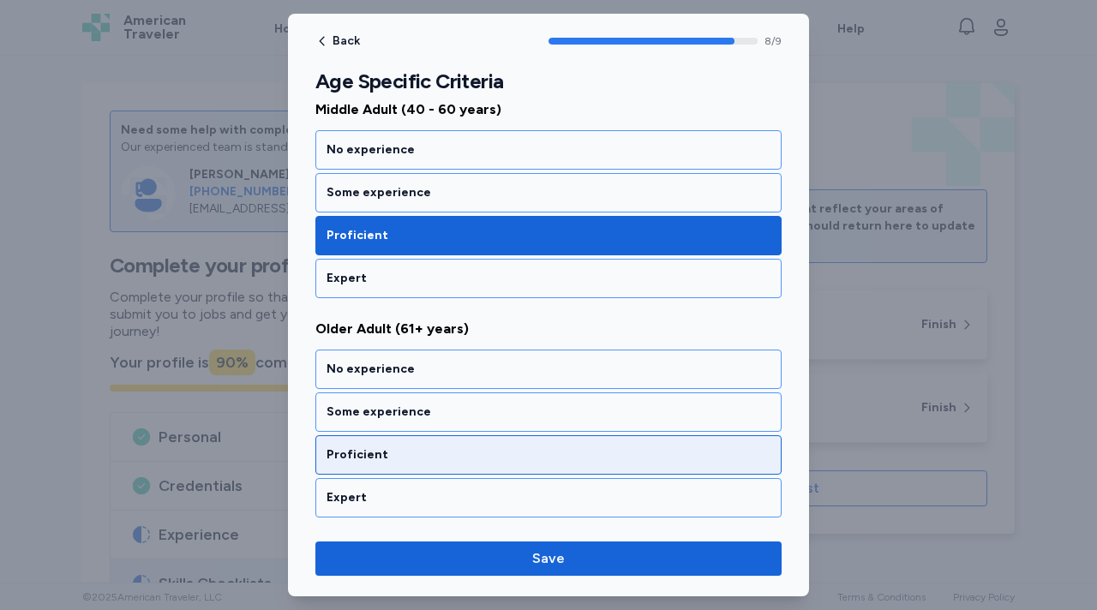
click at [396, 448] on div "Proficient" at bounding box center [549, 454] width 444 height 17
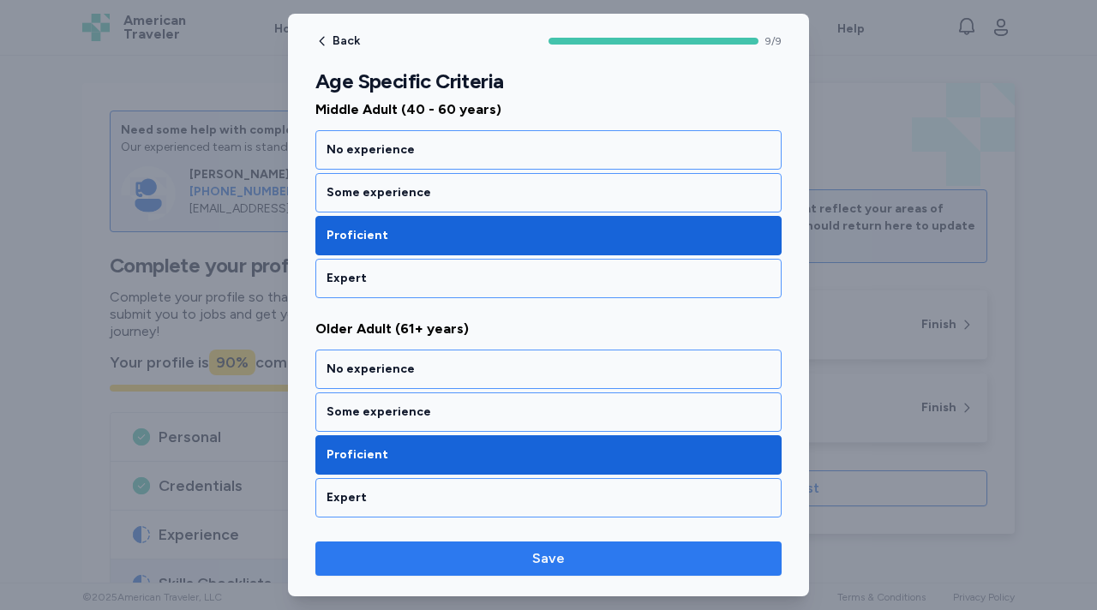
click at [545, 568] on span "Save" at bounding box center [548, 558] width 33 height 21
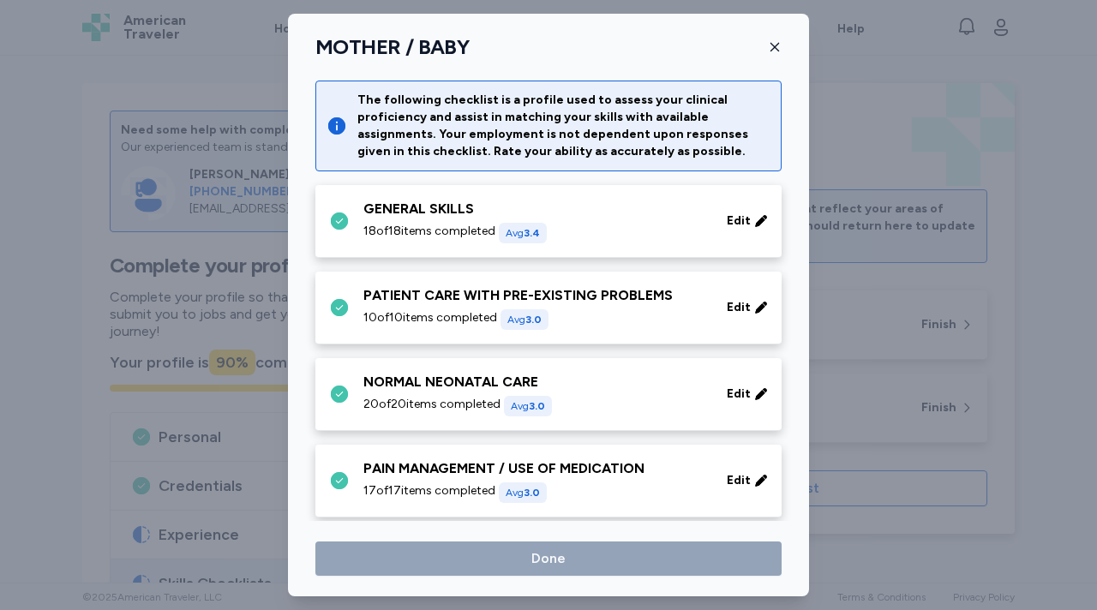
scroll to position [270, 0]
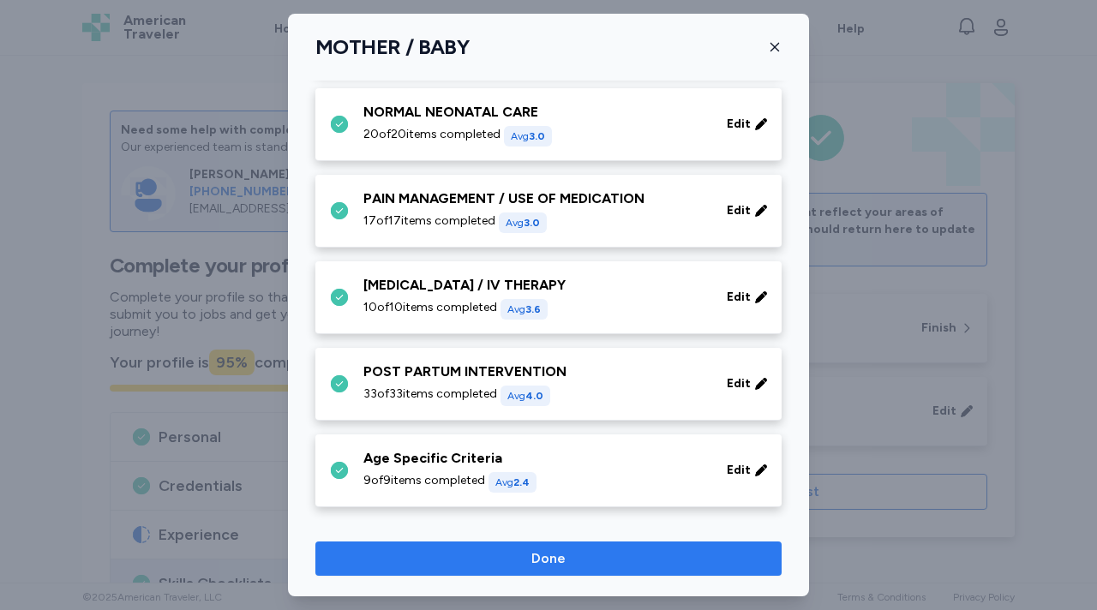
click at [555, 554] on span "Done" at bounding box center [548, 558] width 34 height 21
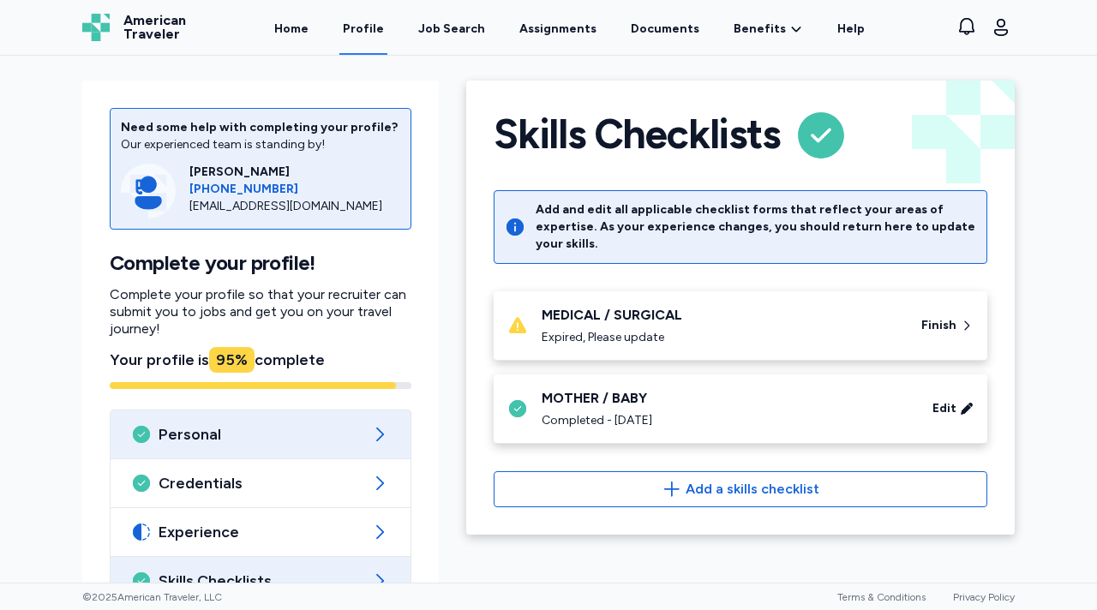
scroll to position [123, 0]
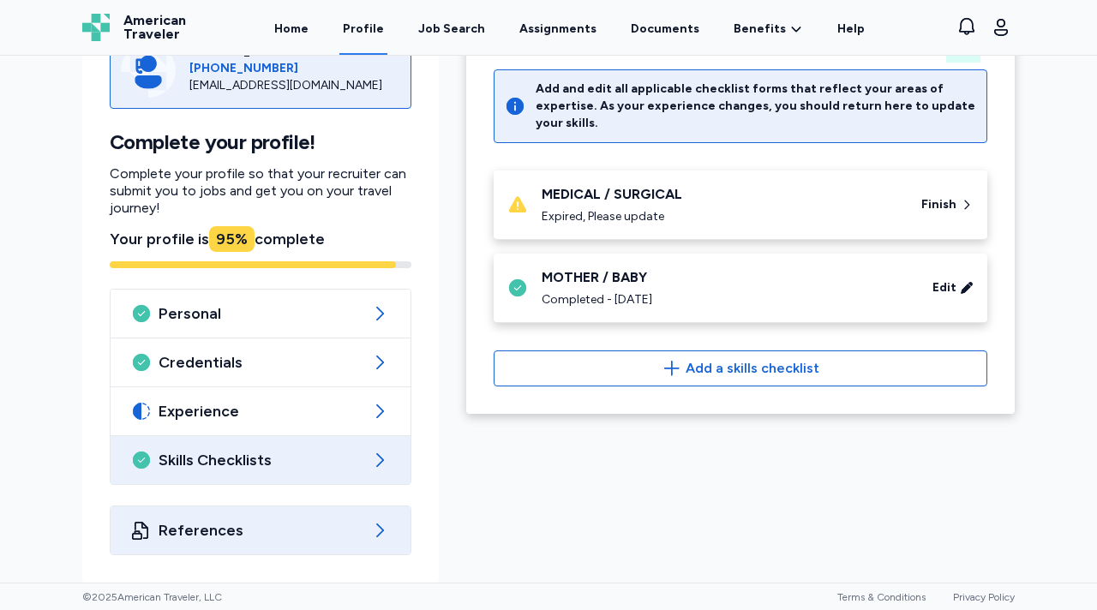
click at [363, 521] on div "References" at bounding box center [261, 530] width 300 height 48
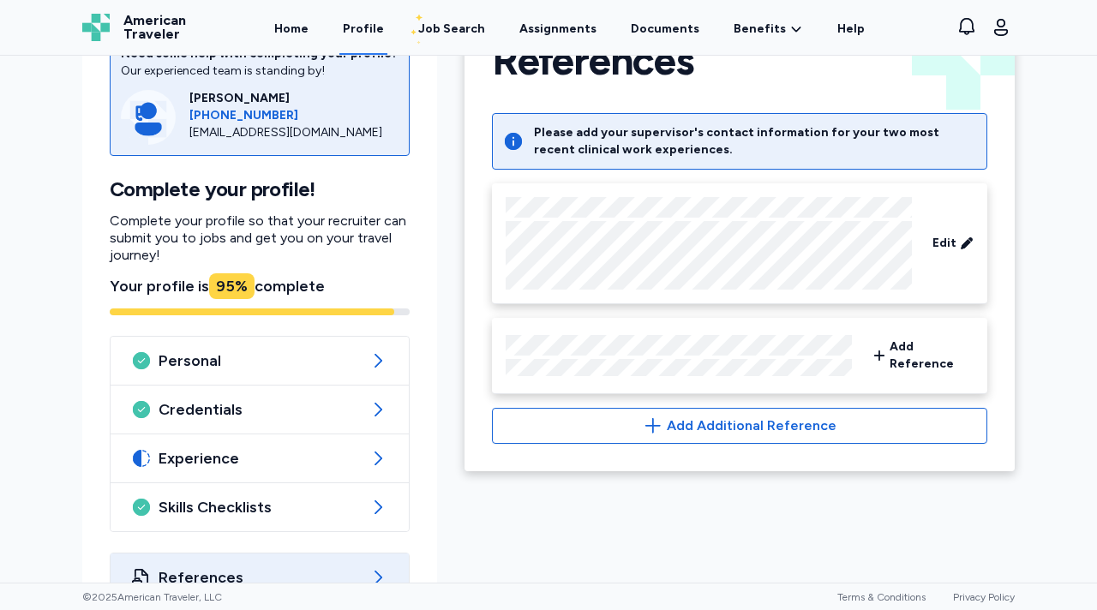
scroll to position [75, 0]
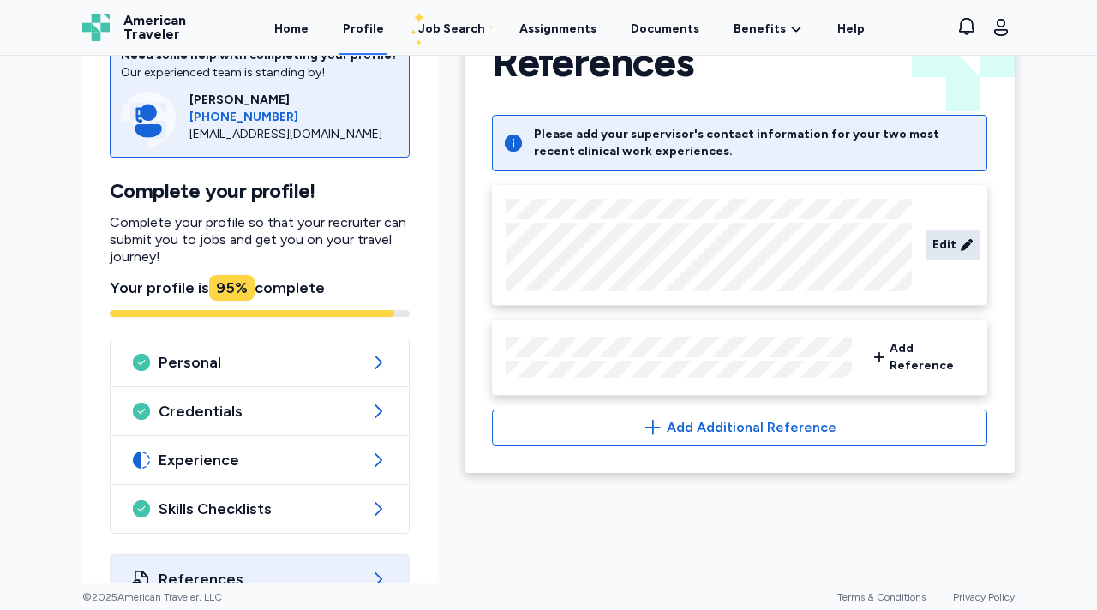
click at [957, 248] on div "Edit" at bounding box center [953, 245] width 55 height 31
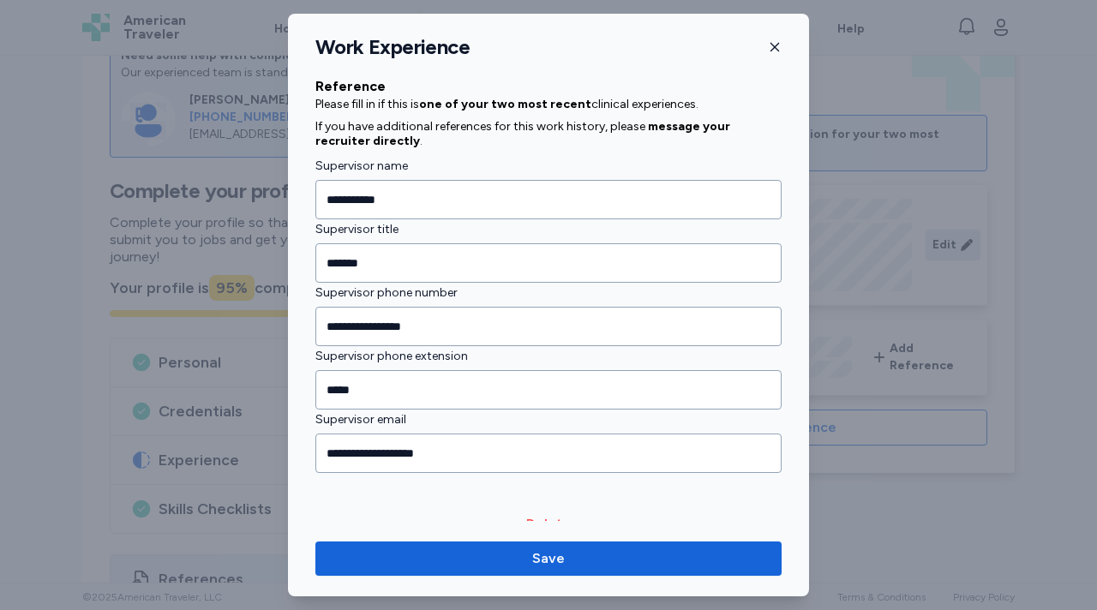
scroll to position [1643, 0]
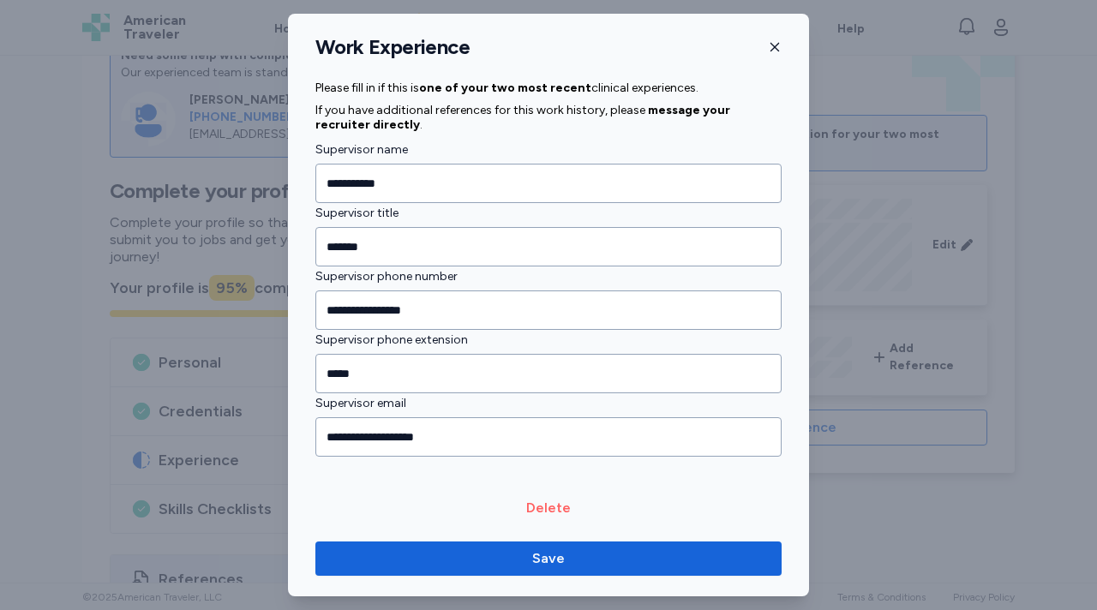
click at [553, 505] on span "Delete" at bounding box center [548, 508] width 45 height 21
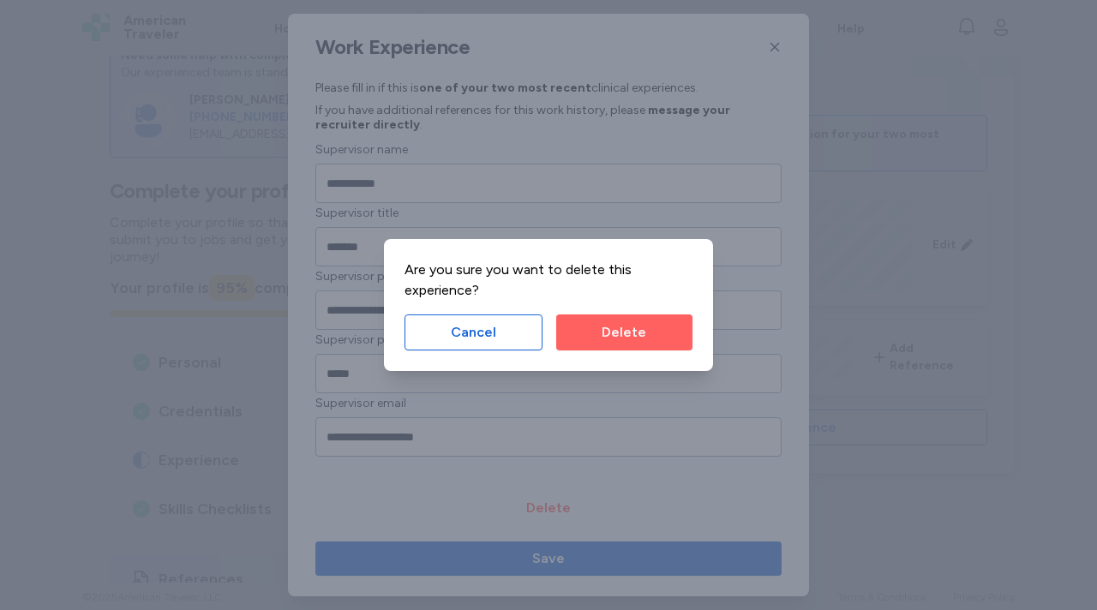
click at [624, 331] on span "Delete" at bounding box center [624, 332] width 45 height 21
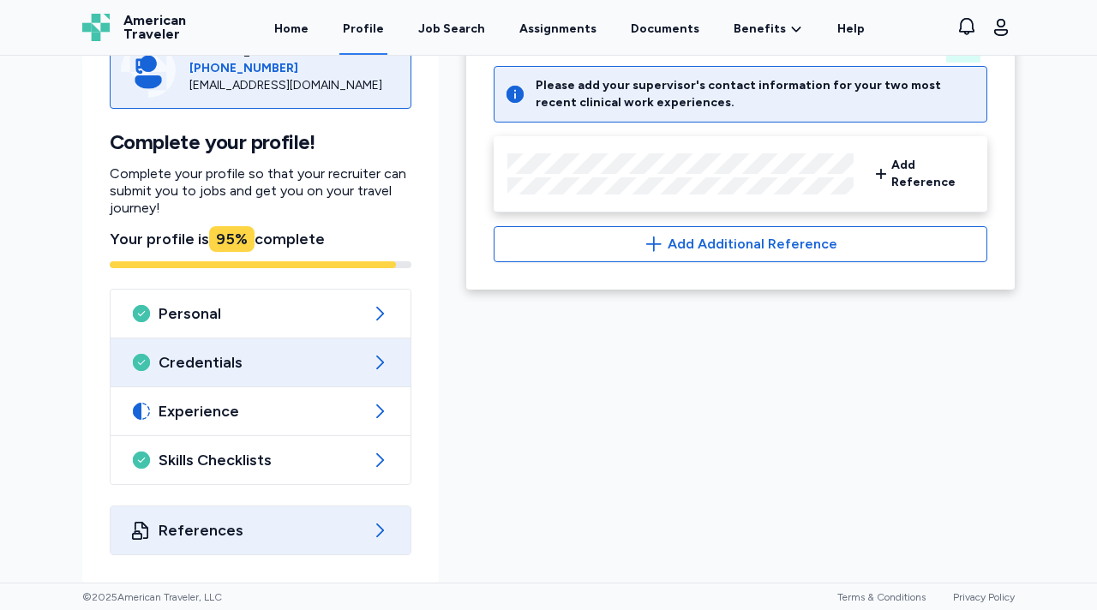
scroll to position [0, 0]
